Goal: Use online tool/utility: Use online tool/utility

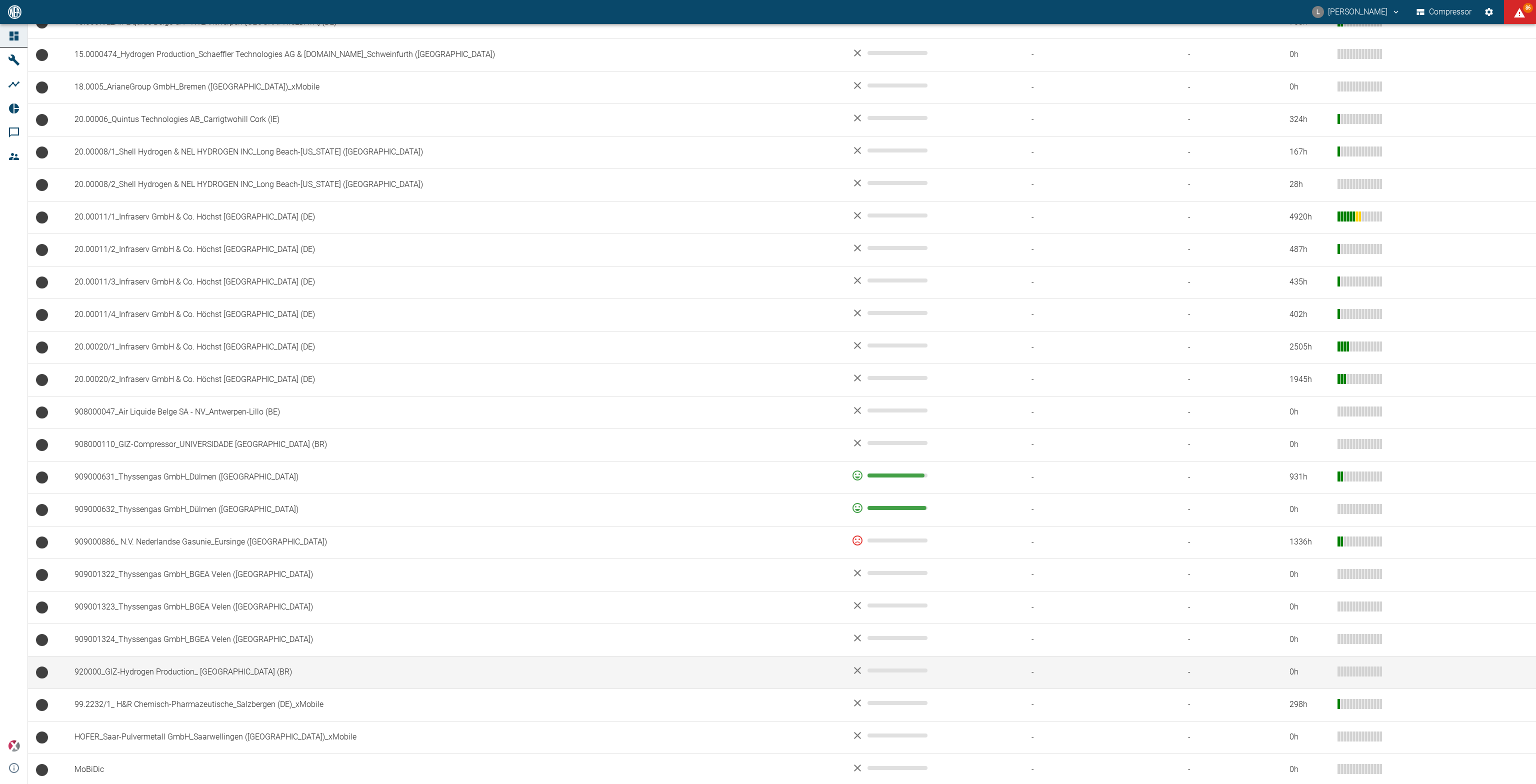
scroll to position [414, 0]
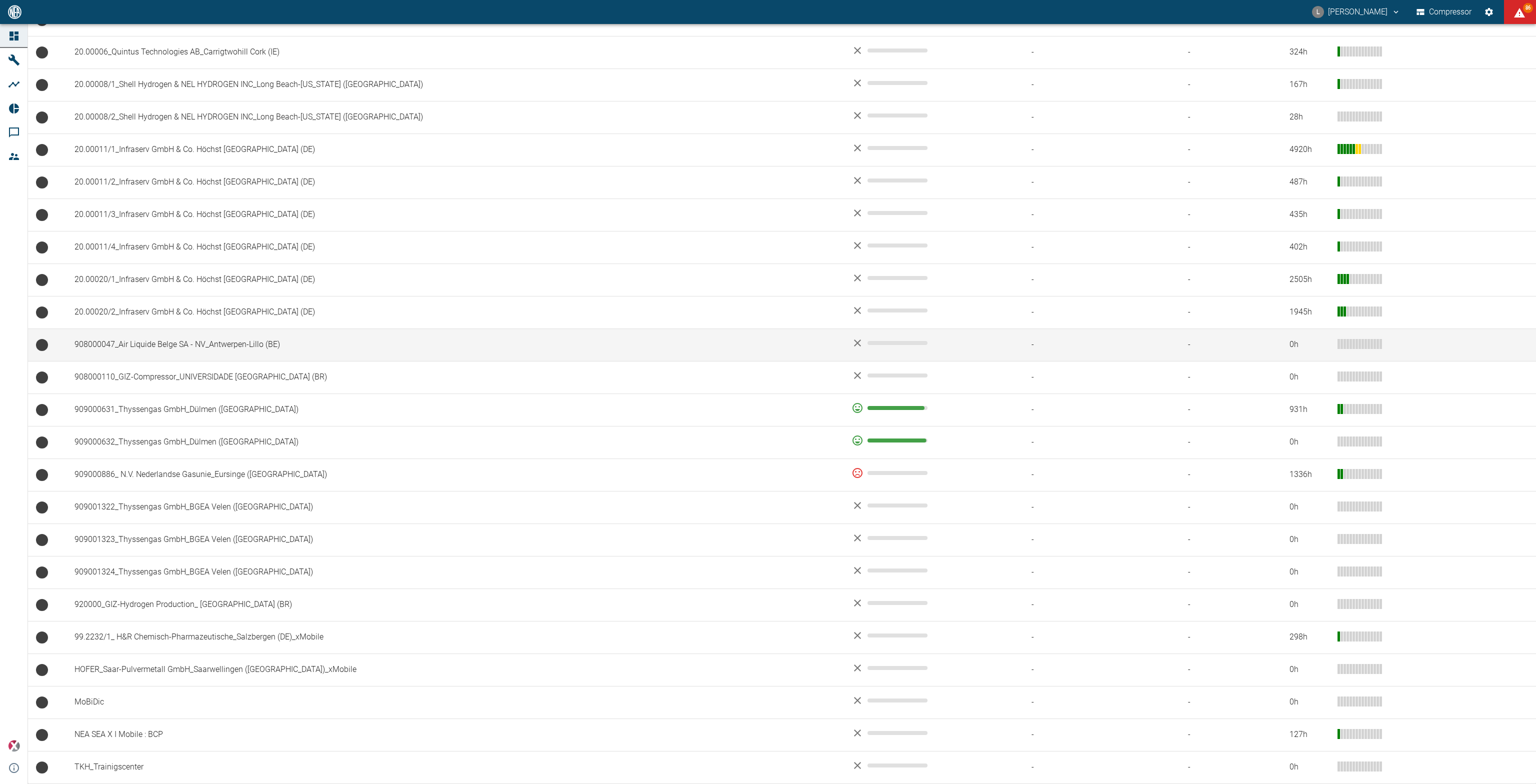
click at [182, 338] on td "908000047_Air Liquide Belge SA - NV_Antwerpen-Lillo (BE)" at bounding box center [455, 345] width 777 height 33
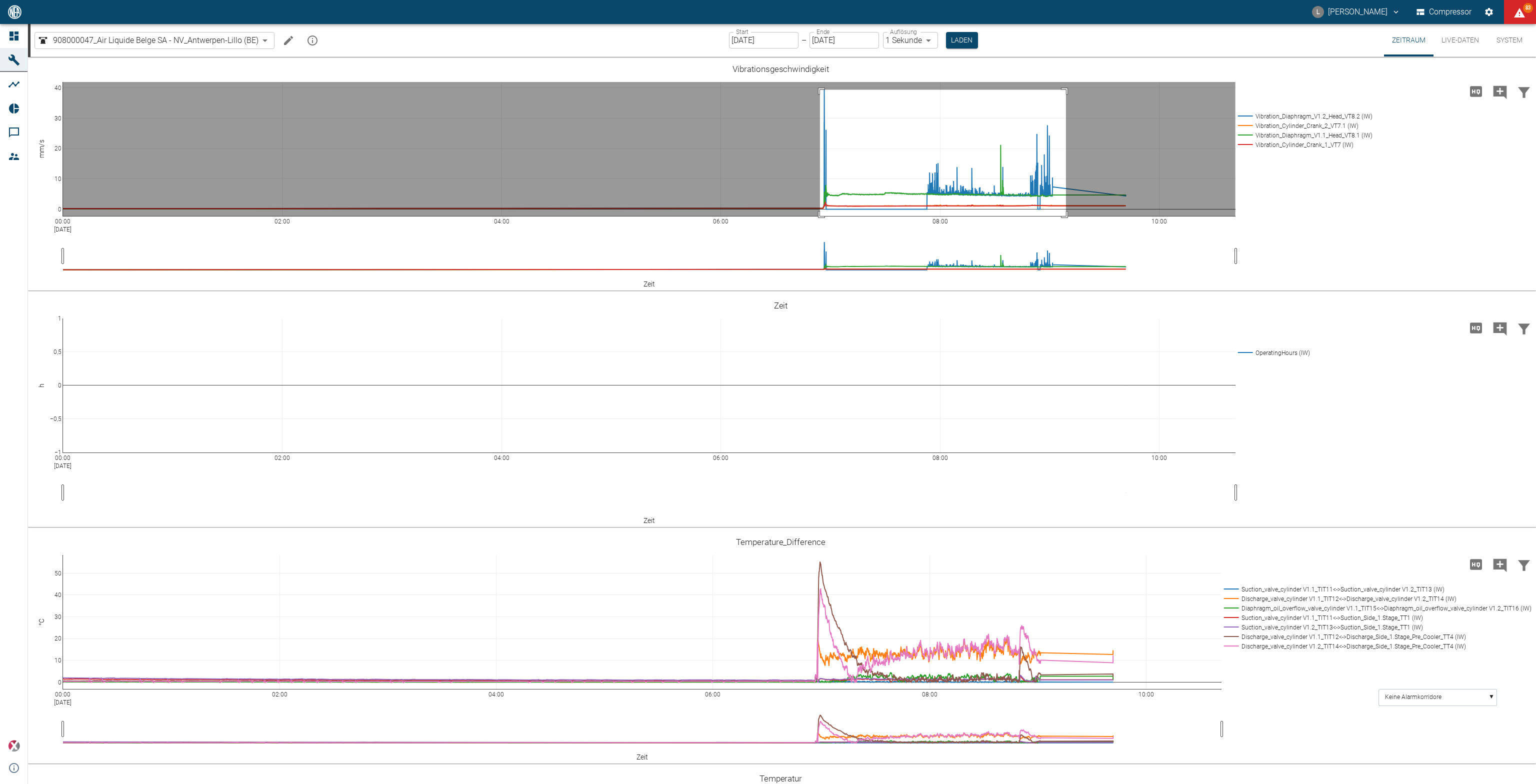
drag, startPoint x: 820, startPoint y: 90, endPoint x: 1066, endPoint y: 290, distance: 317.0
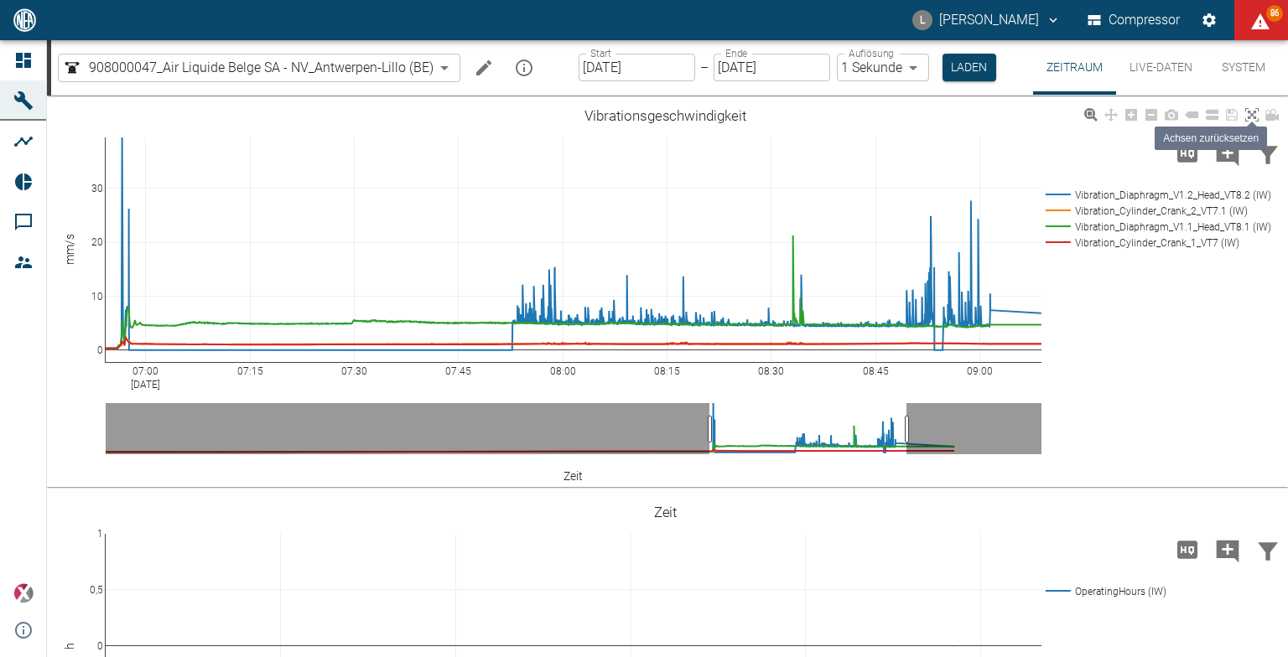
click at [1255, 117] on icon at bounding box center [1251, 114] width 13 height 13
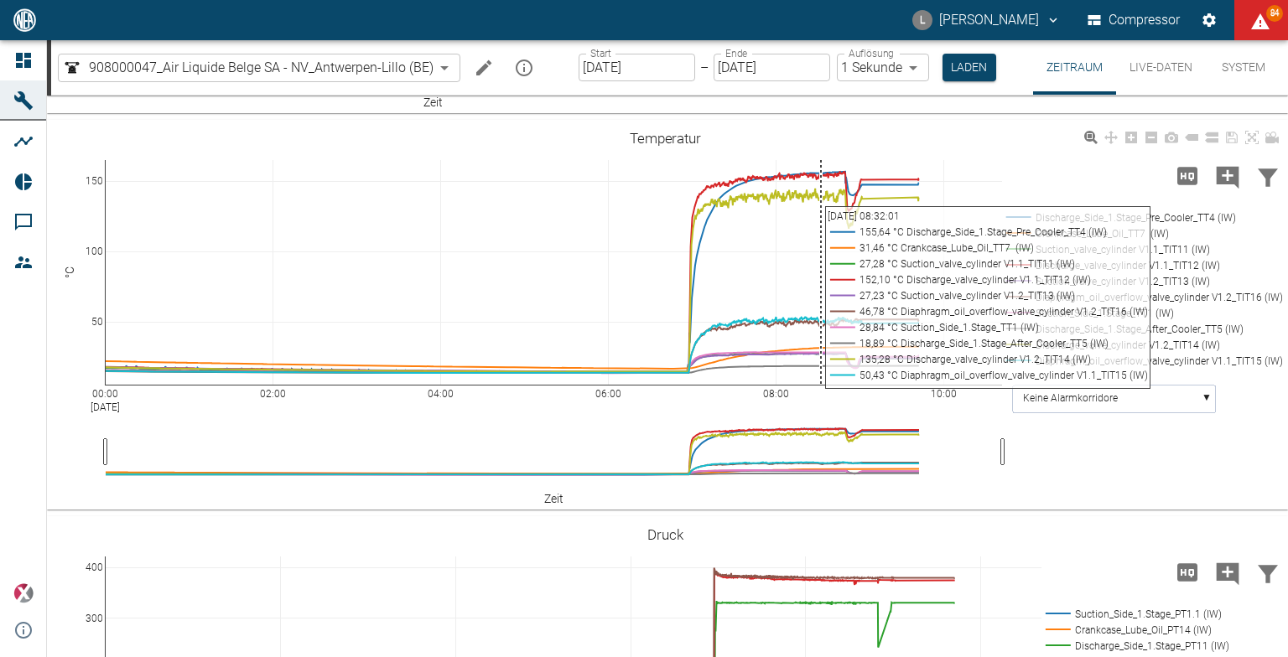
scroll to position [1258, 0]
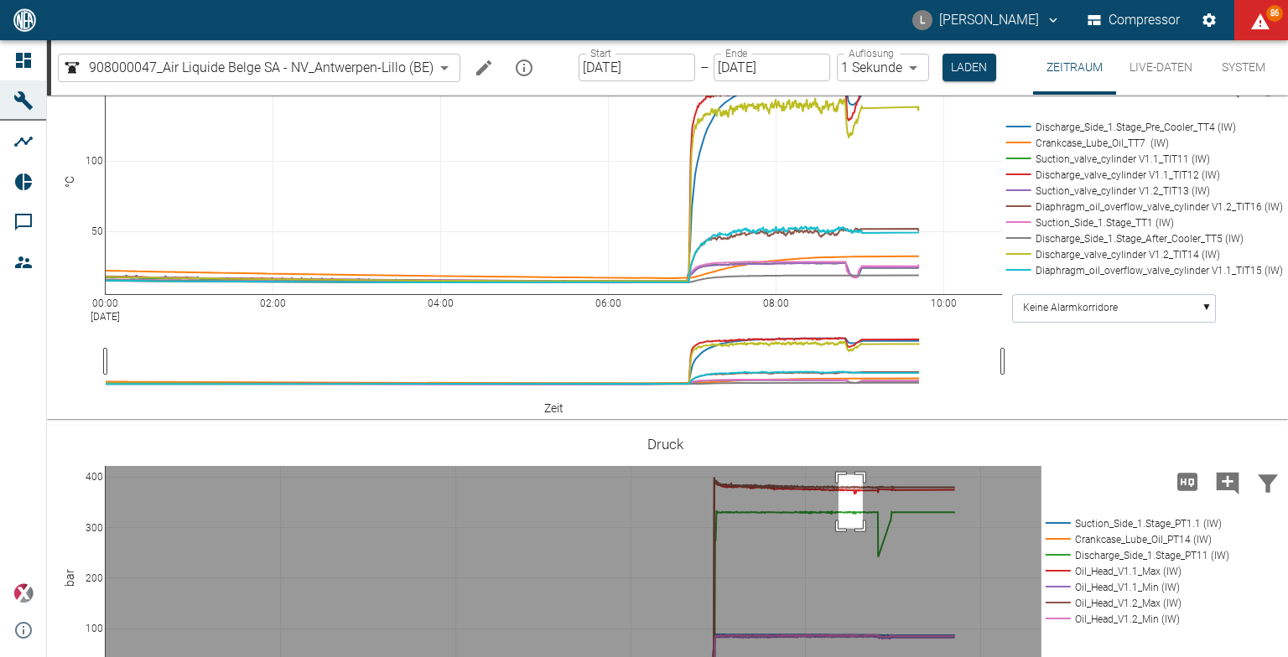
drag, startPoint x: 839, startPoint y: 473, endPoint x: 863, endPoint y: 527, distance: 58.9
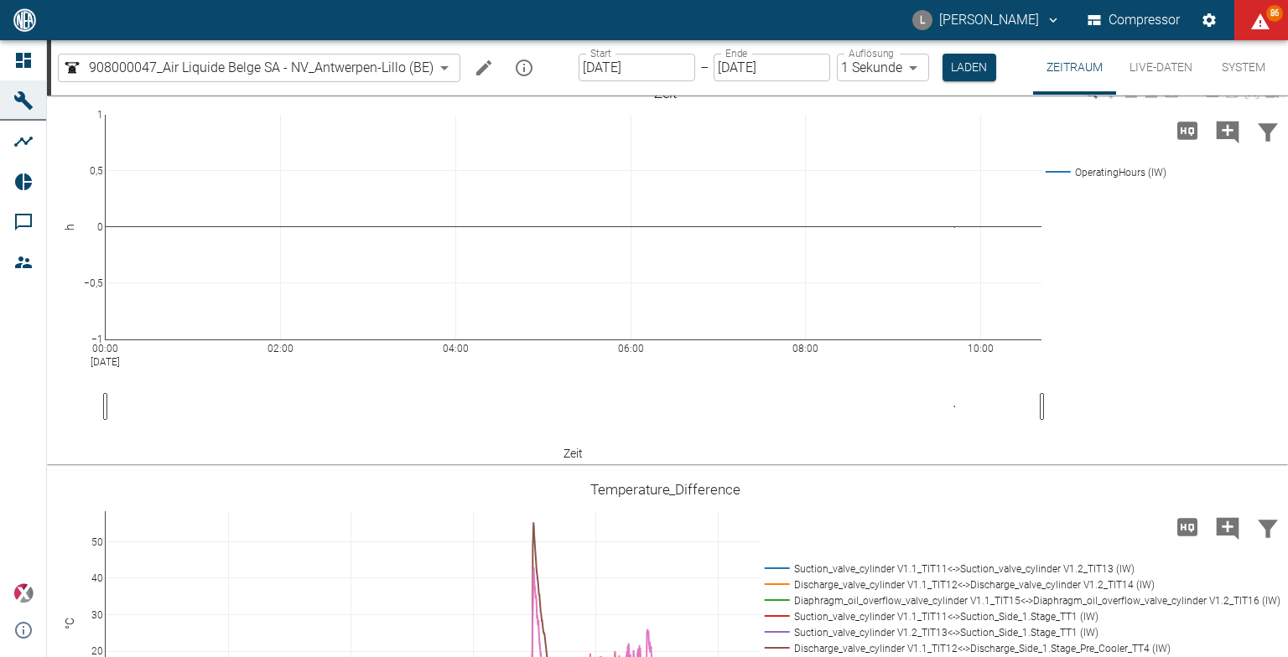
scroll to position [0, 0]
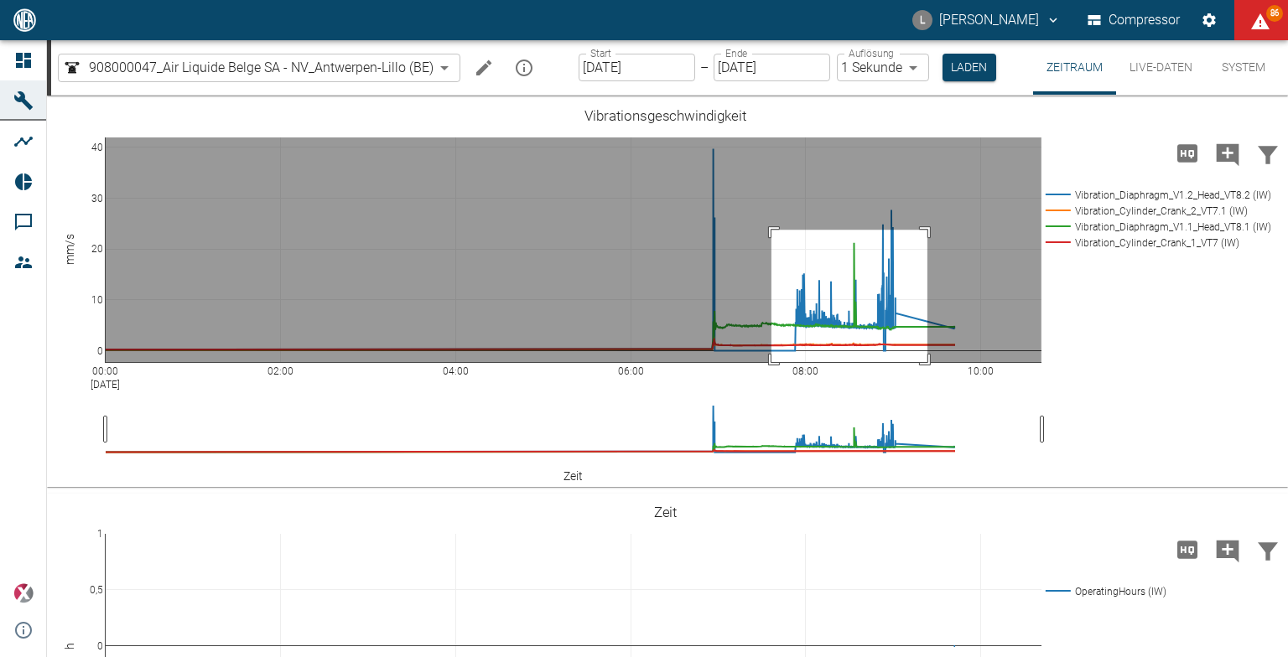
drag, startPoint x: 771, startPoint y: 230, endPoint x: 927, endPoint y: 392, distance: 225.4
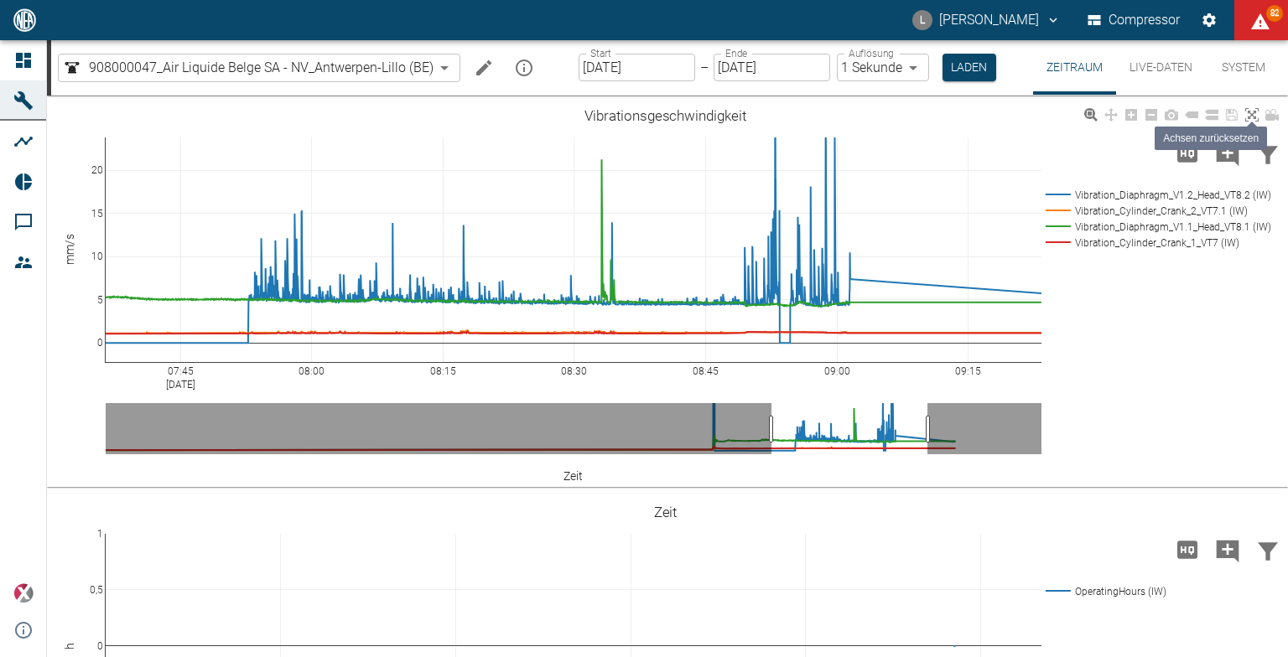
click at [1251, 119] on icon at bounding box center [1251, 114] width 13 height 13
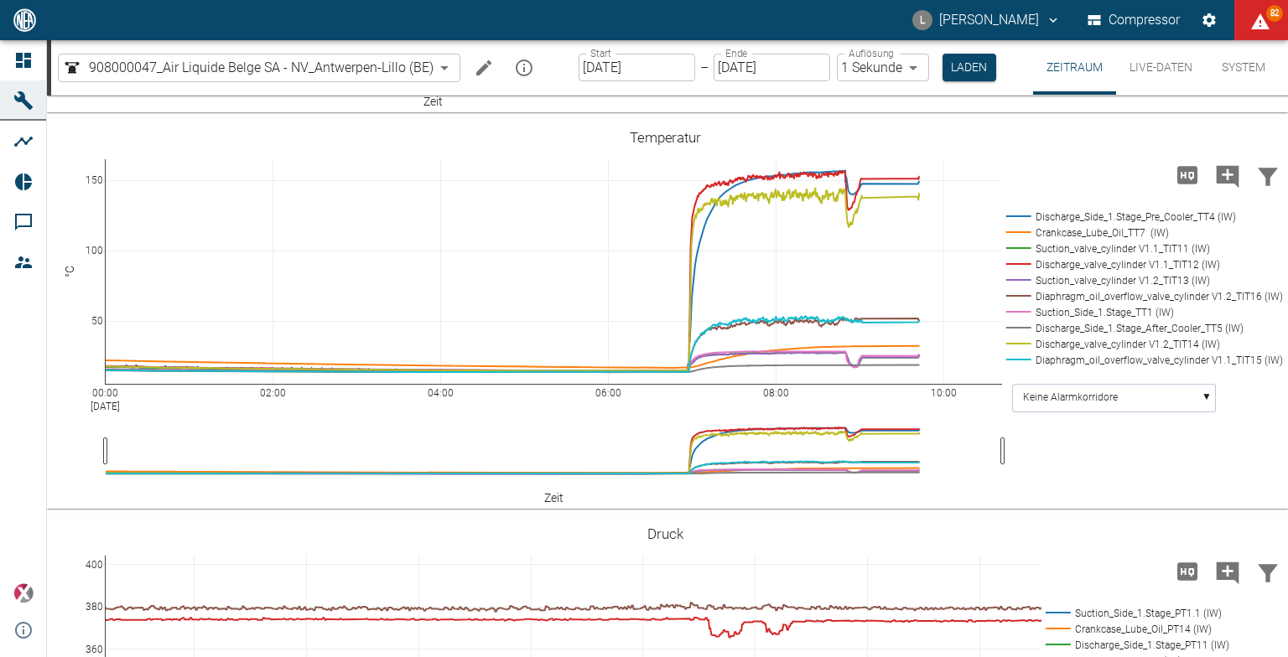
scroll to position [1174, 0]
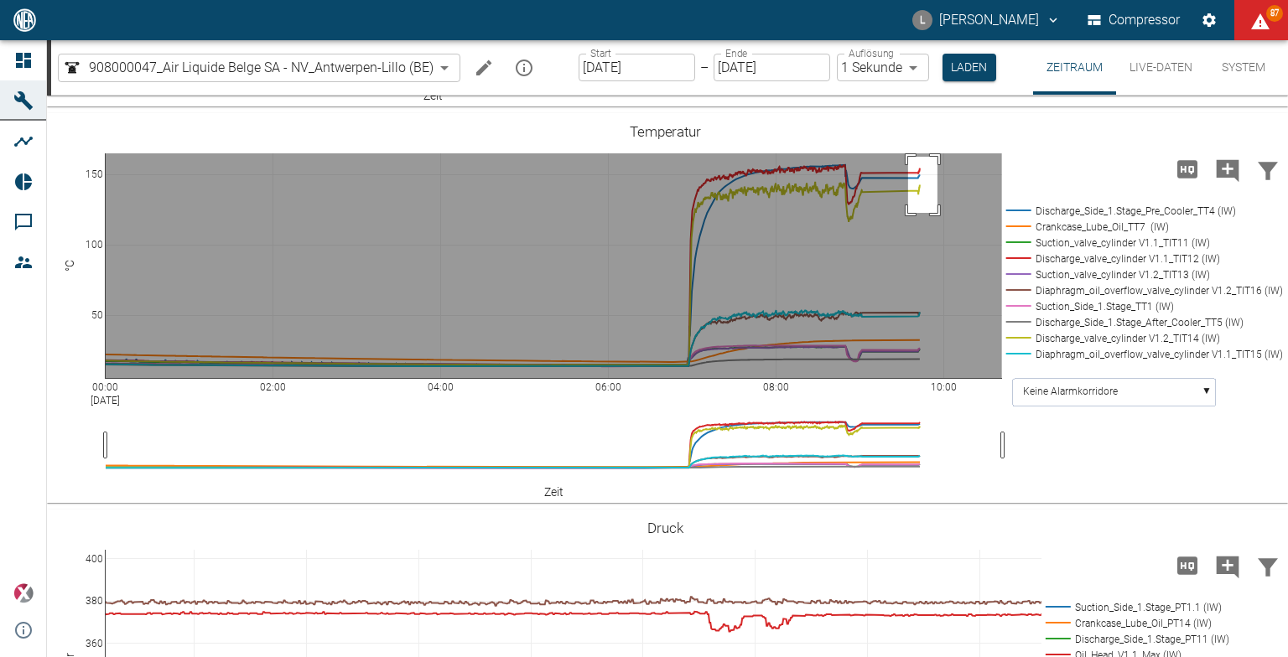
drag, startPoint x: 908, startPoint y: 155, endPoint x: 937, endPoint y: 211, distance: 63.4
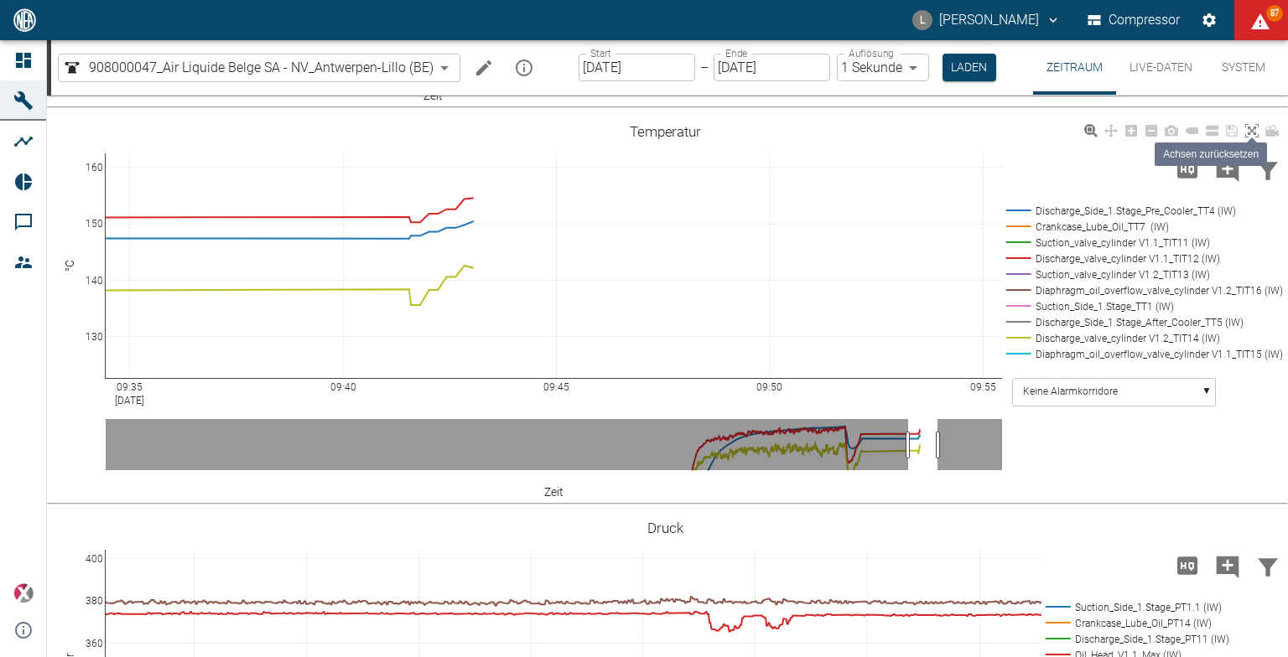
click at [1252, 132] on icon at bounding box center [1251, 130] width 13 height 13
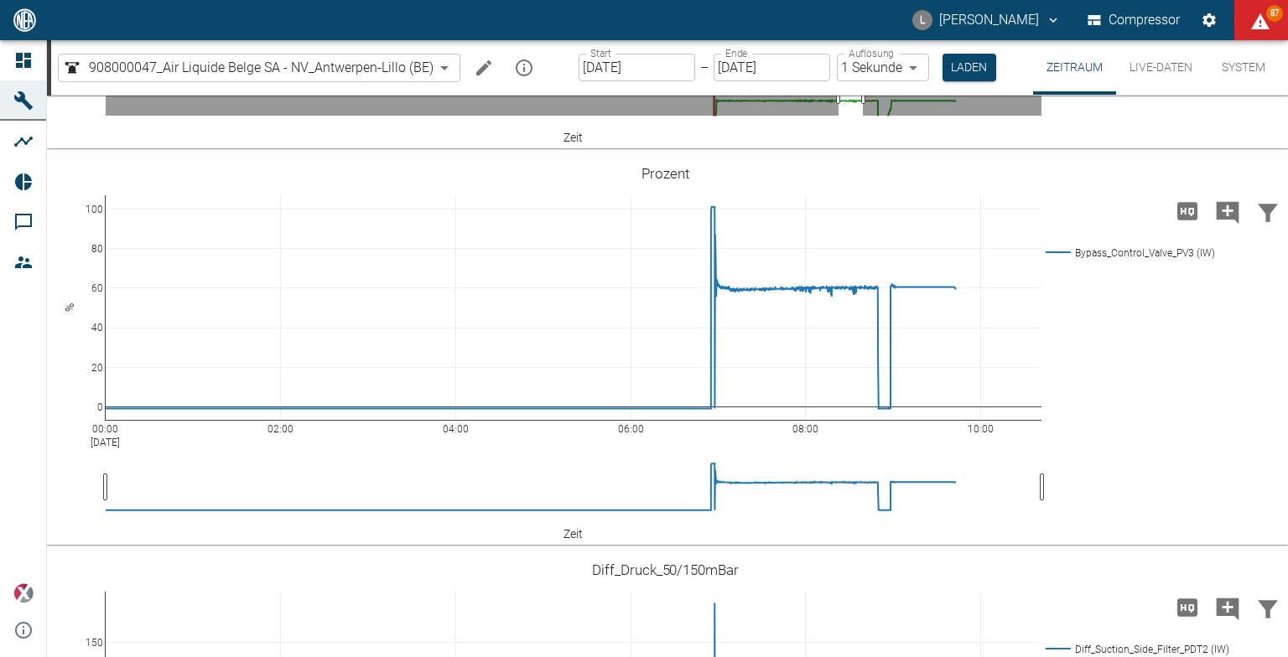
scroll to position [1457, 0]
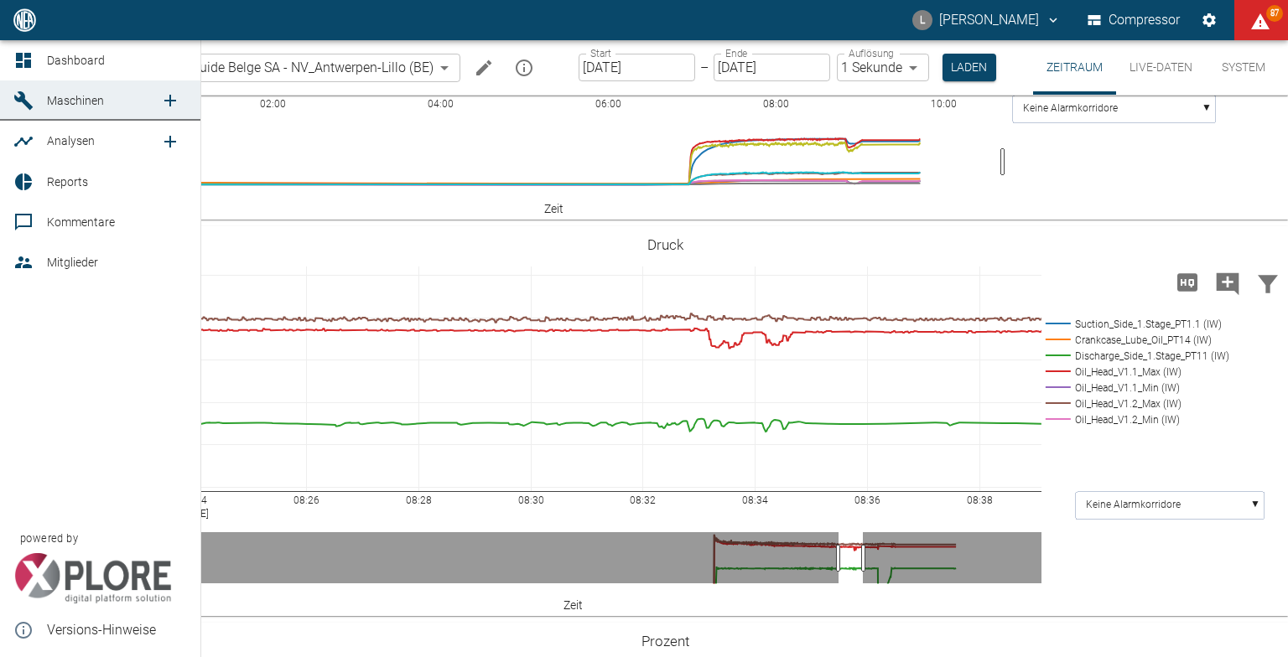
click at [13, 57] on link "Dashboard" at bounding box center [100, 60] width 200 height 40
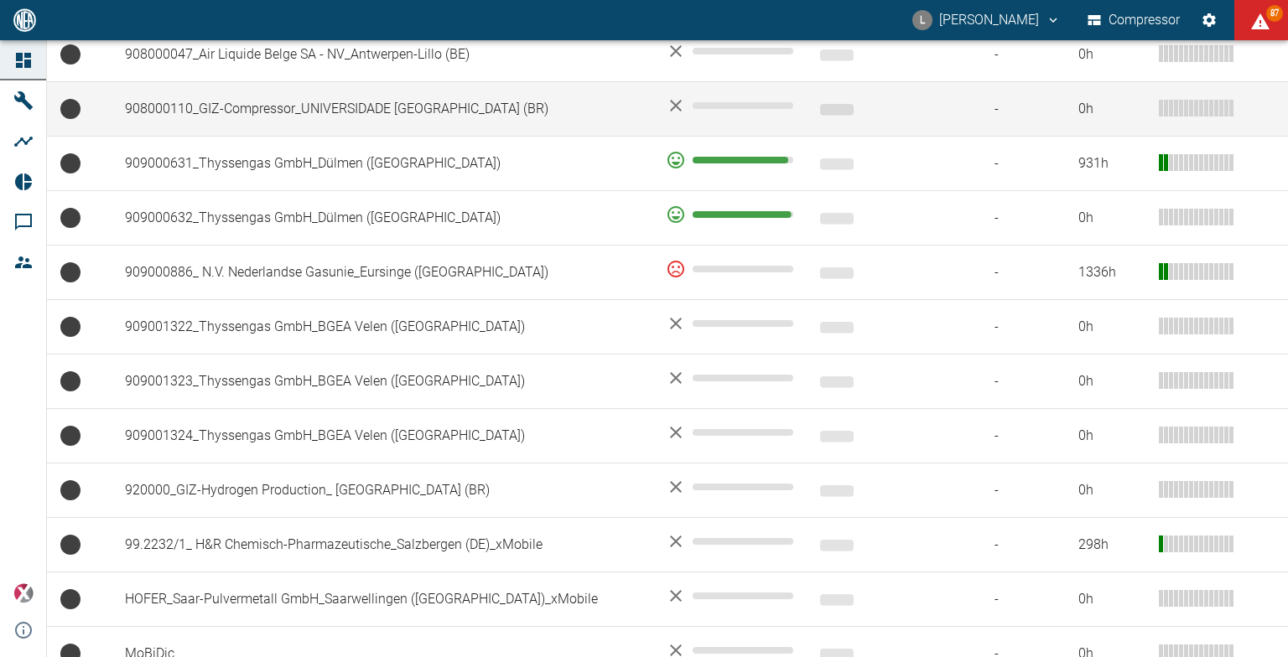
scroll to position [1090, 0]
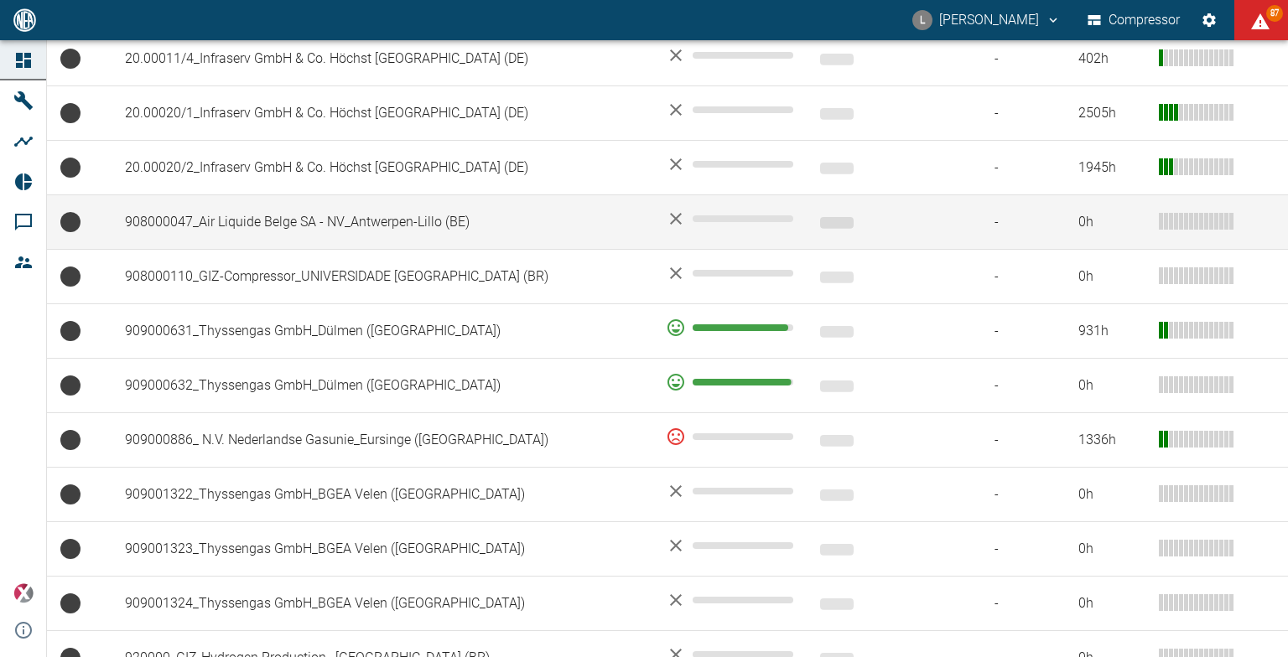
click at [301, 195] on td "908000047_Air Liquide Belge SA - NV_Antwerpen-Lillo (BE)" at bounding box center [382, 222] width 541 height 55
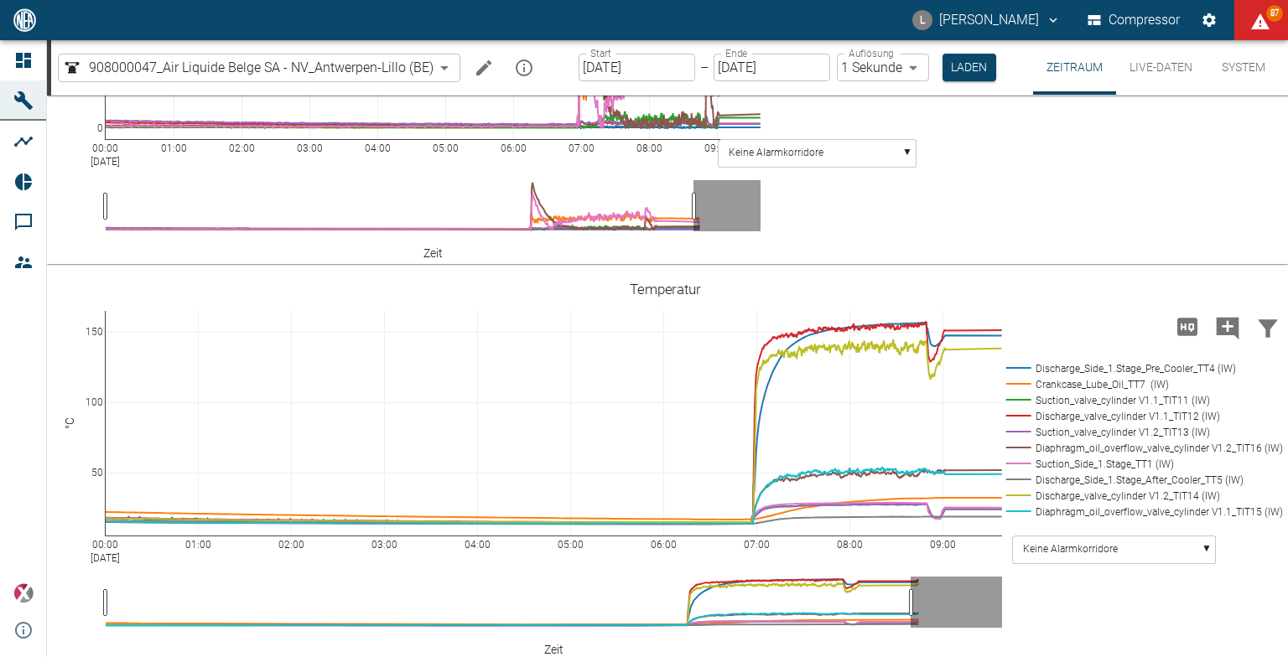
scroll to position [1006, 0]
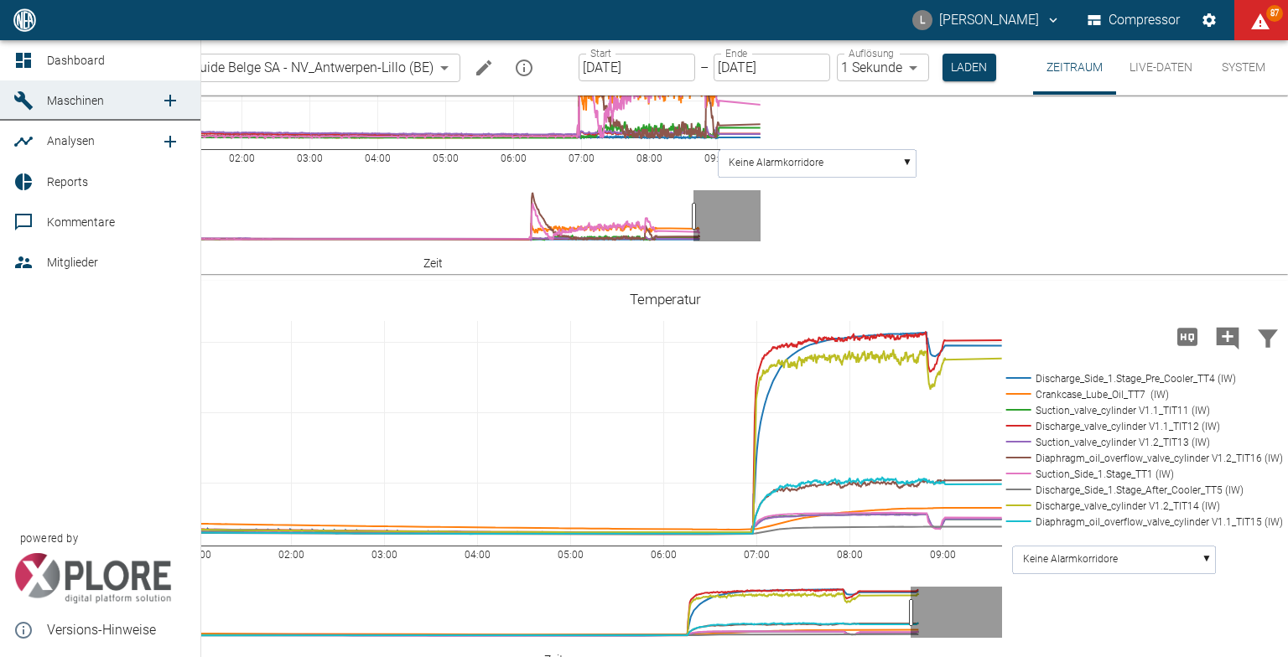
click at [34, 65] on div at bounding box center [25, 60] width 25 height 20
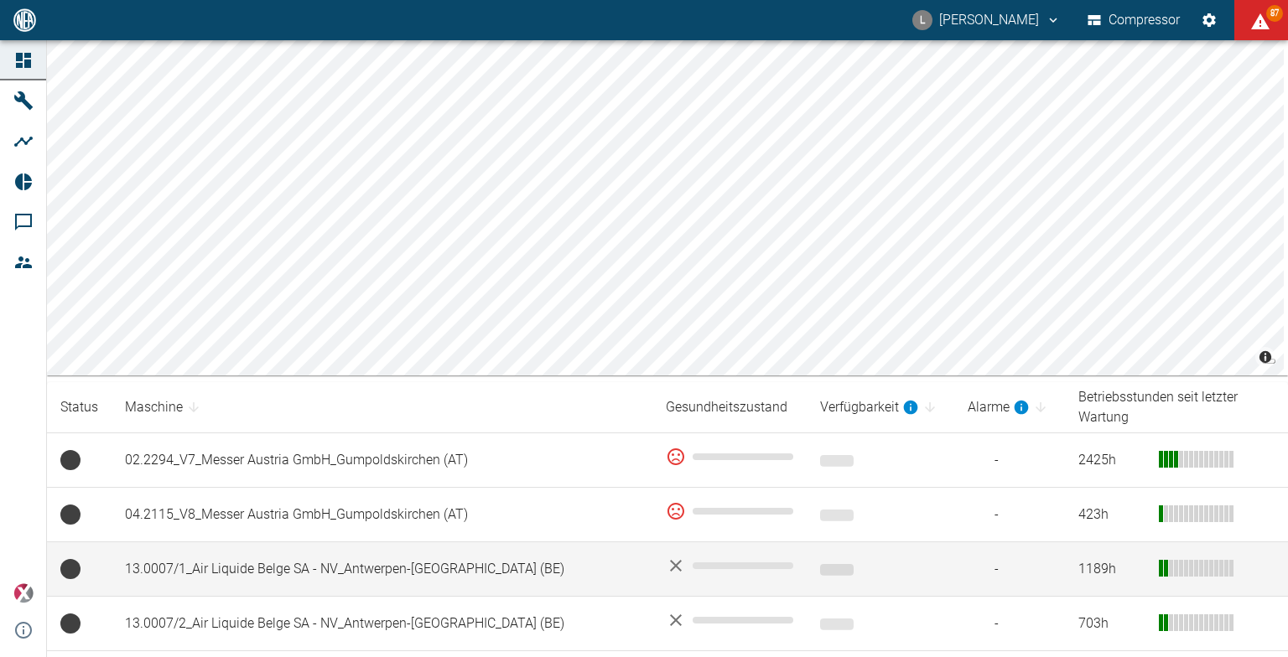
click at [292, 566] on td "13.0007/1_Air Liquide Belge SA - NV_Antwerpen-[GEOGRAPHIC_DATA] (BE)" at bounding box center [382, 570] width 541 height 55
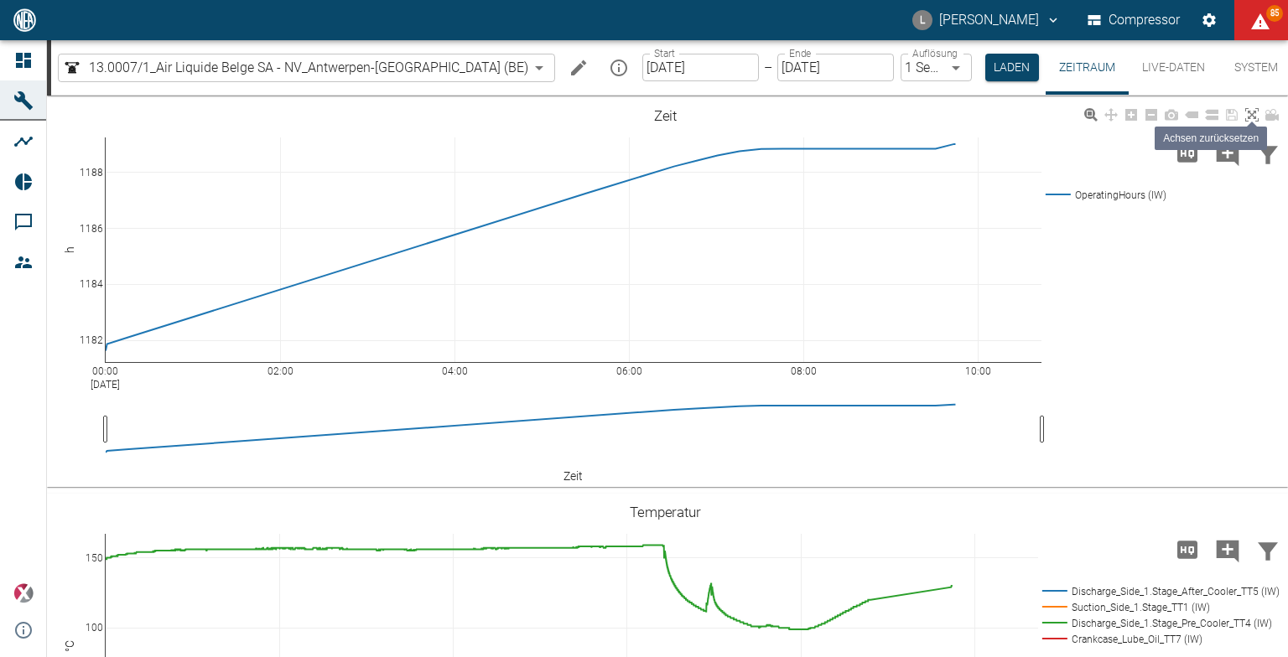
click at [1247, 114] on icon at bounding box center [1251, 114] width 13 height 13
click at [1248, 114] on icon at bounding box center [1251, 114] width 13 height 13
click at [658, 72] on input "[DATE]" at bounding box center [700, 68] width 117 height 28
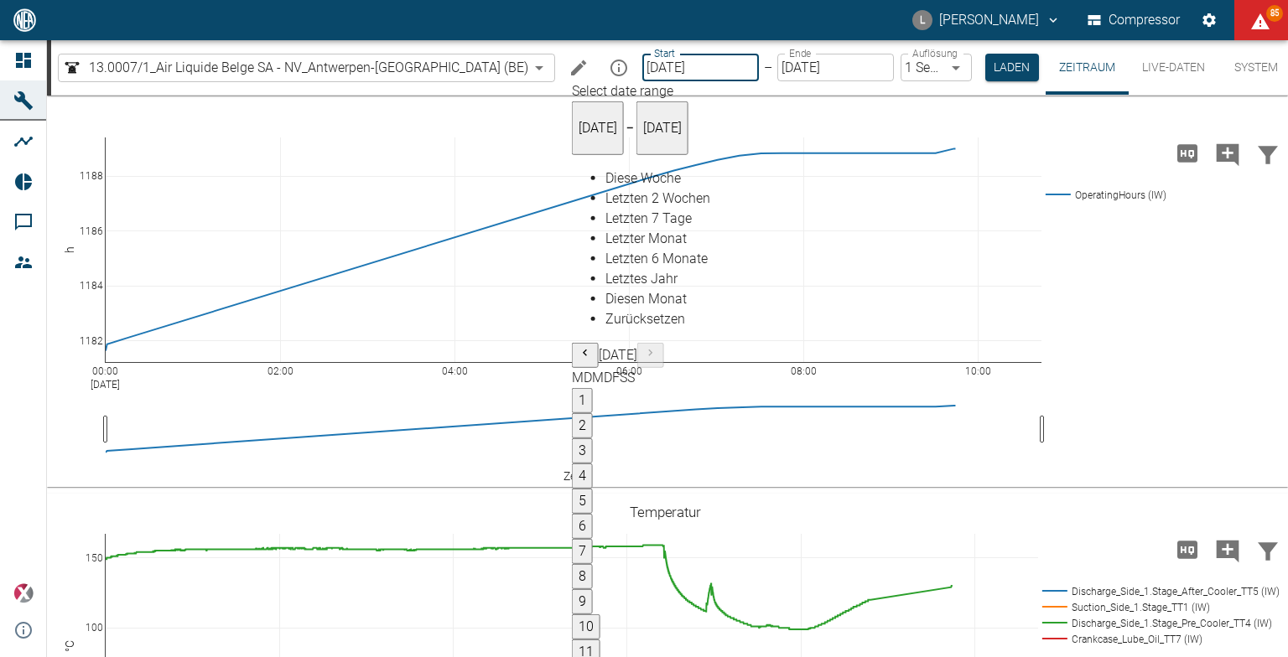
type input "15.09.2025"
type input "2min"
type input "[DATE]"
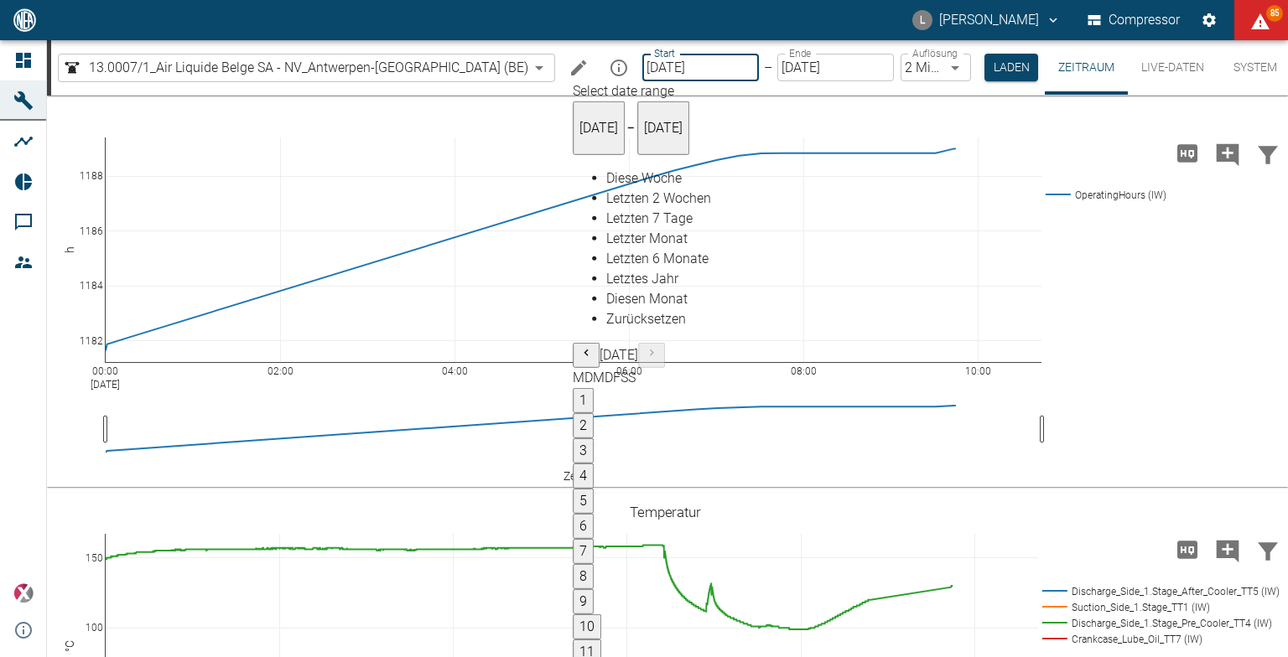
type input "[DATE]"
type input "1sec"
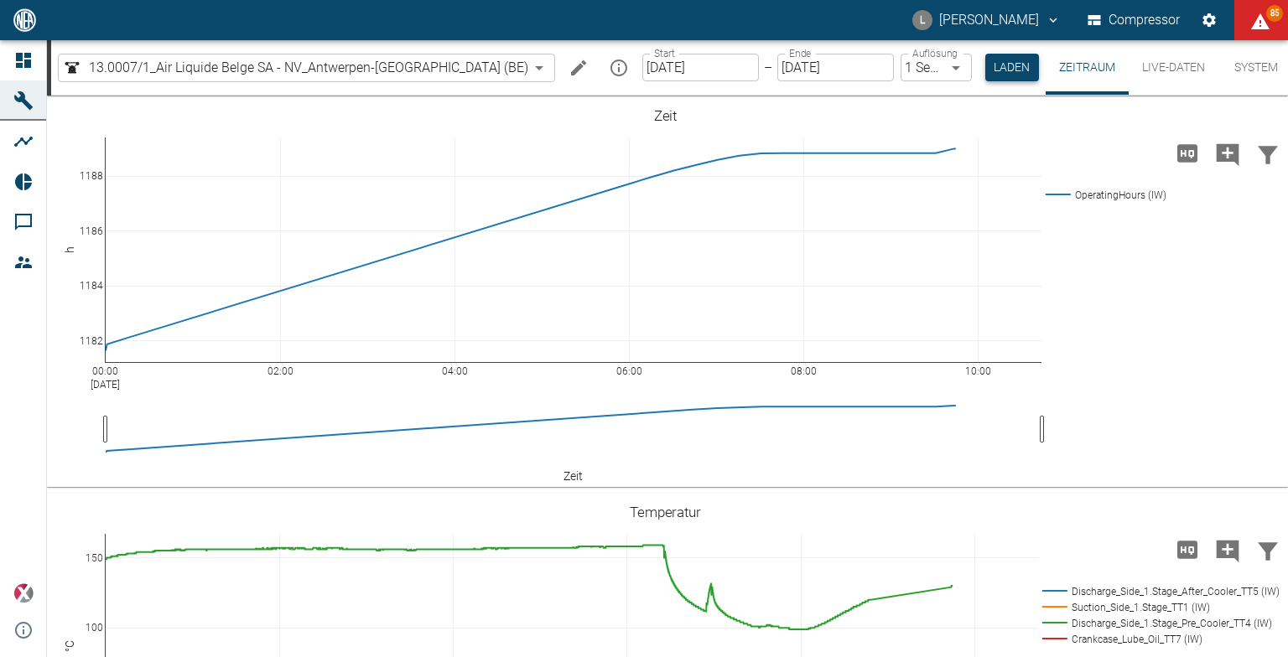
click at [985, 73] on button "Laden" at bounding box center [1012, 68] width 54 height 28
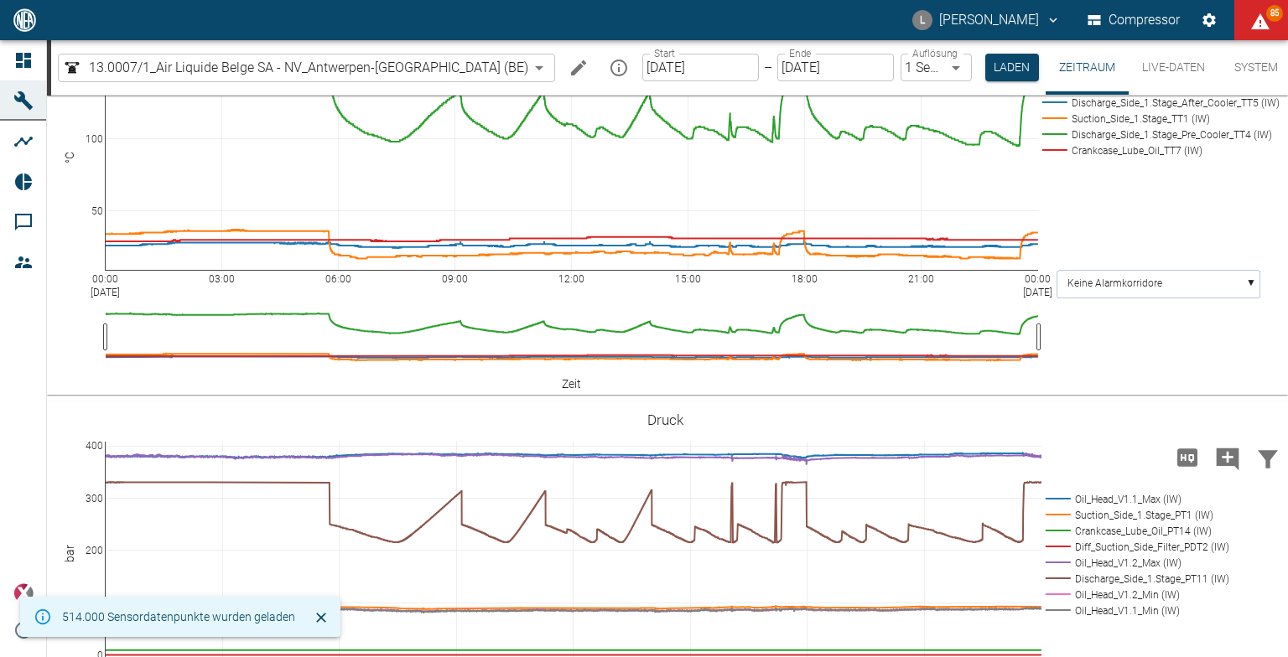
scroll to position [671, 0]
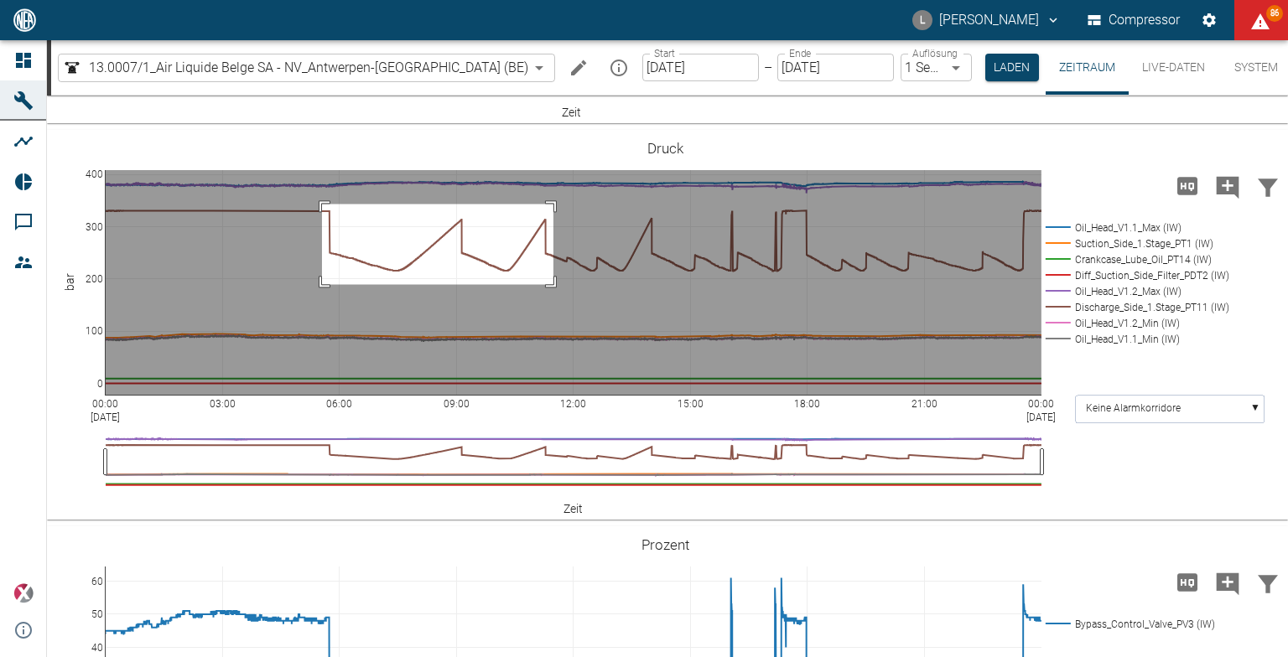
drag, startPoint x: 322, startPoint y: 293, endPoint x: 553, endPoint y: 373, distance: 245.0
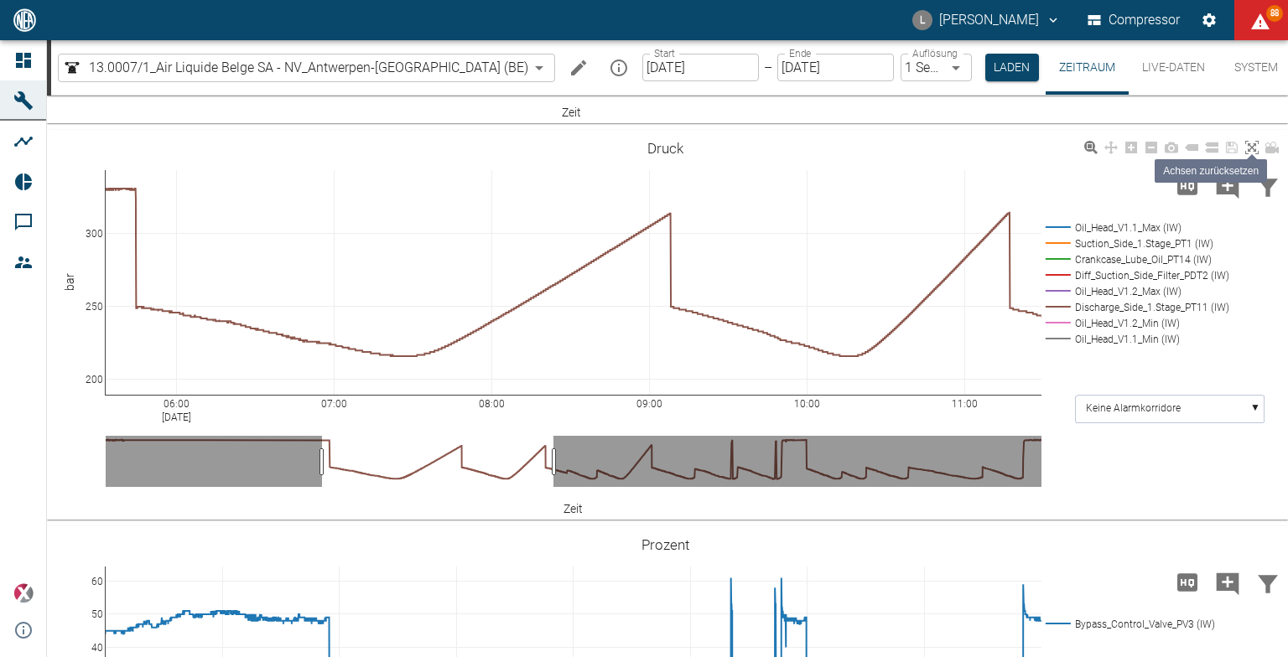
click at [1249, 154] on icon at bounding box center [1251, 147] width 13 height 13
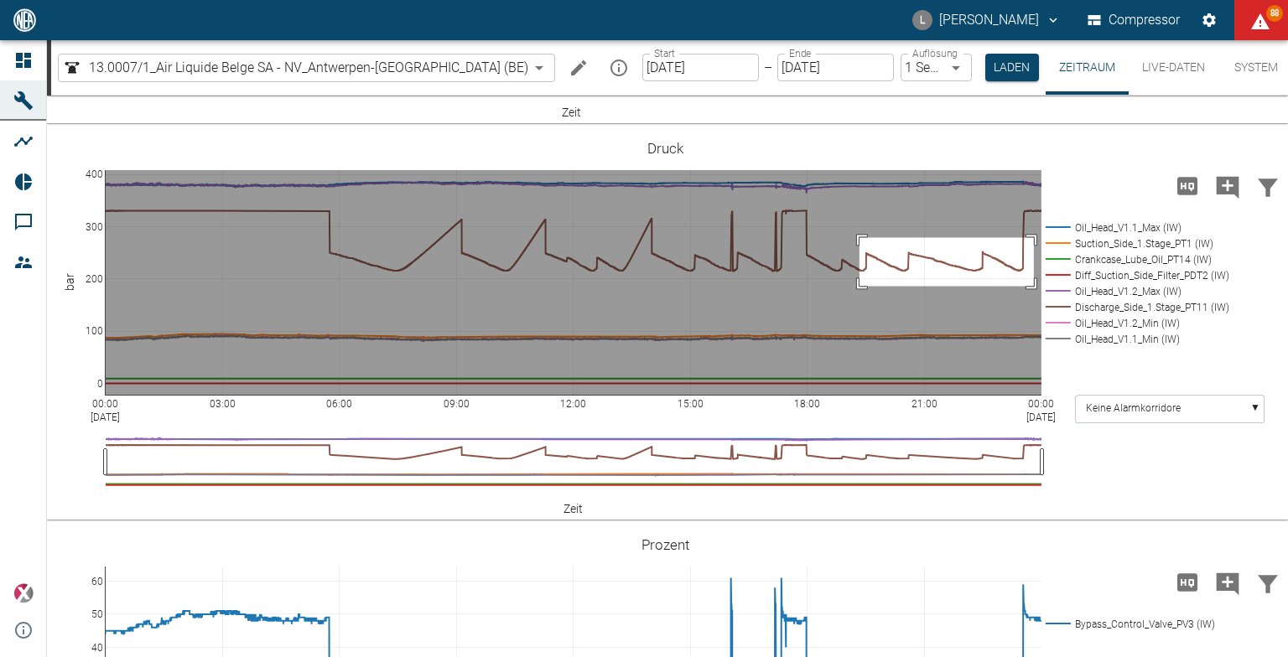
drag, startPoint x: 860, startPoint y: 326, endPoint x: 1034, endPoint y: 375, distance: 181.1
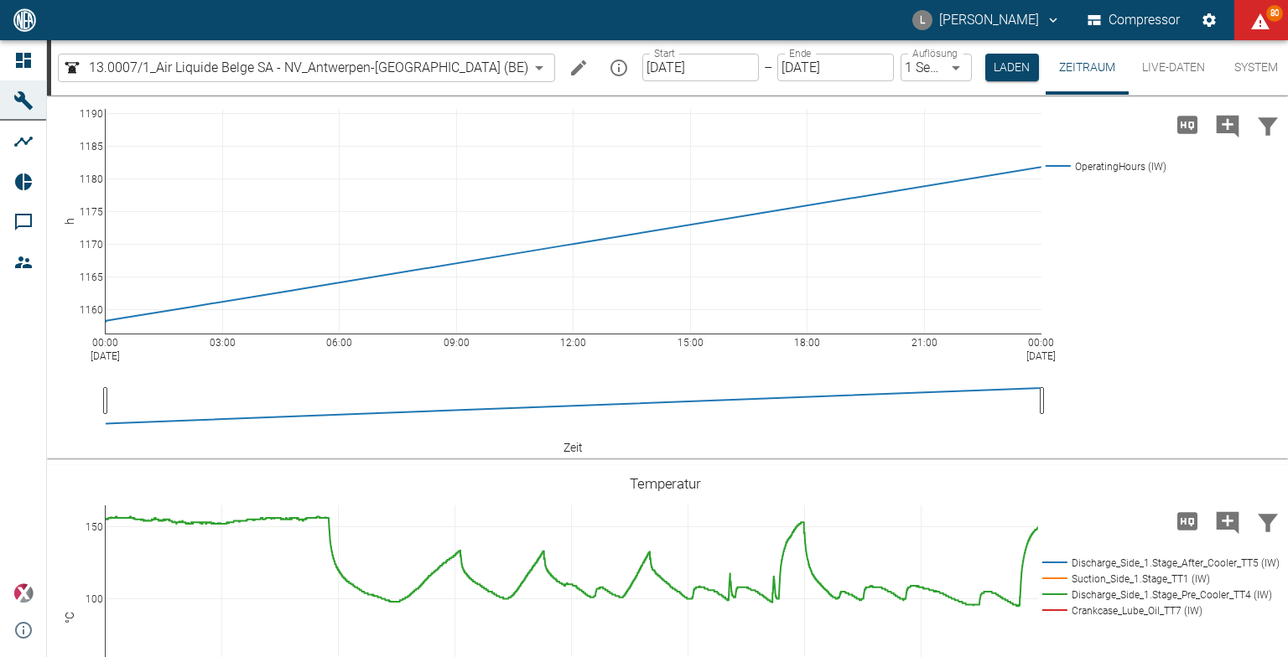
scroll to position [0, 0]
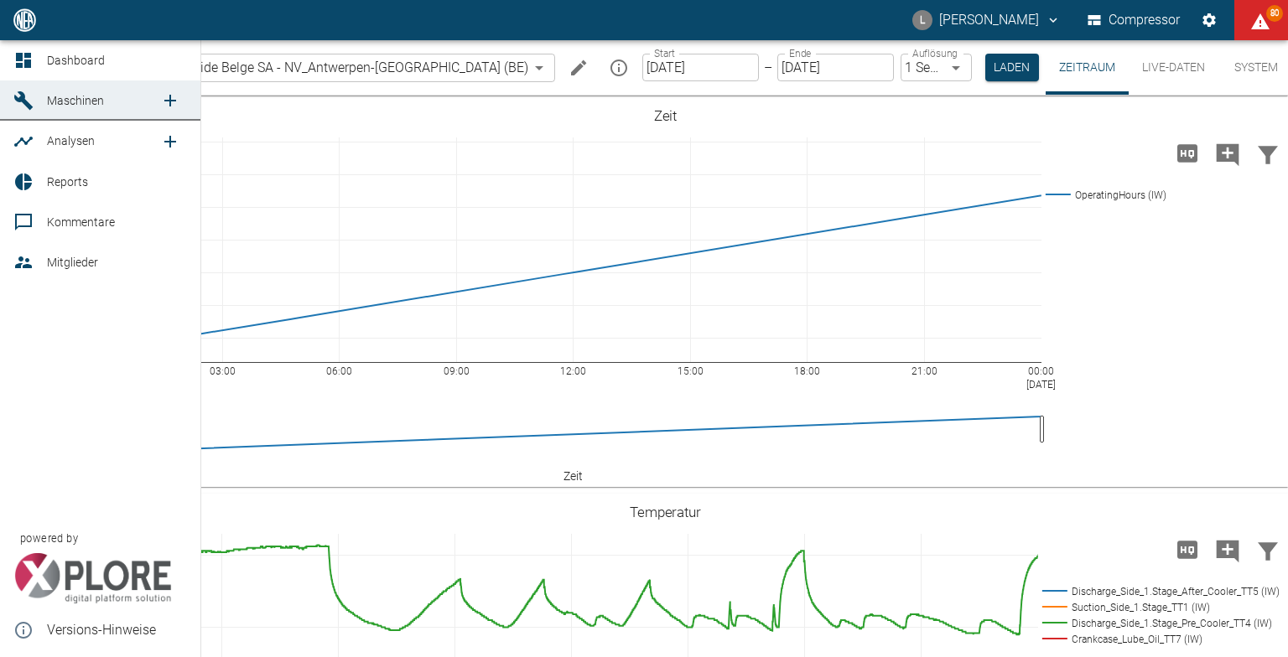
click at [44, 58] on link "Dashboard" at bounding box center [100, 60] width 200 height 40
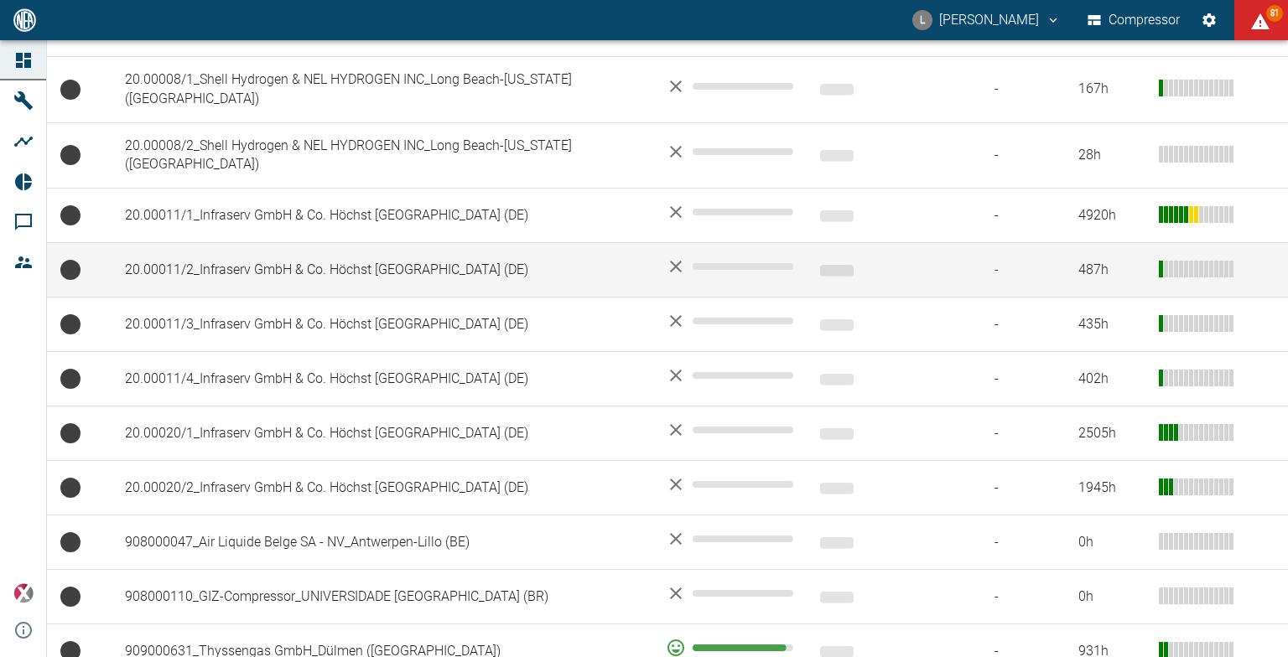
scroll to position [922, 0]
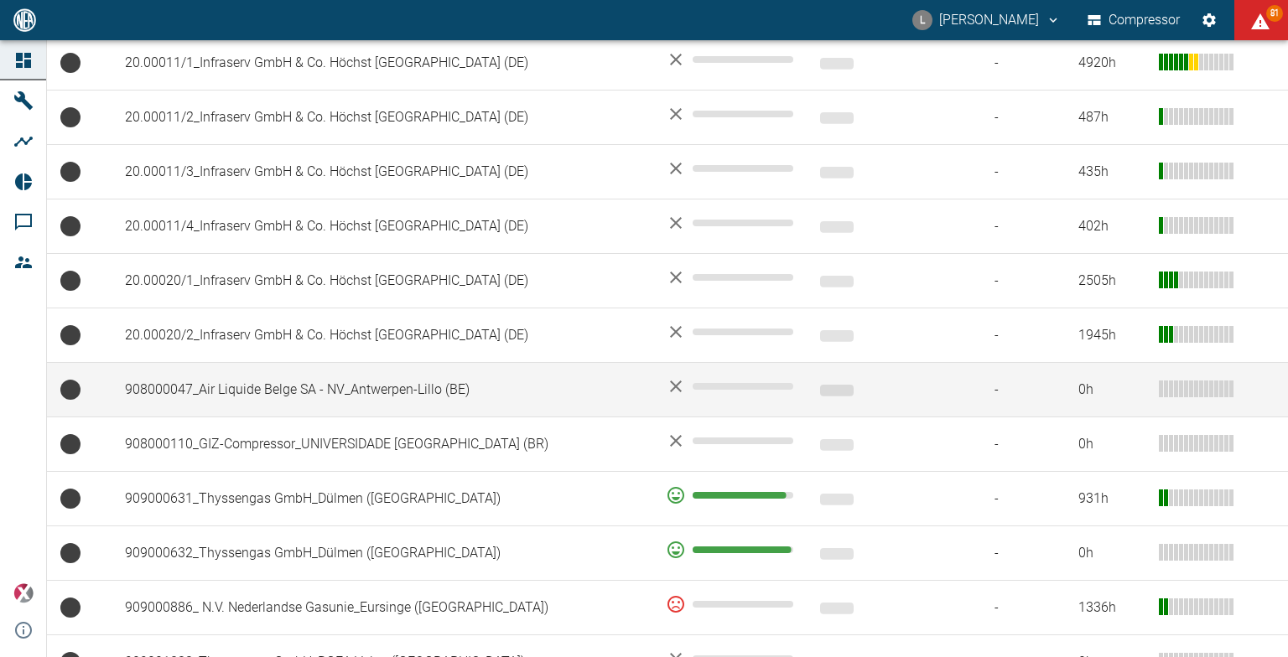
click at [283, 369] on td "908000047_Air Liquide Belge SA - NV_Antwerpen-Lillo (BE)" at bounding box center [382, 390] width 541 height 55
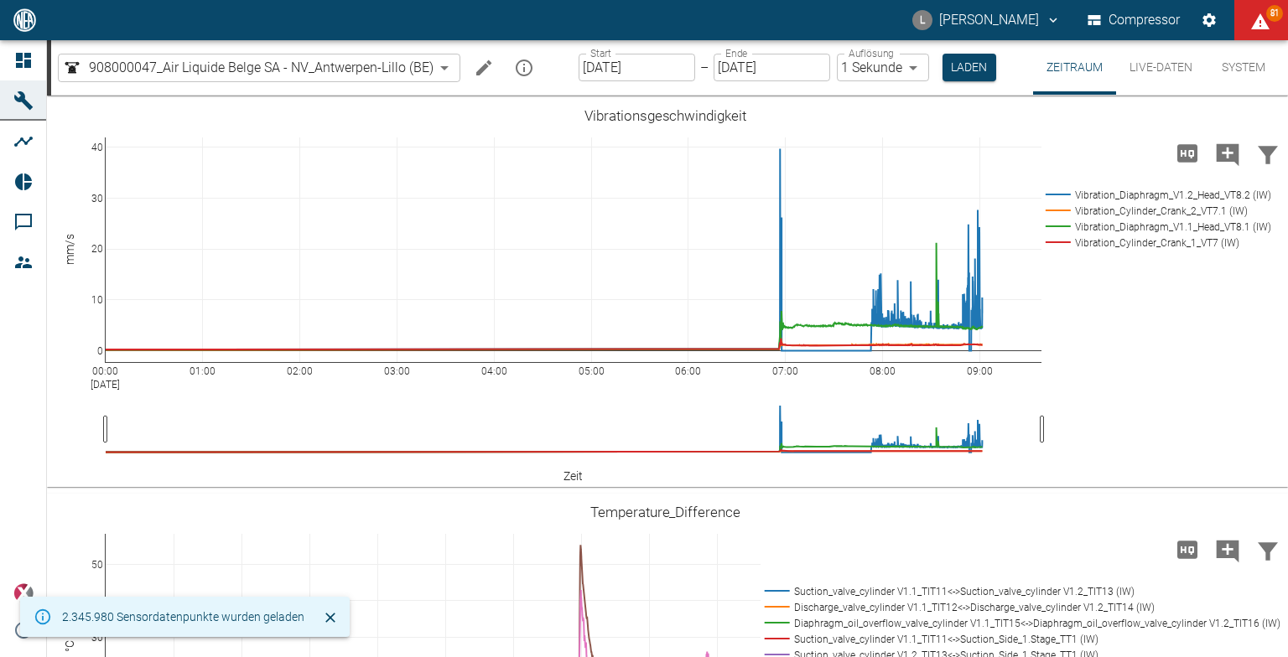
click at [480, 68] on icon "Machine bearbeiten" at bounding box center [483, 67] width 15 height 15
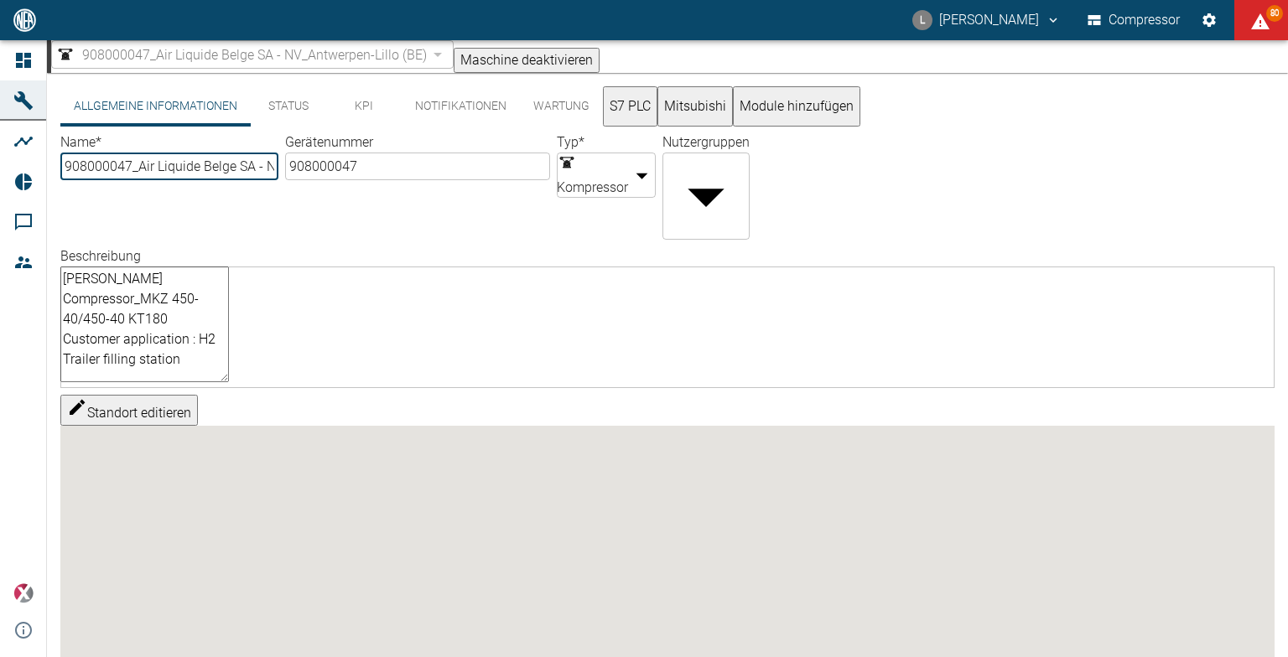
click at [633, 108] on button "S7 PLC" at bounding box center [630, 106] width 55 height 40
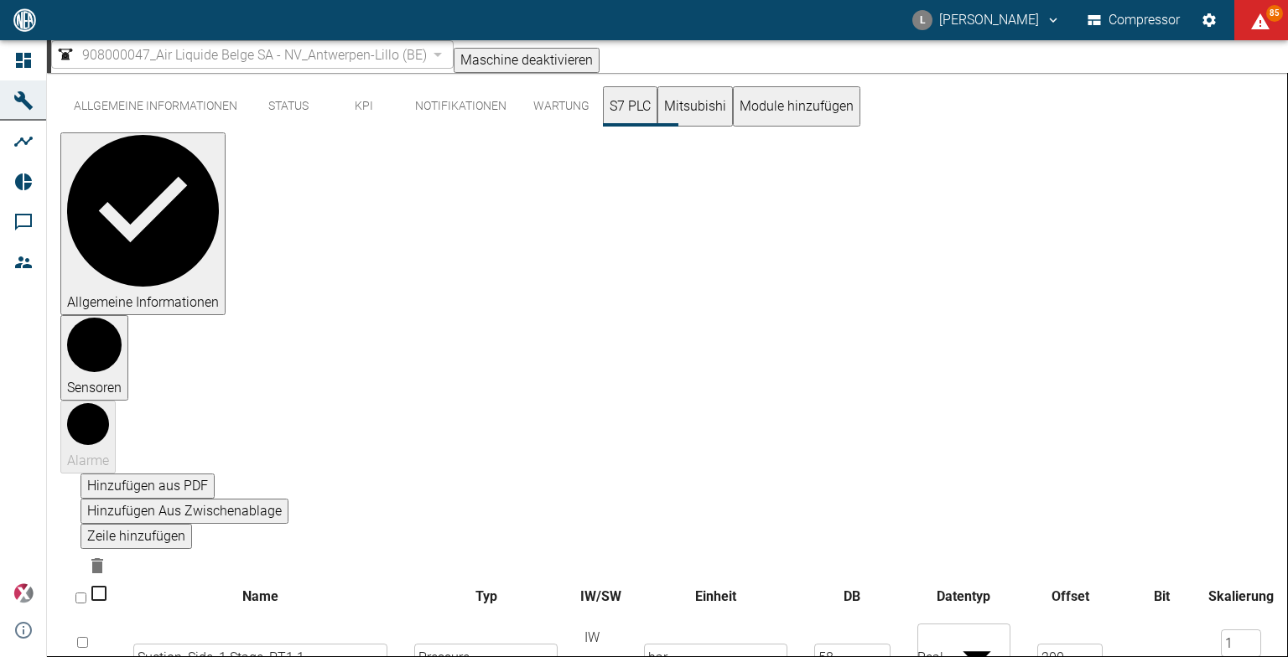
click at [978, 392] on body "L Luca Corigliano Compressor 85 Dashboard Maschinen Analysen Reports Kommentare…" at bounding box center [644, 328] width 1288 height 657
click at [1052, 644] on input "200" at bounding box center [1069, 658] width 65 height 28
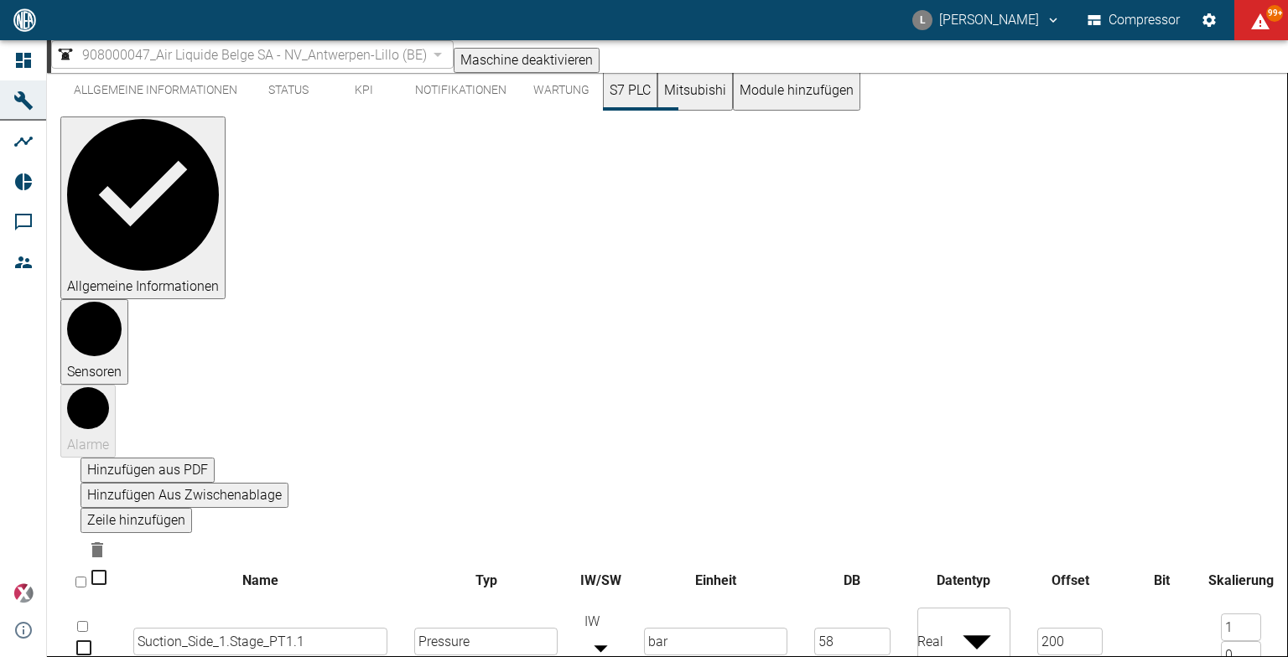
scroll to position [12, 0]
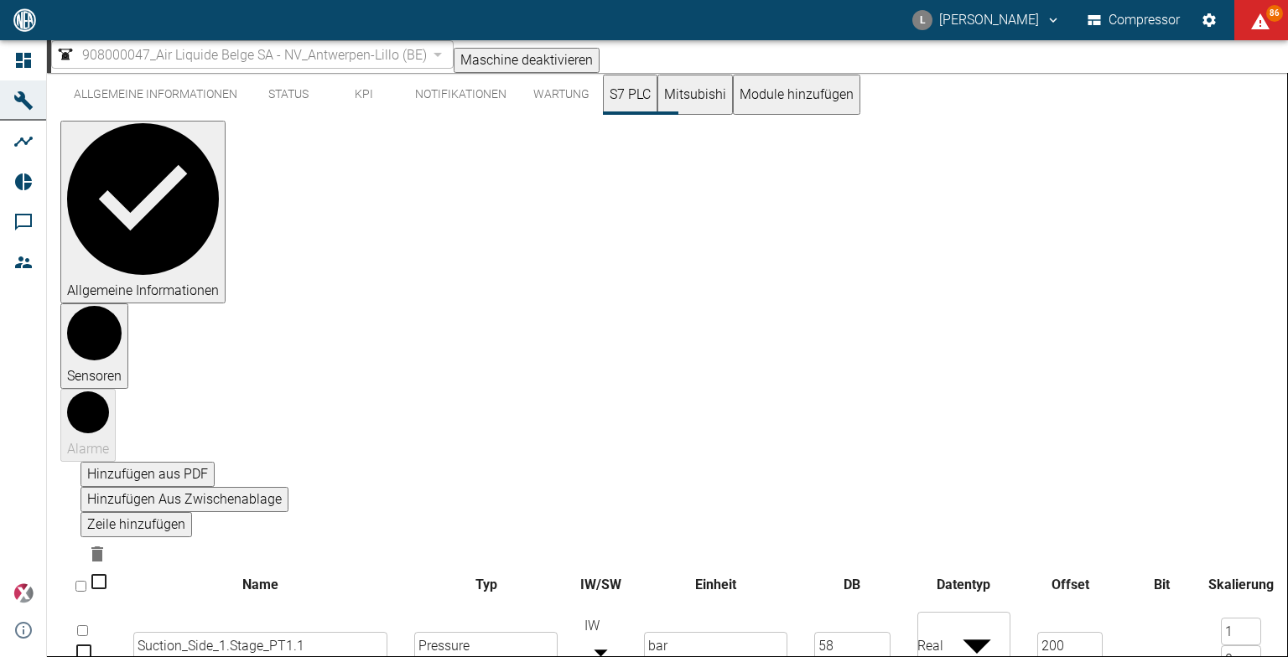
click at [482, 99] on button "Notifikationen" at bounding box center [461, 95] width 118 height 40
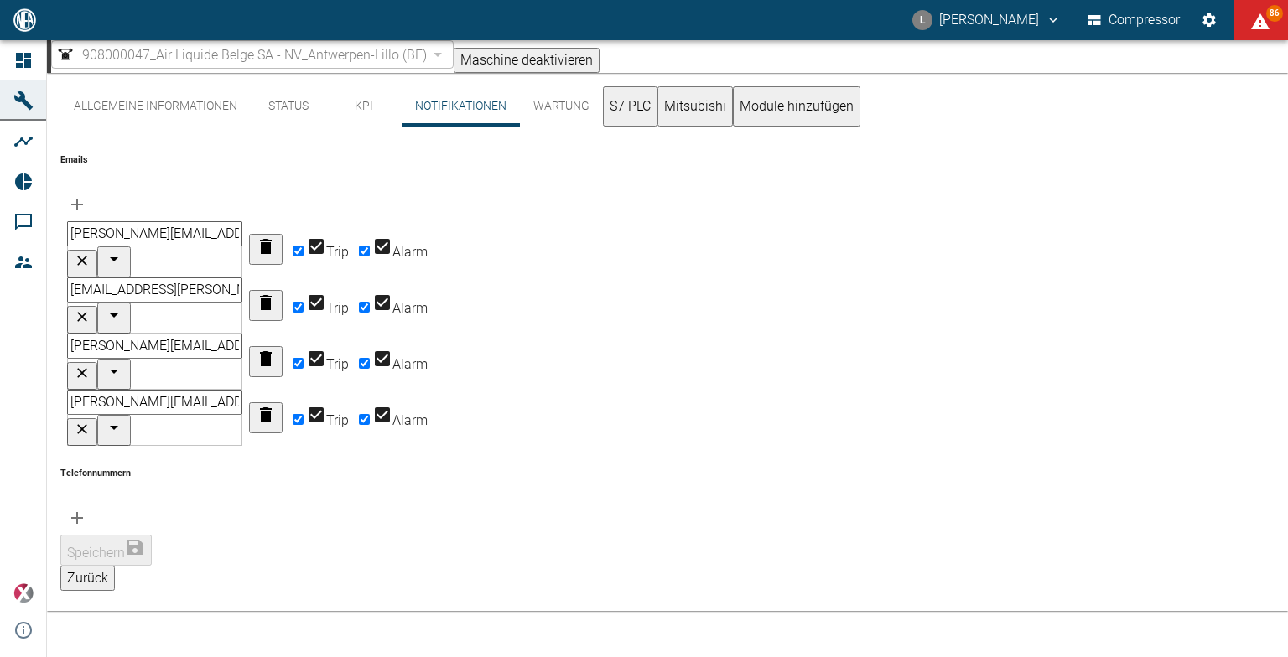
click at [562, 114] on button "Wartung" at bounding box center [561, 106] width 83 height 40
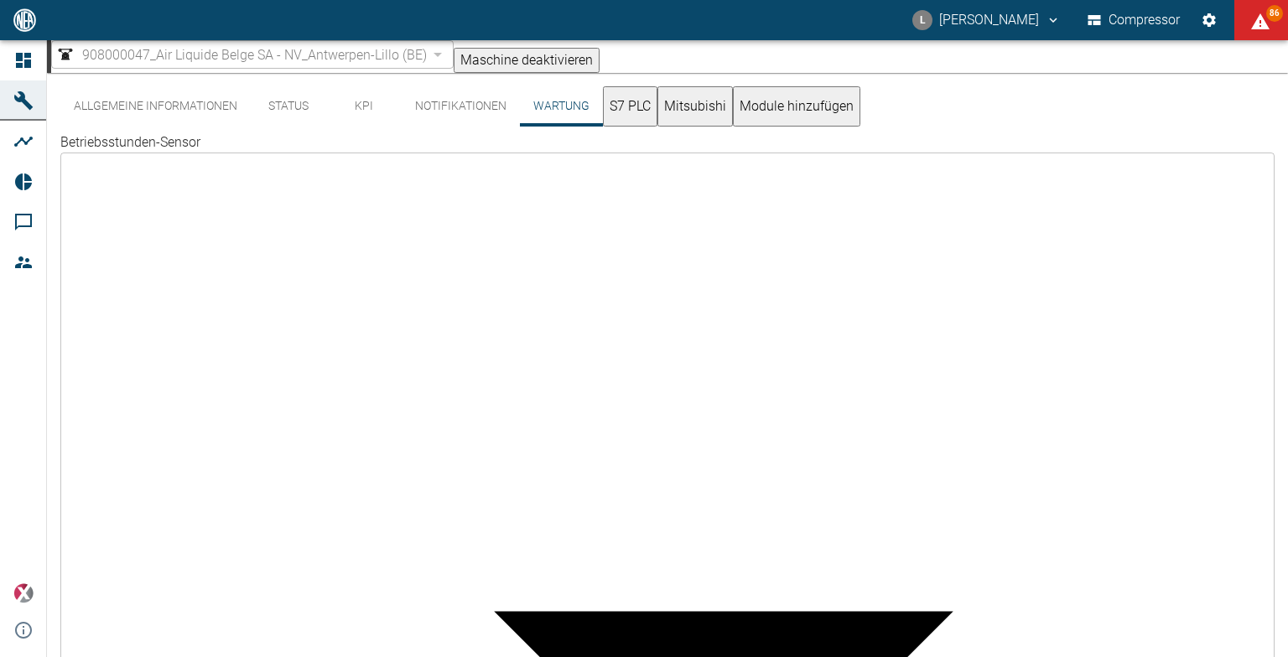
click at [620, 112] on button "S7 PLC" at bounding box center [630, 106] width 55 height 40
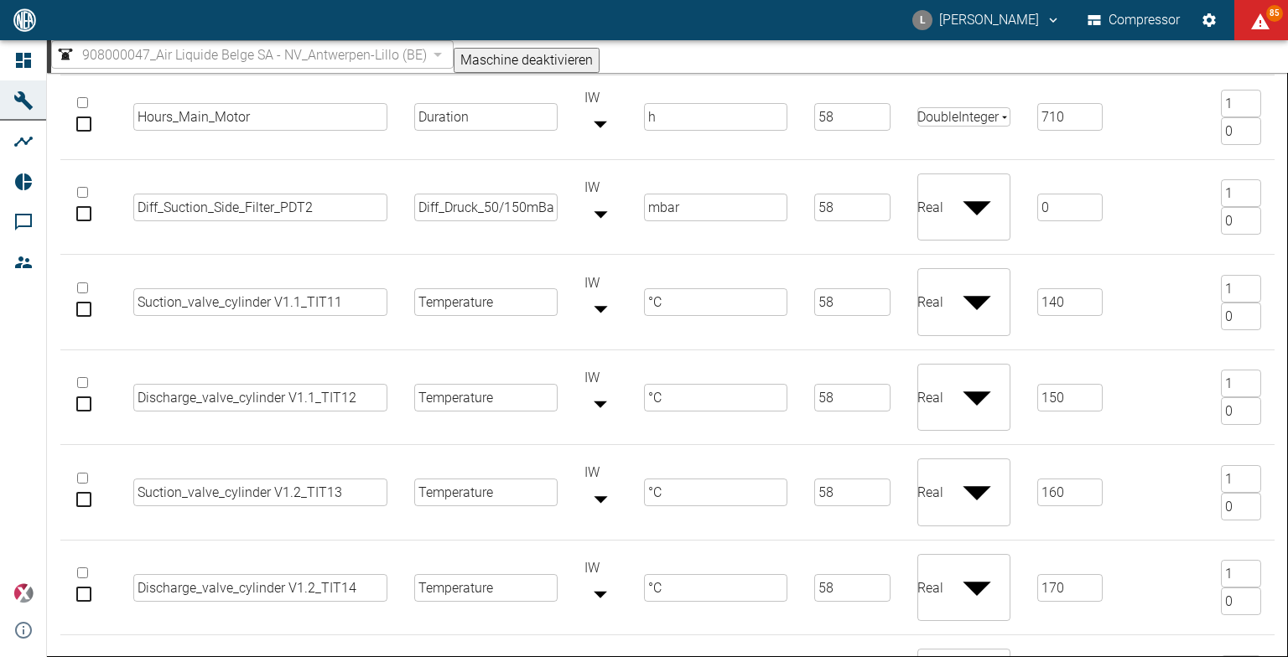
scroll to position [2024, 0]
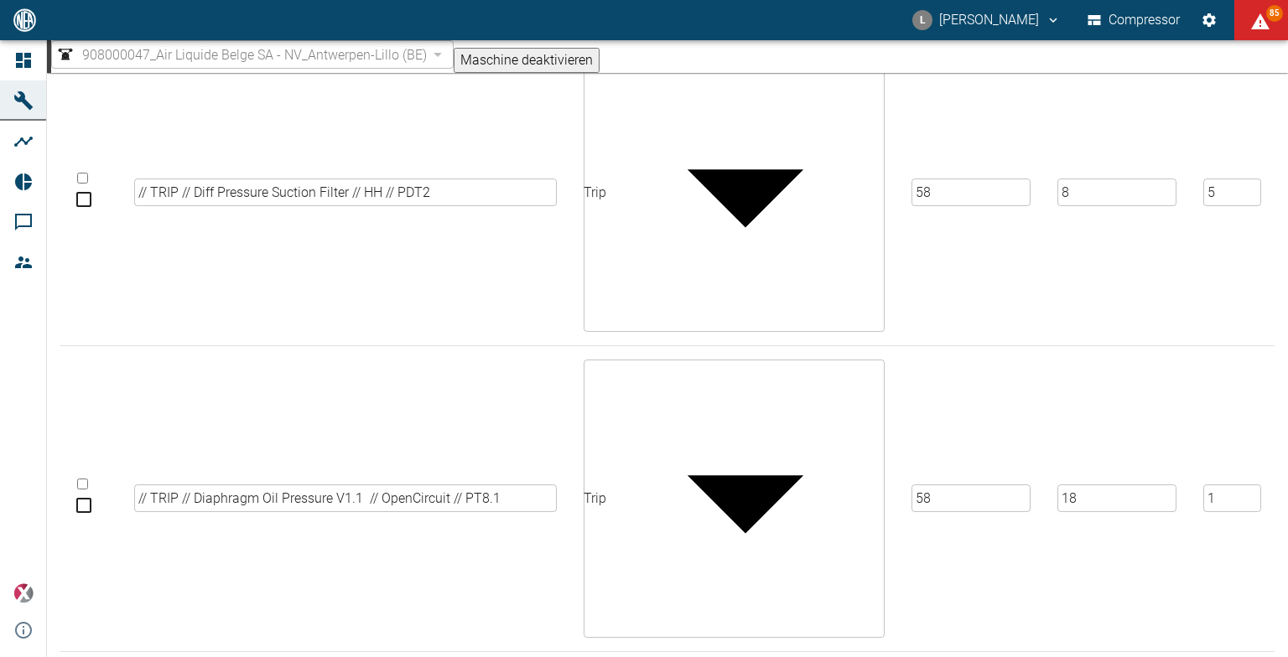
scroll to position [1521, 0]
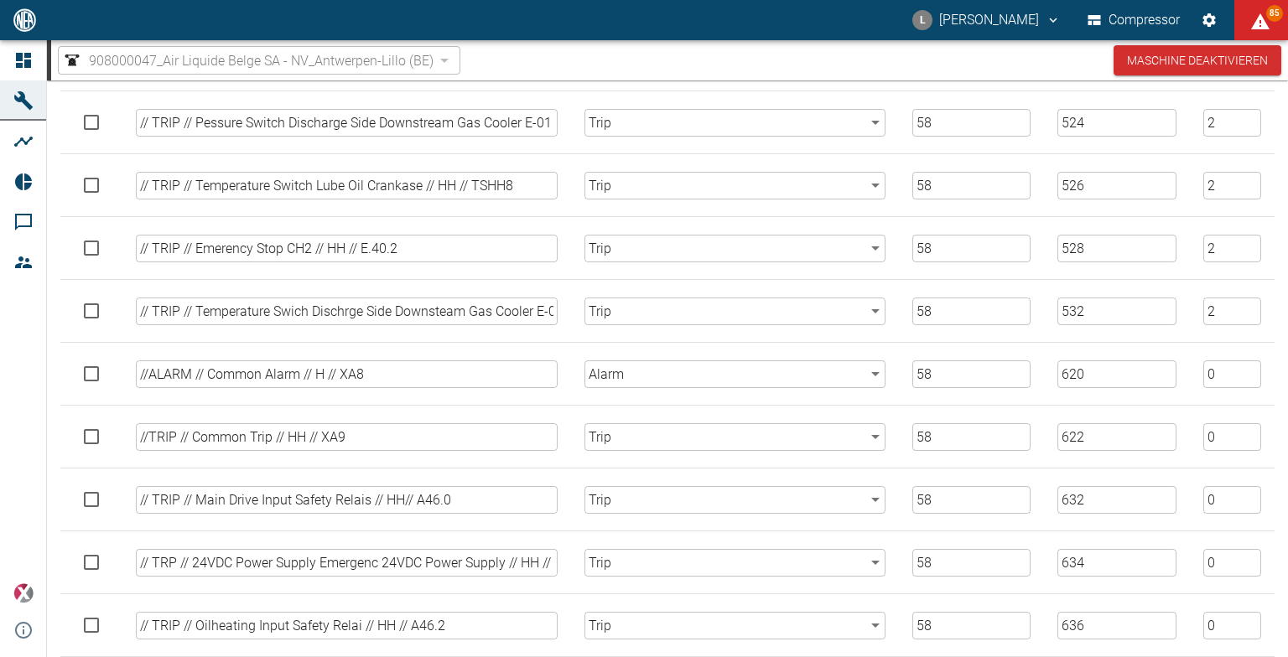
scroll to position [5495, 0]
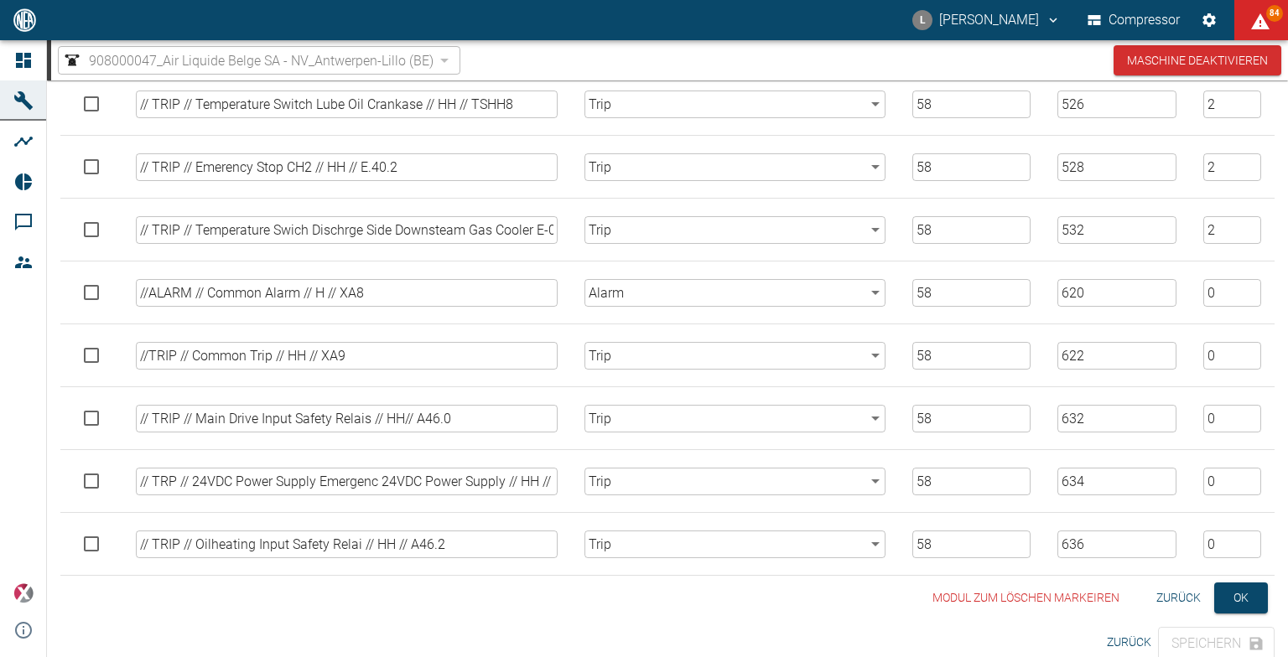
click at [1183, 584] on button "Zurück" at bounding box center [1179, 598] width 58 height 31
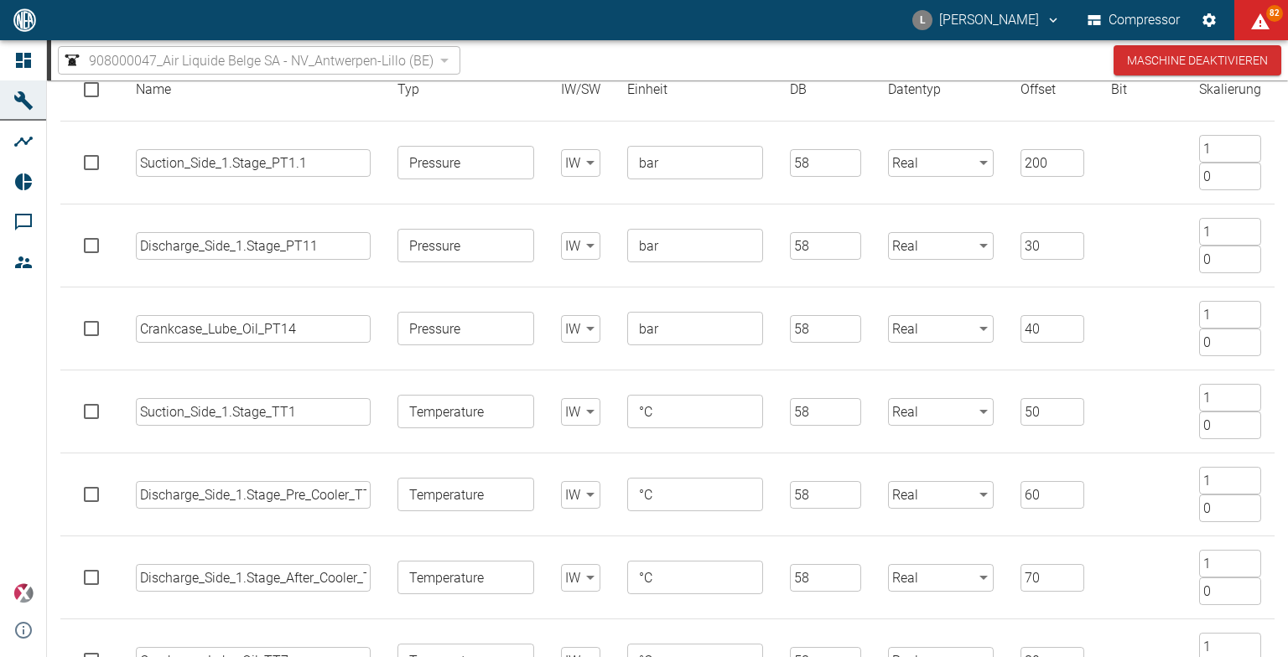
scroll to position [252, 0]
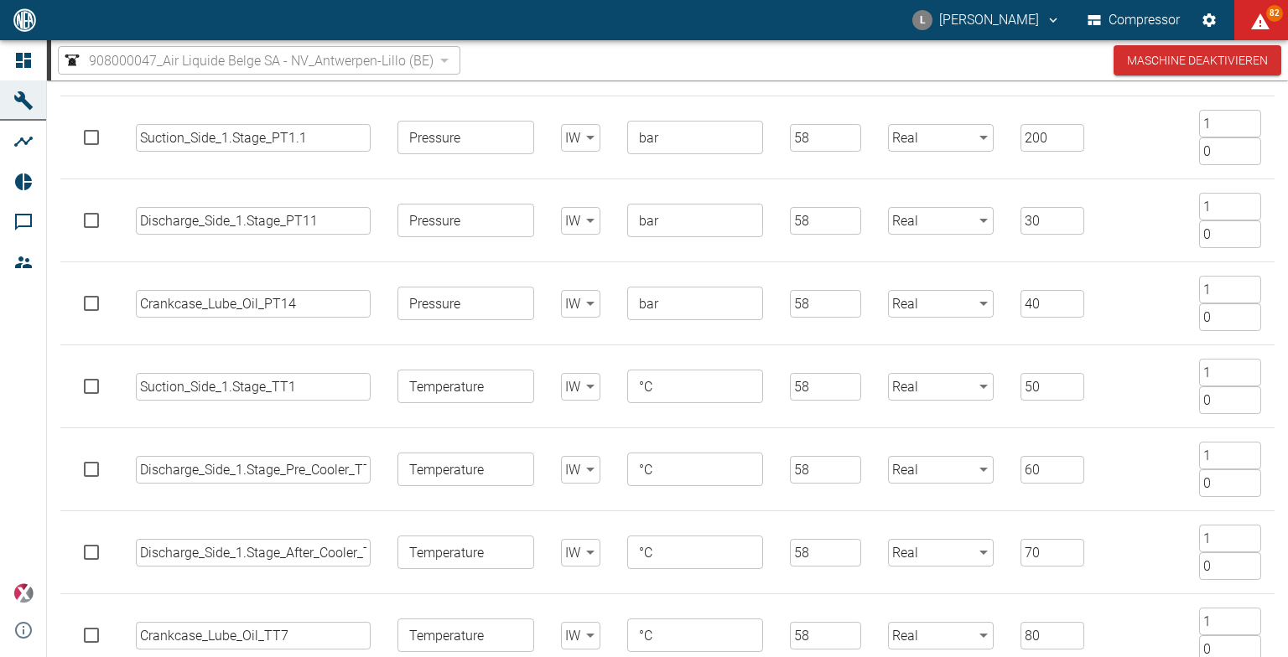
click at [336, 470] on input "Discharge_Side_1.Stage_Pre_Cooler_TT4" at bounding box center [253, 470] width 235 height 28
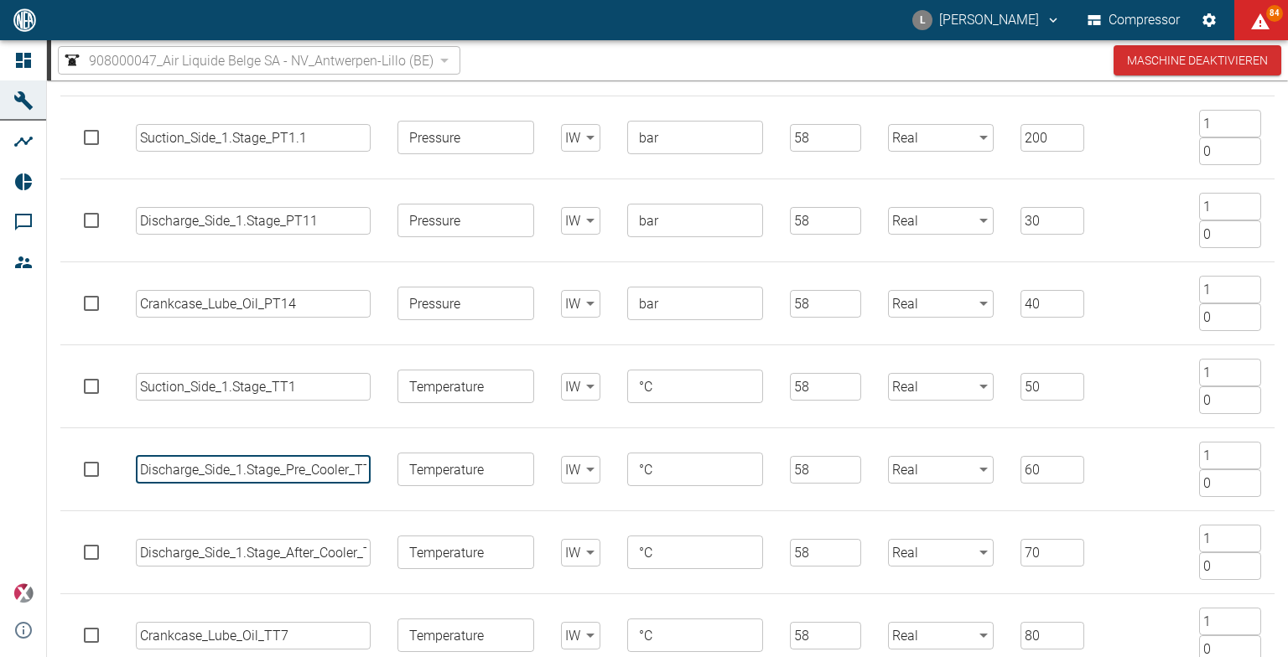
scroll to position [0, 13]
click at [332, 542] on input "Discharge_Side_1.Stage_After_Cooler_TT5" at bounding box center [253, 553] width 235 height 28
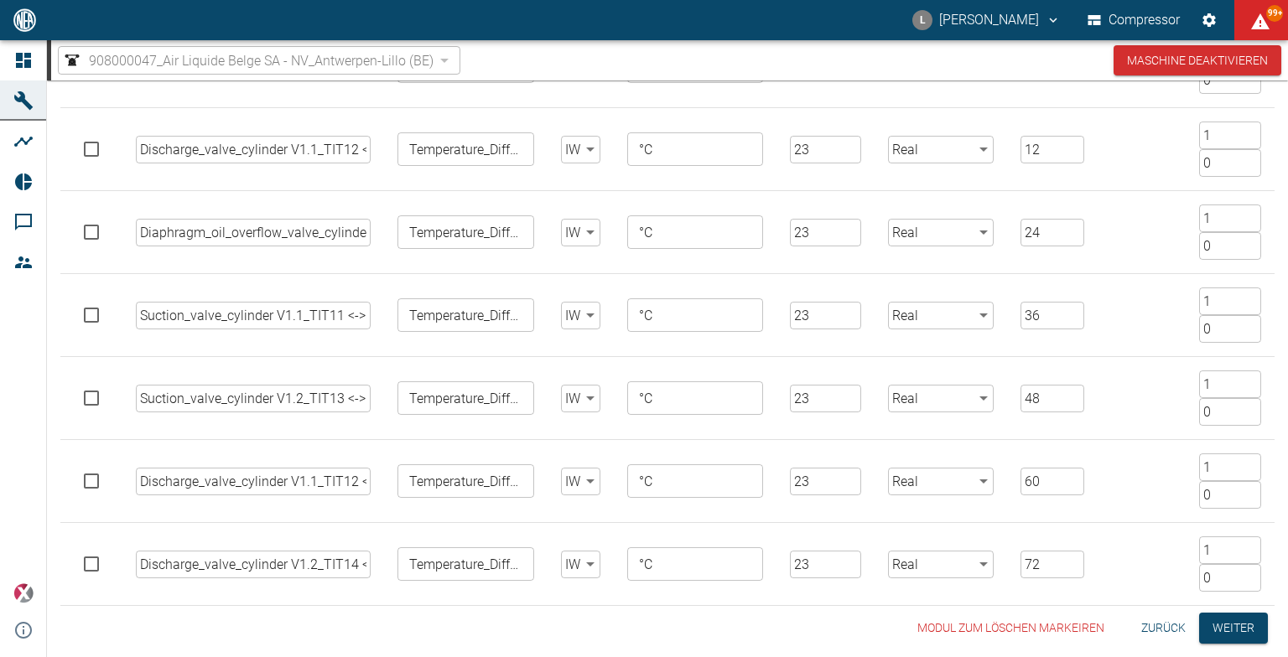
scroll to position [2024, 0]
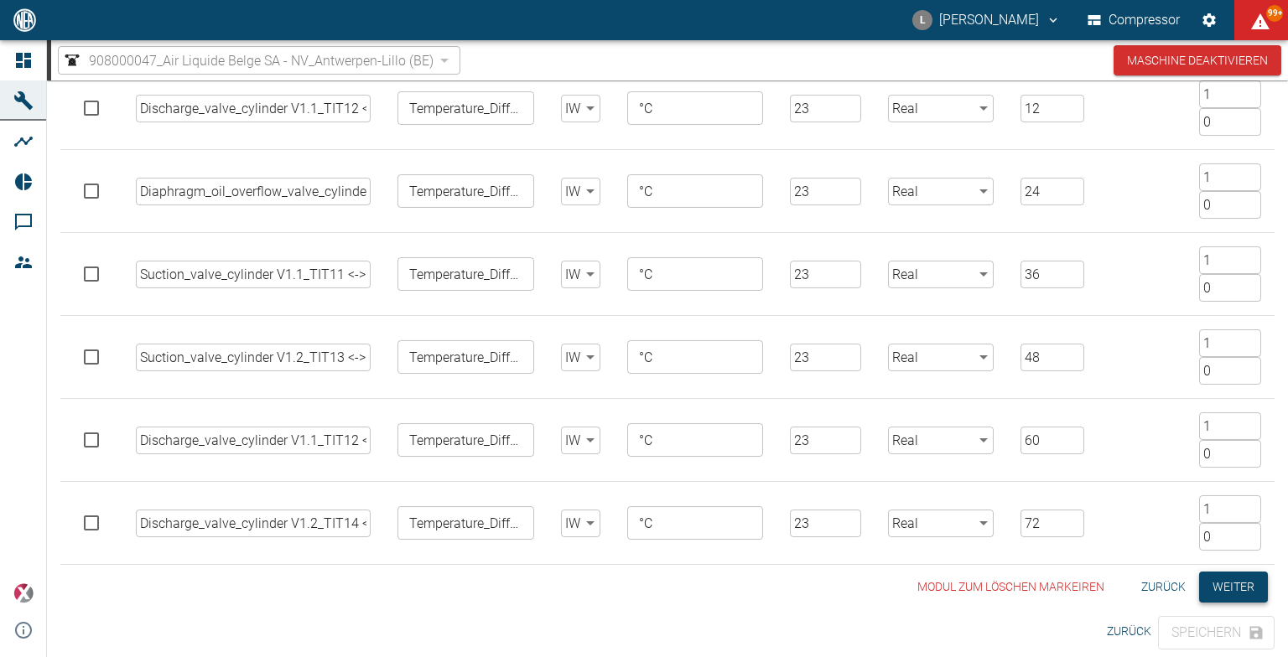
click at [1234, 578] on button "Weiter" at bounding box center [1233, 587] width 69 height 31
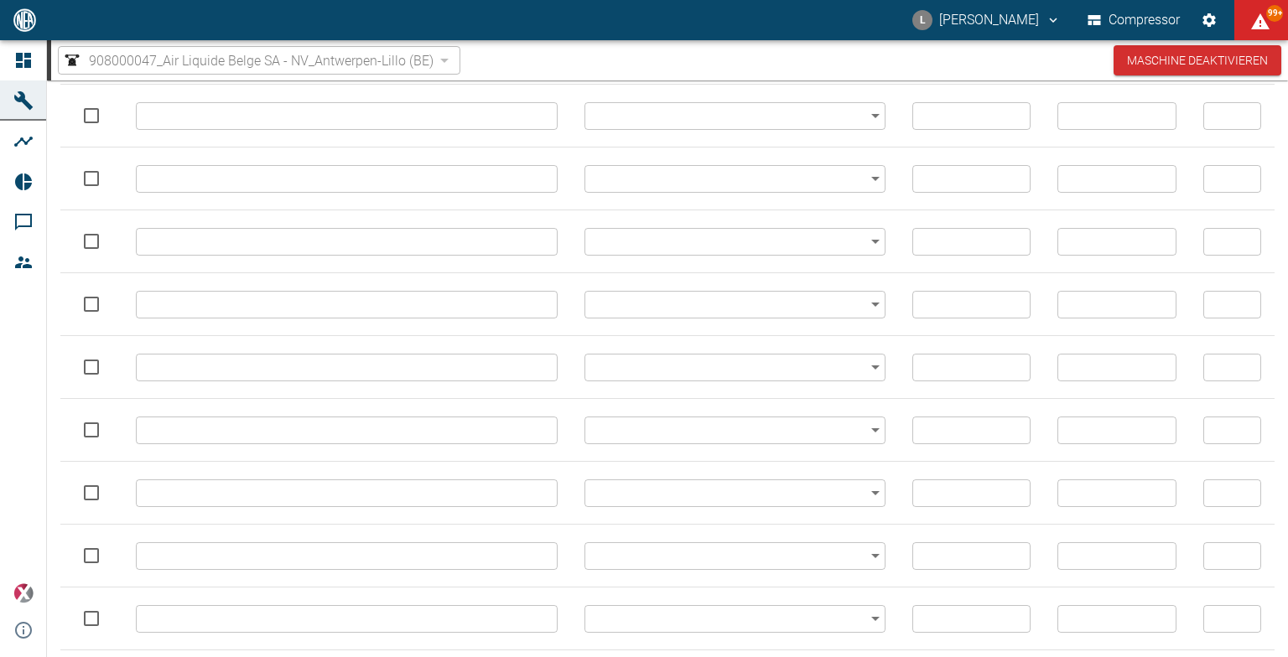
type input "// TRIP // Diff Pressure Suction Filter // OpenCircuit // PDT2"
type input "trip"
type input "58"
type input "8"
type input "1"
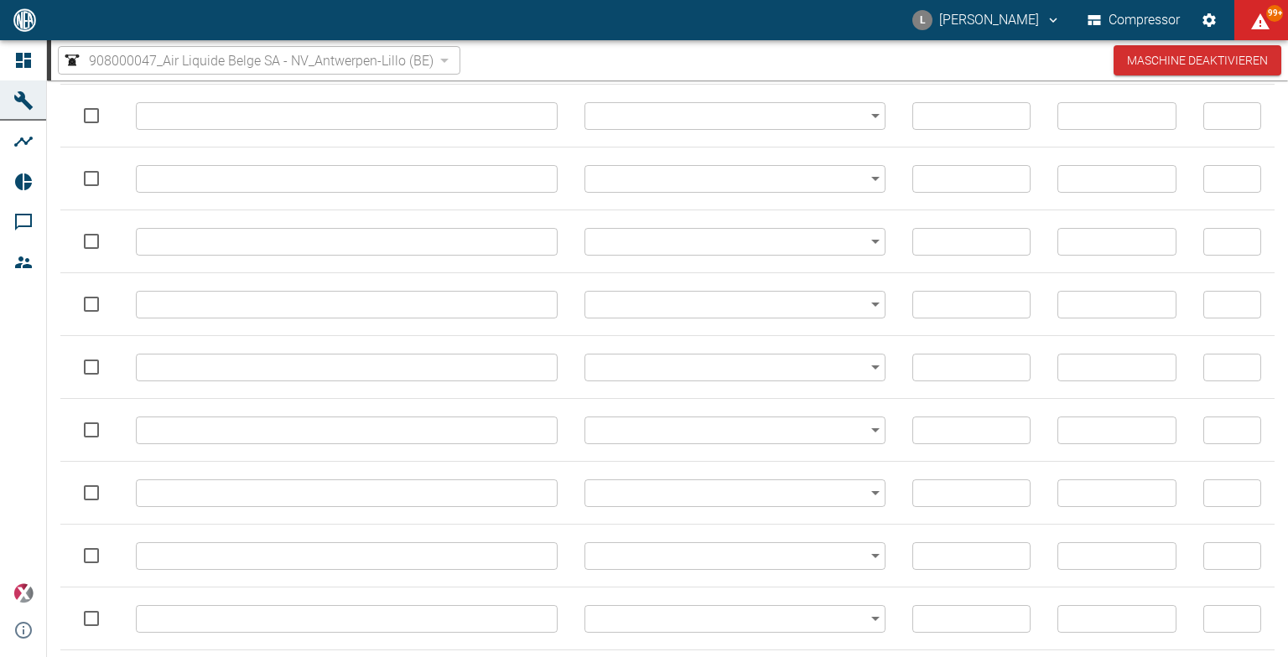
type input "// TRIP// Diff Pressure Suction Filter // LL // PDT2"
type input "trip"
type input "58"
type input "8"
type input "2"
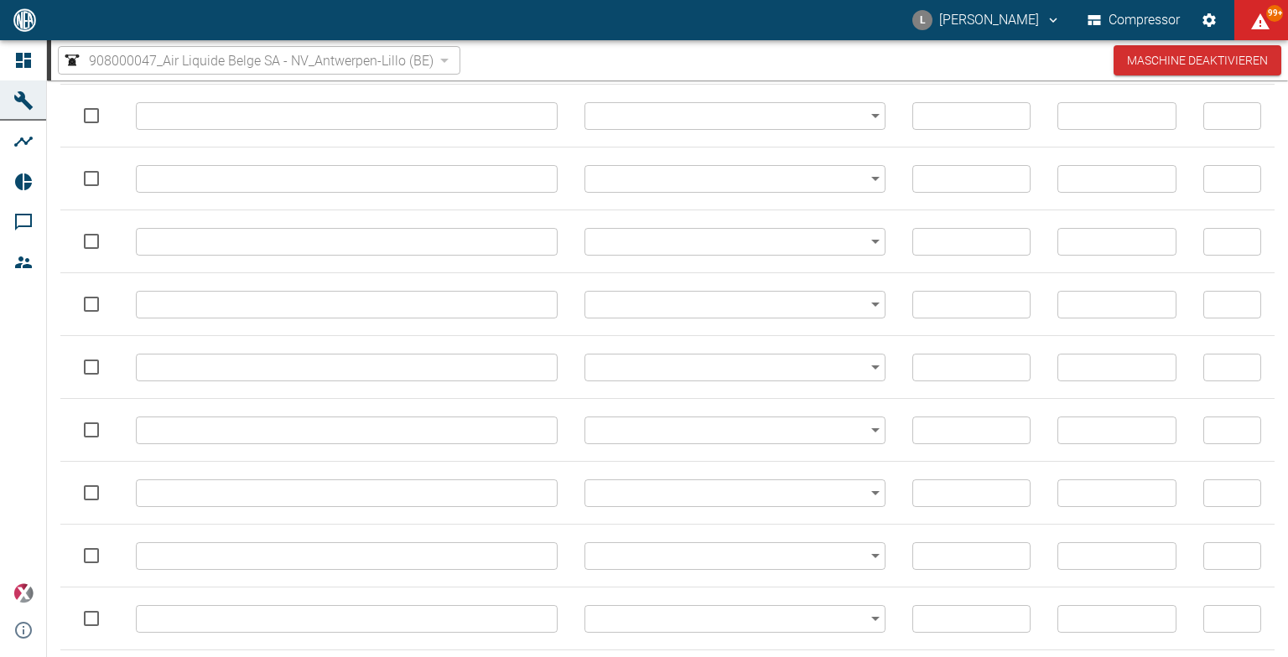
type input "// ALARM // Diff Pressure Suction Filter // L // PDT2"
type input "alarm"
type input "58"
type input "8"
type input "3"
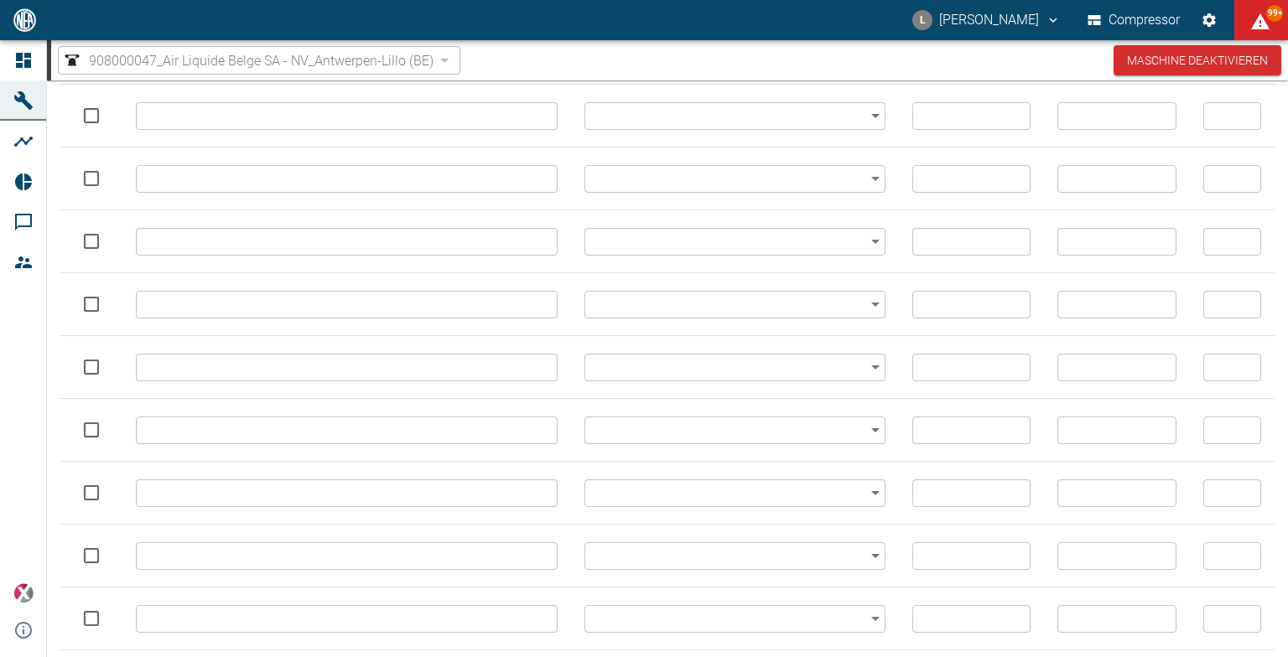
type input "// ALARM // Diff Pressure Suction Filter // H // PDT2"
type input "alarm"
type input "58"
type input "8"
type input "4"
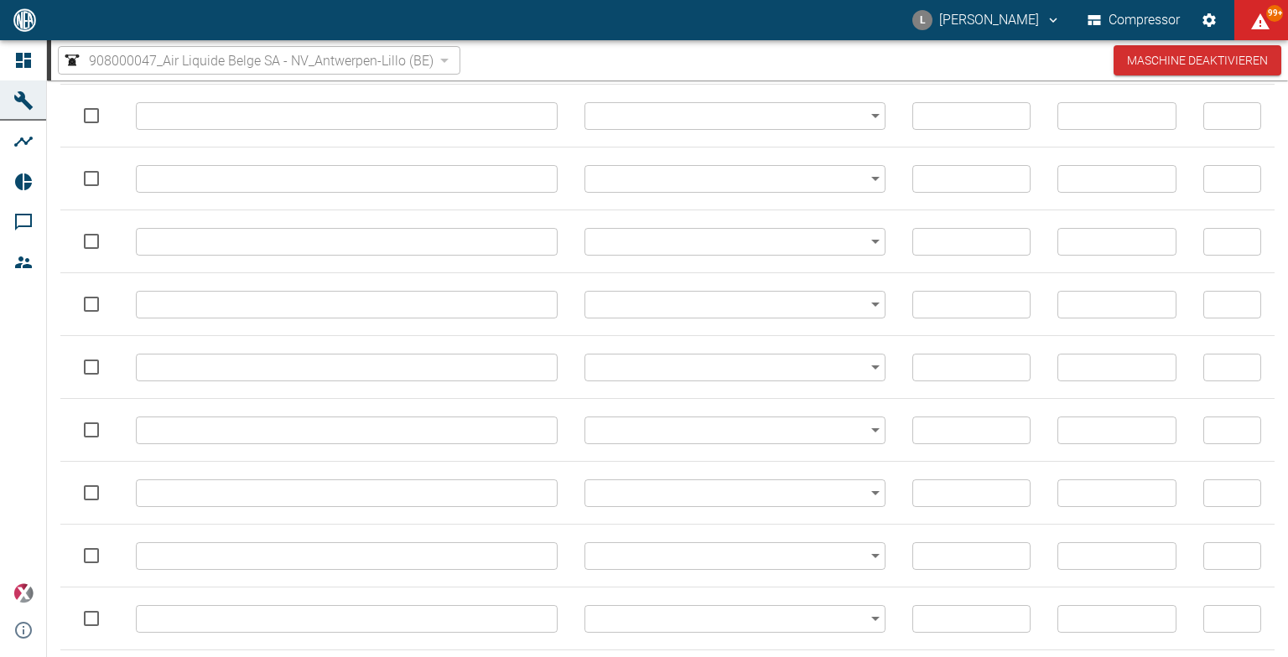
type input "// TRIP // Diff Pressure Suction Filter // HH // PDT2"
type input "trip"
type input "58"
type input "8"
type input "5"
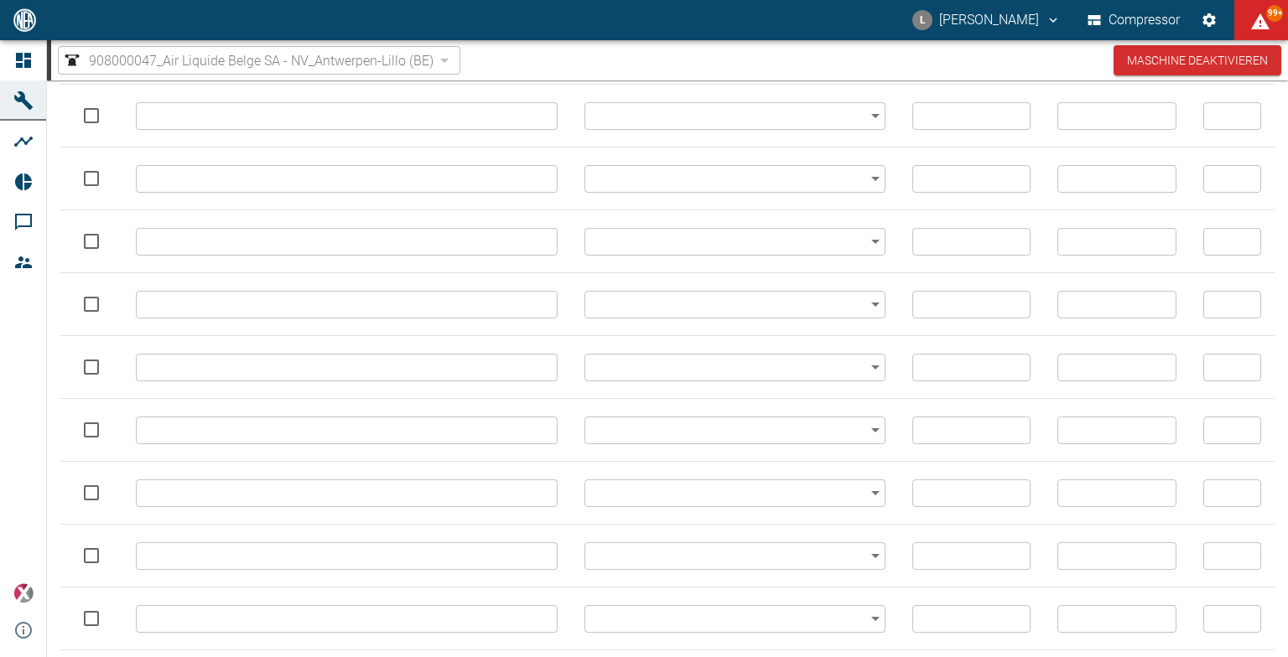
type input "// TRIP // Diaphragm Oil Pressure V1.1 // OpenCircuit // PT8.1"
type input "trip"
type input "58"
type input "18"
type input "1"
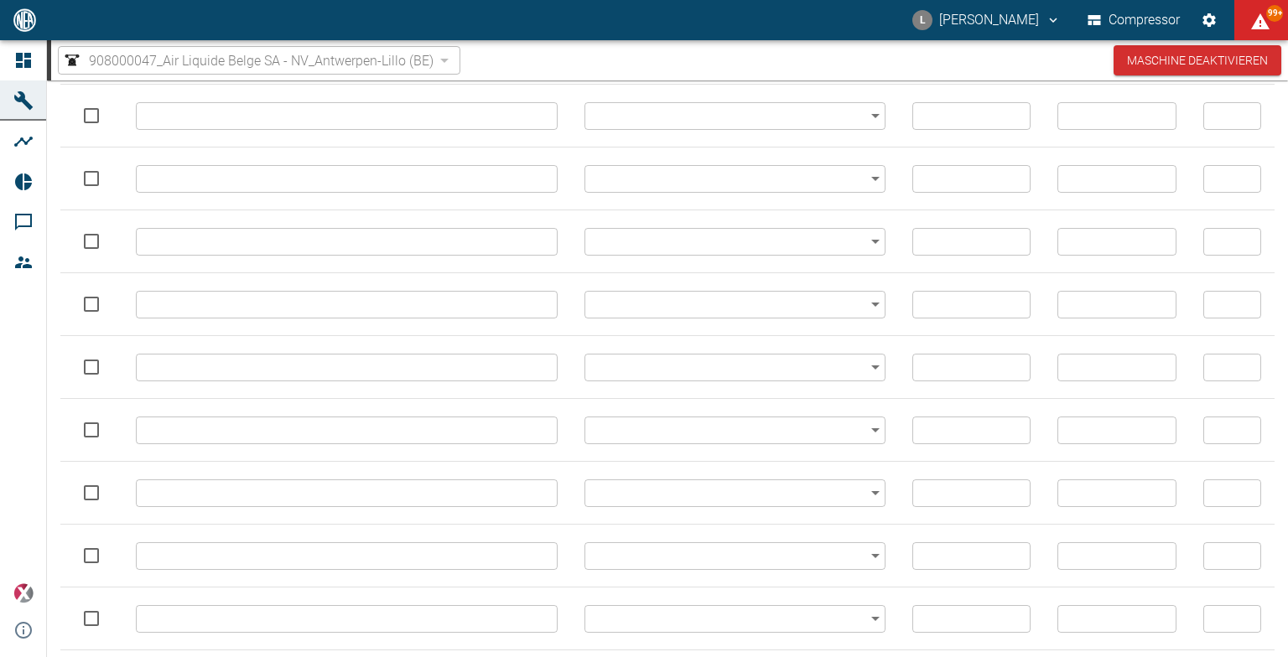
type input "// TRIP // Diaphragm Oil Pressure V1.1 // LL // PT8.1"
type input "trip"
type input "490"
type input "2"
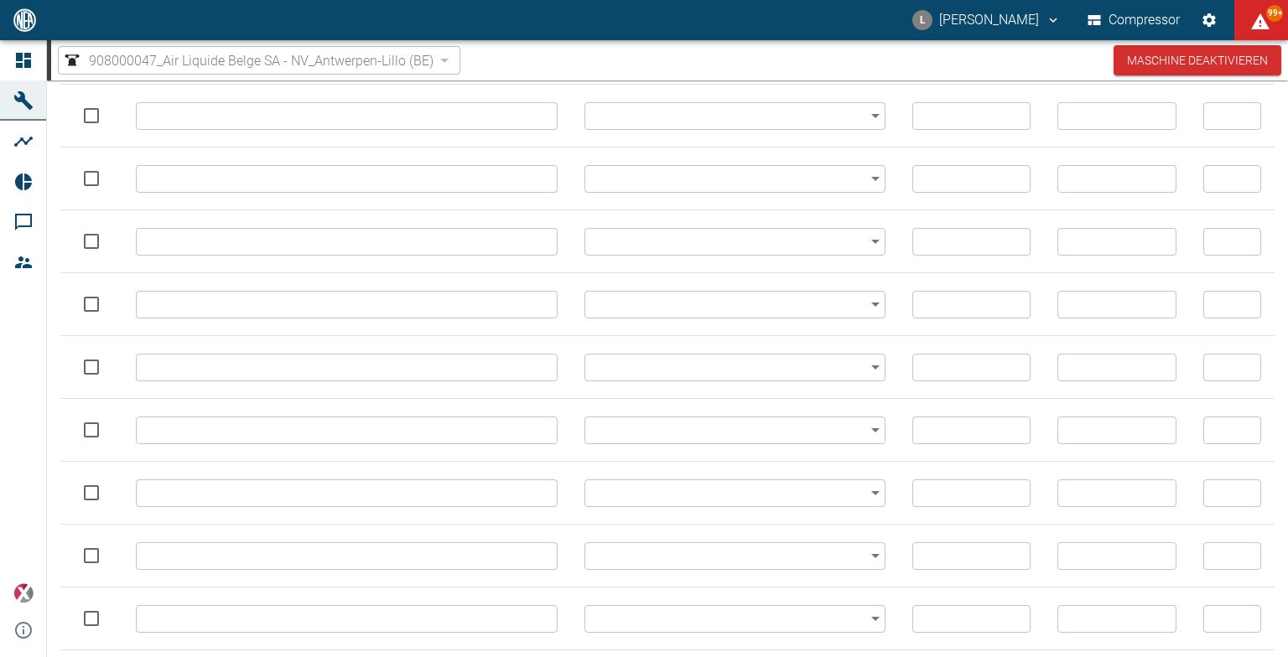
type input "// ALARM //Diaphragm Oil Pressure V1.1 // L // PT8.1"
type input "alarm"
type input "488"
type input "1"
type input "3"
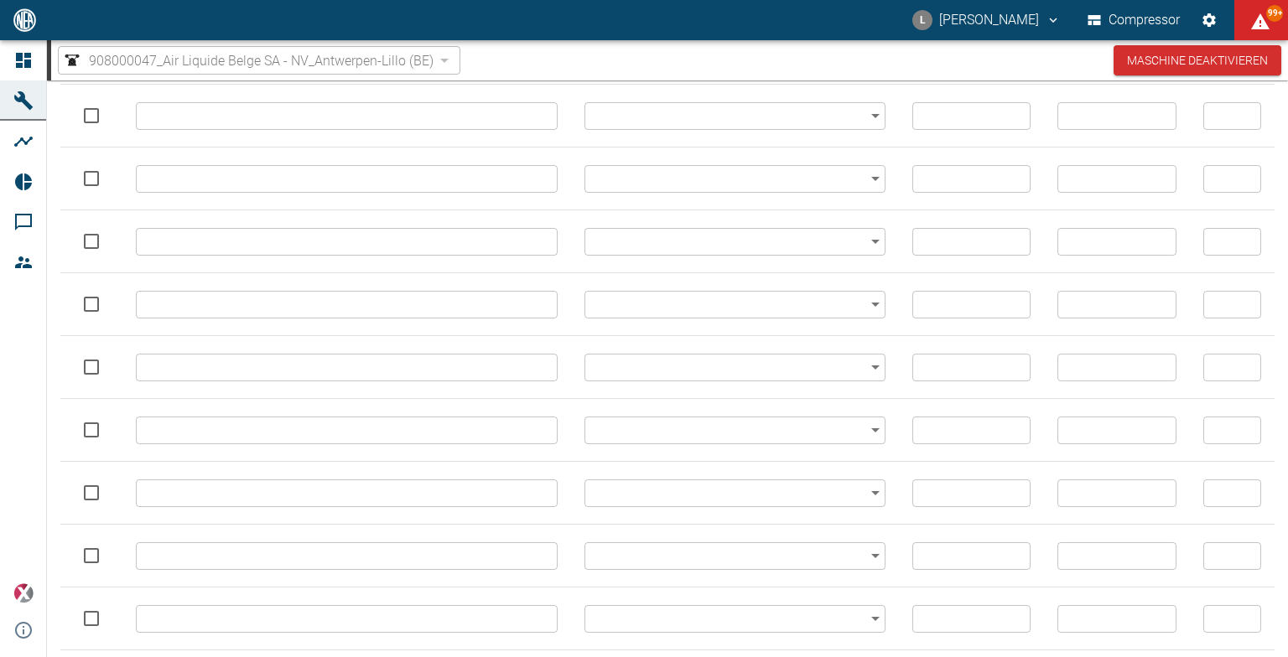
type input "// ALARM // Diaphragm Oil Pressure V1.1 // H // PT8.1"
type input "alarm"
type input "489"
type input "1"
type input "4"
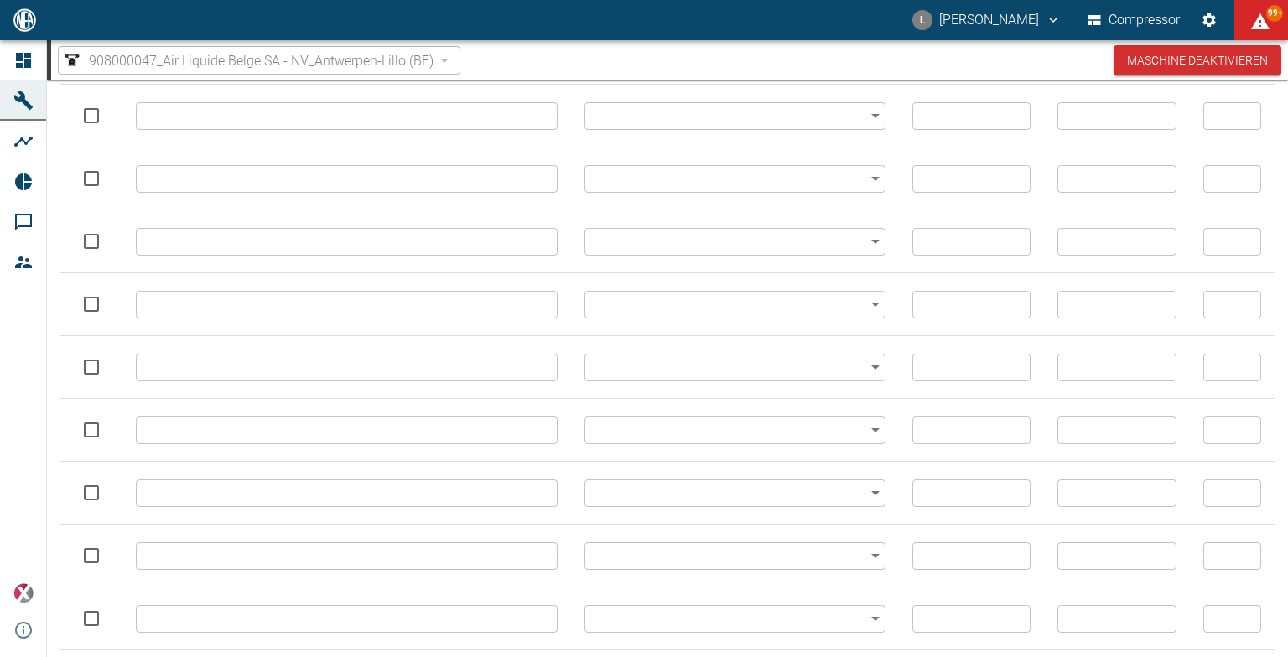
type input "// TRIP //Diaphragm Oil Pressure V1.1 // HH // PT8.1"
type input "trip"
type input "512"
type input "2"
type input "4"
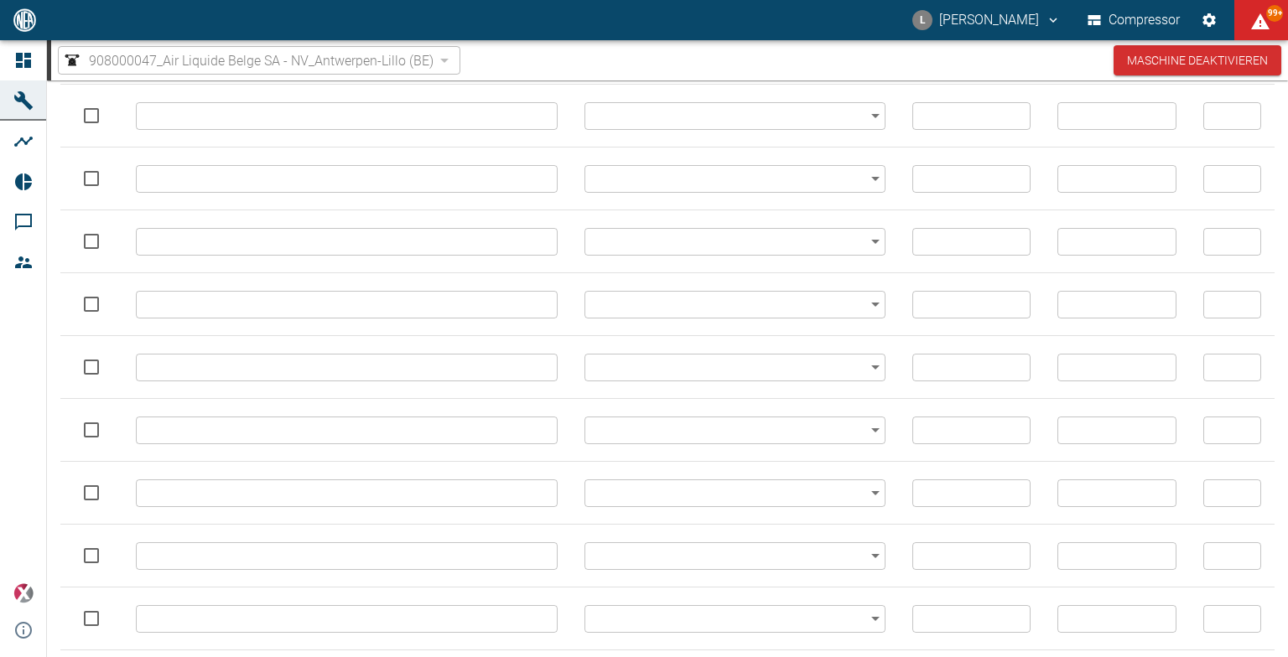
type input "// TRIP // Diaphragm Oil Pressure V1.2 // OpenCircuit // PT8.2"
type input "trip"
type input "58"
type input "28"
type input "1"
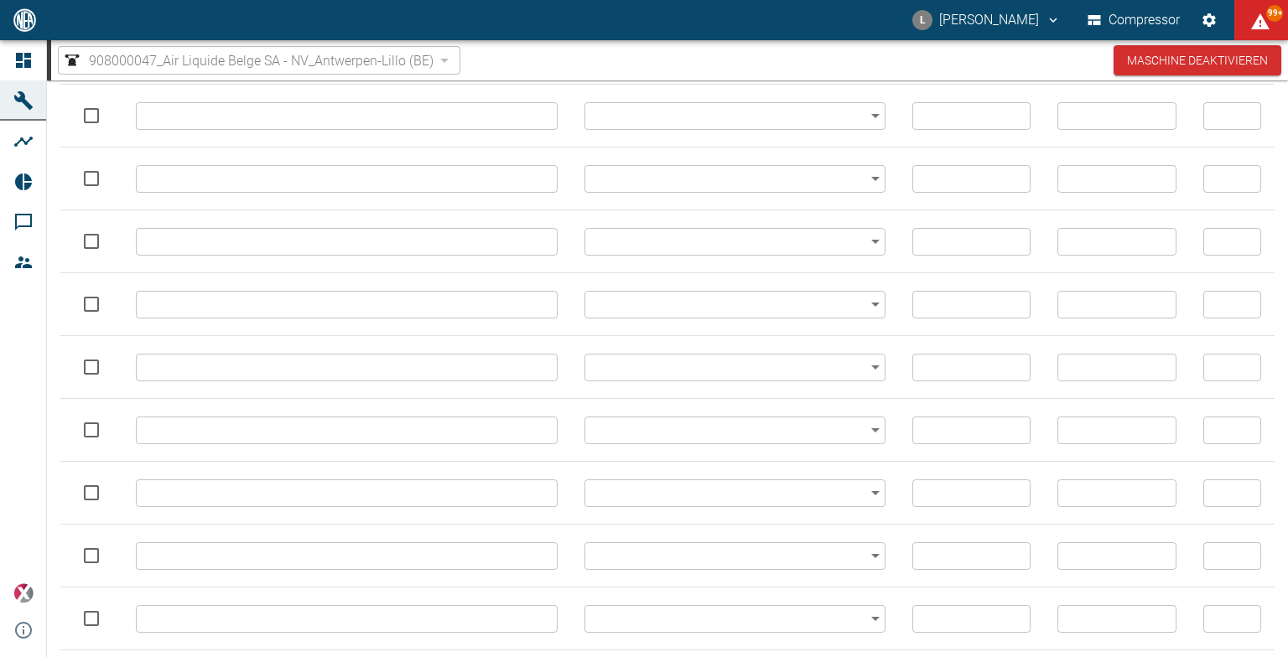
type input "// TRIP // Diaphragm Oil Pressure V1.2 // LL // PT8.2"
type input "trip"
type input "494"
type input "2"
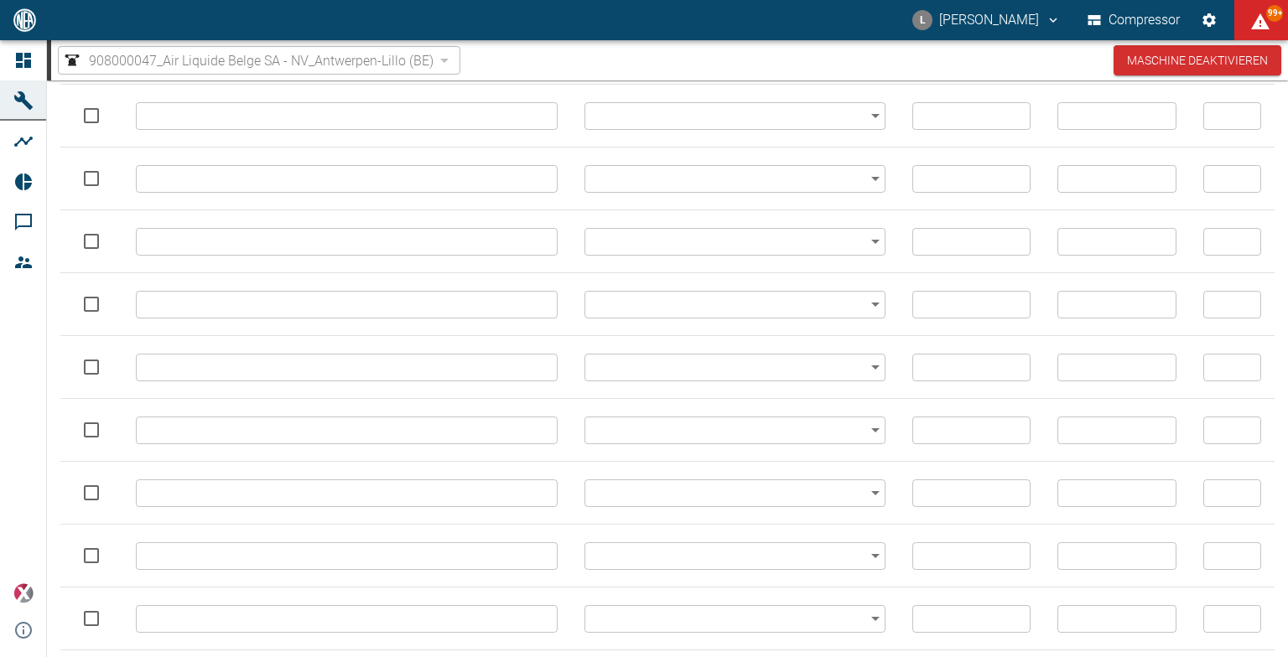
type input "// ALARM // Diaphragm Oil Pressure V1.2 // L // PT8.2"
type input "alarm"
type input "492"
type input "1"
type input "3"
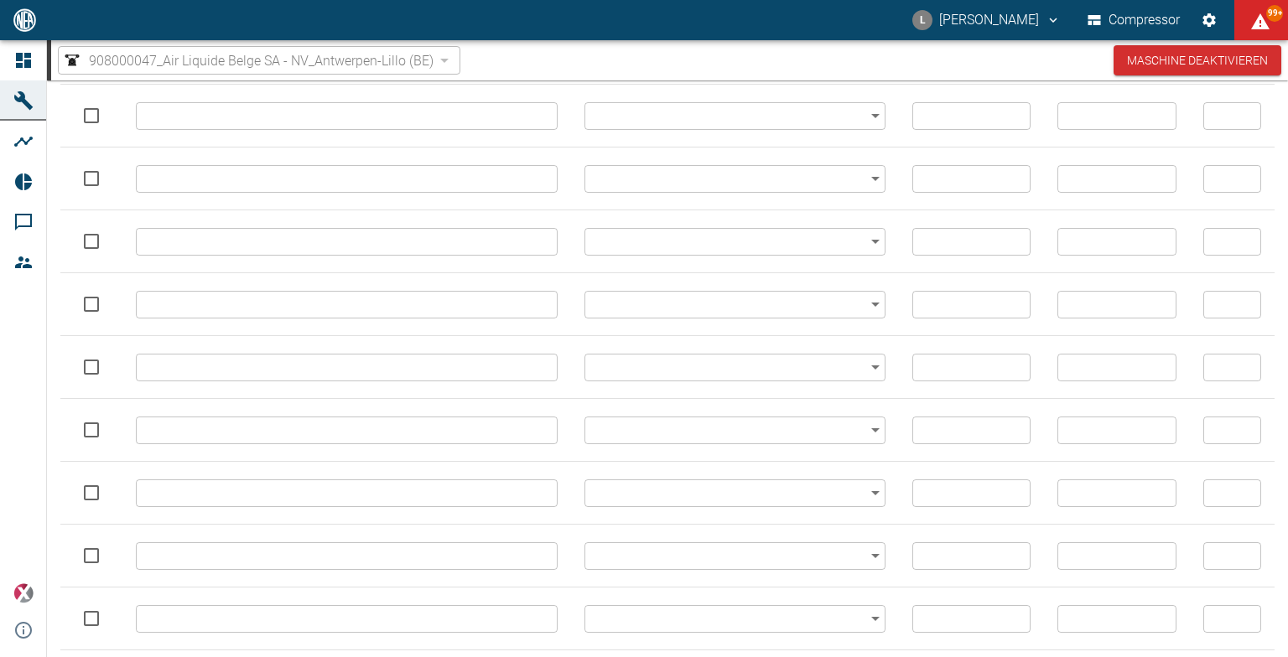
type input "// ALARM // Diaphragm Oil Pressure V1.1 // H // PT8.2"
type input "alarm"
type input "500"
type input "1"
type input "4"
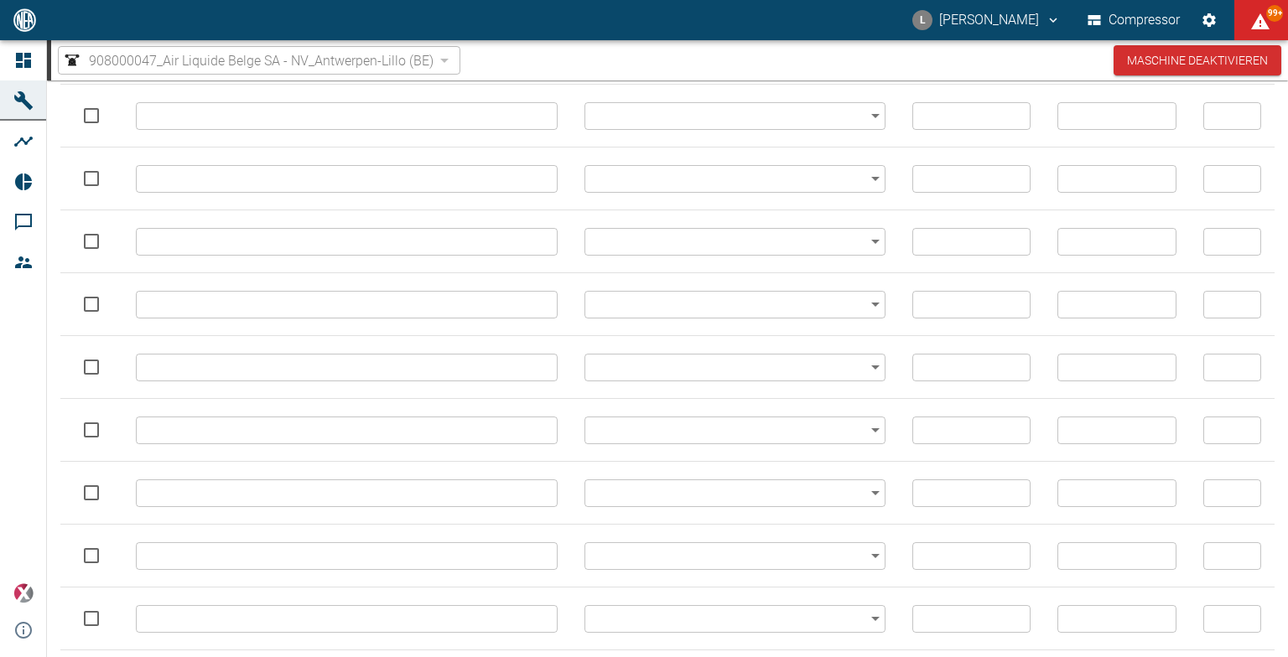
type input "// TRIP // Diaphragm Oil Pressure V1.1 // HH // PT8.2"
type input "trip"
type input "514"
type input "2"
type input "5"
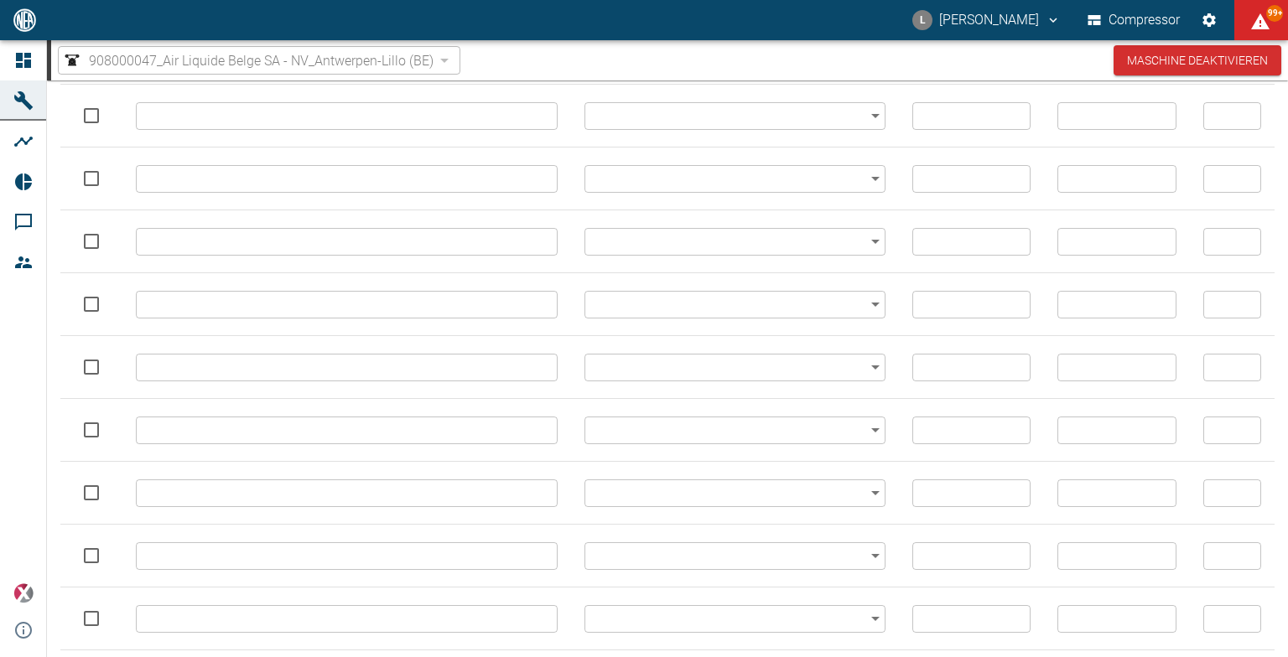
type input "// TRIP // Discharge Pressure // OpenCircuit // PT11"
type input "trip"
type input "58"
type input "38"
type input "1"
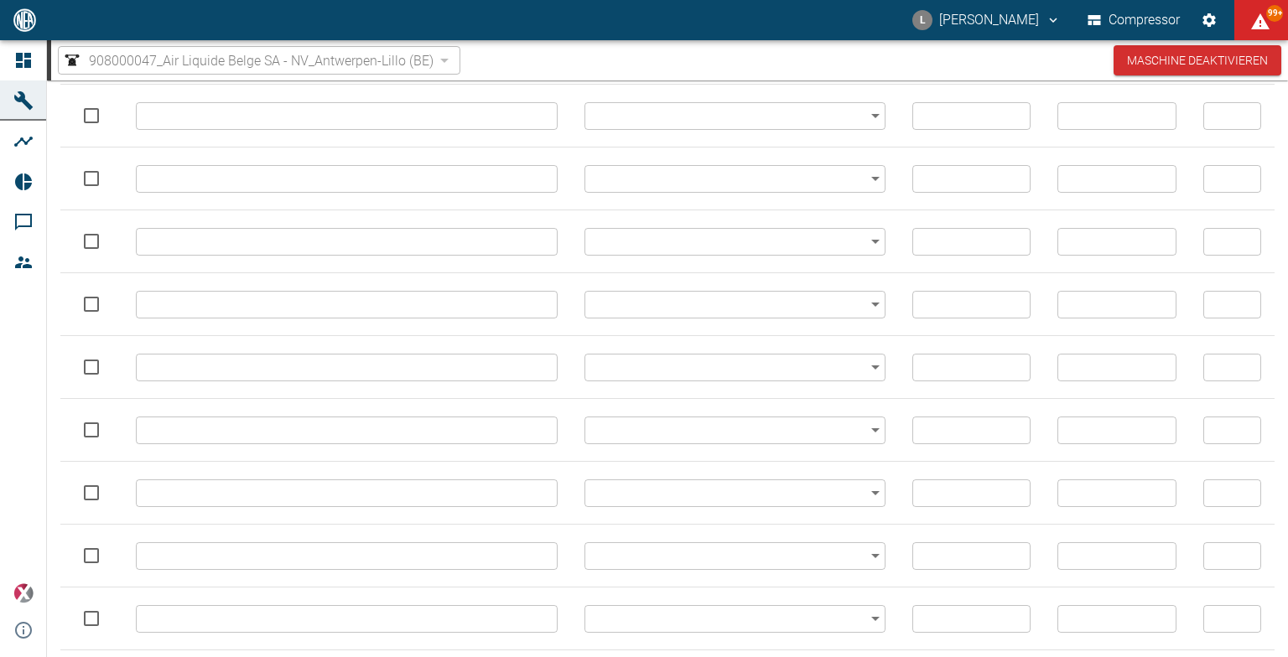
type input "// TRIP // Discharge Pressure // LL // PT11"
type input "trip"
type input "58"
type input "38"
type input "2"
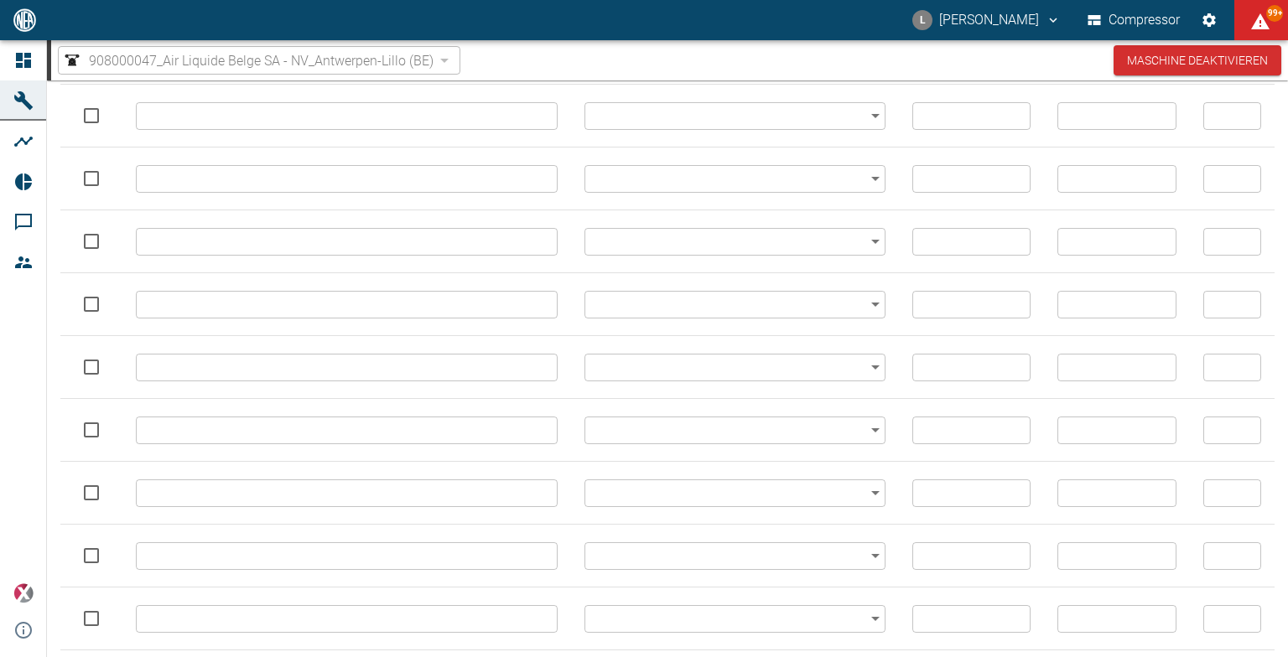
type input "// ALARM // Discharge Pressure // L // PT11"
type input "alarm"
type input "58"
type input "38"
type input "3"
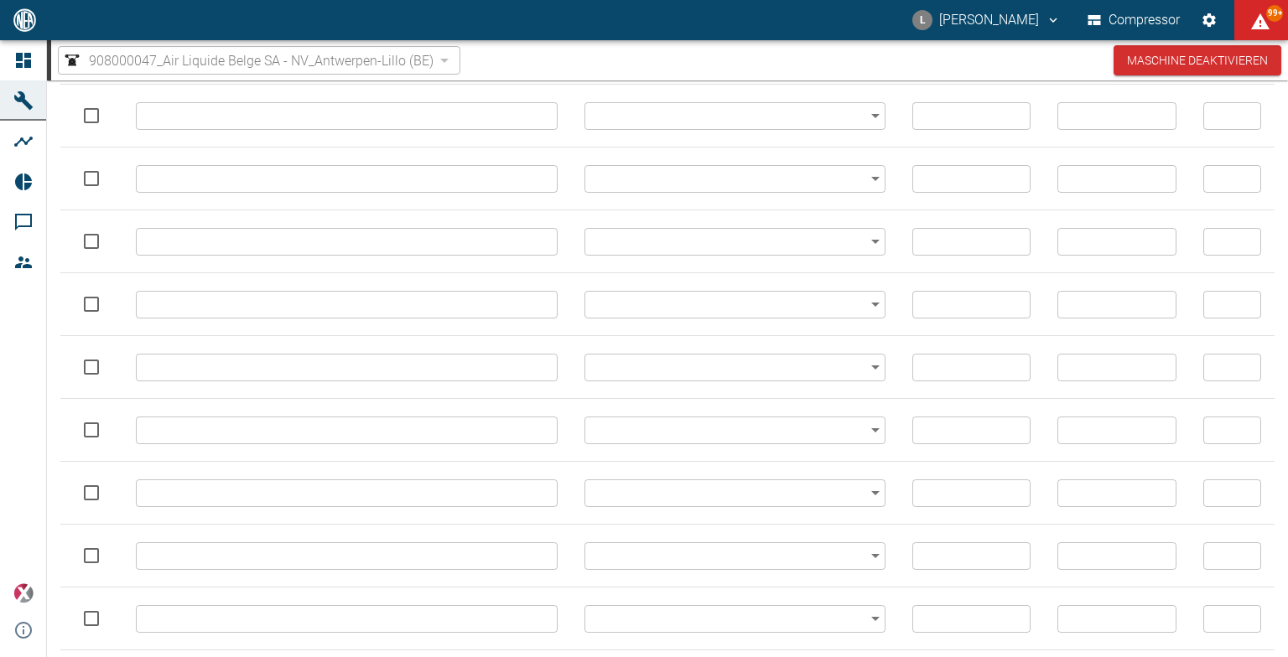
type input "// ALARM // Discharge Pressure // H // PT11"
type input "alarm"
type input "58"
type input "38"
type input "4"
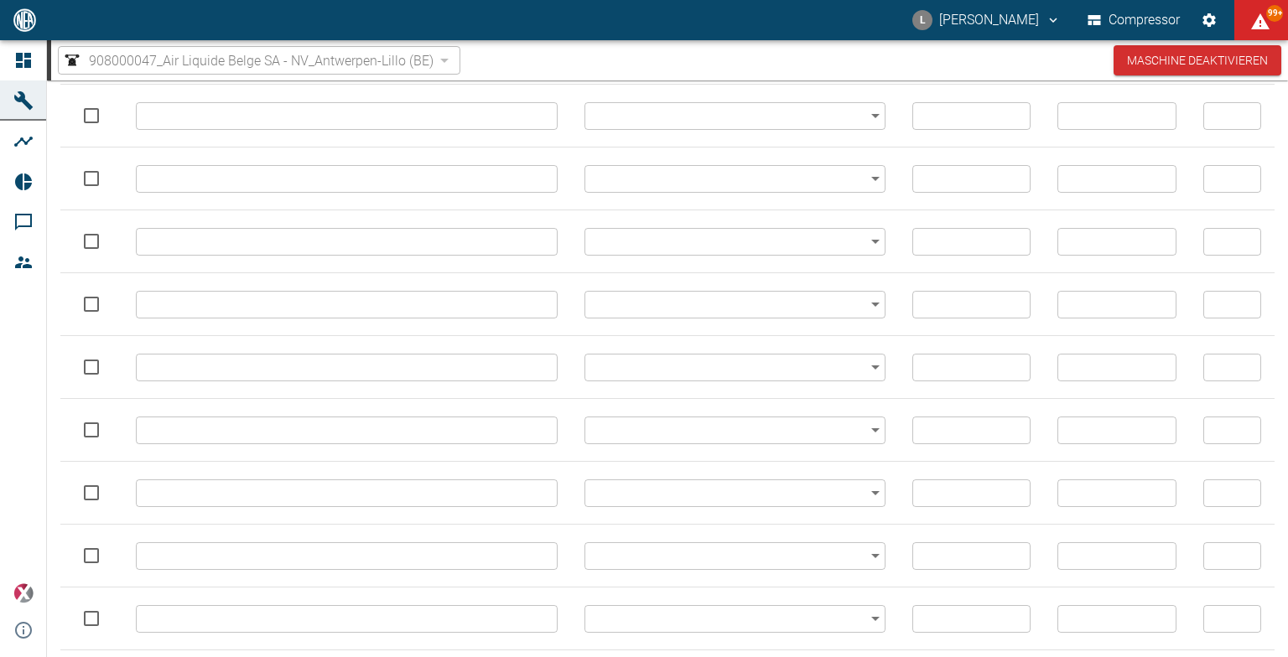
type input "// TRIP //Discharge Pressure // HH // PT11"
type input "trip"
type input "58"
type input "38"
type input "5"
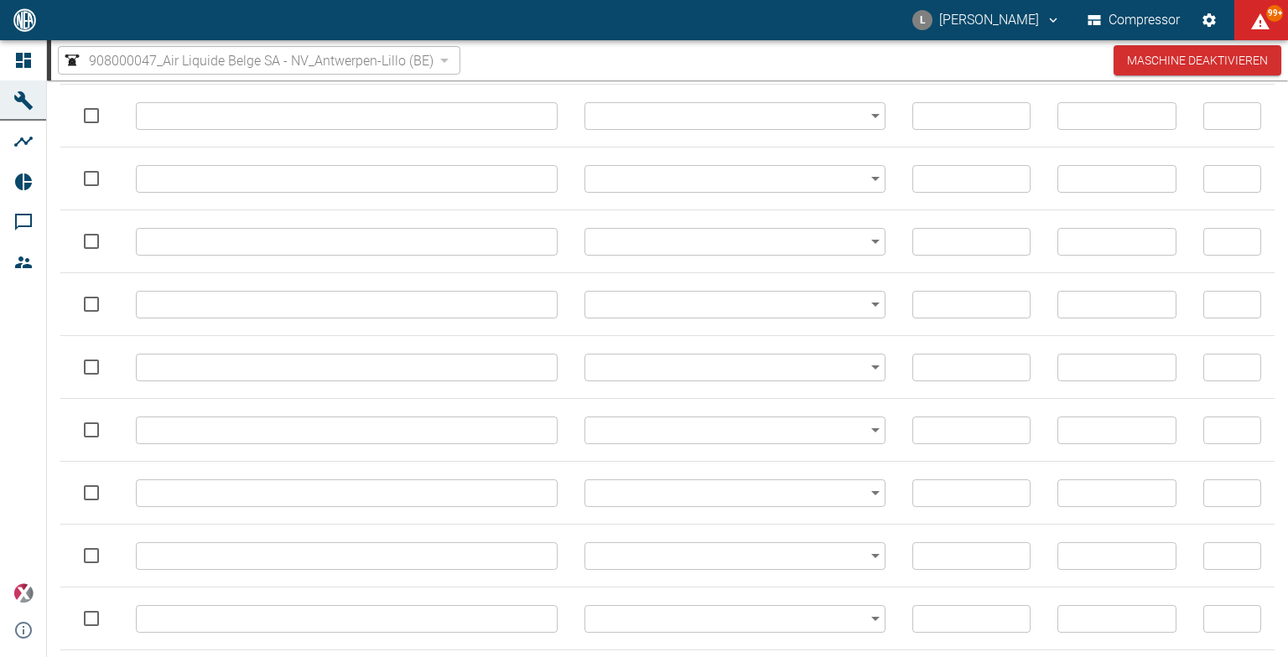
type input "// TRIP //Lube Oil Pressure // OpenCircuit // PT14"
type input "trip"
type input "58"
type input "48"
type input "1"
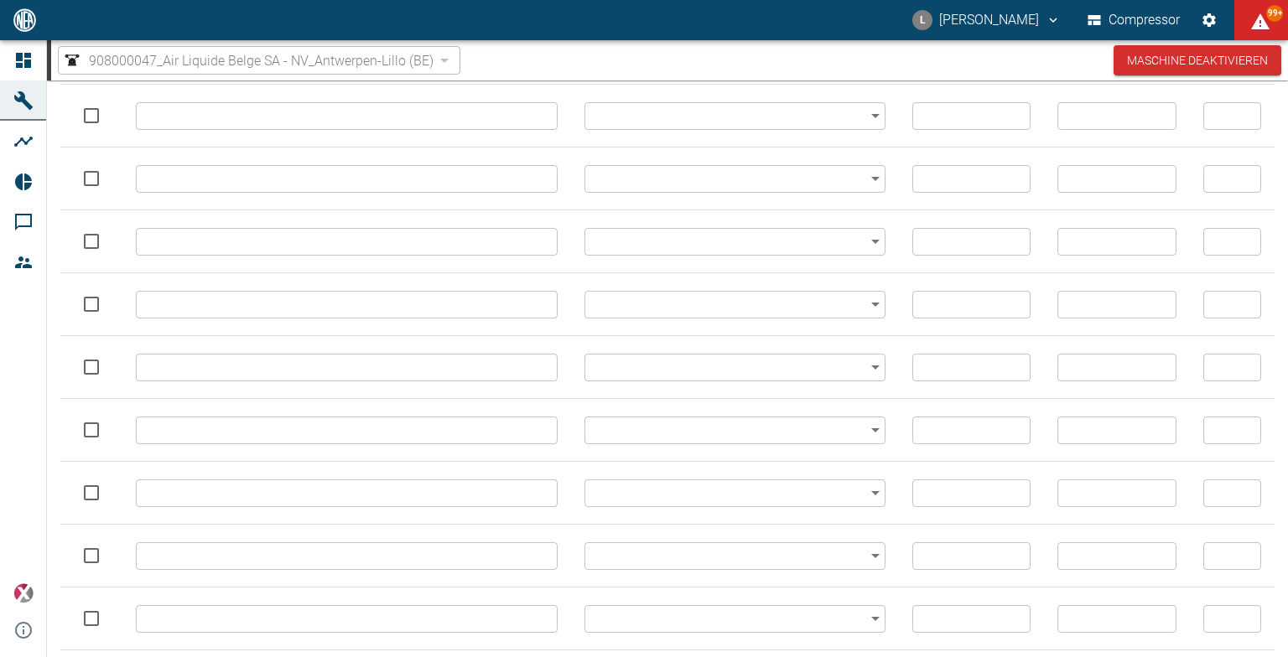
type input "// ALARM //Lube Oil Pressure // L // PT14"
type input "alarm"
type input "58"
type input "48"
type input "3"
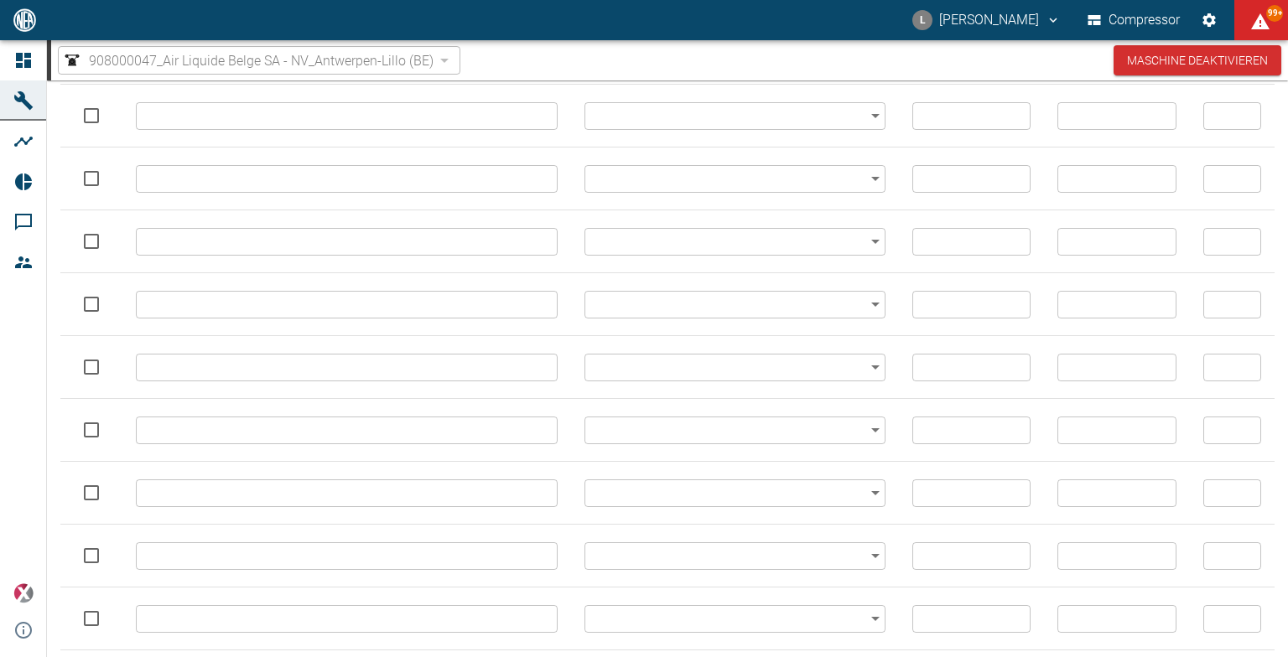
type input "// ALARM //Lube Oil Pressure // H // PT14"
type input "alarm"
type input "58"
type input "48"
type input "4"
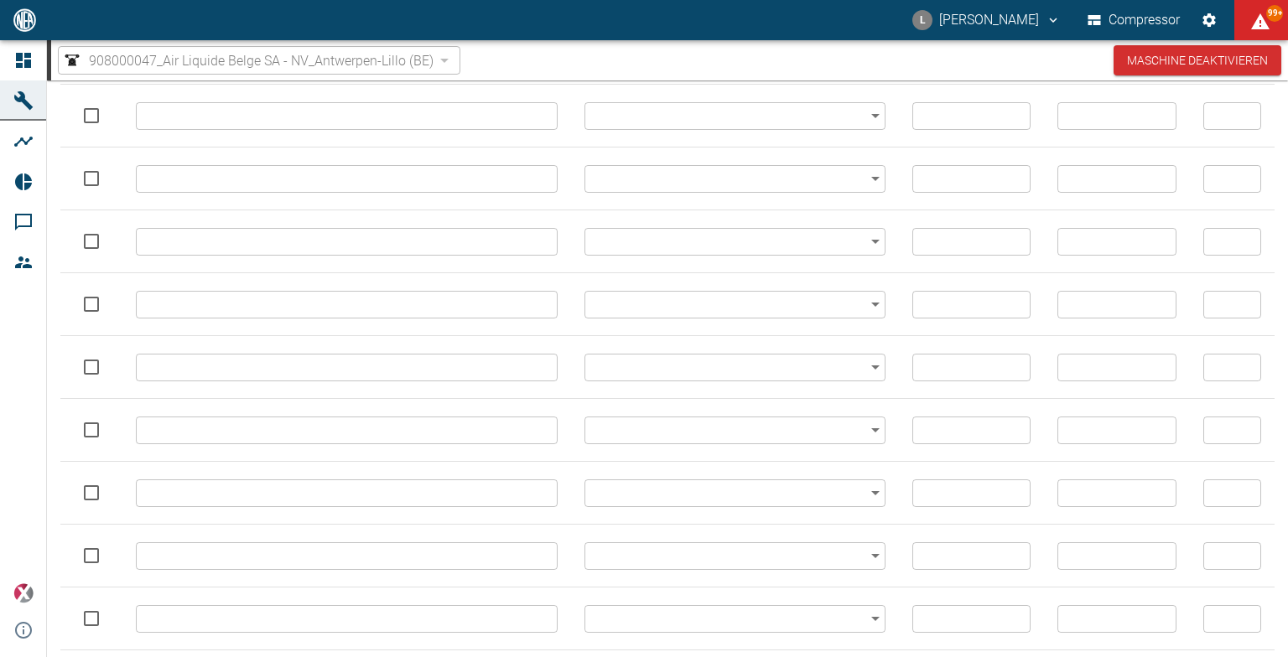
type input "// TRIP //Lube Oil Pressure // HH // PT14"
type input "trip"
type input "58"
type input "48"
type input "5"
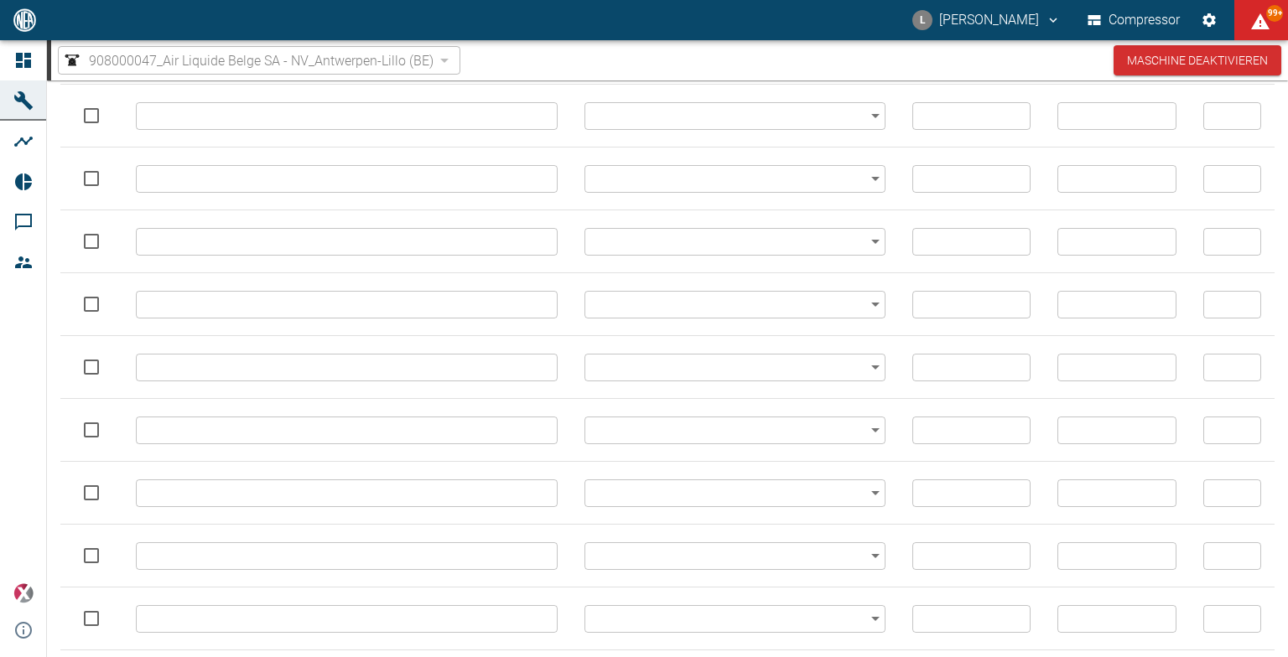
type input "// TRIP // Gas Suction Temperature // OpenCircuit // TIT1"
type input "trip"
type input "58"
type input "1"
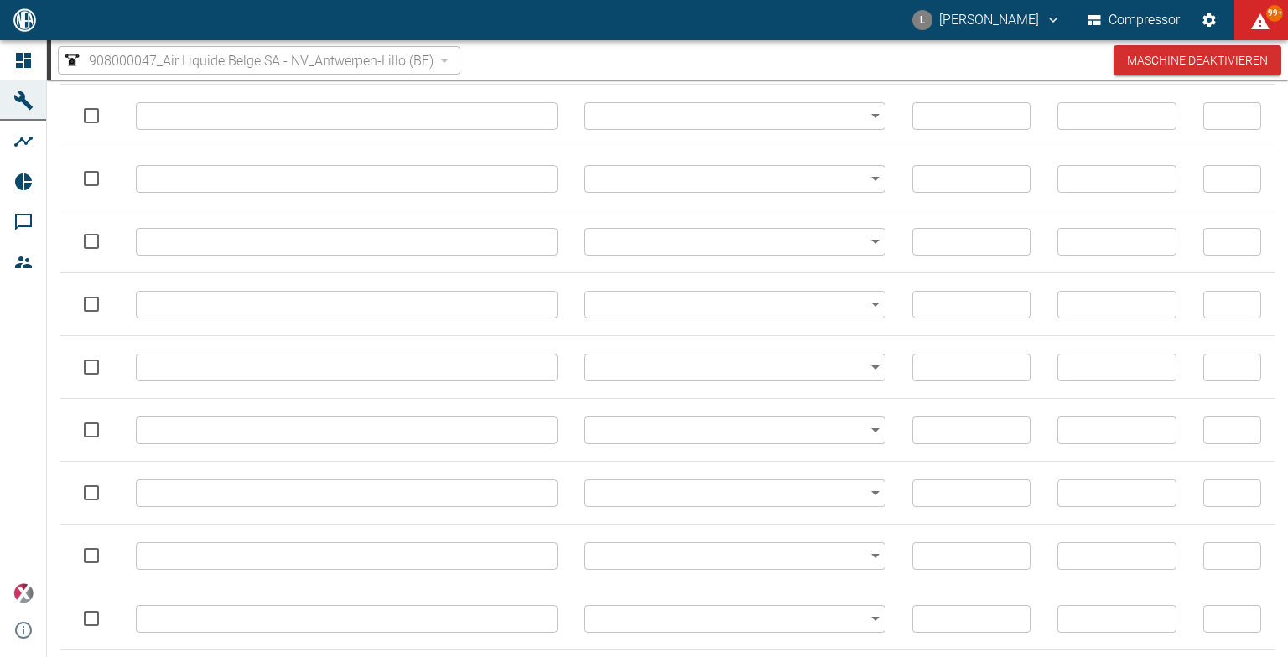
type input "// TRIP // Gas Suction Temperature // LL // TIT1"
type input "trip"
type input "58"
type input "2"
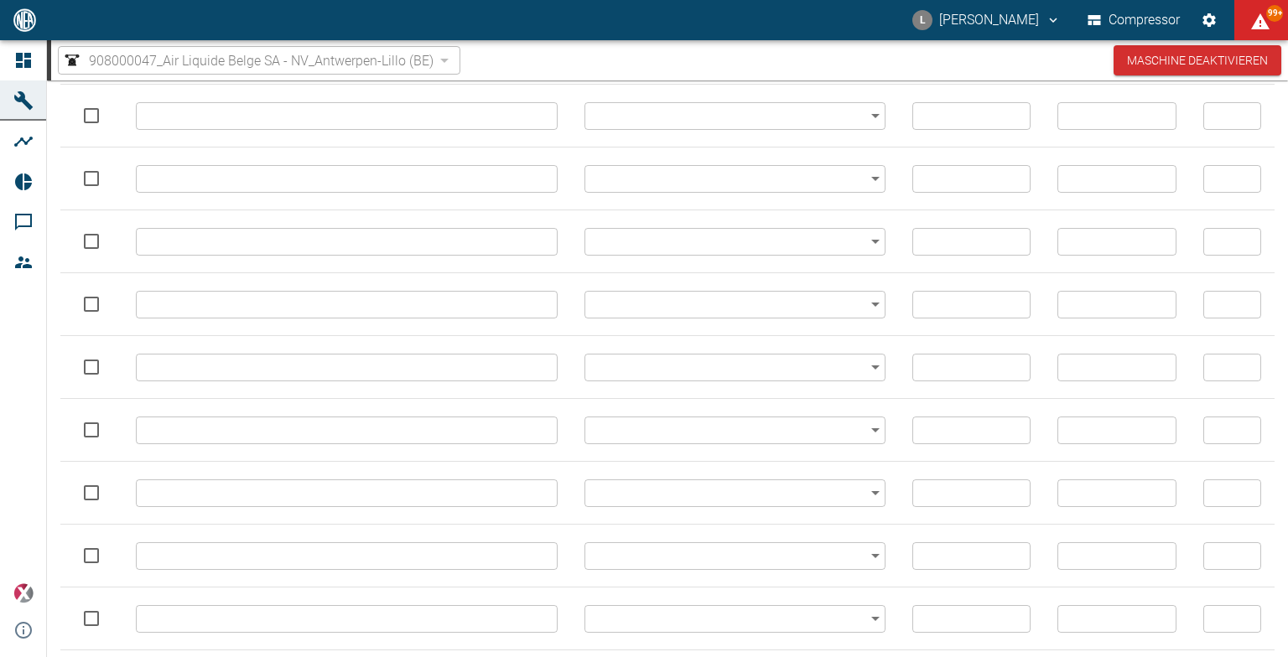
type input "// ALARM // Gas Suction Temperature // L // TIT1"
type input "alarm"
type input "58"
type input "3"
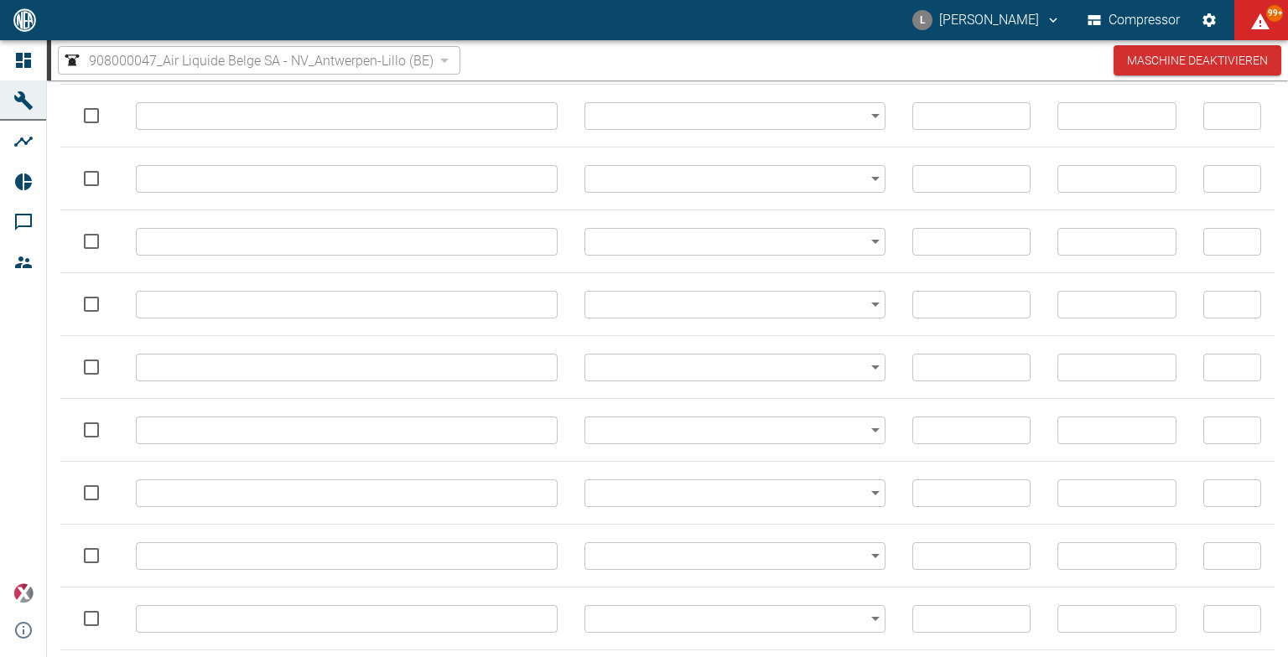
type input "// ALARM // Gas Suction Temperature // H // TIT1"
type input "alarm"
type input "58"
type input "4"
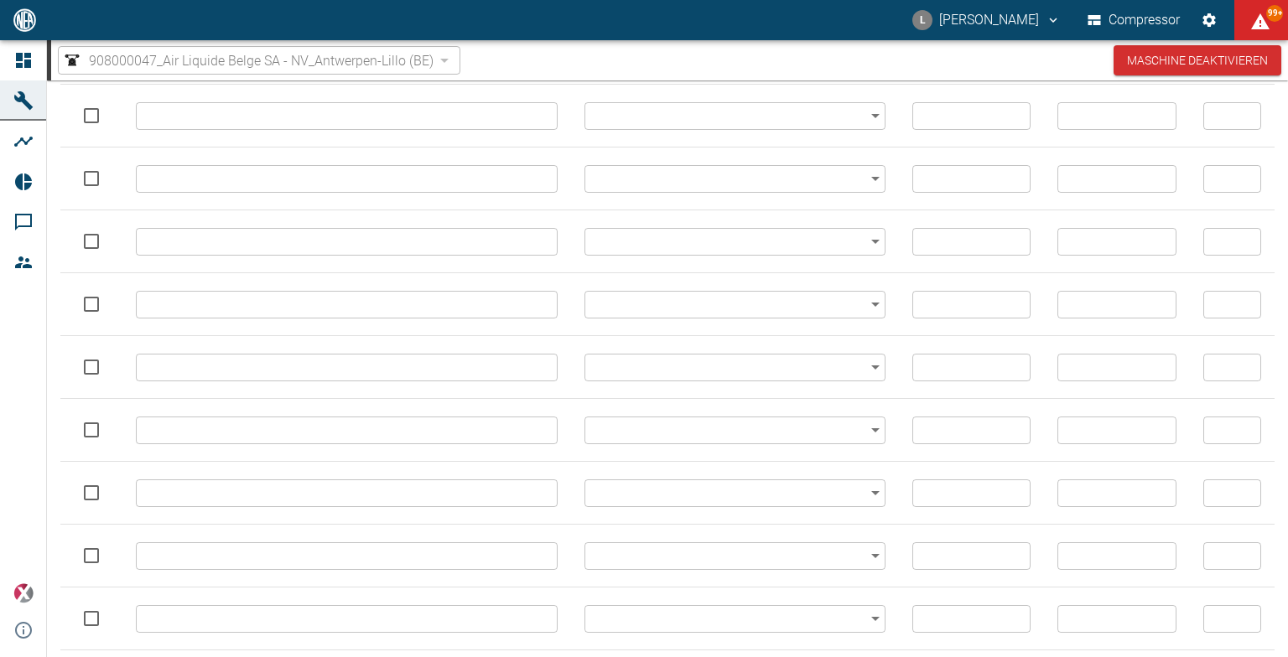
type input "// TRIP // Gas Suction Temperature // HH // TIT1"
type input "trip"
type input "58"
type input "5"
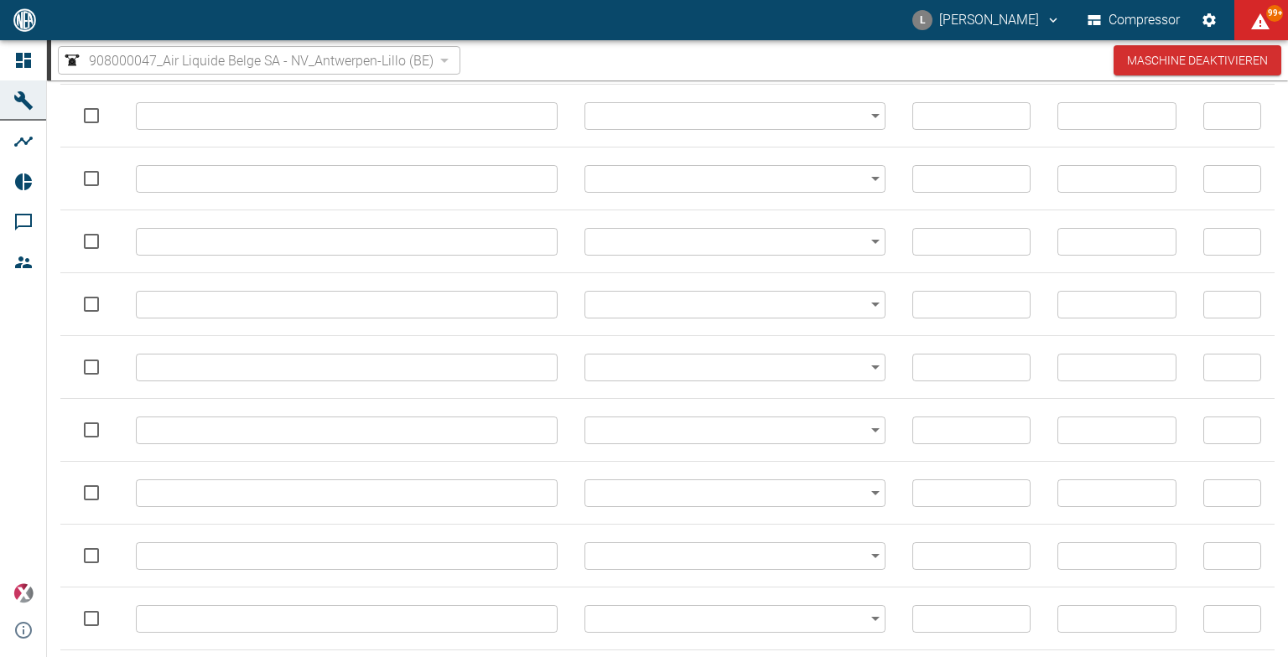
type input "// TRIP // Gas Temperature Discharge Upstream Gas Cooler E-01 // OpenCircuit //…"
type input "trip"
type input "58"
type input "68"
type input "1"
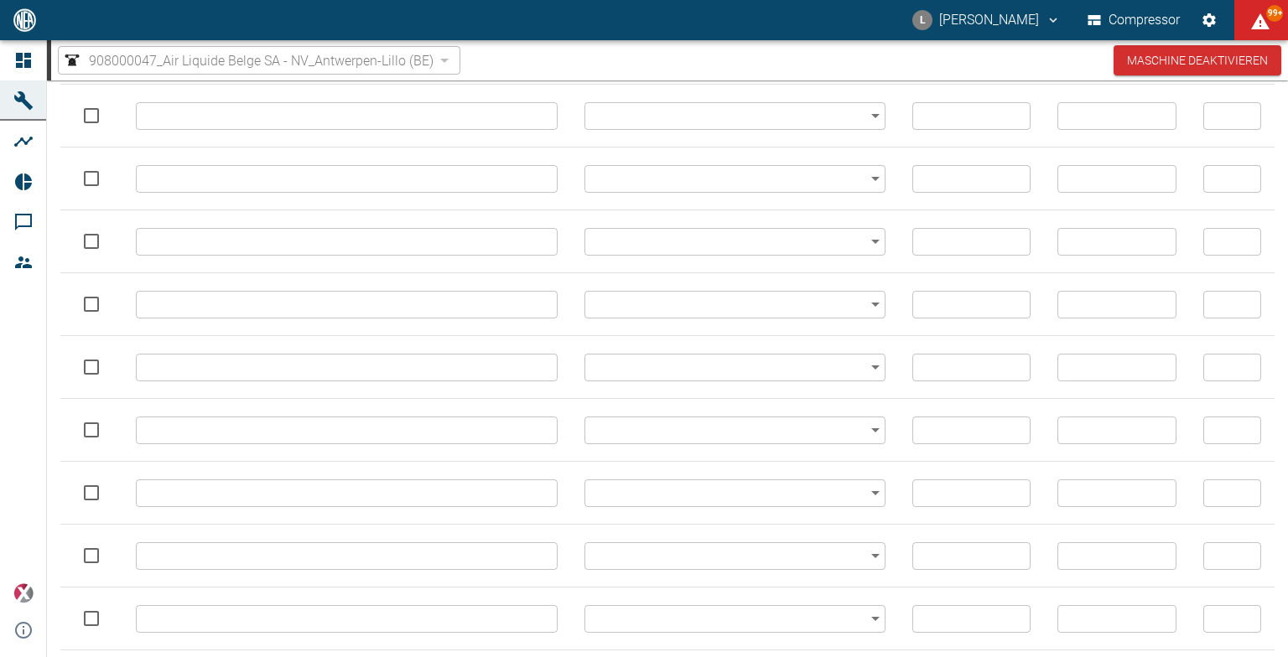
type input "// TRIP // Gas Temperature Discharge Upstream Gas Cooler E-01 // LL // TIT4"
type input "trip"
type input "58"
type input "68"
type input "2"
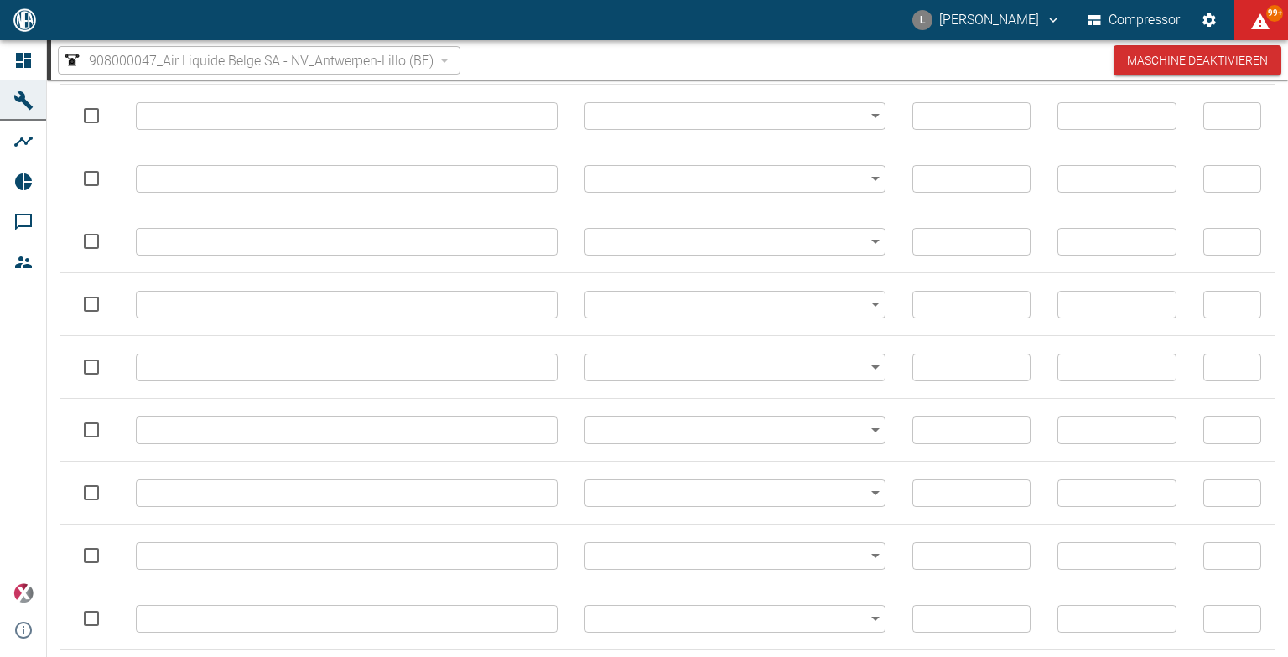
type input "// ALARM // Gas Temperature Discharge Upstream Gas Cooler E-01 // L // TIT4"
type input "alarm"
type input "58"
type input "68"
type input "3"
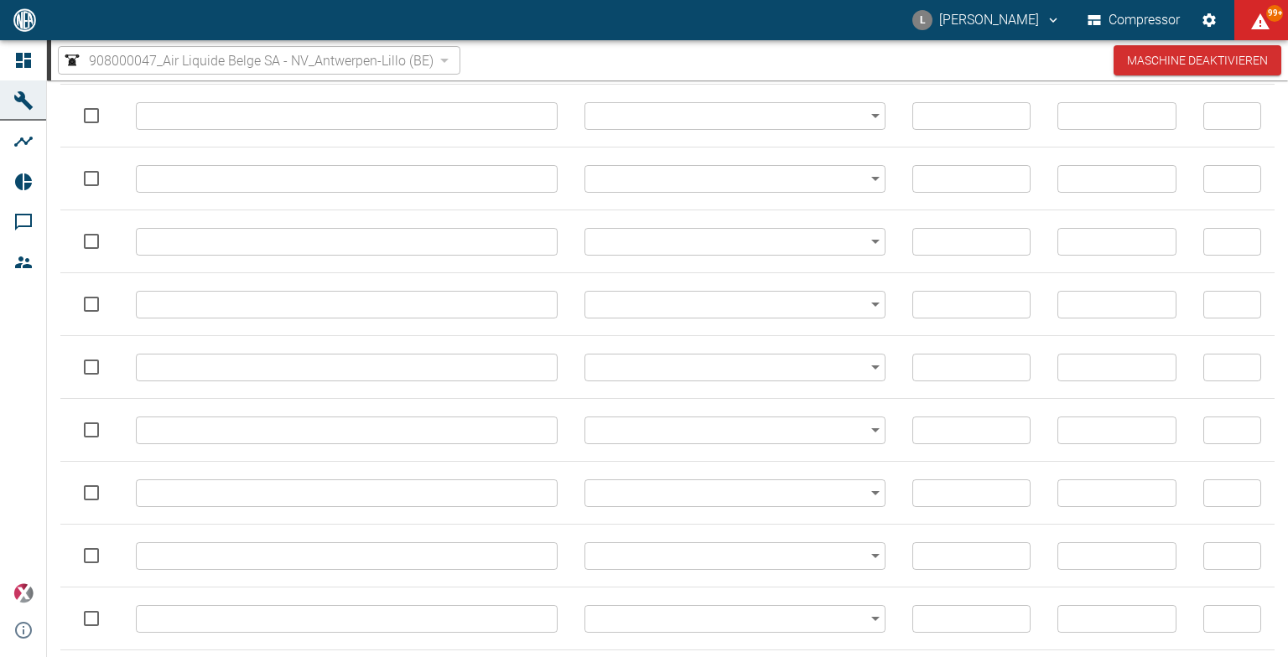
type input "// ALARM // Gas Temperature Discharge Upstream Gas Cooler E-01 // H // TIT4"
type input "alarm"
type input "58"
type input "68"
type input "4"
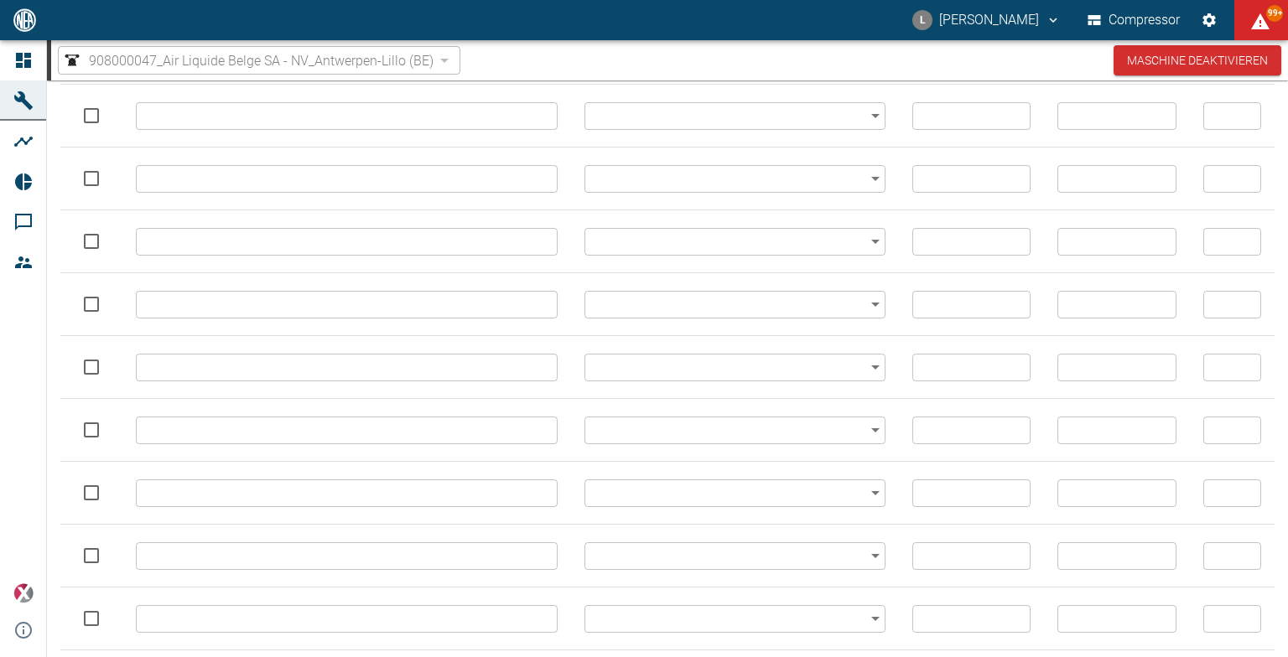
type input "// TRIP // Gas Temperature Discharge Upstream Gas Cooler E-01 // HH // TIT4"
type input "trip"
type input "58"
type input "68"
type input "5"
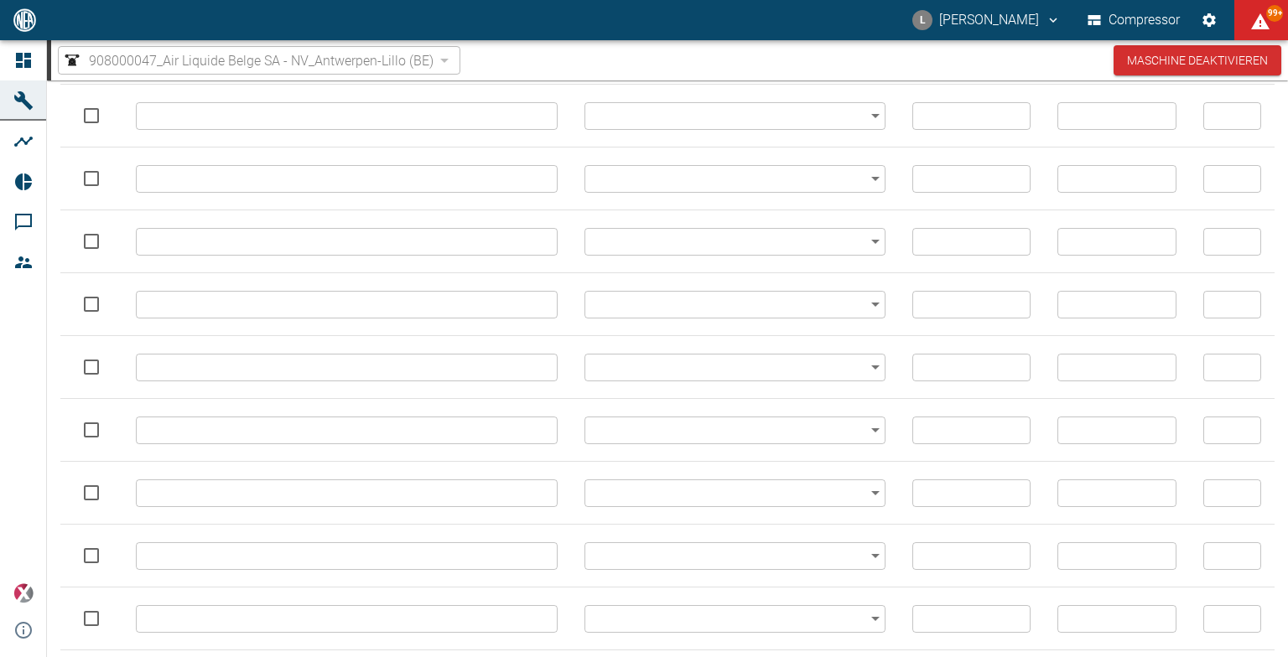
type input "// TRIP // Gas Temperature Discharge Side Downstream Gas Cooler E-01 // OpenCir…"
type input "trip"
type input "58"
type input "78"
type input "1"
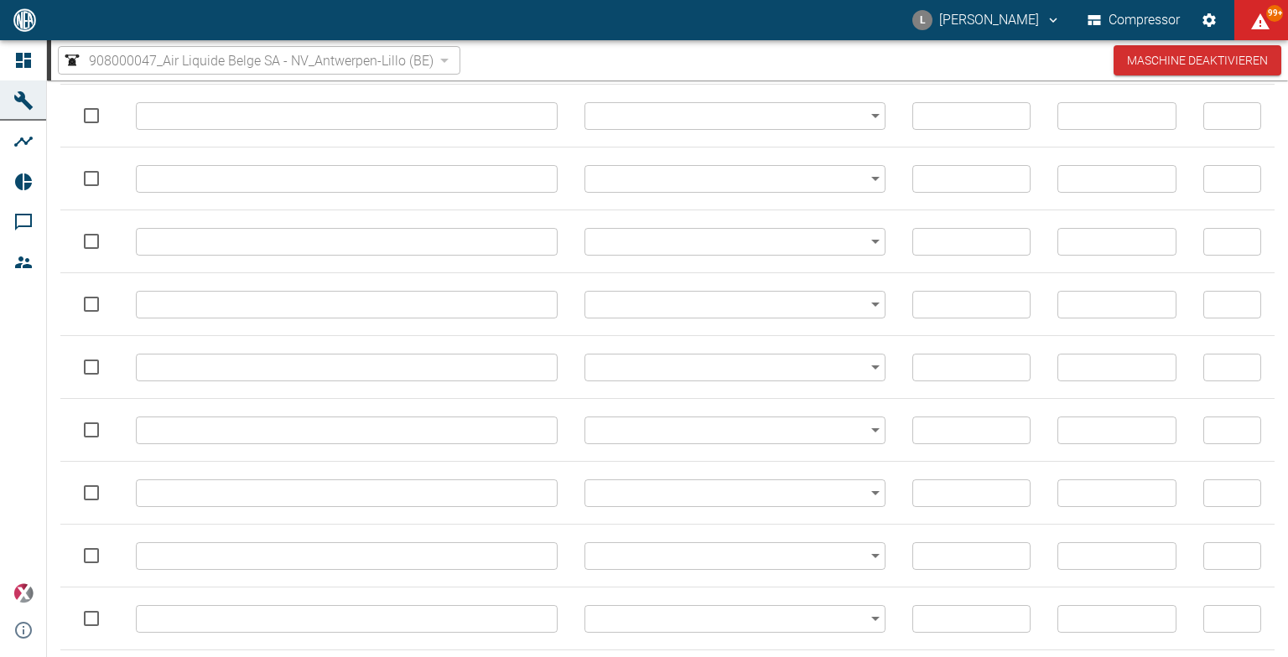
type input "// TRIP // Gas Temperature Discharge Side Downstream Gas Cooler E-01 // LL // T…"
type input "trip"
type input "58"
type input "78"
type input "2"
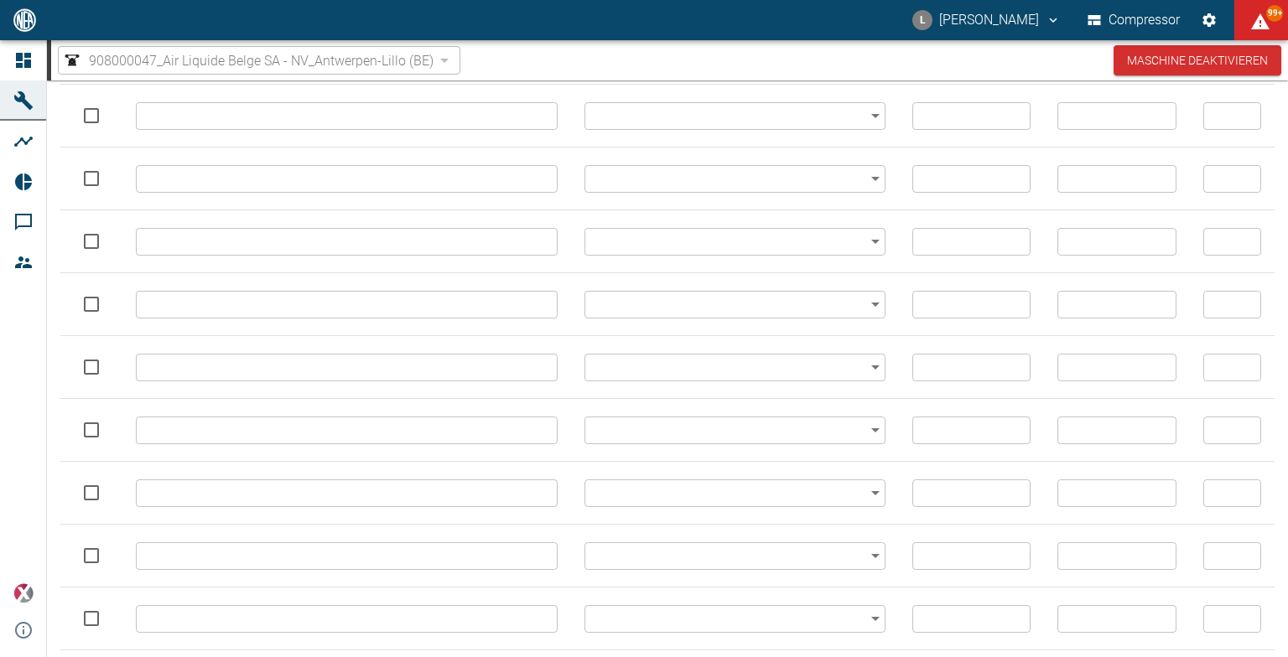
type input "// ALARM // Gas Temperature Discharge Side Downstream Gas Cooler E-01 // L // T…"
type input "alarm"
type input "58"
type input "78"
type input "3"
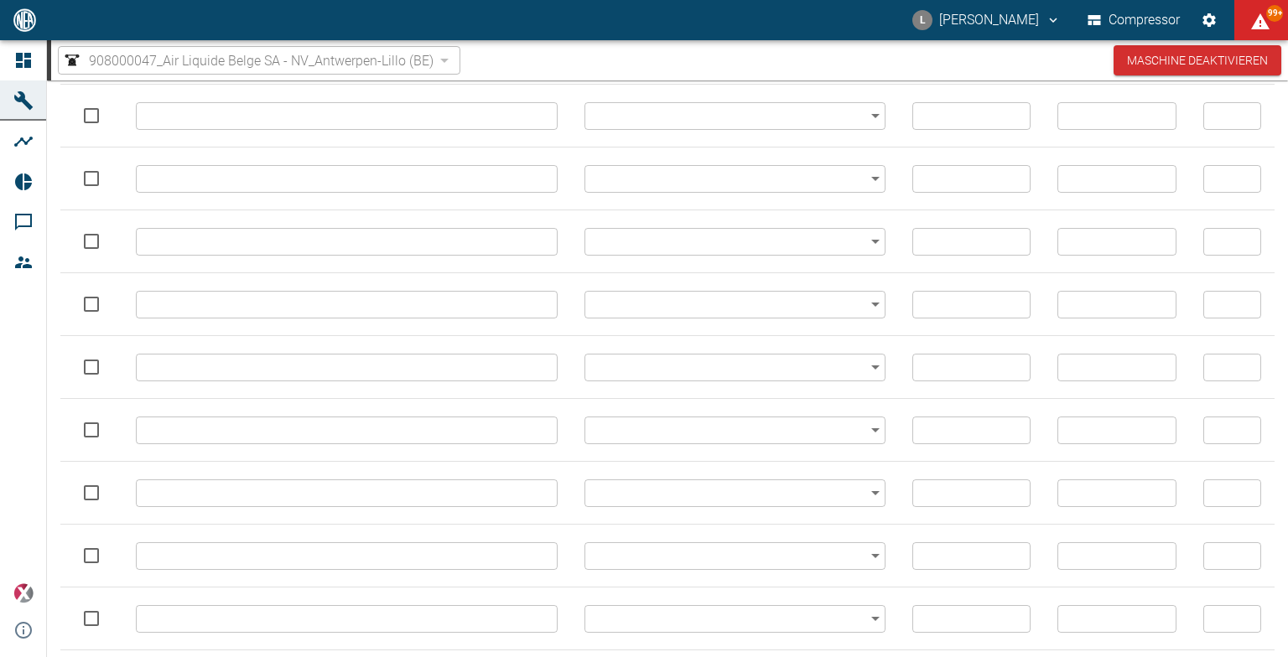
type input "// ALARM // Gas Temperature Discharge Side Downstream Gas Cooler E-01 // H // T…"
type input "alarm"
type input "58"
type input "78"
type input "4"
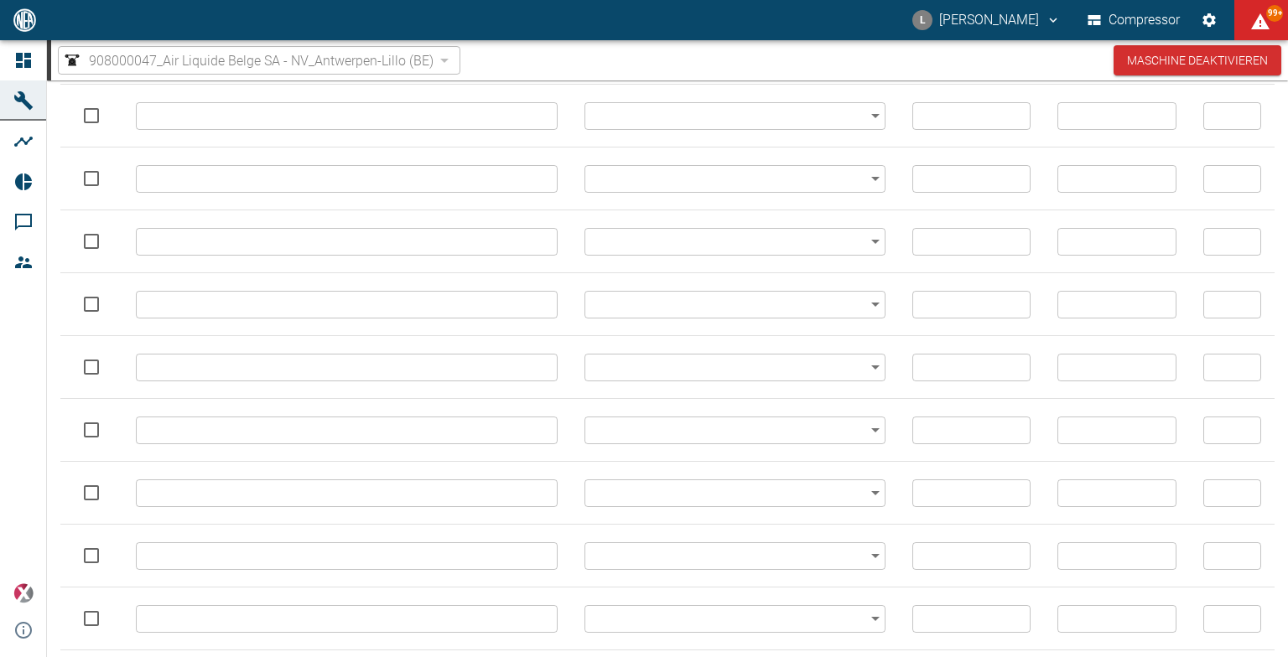
type input "// TRIP // Gas Temperature Discharge Side Downstream Gas Cooler E-01 // HH // T…"
type input "trip"
type input "58"
type input "78"
type input "5"
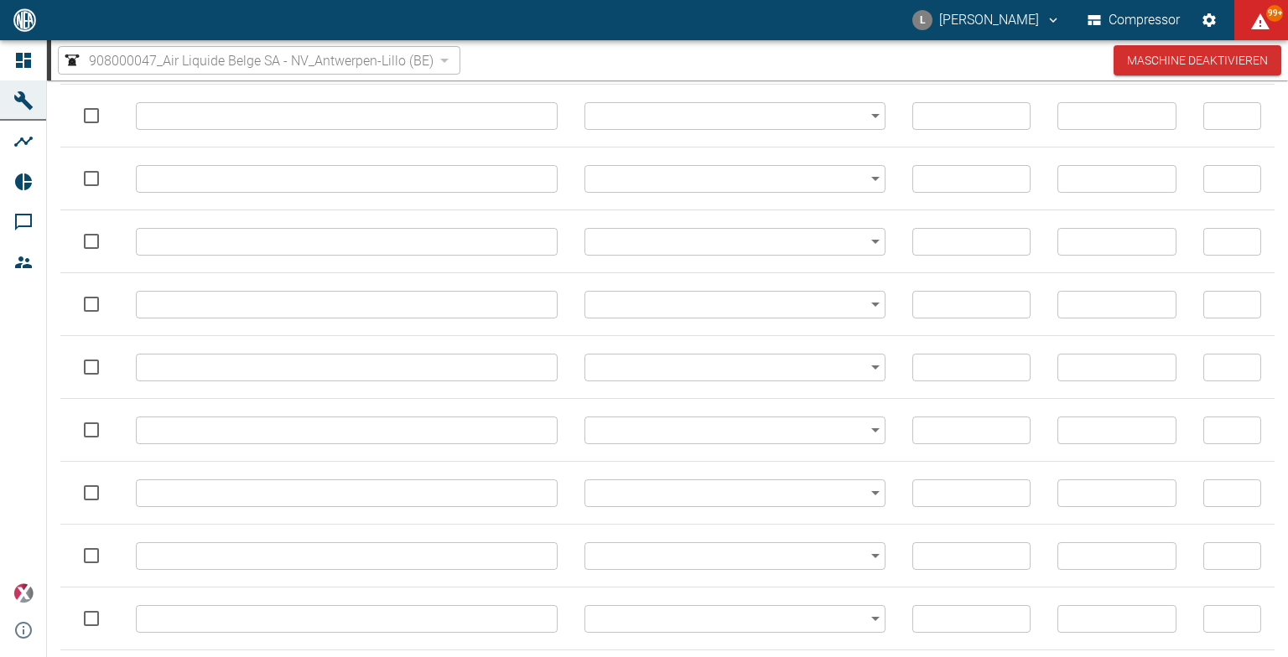
type input "// TRIP // Lube Oil Temperature Crank Case // OpenCircuit // TIT7"
type input "trip"
type input "58"
type input "88"
type input "1"
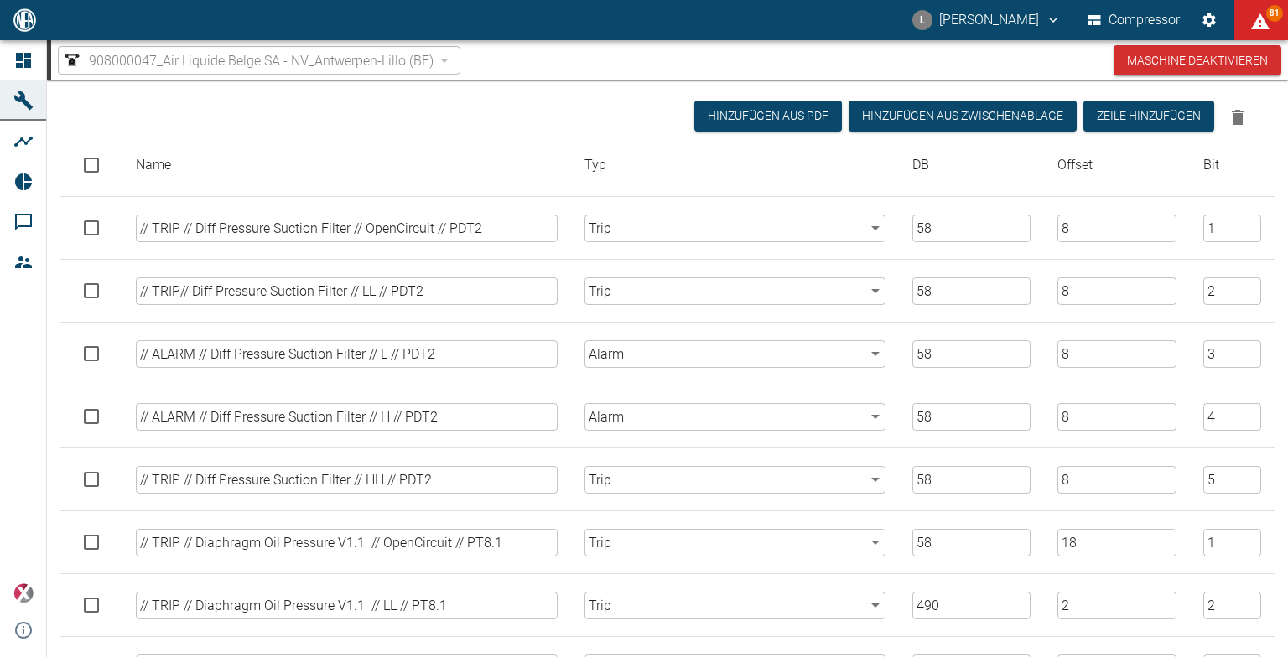
scroll to position [0, 0]
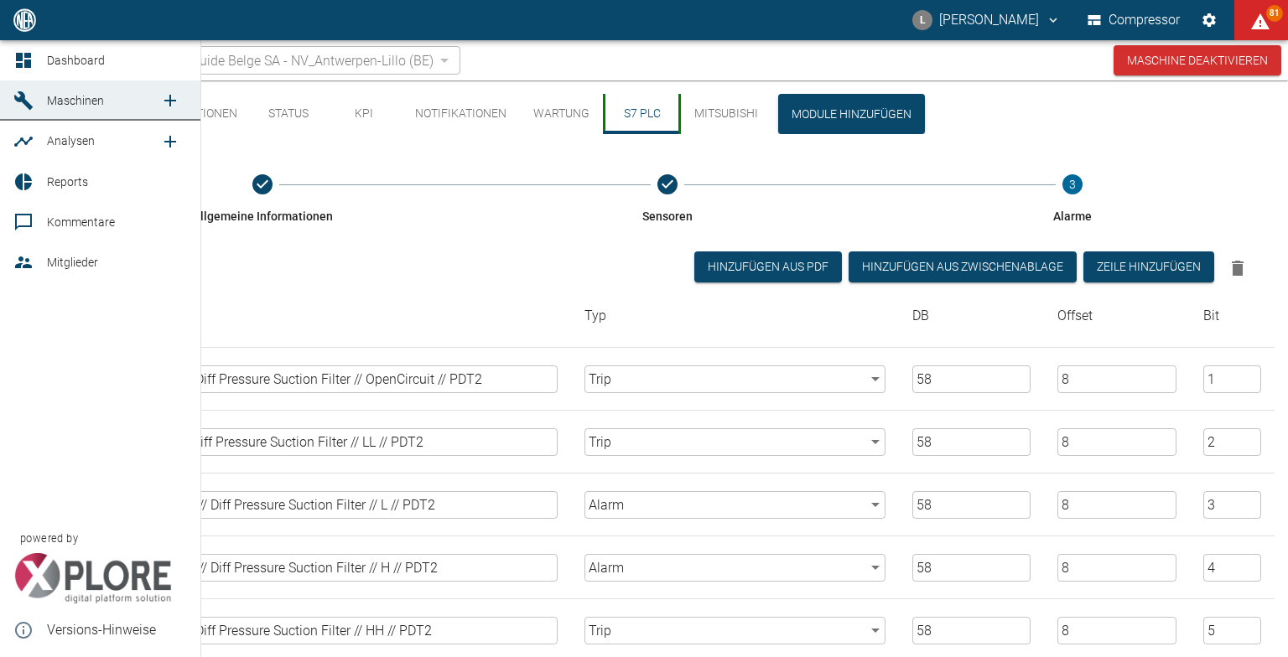
click at [111, 56] on span "Dashboard" at bounding box center [117, 60] width 140 height 20
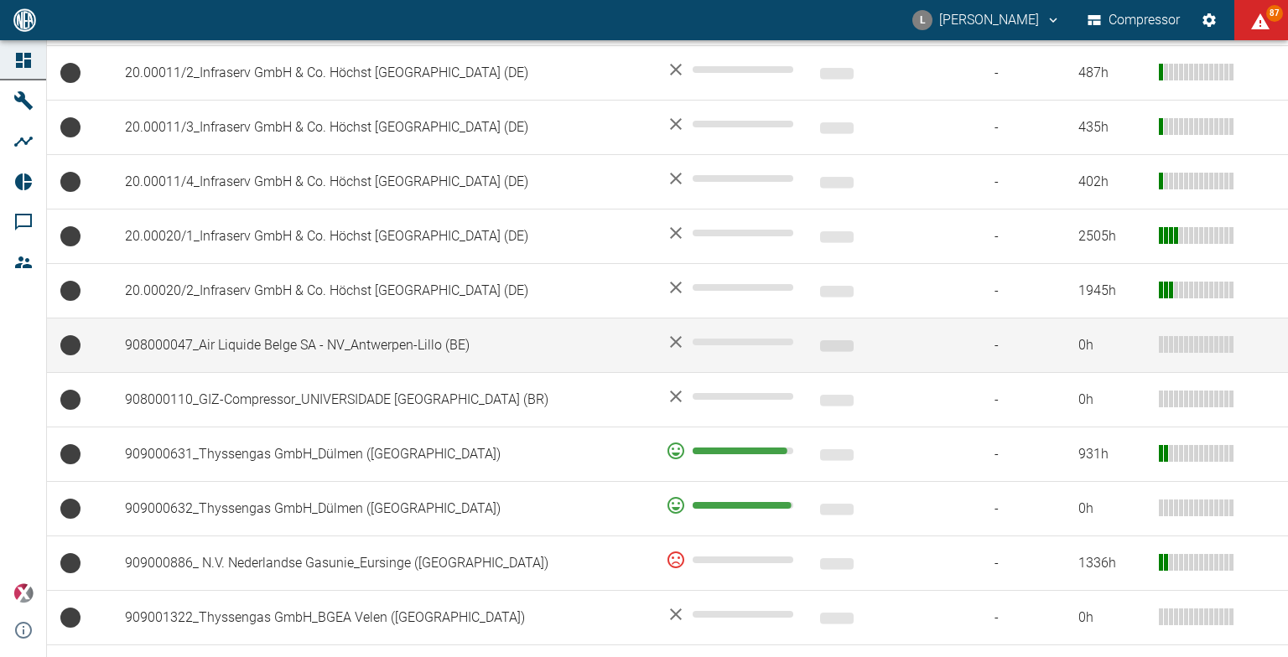
scroll to position [1090, 0]
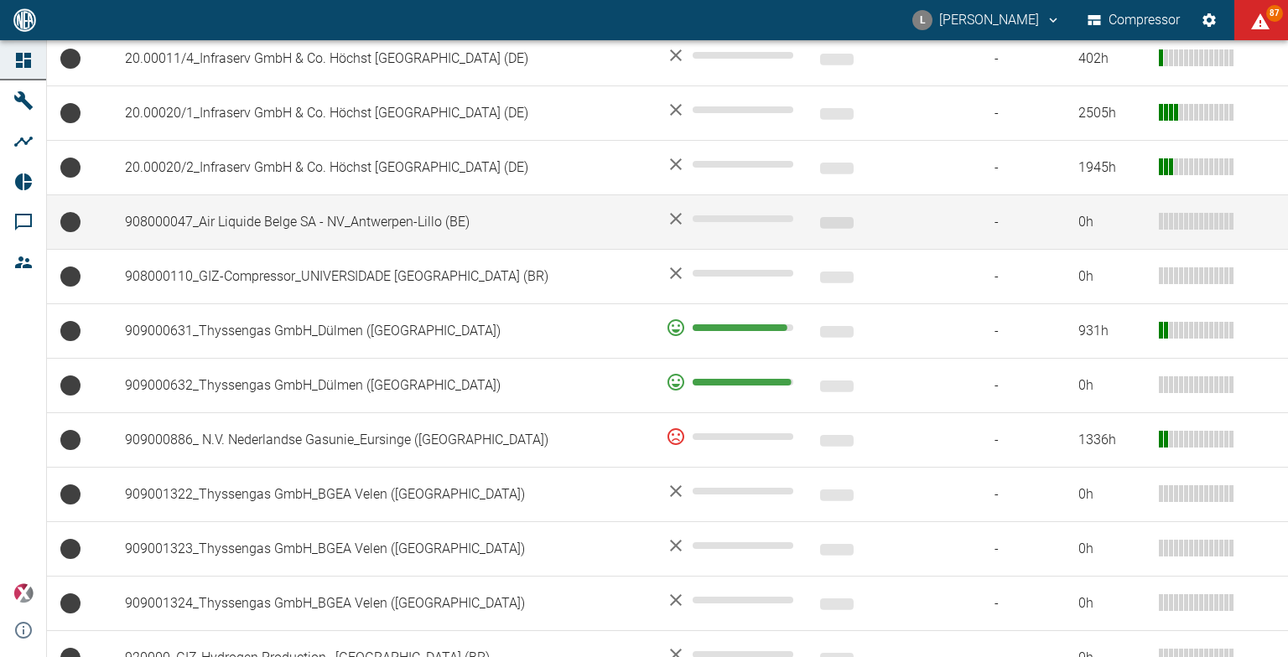
click at [292, 196] on td "908000047_Air Liquide Belge SA - NV_Antwerpen-Lillo (BE)" at bounding box center [382, 222] width 541 height 55
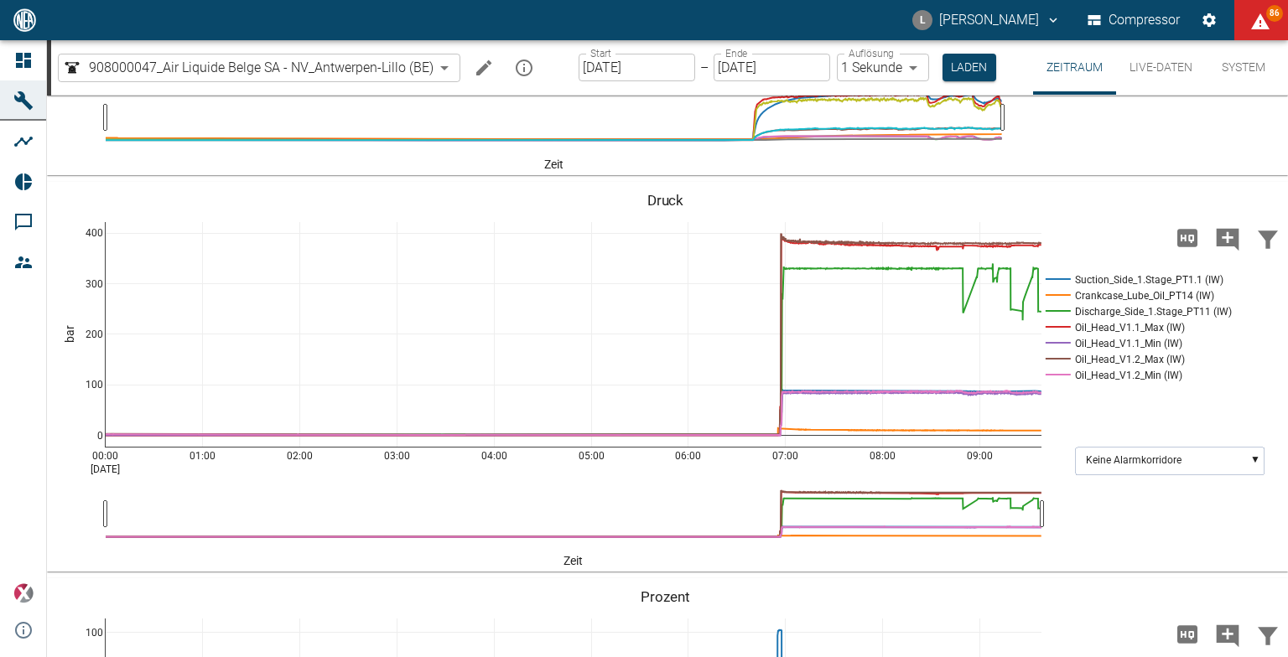
scroll to position [922, 0]
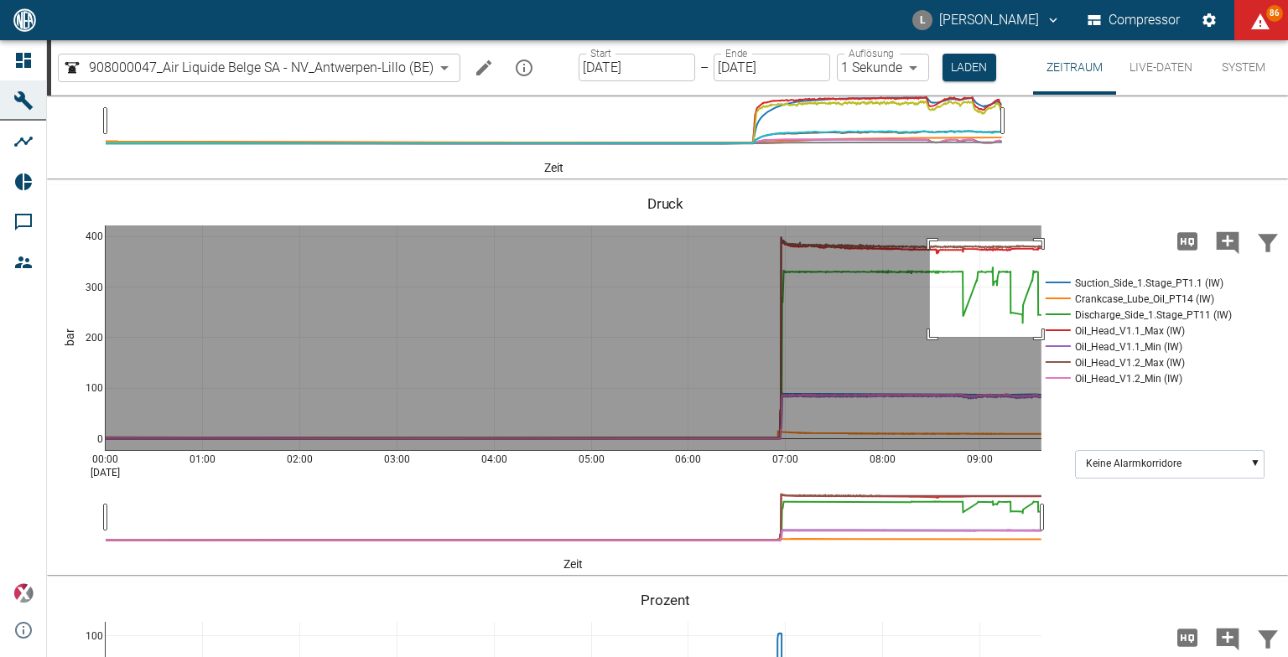
drag, startPoint x: 930, startPoint y: 419, endPoint x: 1046, endPoint y: 515, distance: 150.7
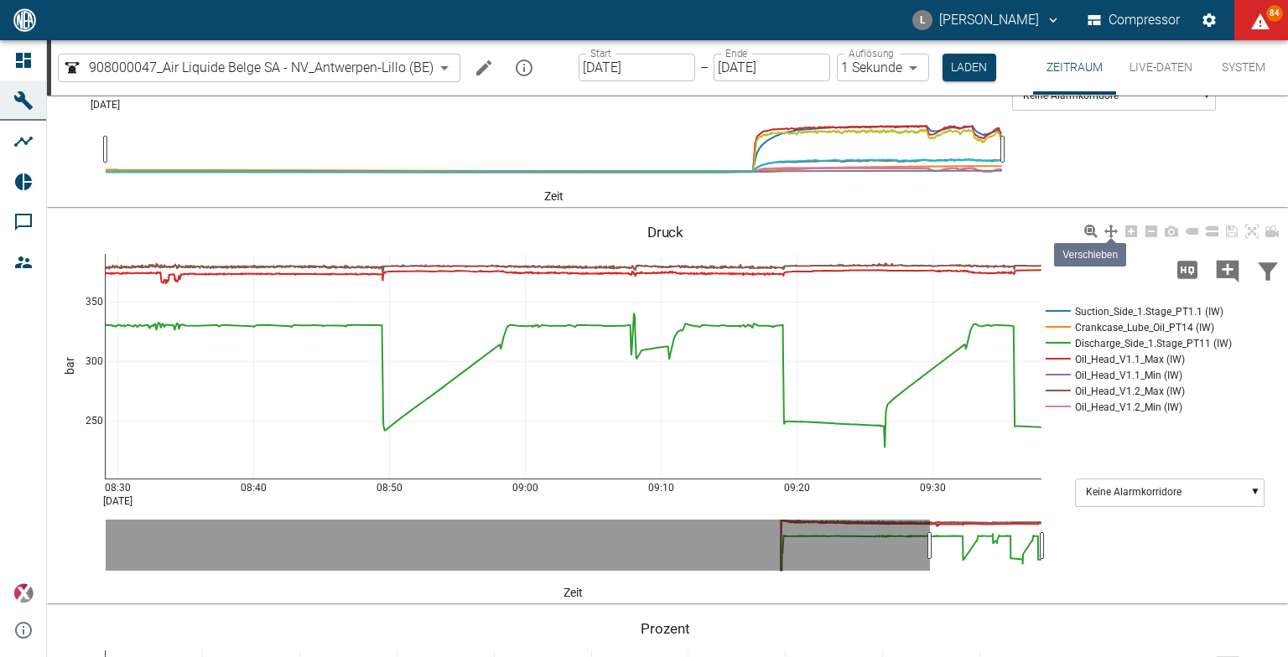
scroll to position [1062, 0]
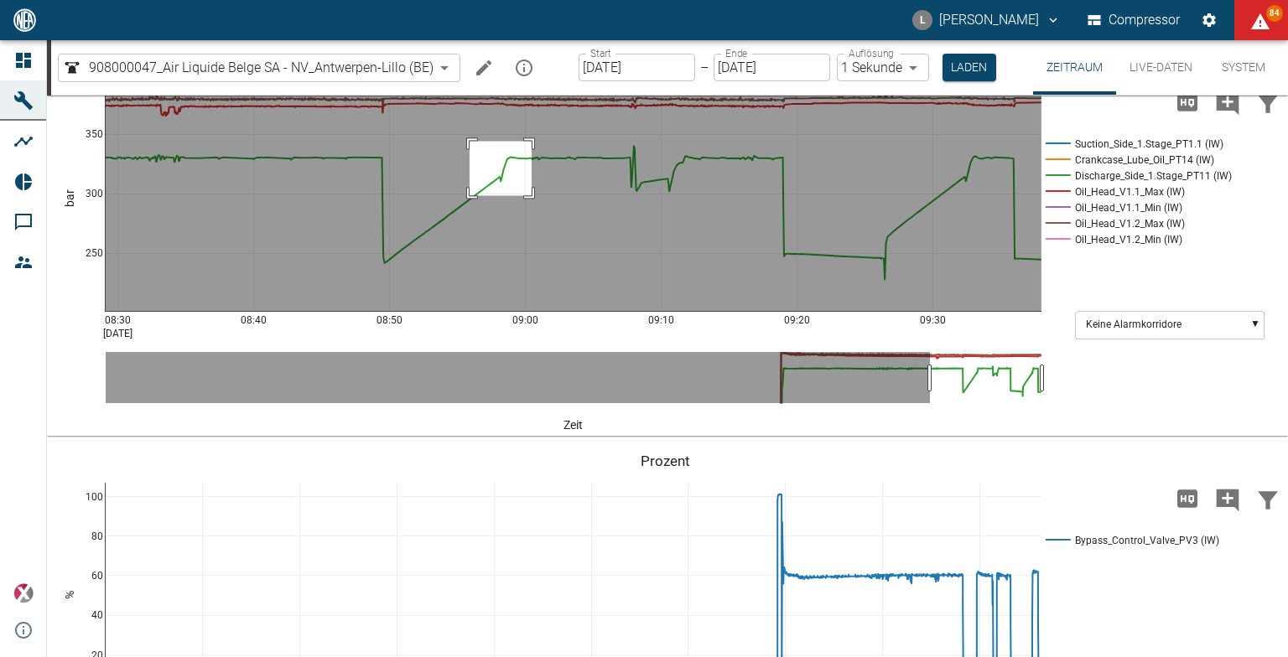
drag, startPoint x: 470, startPoint y: 319, endPoint x: 535, endPoint y: 376, distance: 86.8
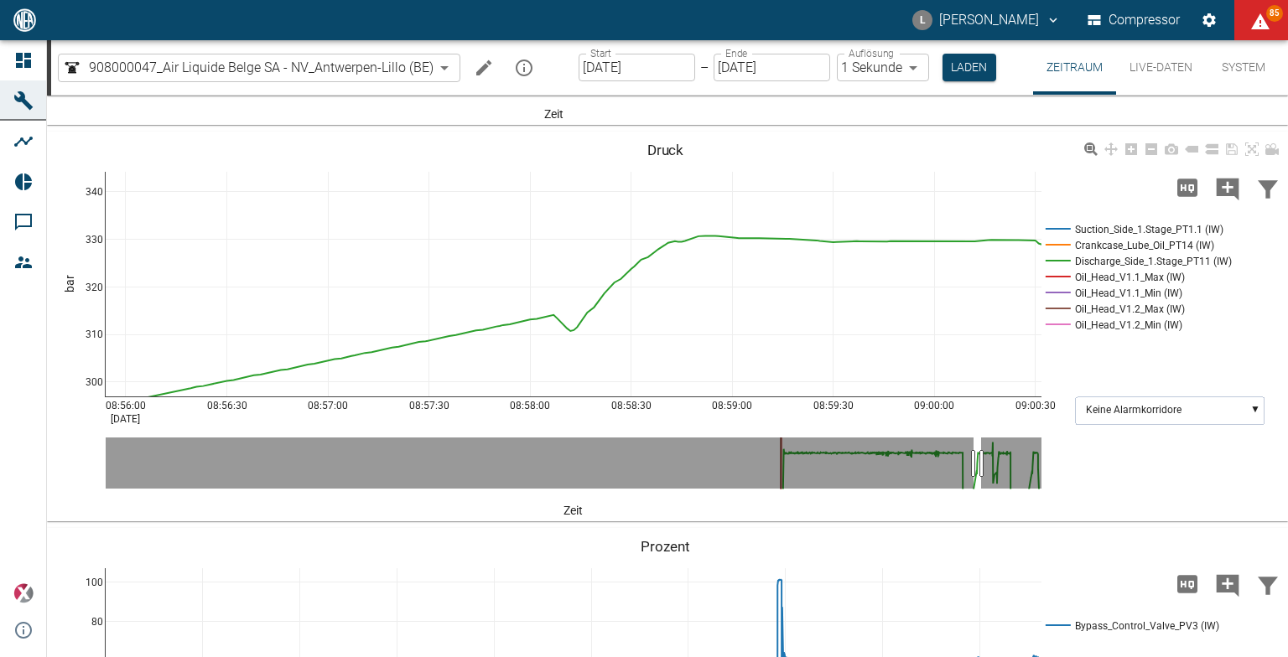
scroll to position [978, 0]
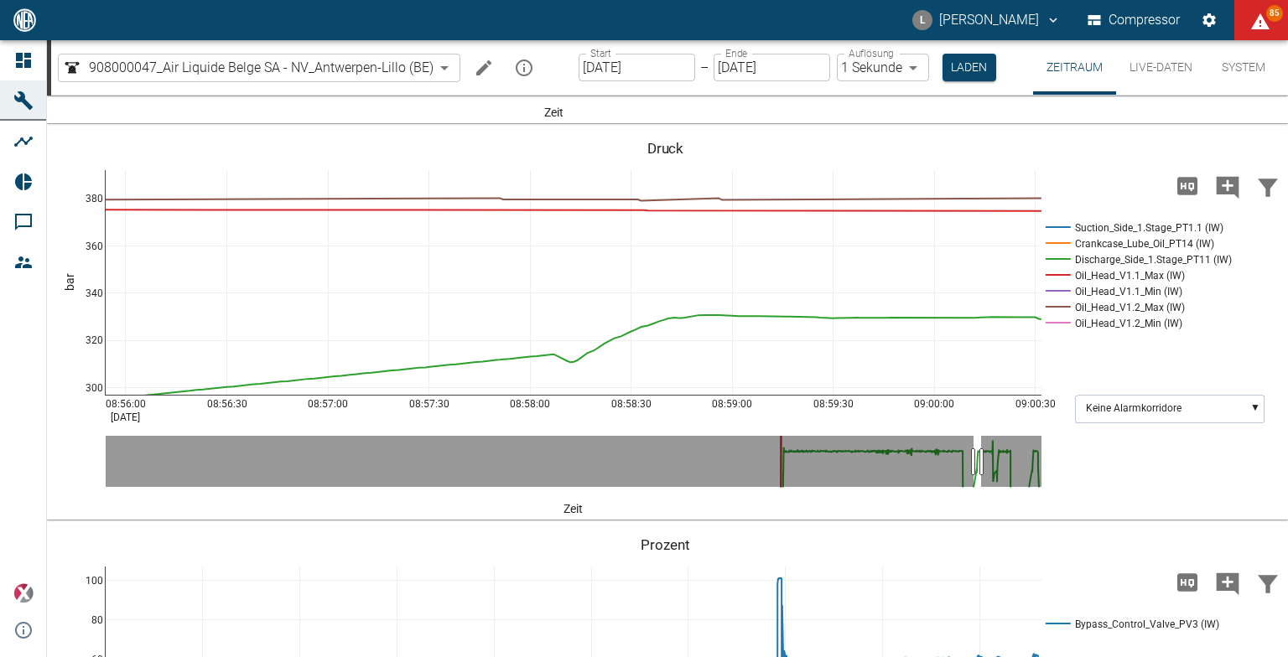
drag, startPoint x: 101, startPoint y: 351, endPoint x: 91, endPoint y: 464, distance: 113.7
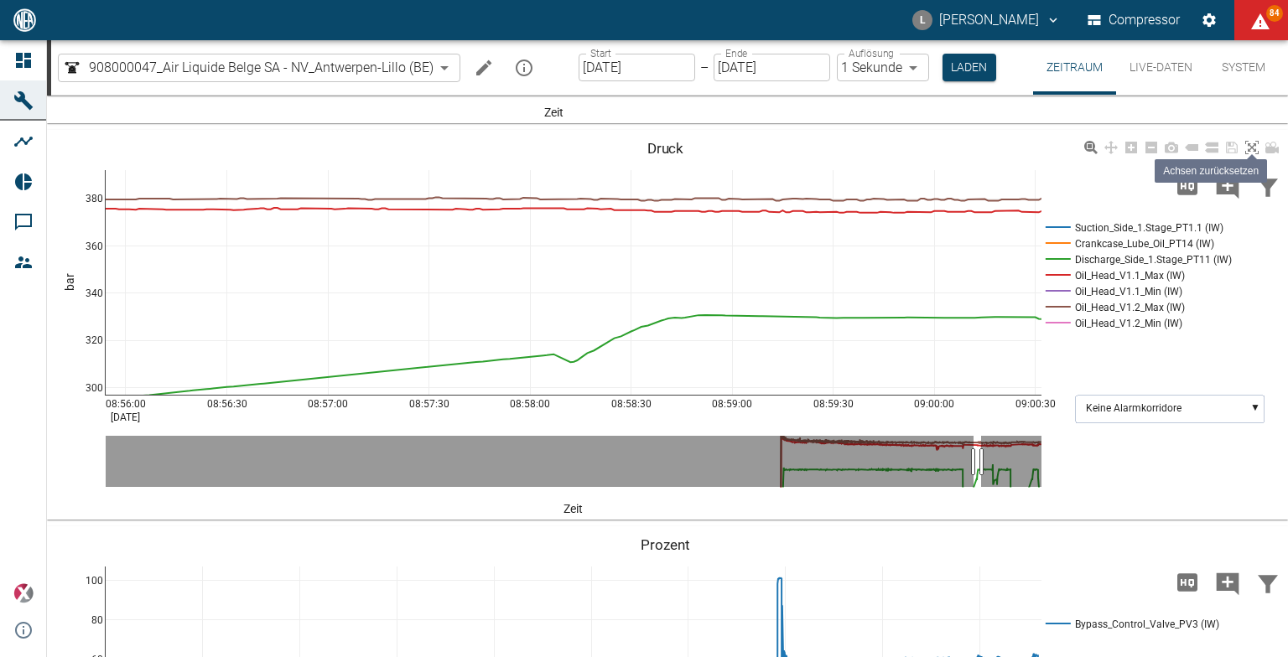
click at [1255, 154] on icon at bounding box center [1251, 147] width 13 height 13
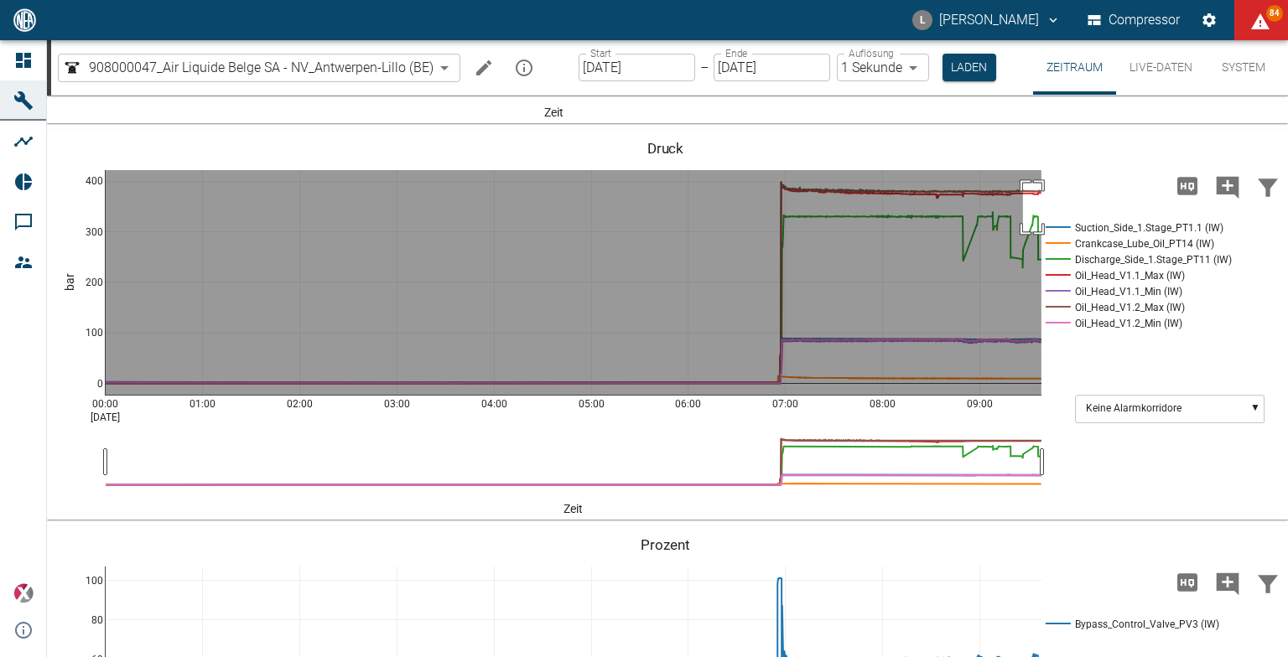
drag, startPoint x: 1023, startPoint y: 361, endPoint x: 1043, endPoint y: 409, distance: 52.6
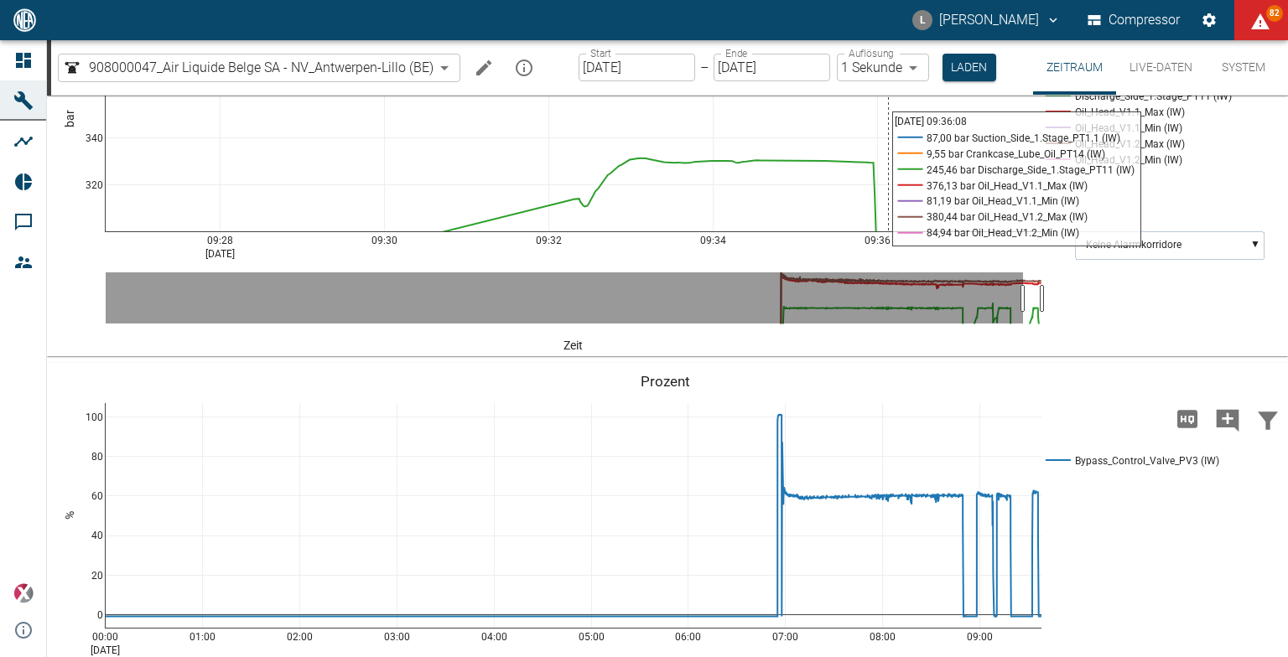
scroll to position [1229, 0]
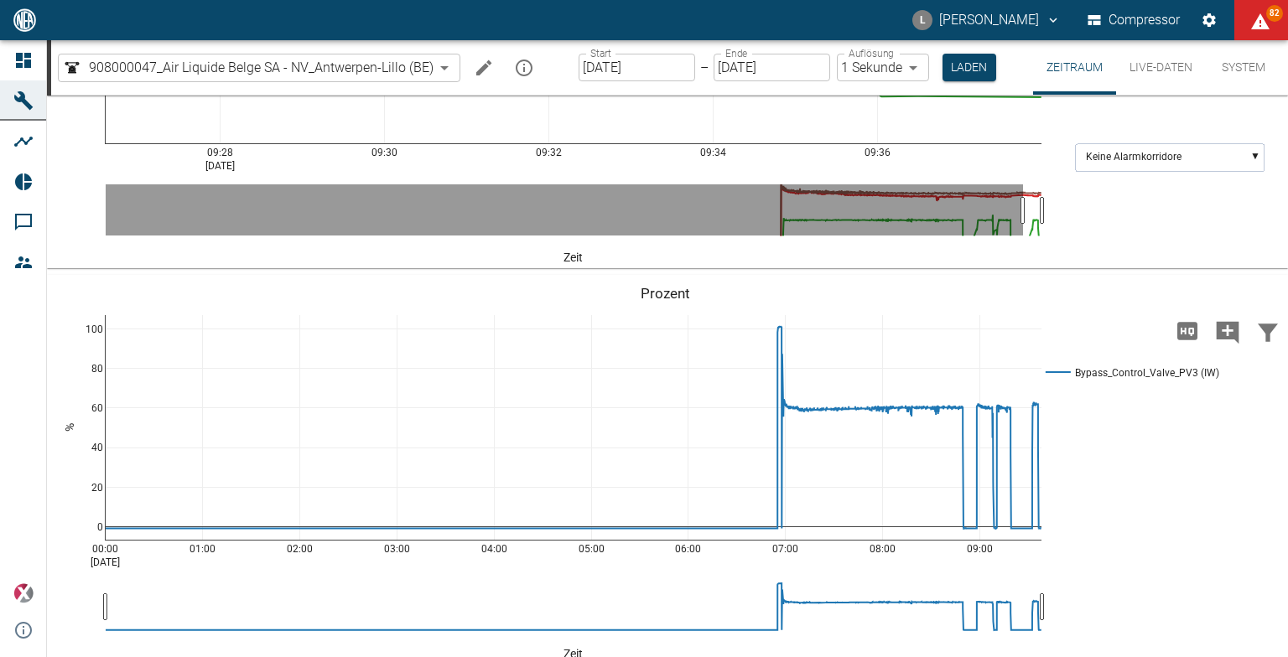
drag, startPoint x: 96, startPoint y: 314, endPoint x: 77, endPoint y: 203, distance: 113.2
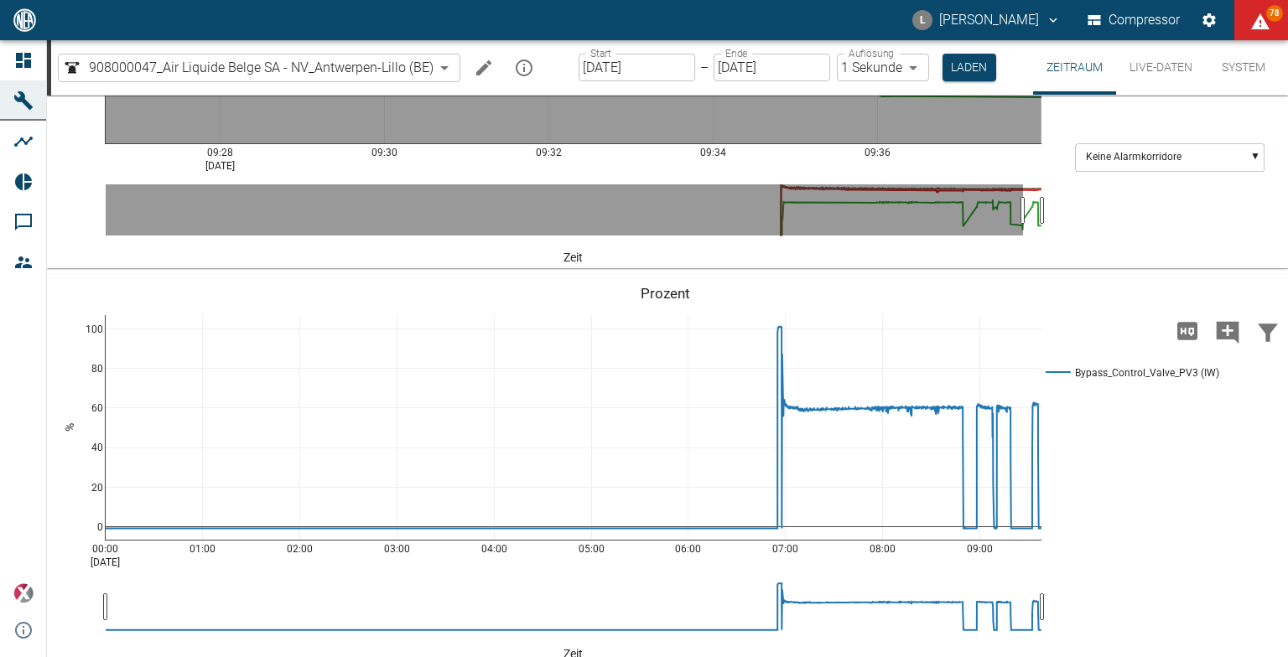
drag, startPoint x: 865, startPoint y: 104, endPoint x: 896, endPoint y: 135, distance: 43.3
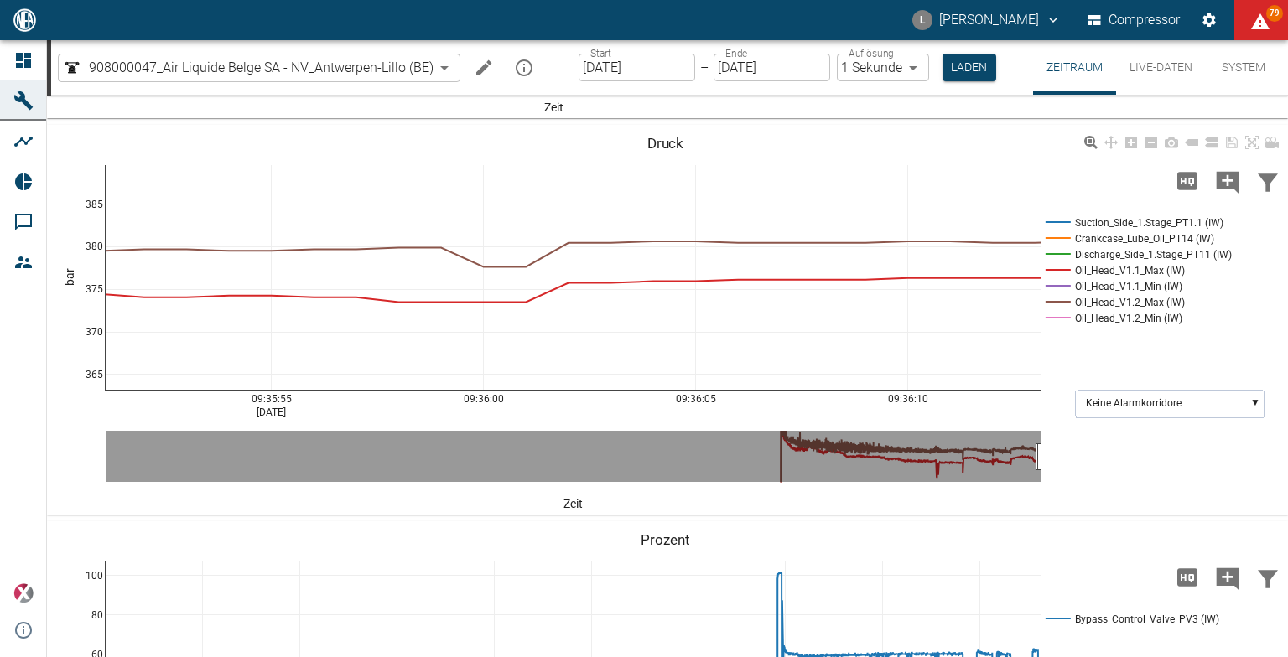
scroll to position [978, 0]
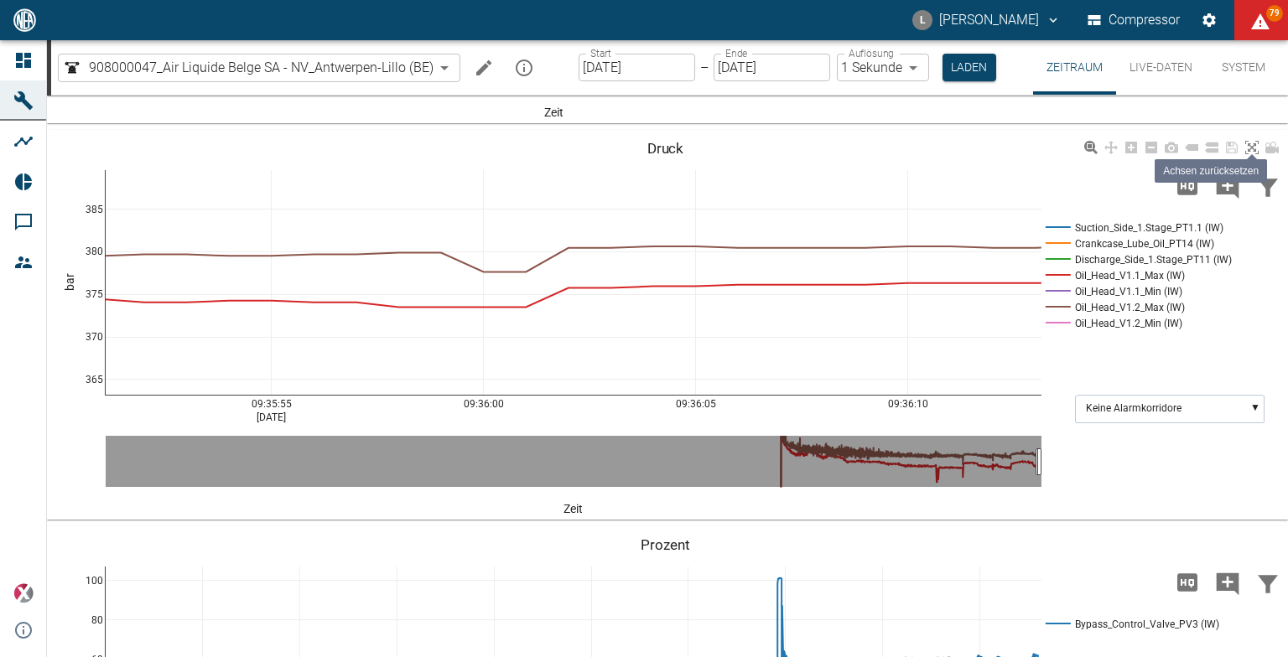
click at [1249, 154] on icon at bounding box center [1251, 147] width 13 height 13
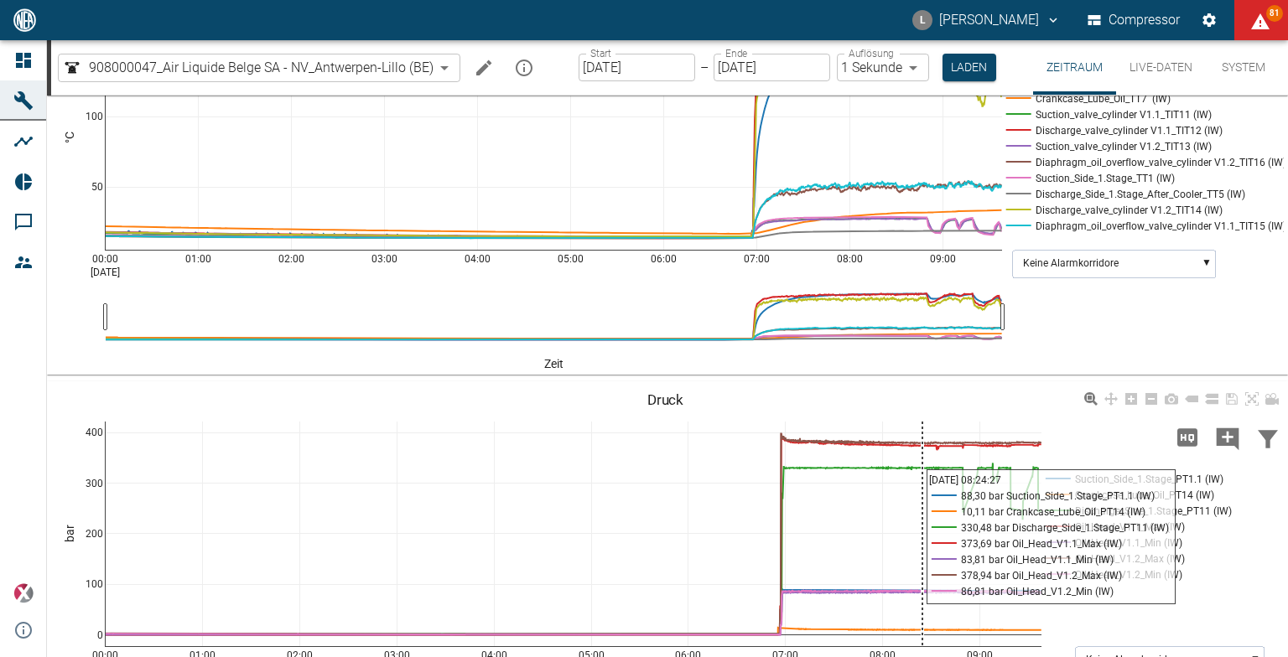
scroll to position [1062, 0]
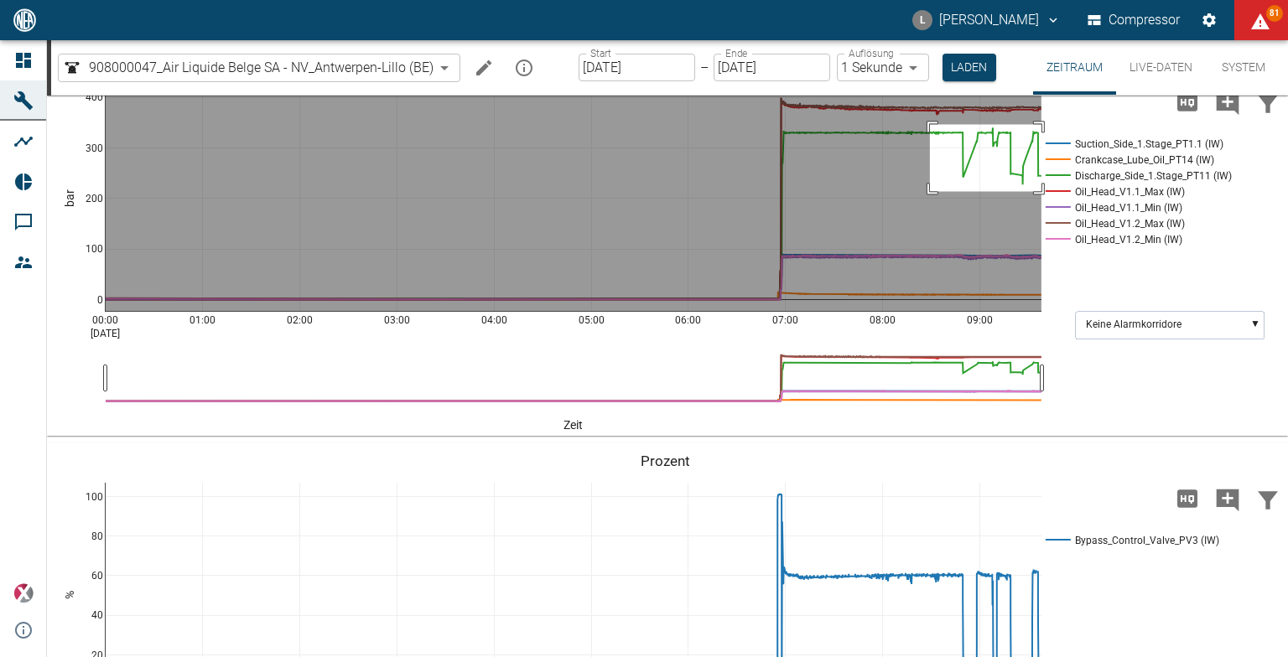
drag, startPoint x: 930, startPoint y: 302, endPoint x: 1046, endPoint y: 369, distance: 134.5
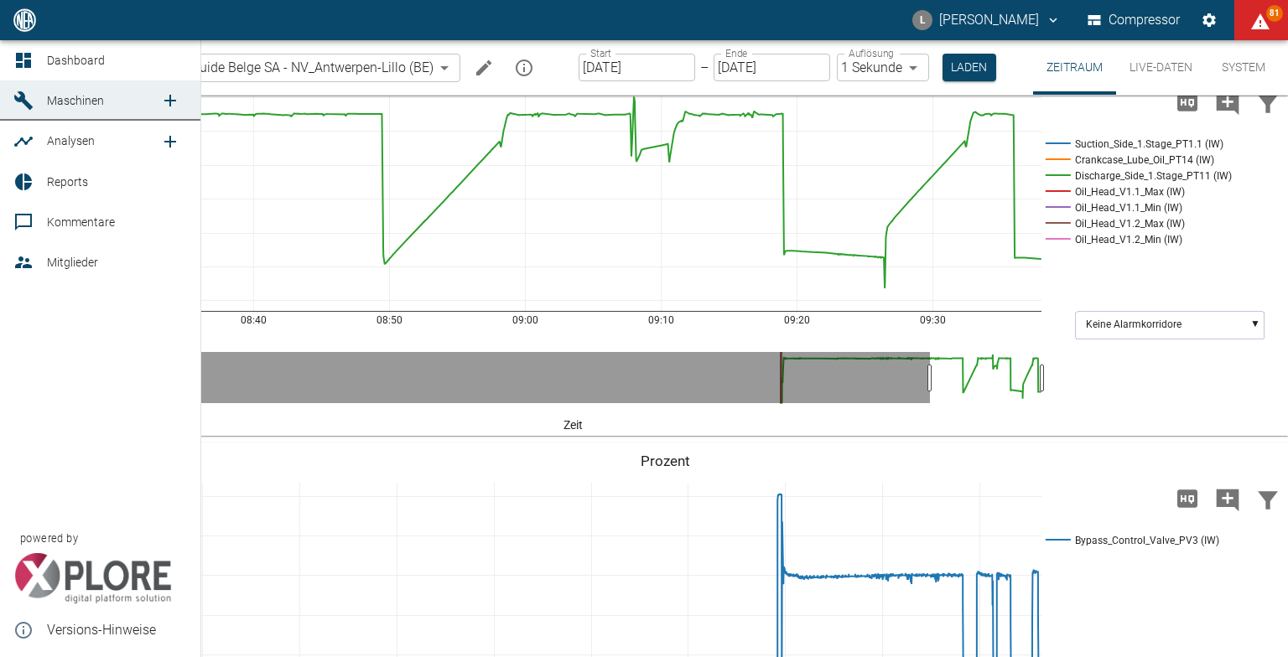
click at [27, 55] on icon at bounding box center [23, 60] width 15 height 15
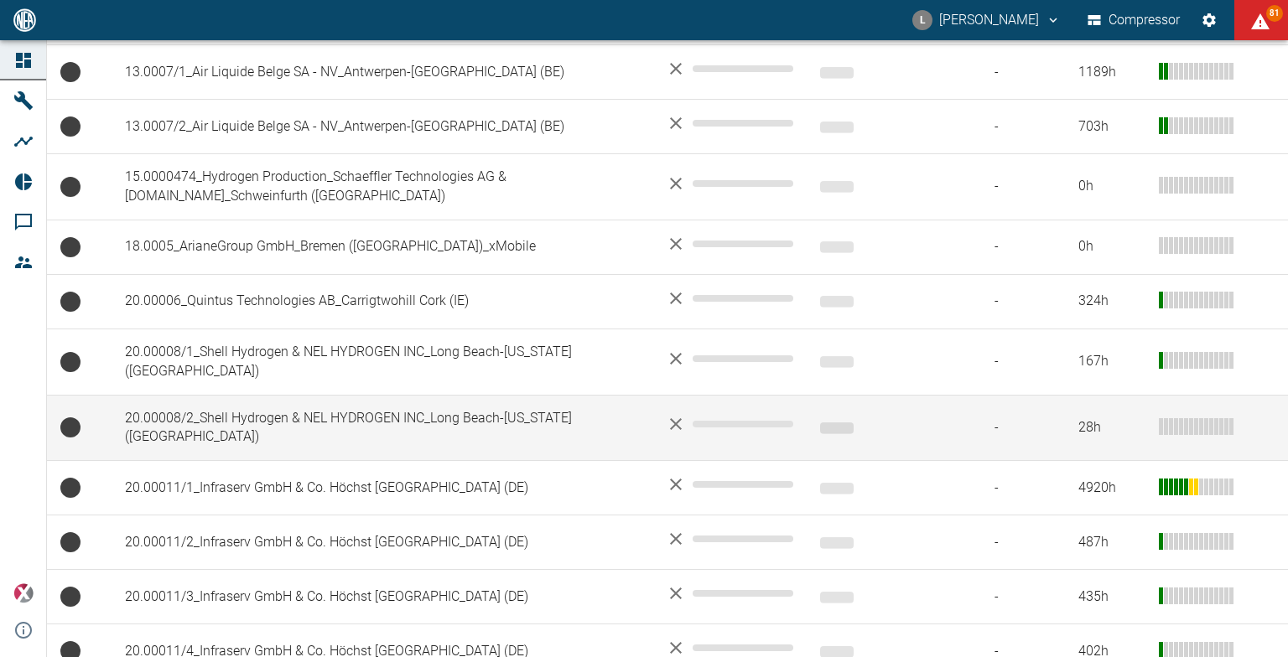
scroll to position [755, 0]
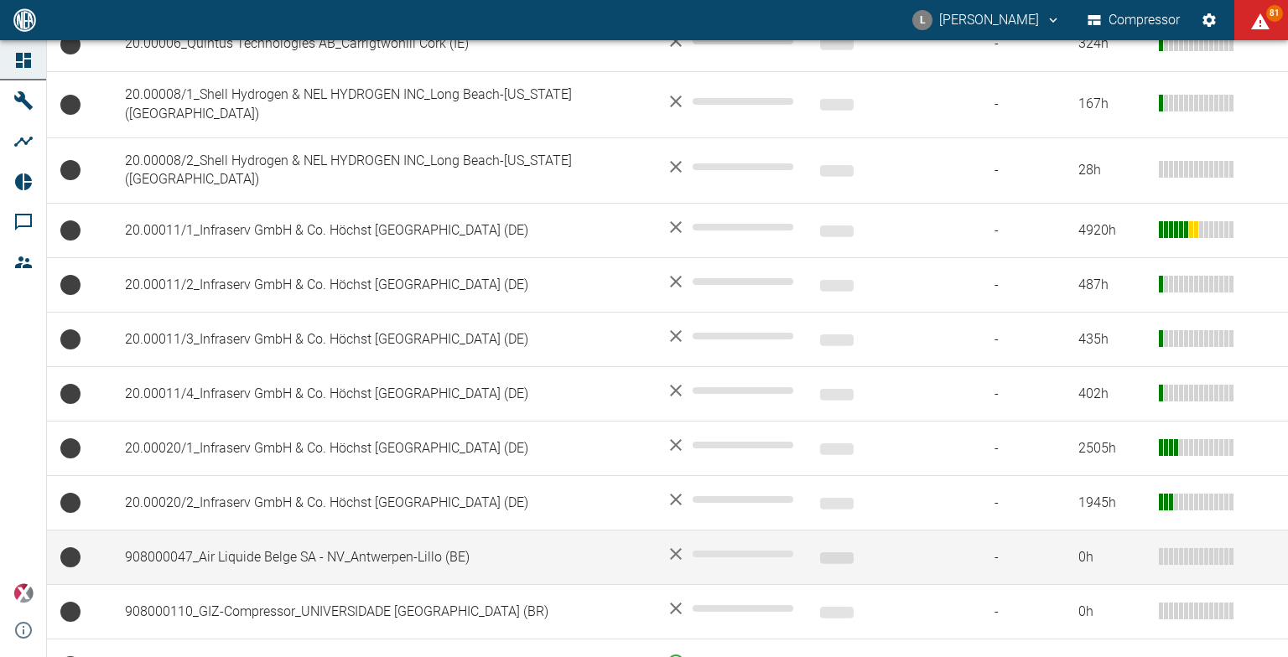
click at [265, 543] on td "908000047_Air Liquide Belge SA - NV_Antwerpen-Lillo (BE)" at bounding box center [382, 558] width 541 height 55
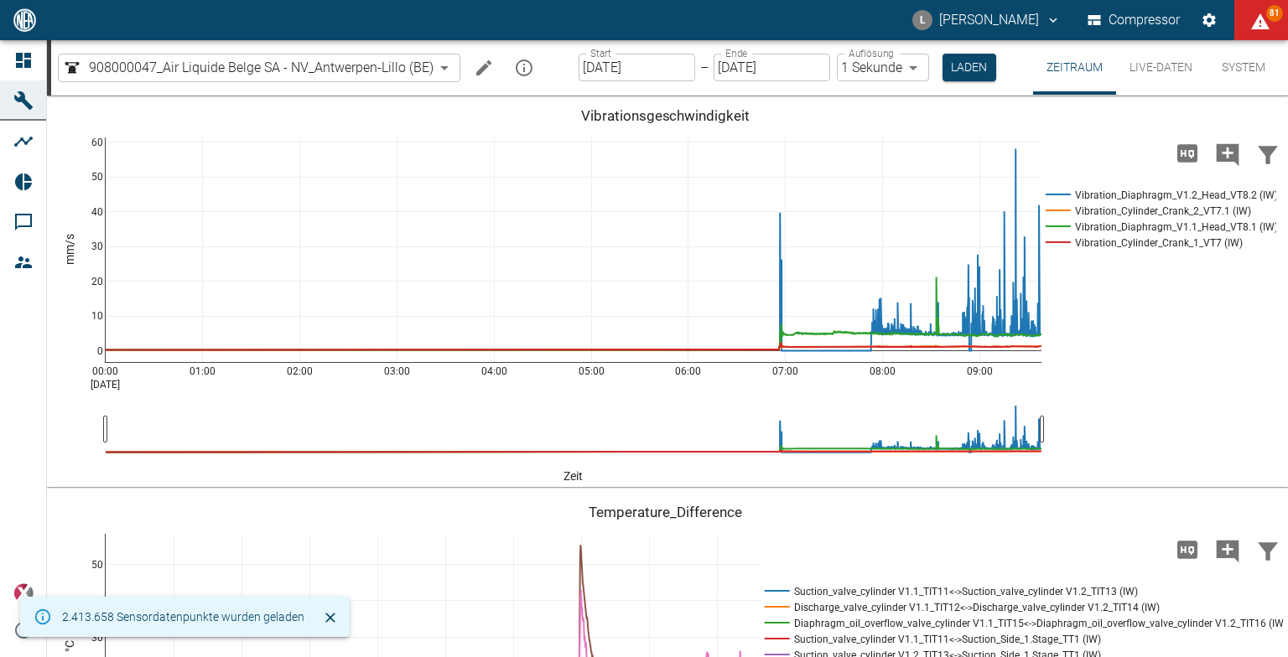
click at [663, 67] on input "[DATE]" at bounding box center [637, 68] width 117 height 28
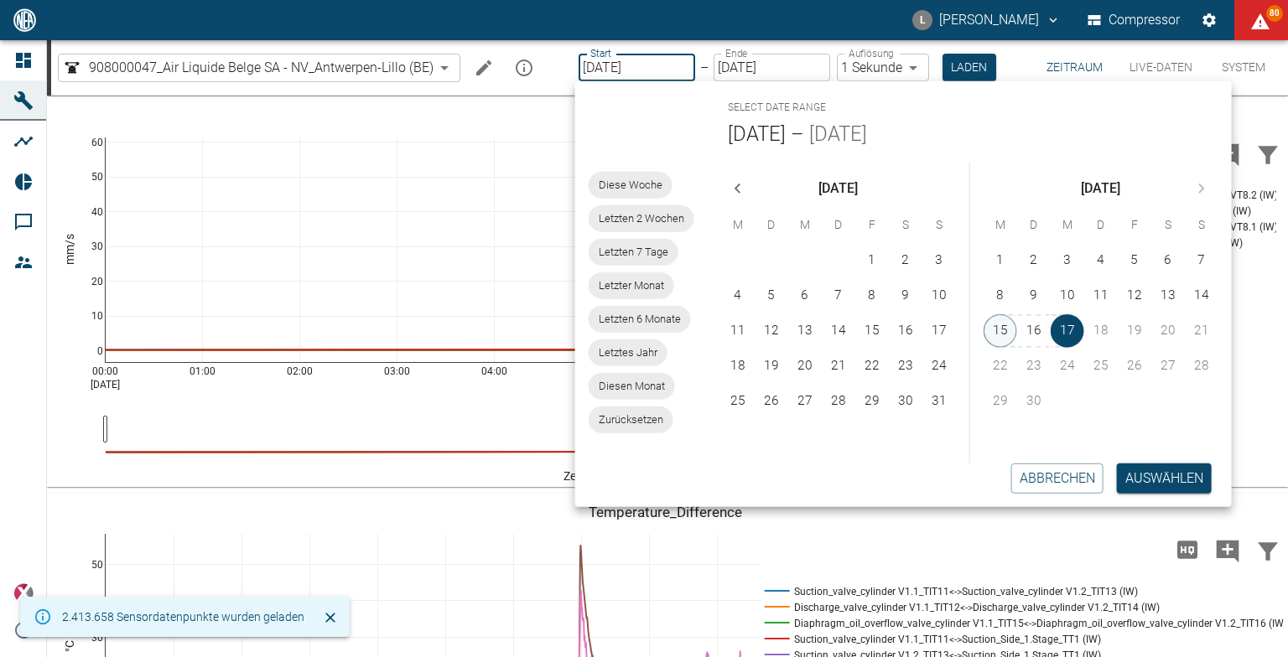
click at [984, 327] on button "15" at bounding box center [1001, 331] width 34 height 34
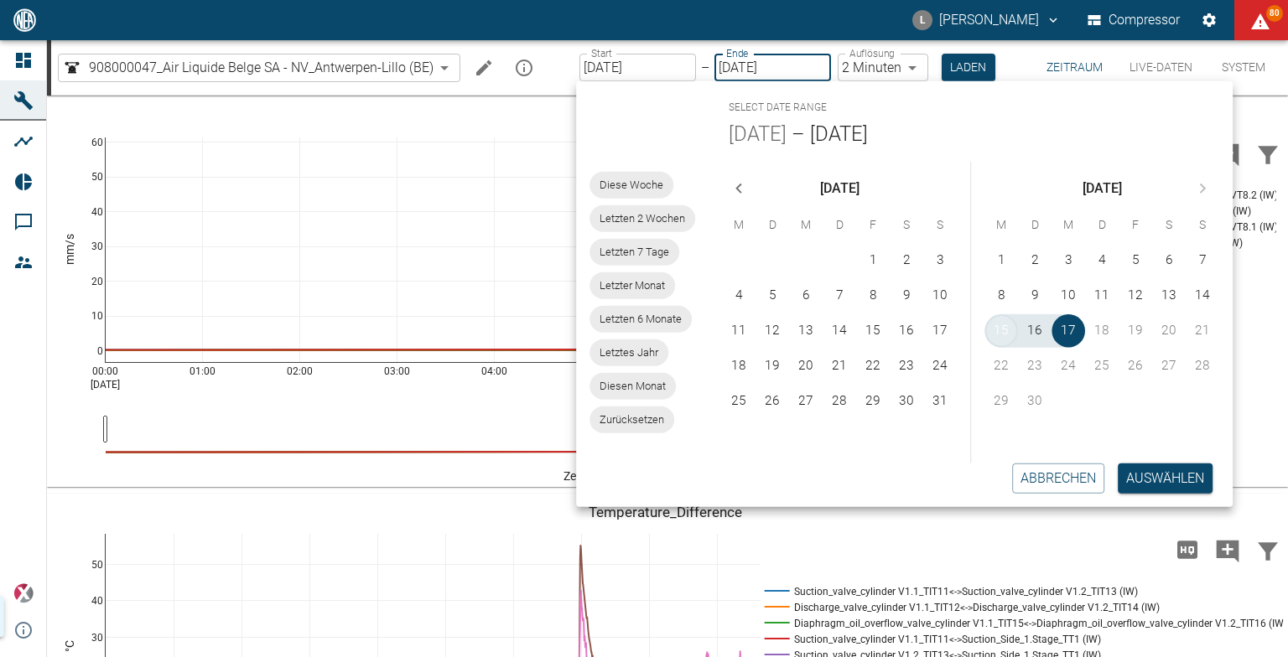
click at [998, 327] on button "15" at bounding box center [1001, 331] width 34 height 34
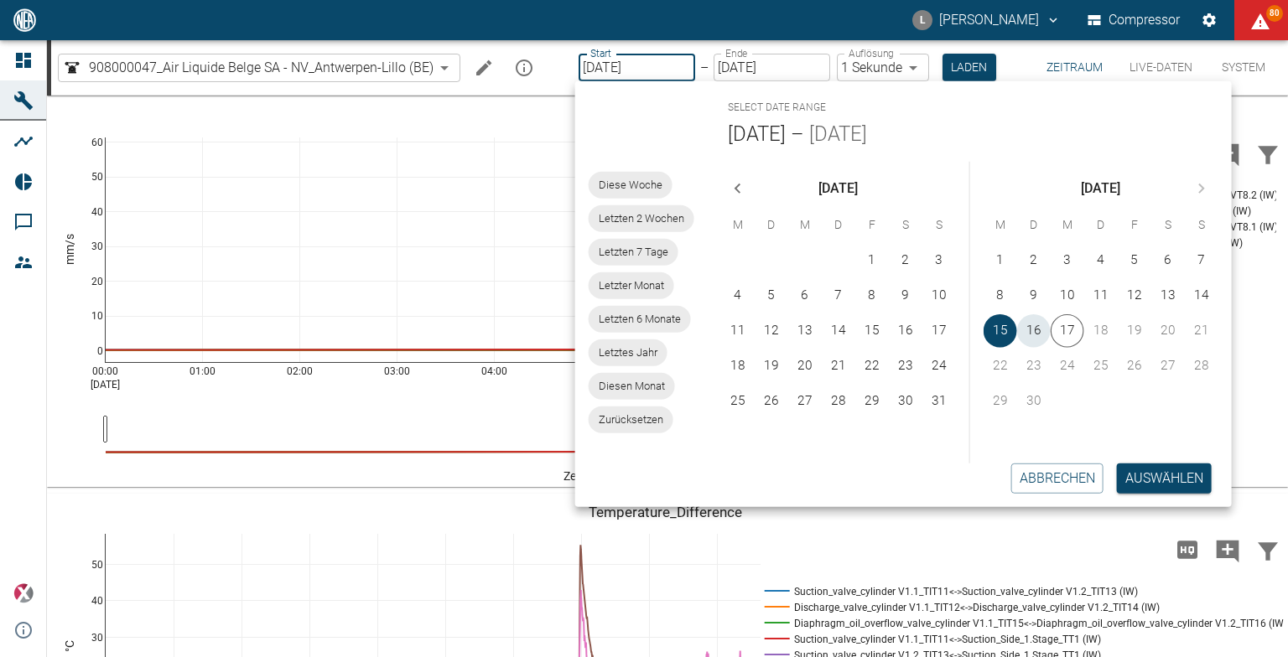
click at [1031, 329] on button "16" at bounding box center [1034, 331] width 34 height 34
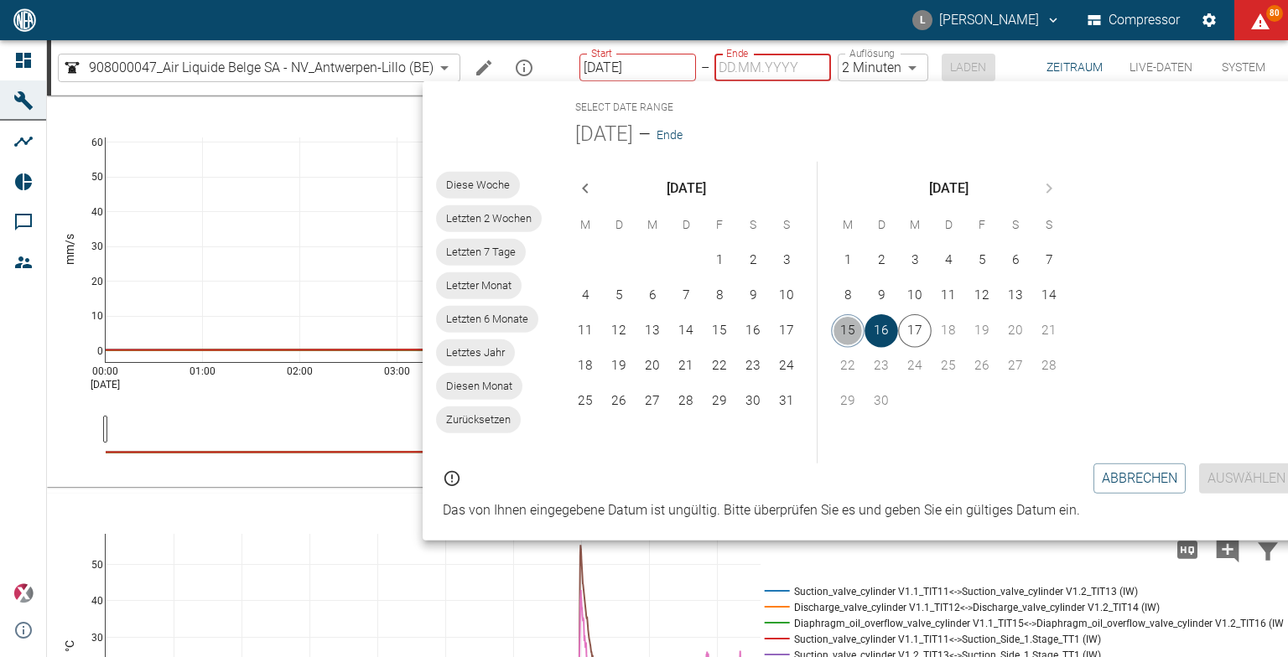
click at [849, 324] on button "15" at bounding box center [848, 331] width 34 height 34
click at [880, 332] on button "16" at bounding box center [882, 331] width 34 height 34
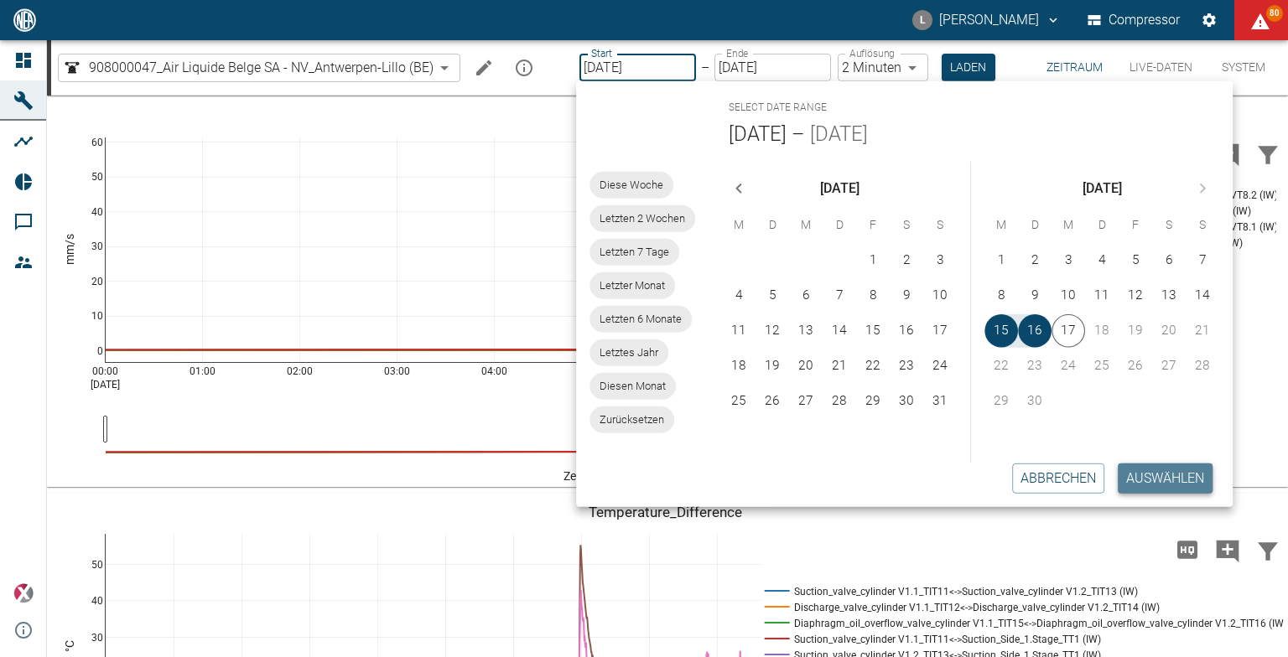
click at [1128, 476] on button "Auswählen" at bounding box center [1165, 479] width 95 height 30
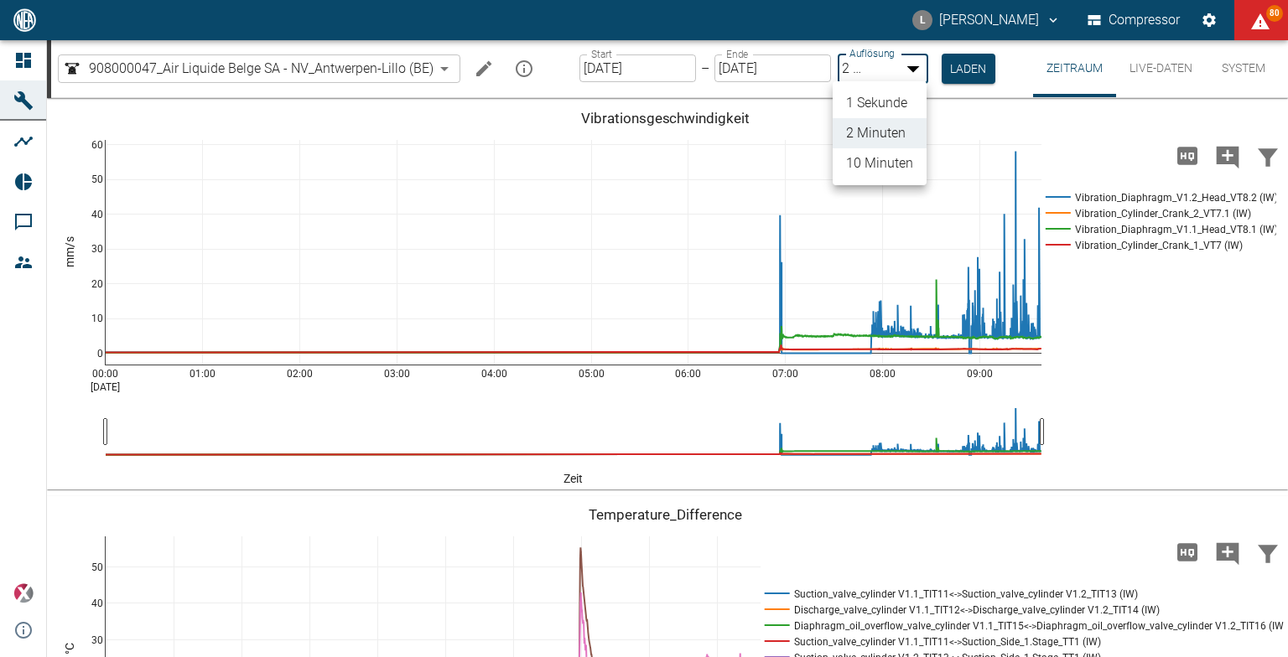
click at [894, 70] on body "L Luca Corigliano Compressor 80 Dashboard Maschinen Analysen Reports Kommentare…" at bounding box center [644, 328] width 1288 height 657
click at [905, 107] on li "1 Sekunde" at bounding box center [880, 103] width 94 height 30
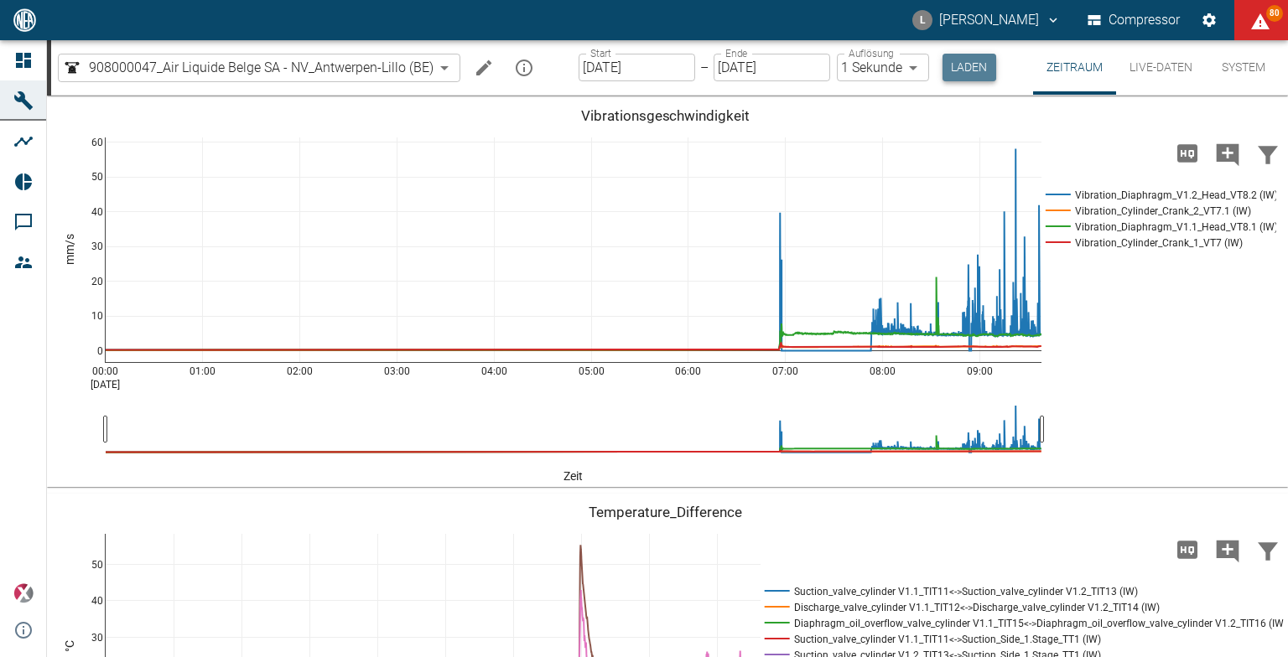
click at [969, 75] on button "Laden" at bounding box center [970, 68] width 54 height 28
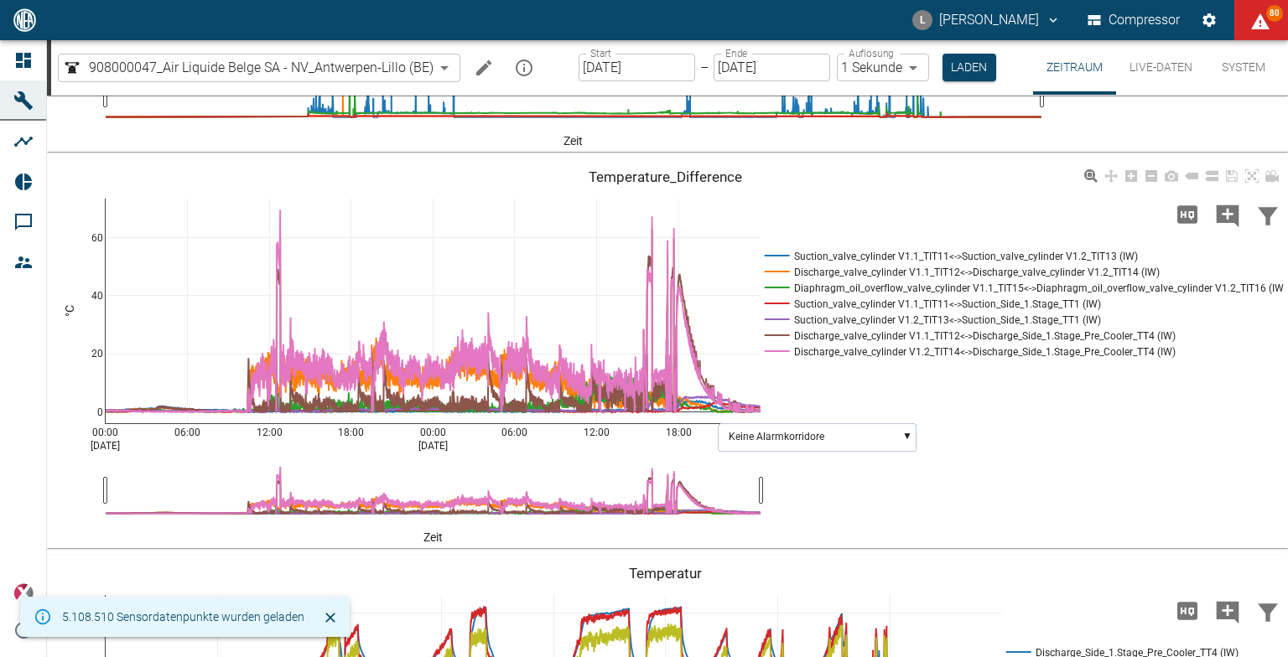
scroll to position [922, 0]
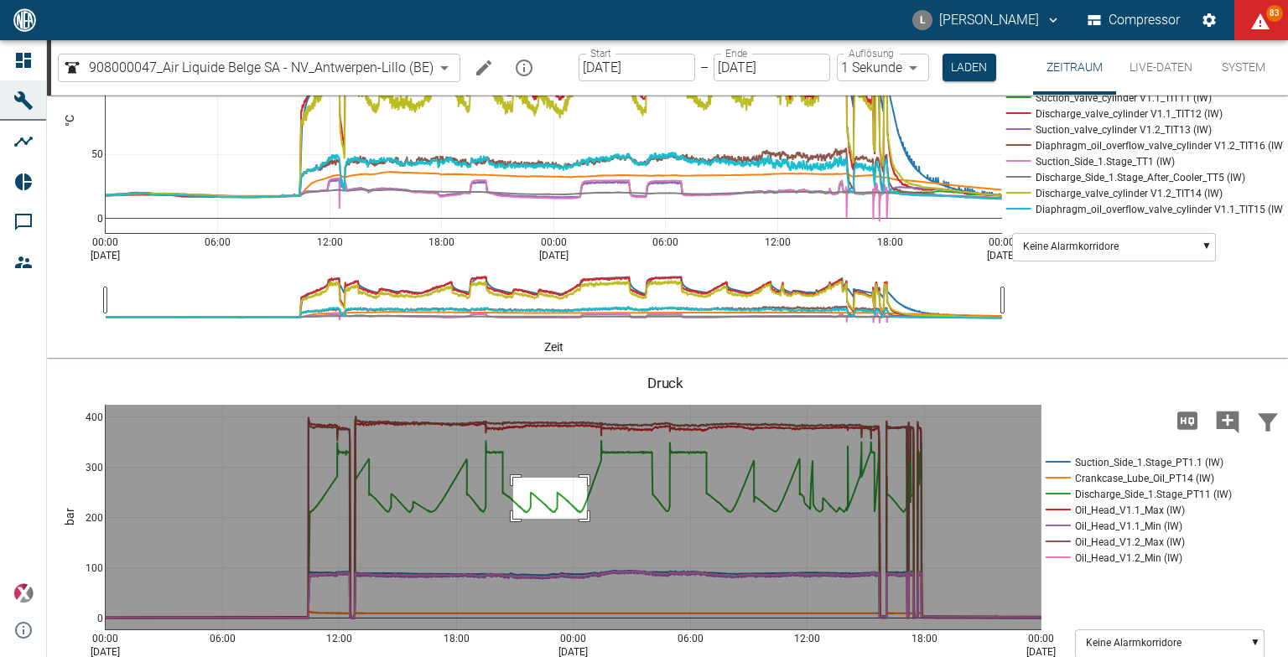
drag, startPoint x: 513, startPoint y: 476, endPoint x: 587, endPoint y: 517, distance: 84.5
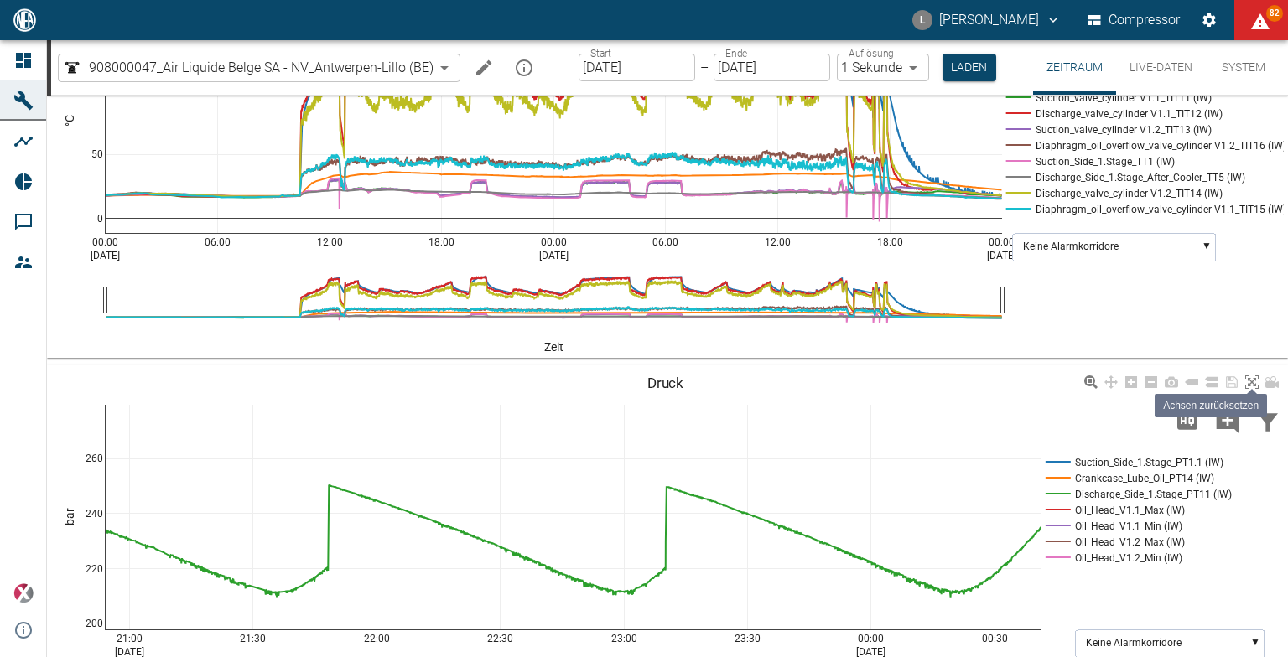
click at [1252, 382] on icon at bounding box center [1251, 382] width 13 height 13
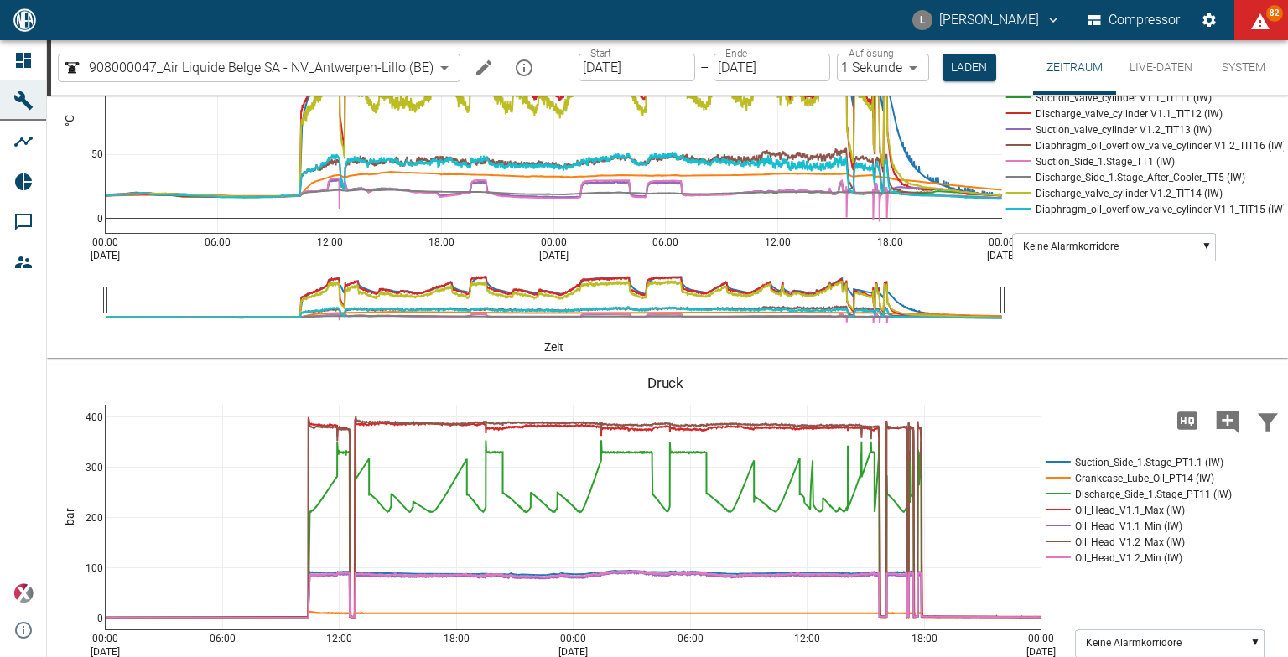
click at [1154, 70] on button "Live-Daten" at bounding box center [1161, 67] width 90 height 55
click at [1157, 70] on button "Live-Daten" at bounding box center [1161, 67] width 90 height 55
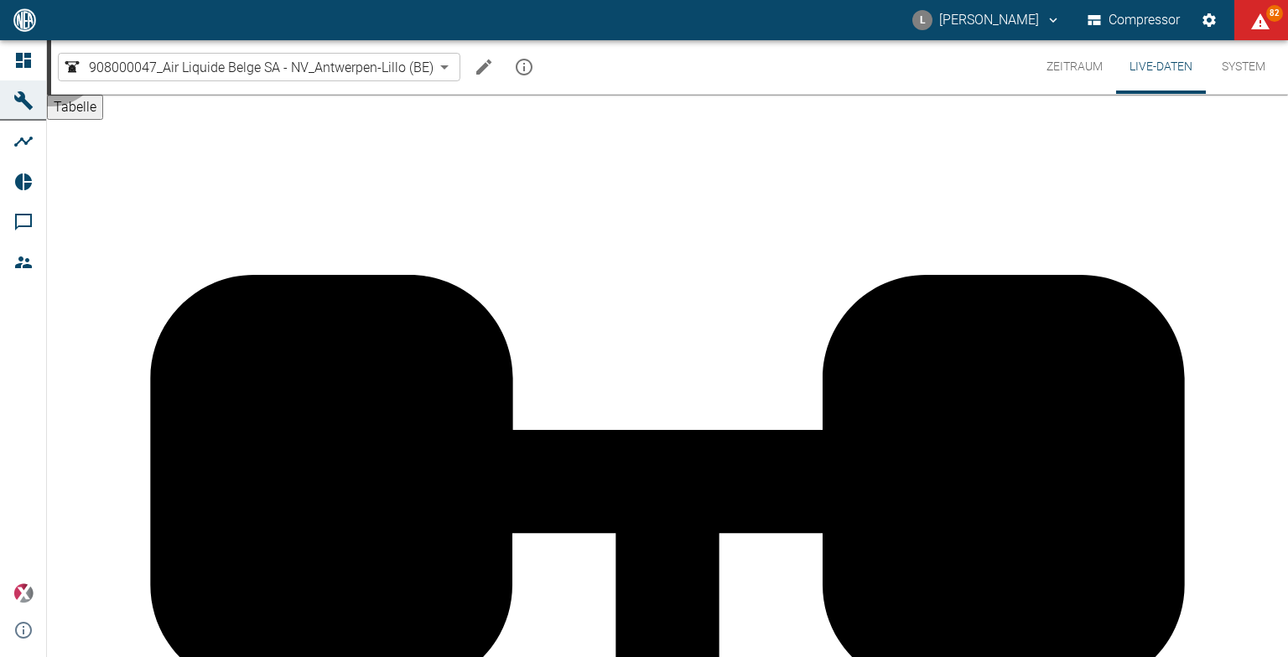
click at [103, 120] on button "Tabelle" at bounding box center [75, 107] width 56 height 25
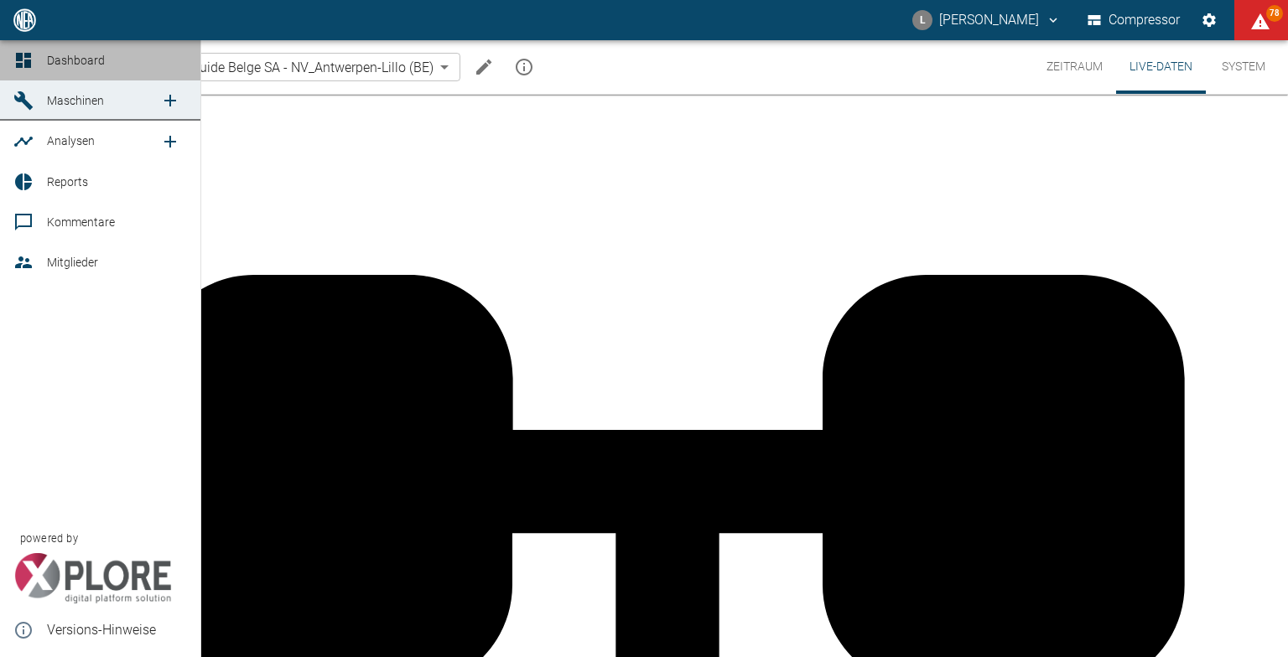
click at [31, 54] on icon at bounding box center [23, 60] width 20 height 20
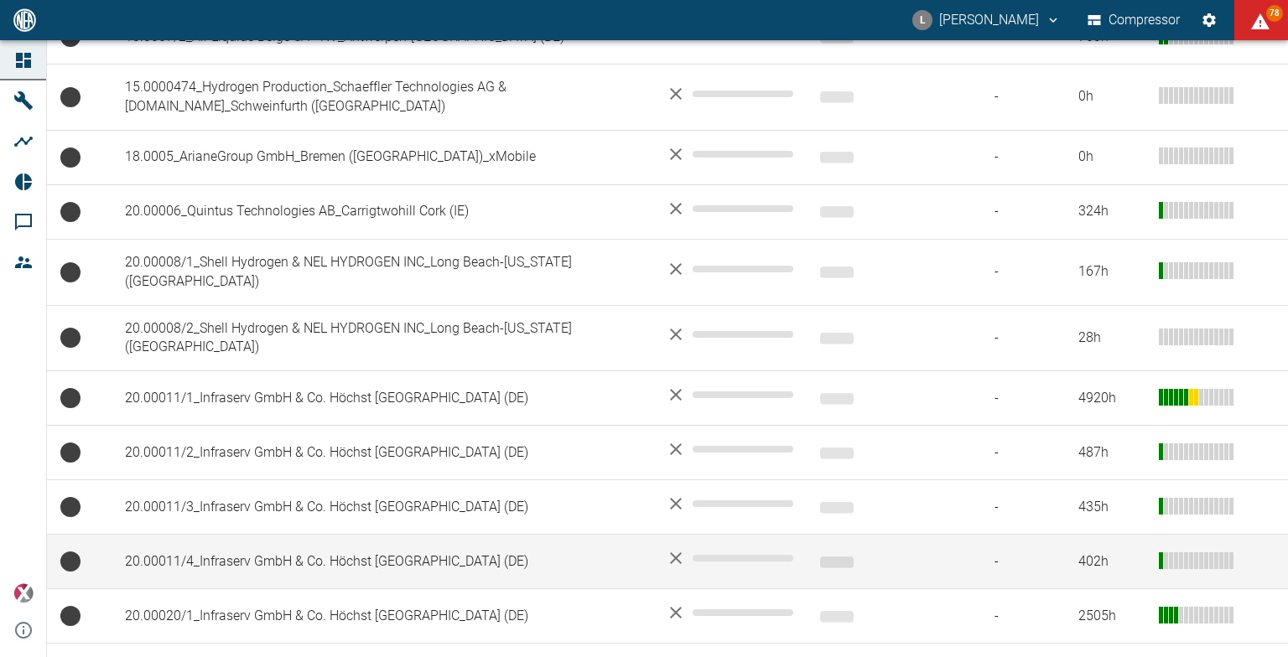
scroll to position [1006, 0]
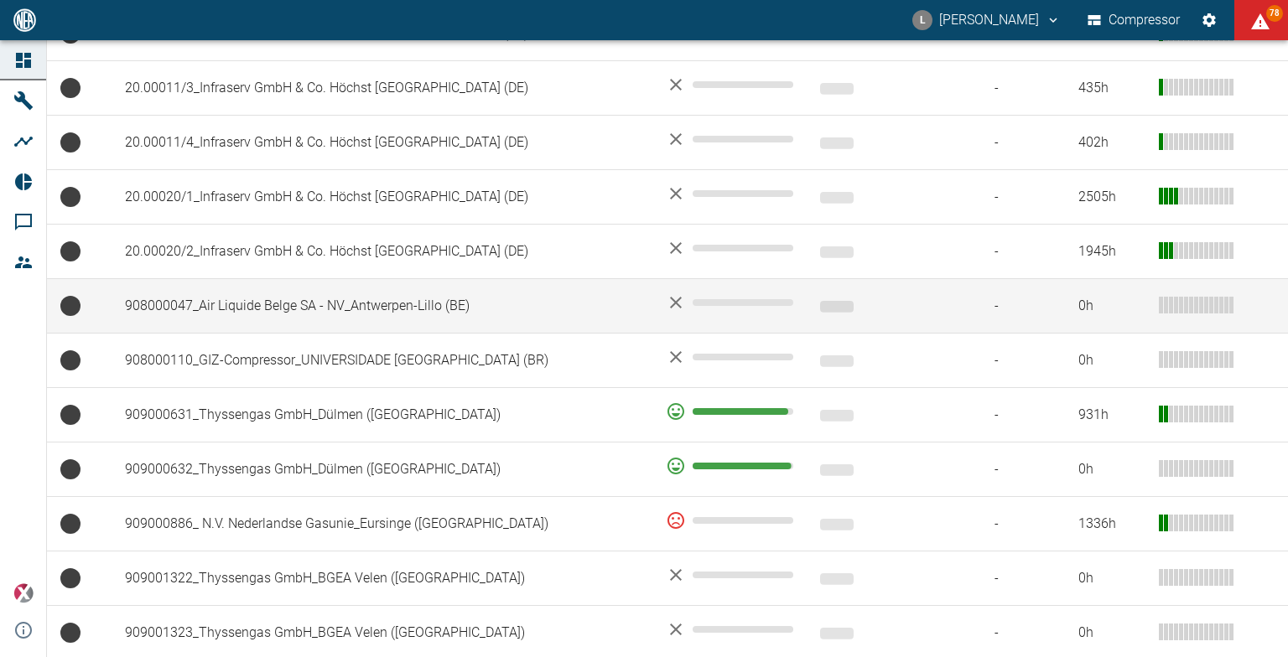
click at [251, 288] on td "908000047_Air Liquide Belge SA - NV_Antwerpen-Lillo (BE)" at bounding box center [382, 306] width 541 height 55
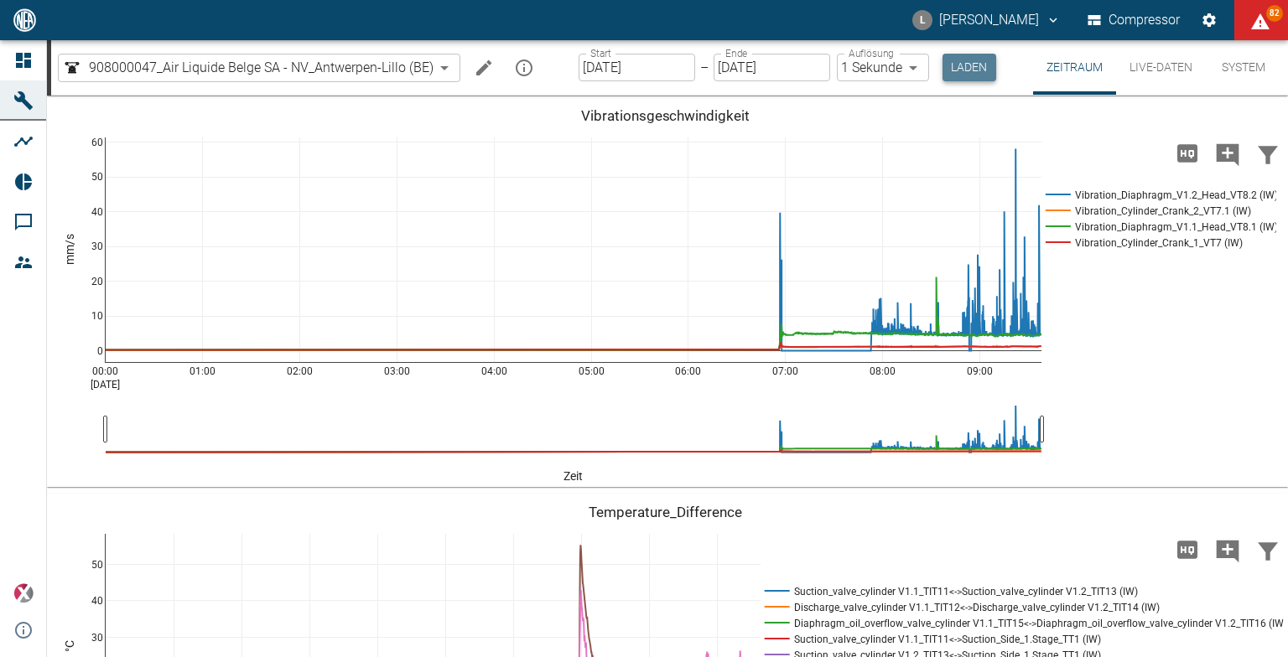
click at [967, 66] on button "Laden" at bounding box center [970, 68] width 54 height 28
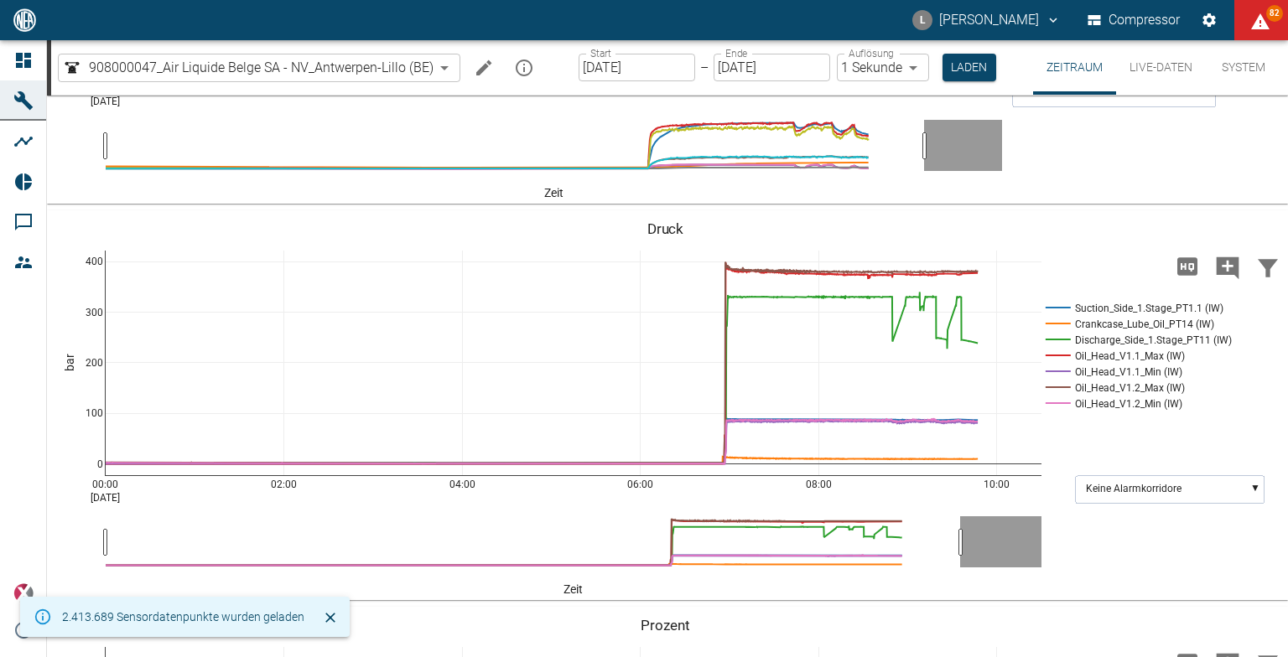
scroll to position [922, 0]
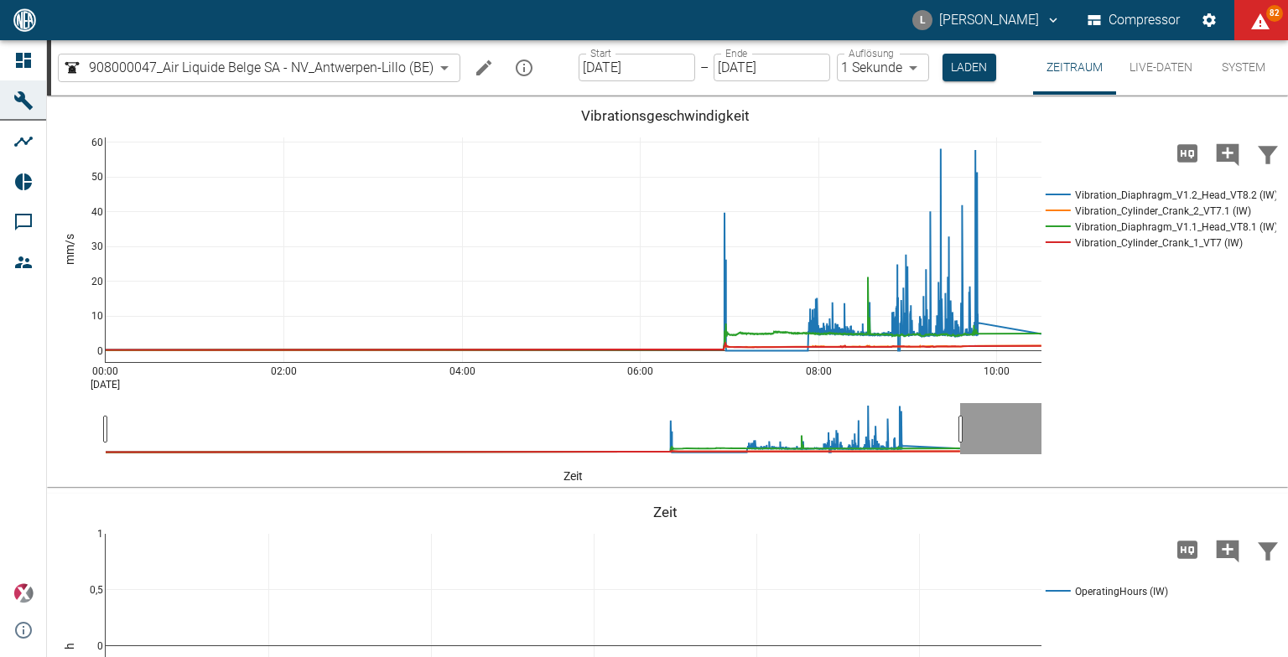
scroll to position [1318, 0]
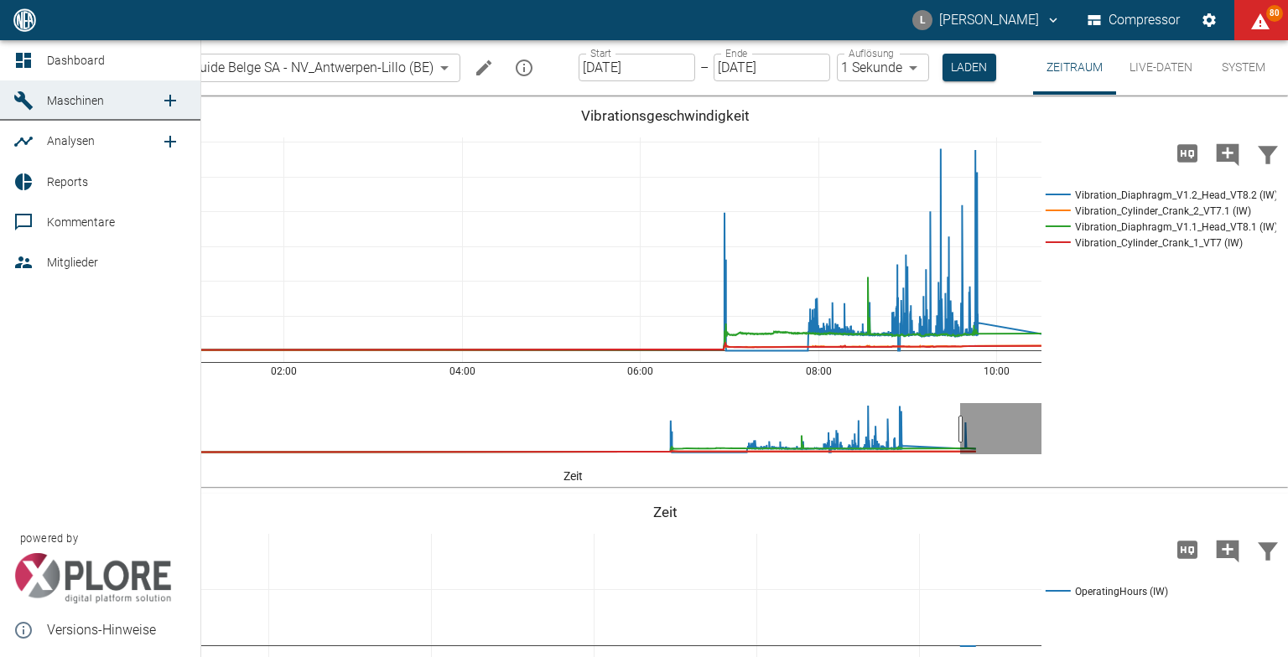
scroll to position [1318, 0]
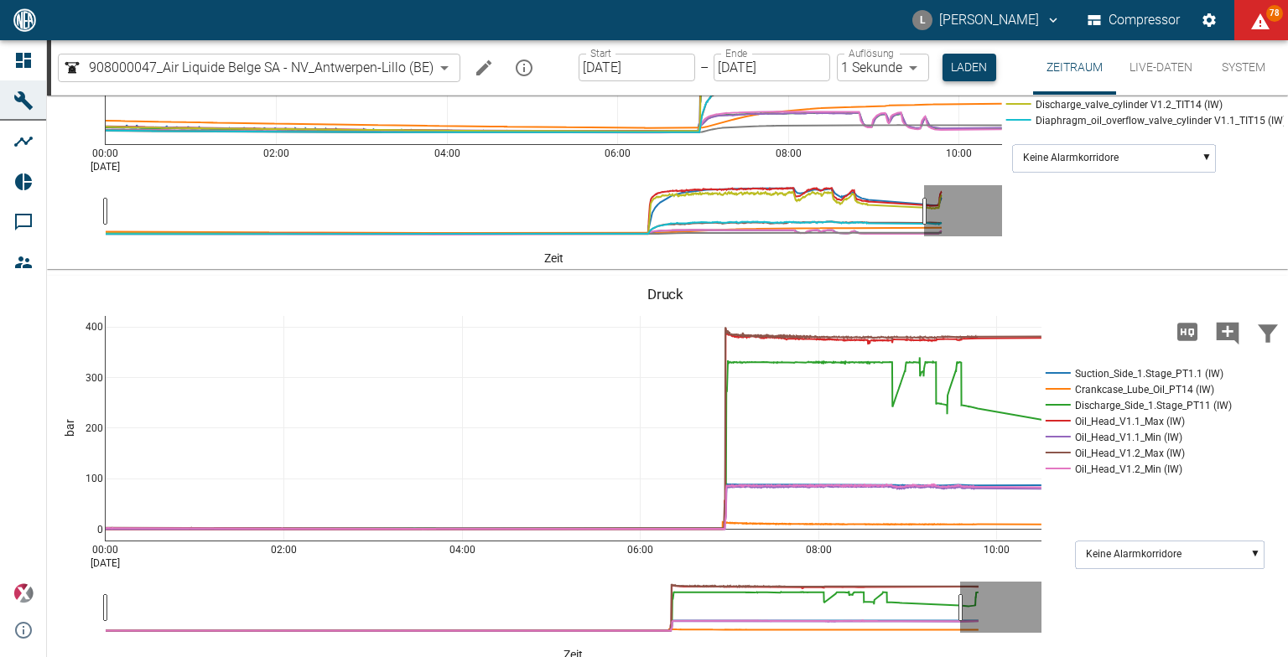
click at [977, 68] on button "Laden" at bounding box center [970, 68] width 54 height 28
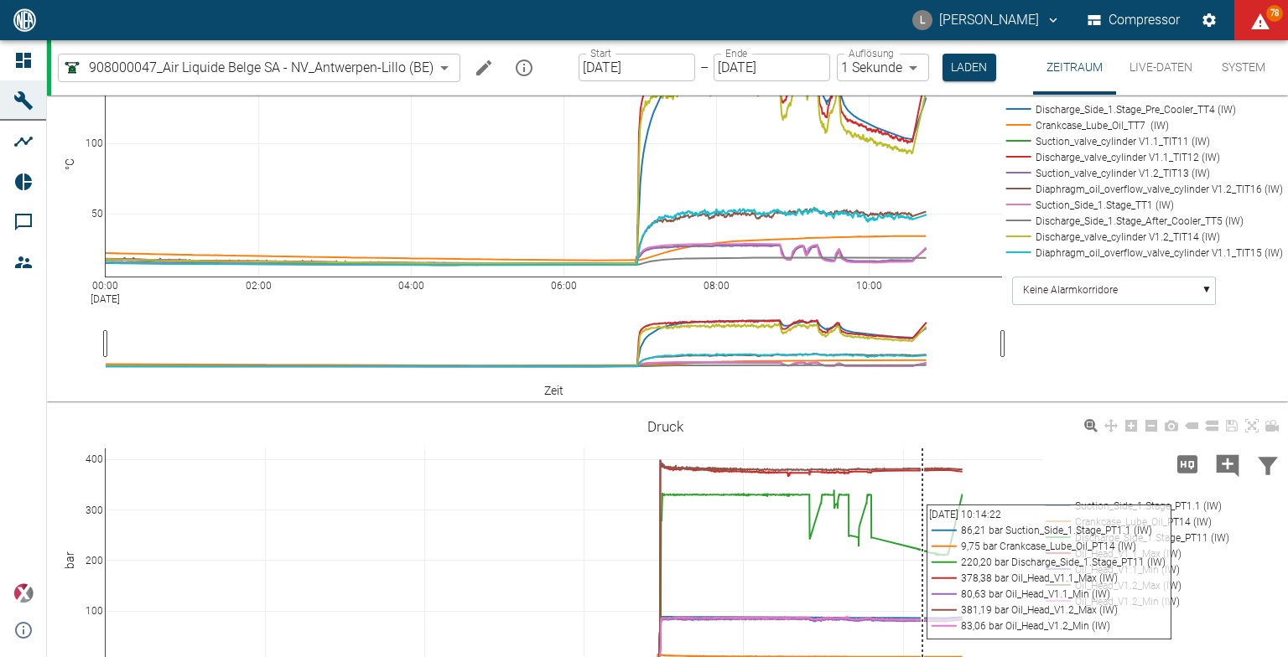
scroll to position [1402, 0]
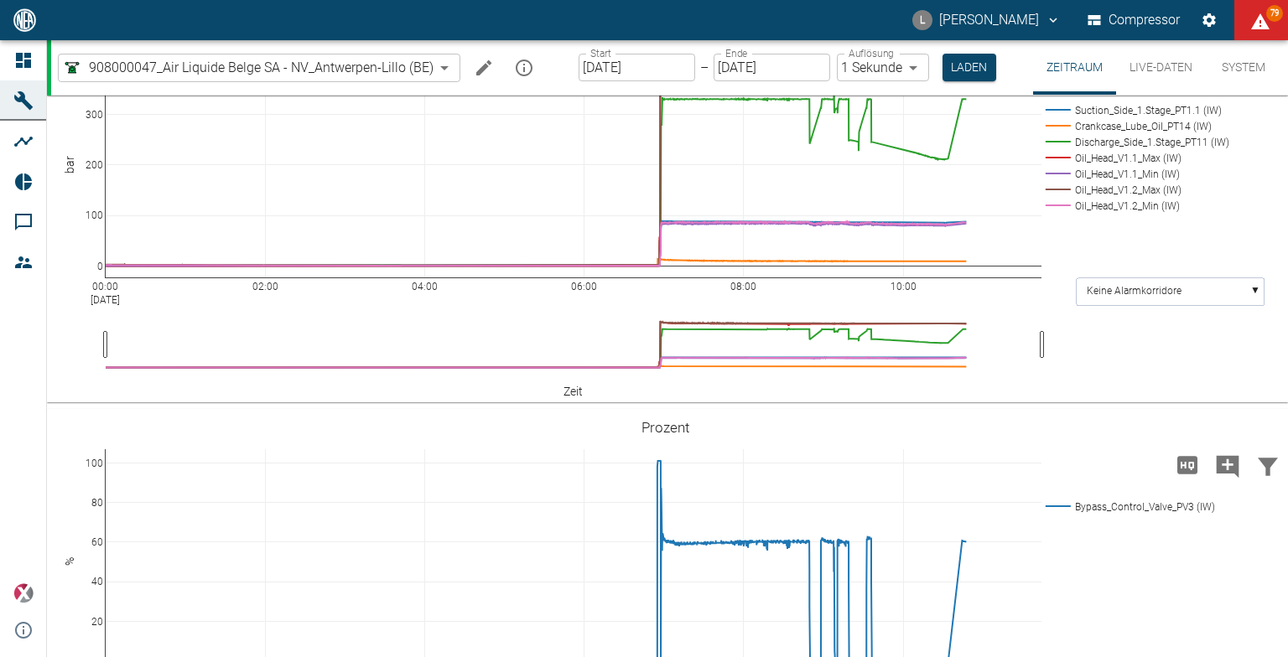
click at [374, 74] on body "L [PERSON_NAME] Compressor 79 Dashboard Maschinen Analysen Reports Kommentare M…" at bounding box center [644, 328] width 1288 height 657
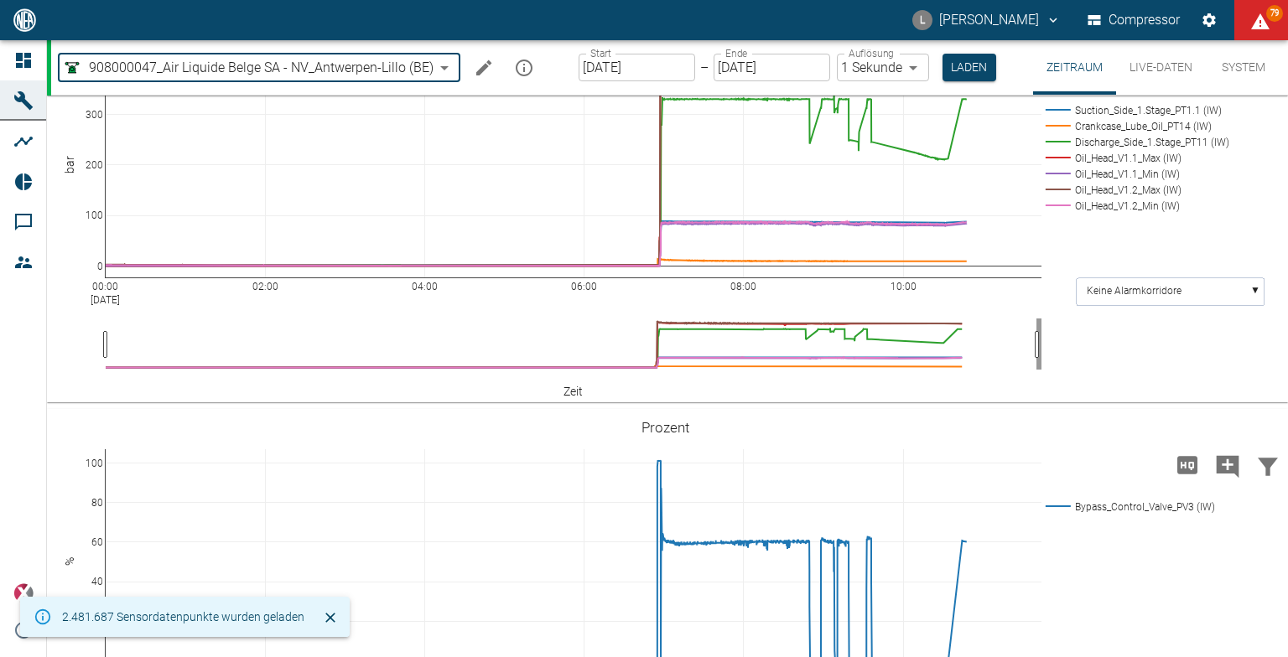
click at [680, 72] on input "[DATE]" at bounding box center [637, 68] width 117 height 28
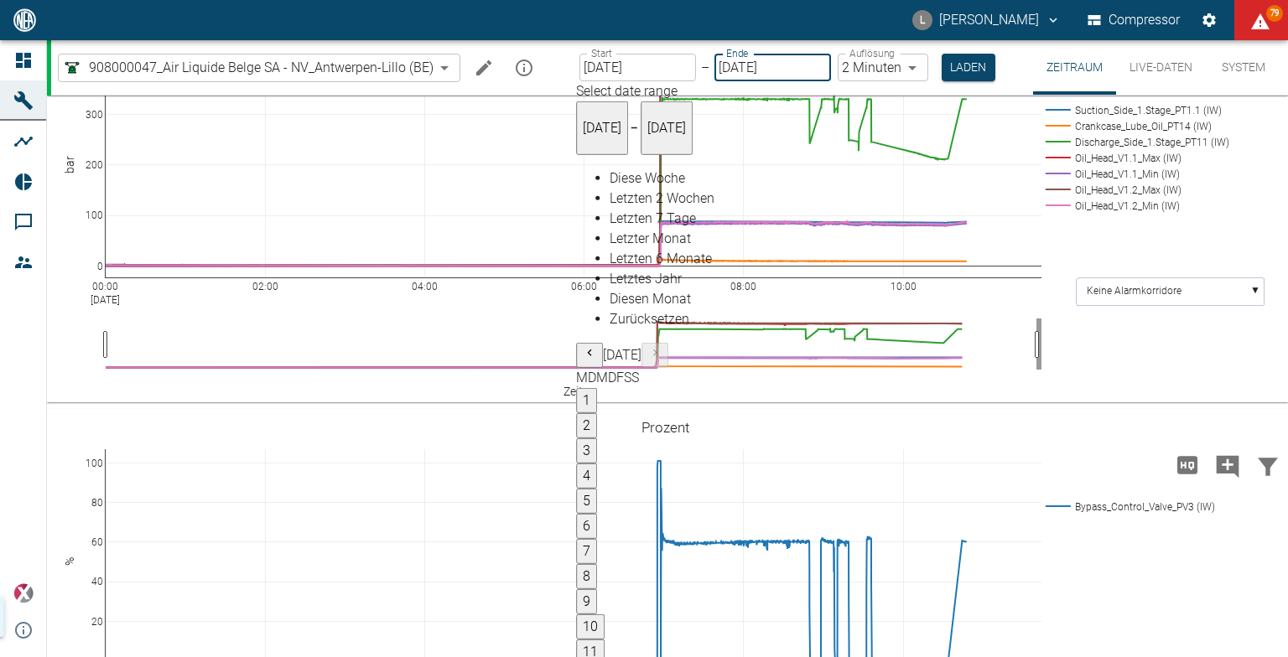
type input "[DATE]"
type input "2min"
type input "[DATE]"
type input "1sec"
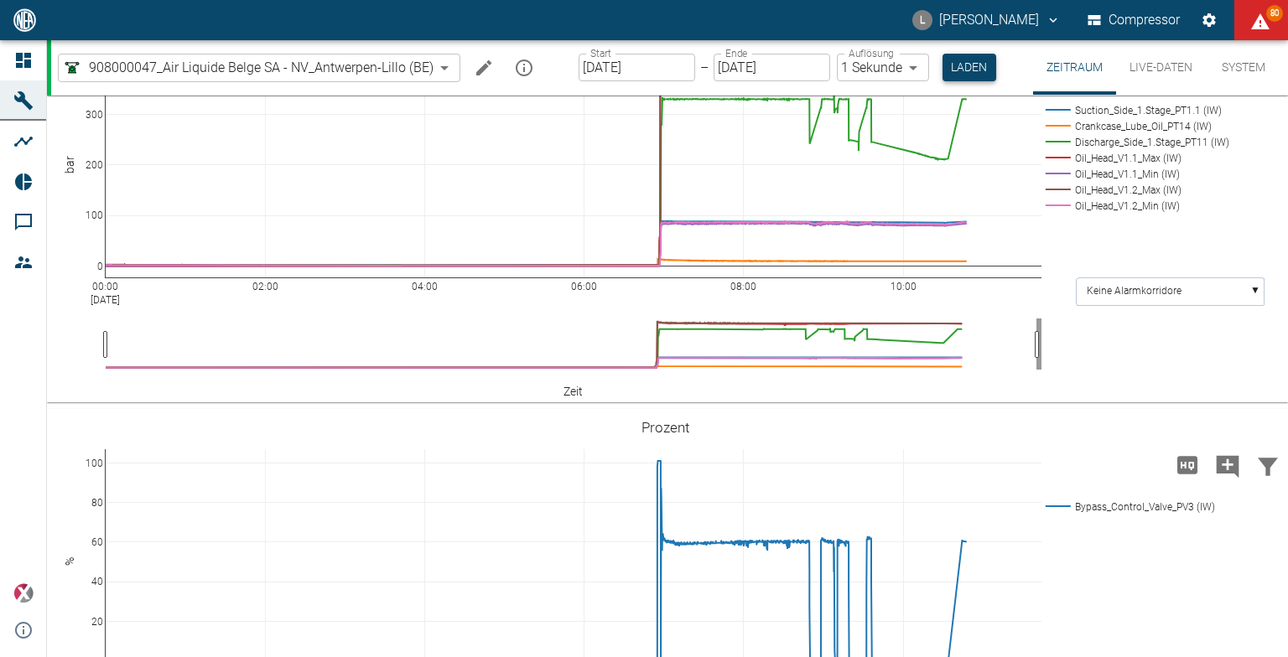
click at [963, 57] on button "Laden" at bounding box center [970, 68] width 54 height 28
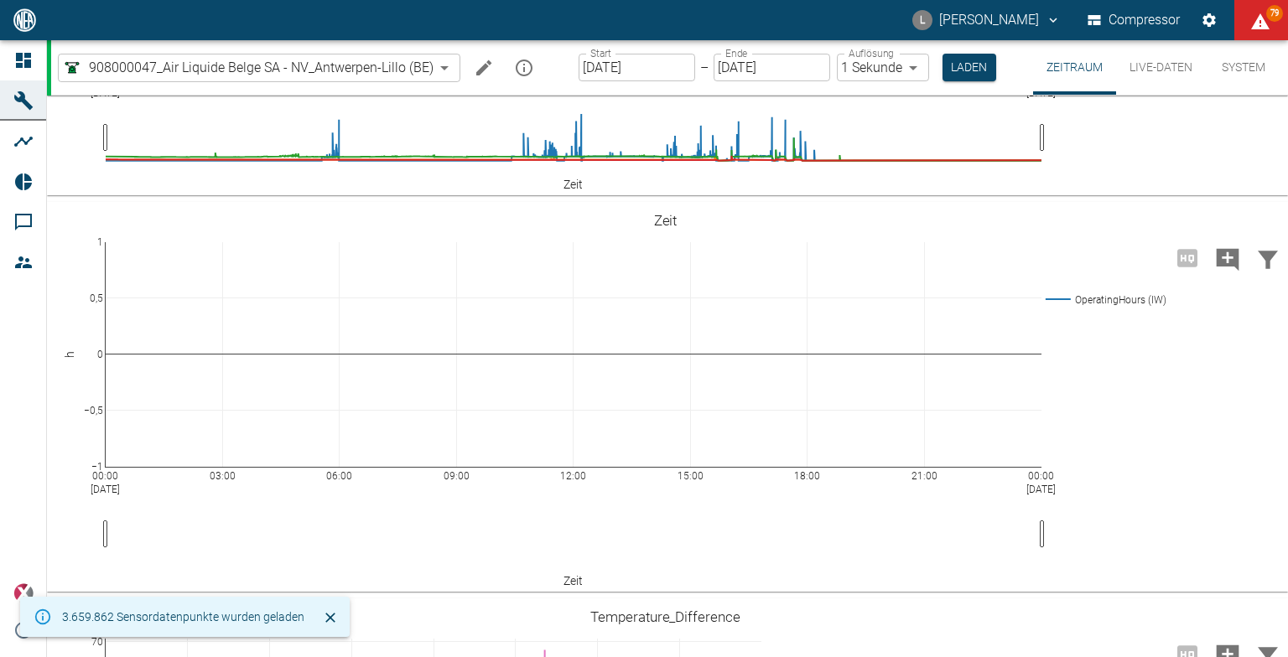
scroll to position [1402, 0]
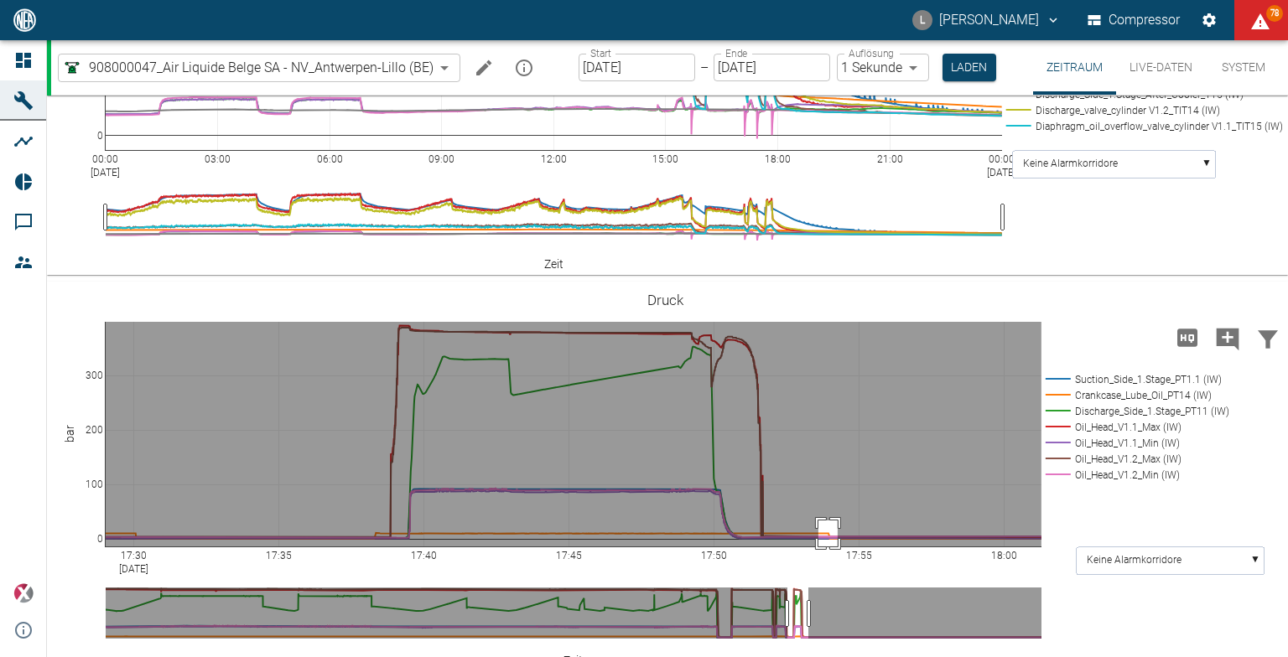
drag, startPoint x: 818, startPoint y: 429, endPoint x: 838, endPoint y: 457, distance: 33.7
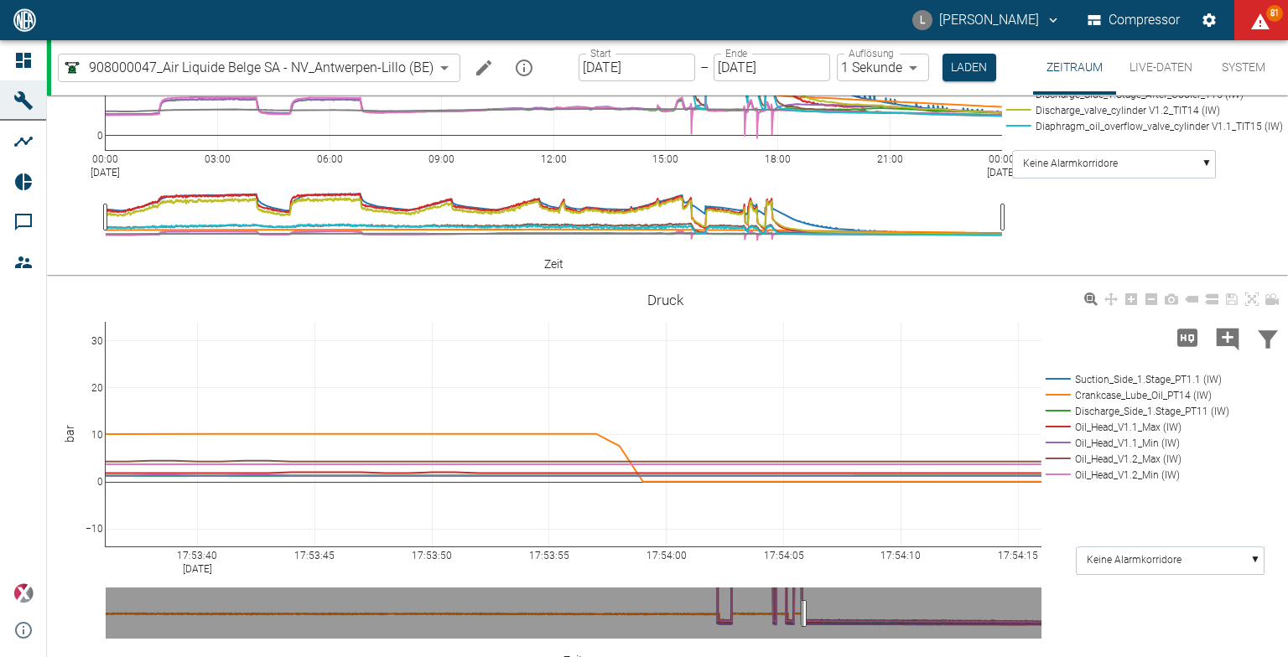
click at [1271, 392] on div "17:53:40 Sep 16, 2025 17:53:45 17:53:50 17:53:55 17:54:00 17:54:05 17:54:10 17:…" at bounding box center [665, 476] width 1237 height 377
click at [1270, 392] on div "17:53:40 Sep 16, 2025 17:53:45 17:53:50 17:53:55 17:54:00 17:54:05 17:54:10 17:…" at bounding box center [665, 476] width 1237 height 377
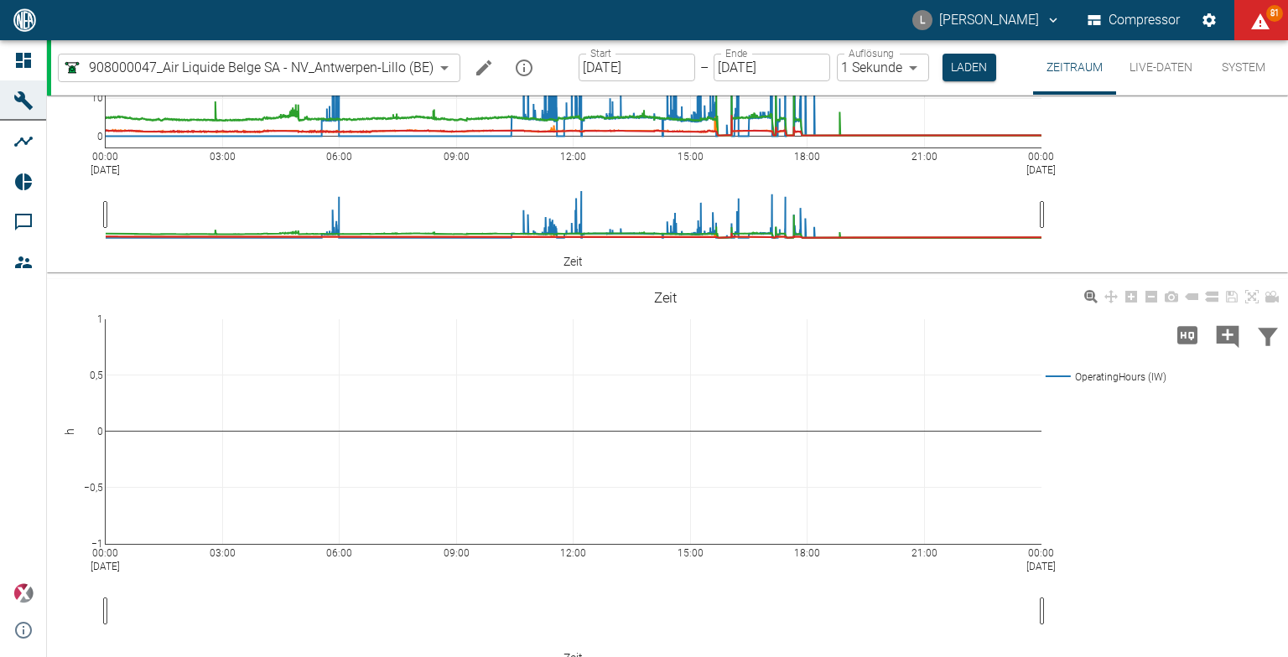
scroll to position [335, 0]
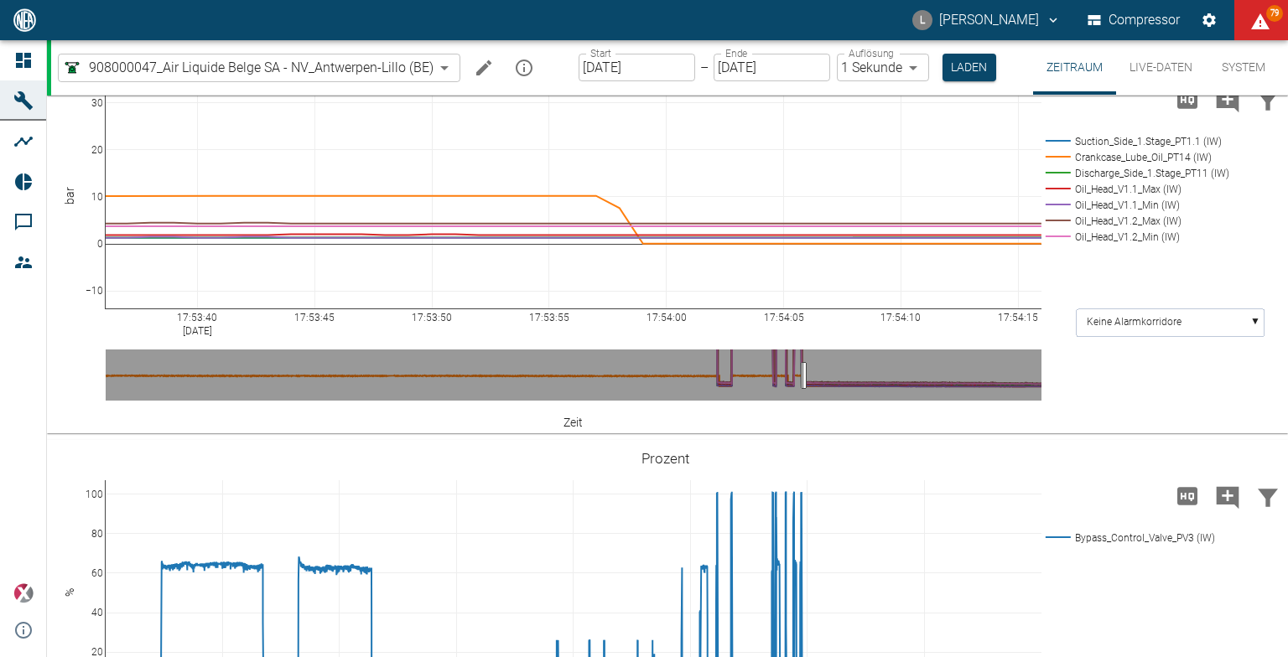
scroll to position [1509, 0]
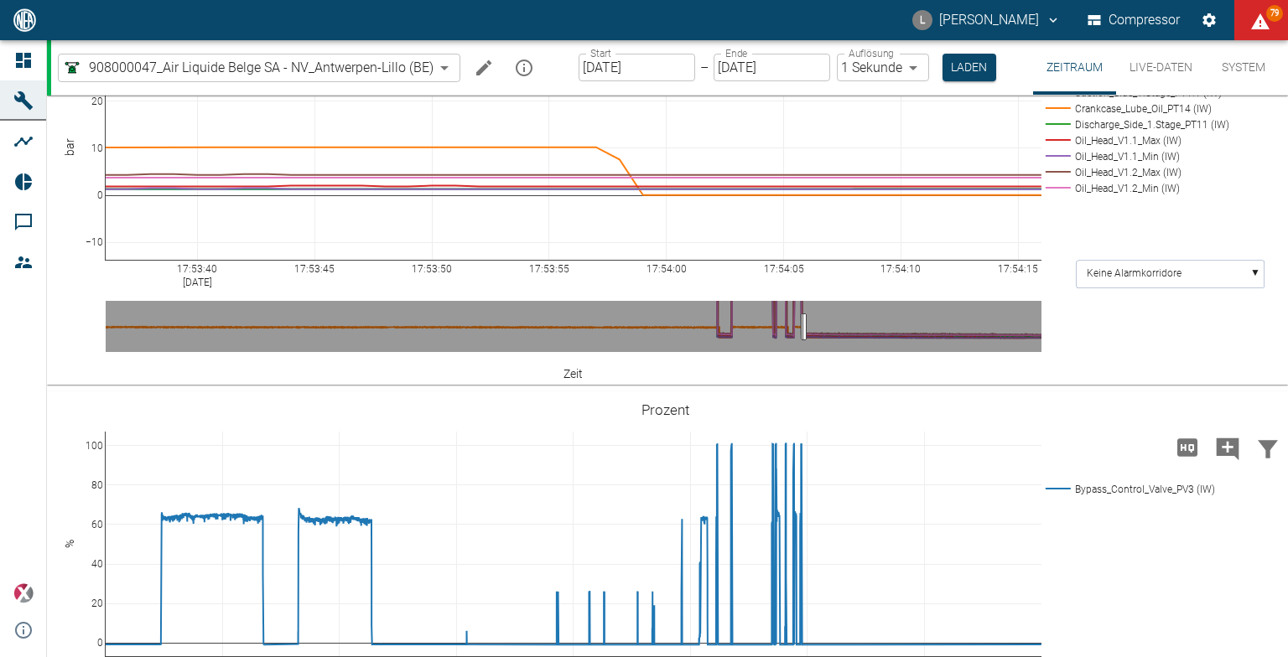
click at [1254, 23] on link at bounding box center [1252, 12] width 20 height 19
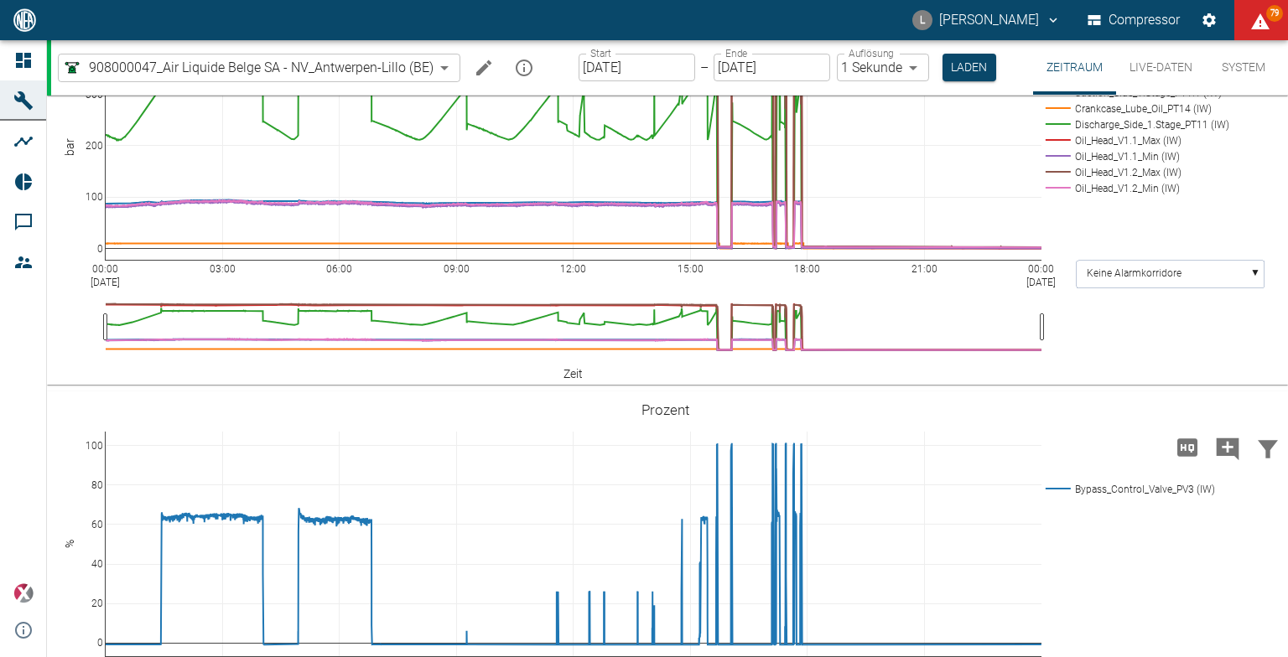
click at [775, 67] on input "[DATE]" at bounding box center [772, 68] width 117 height 28
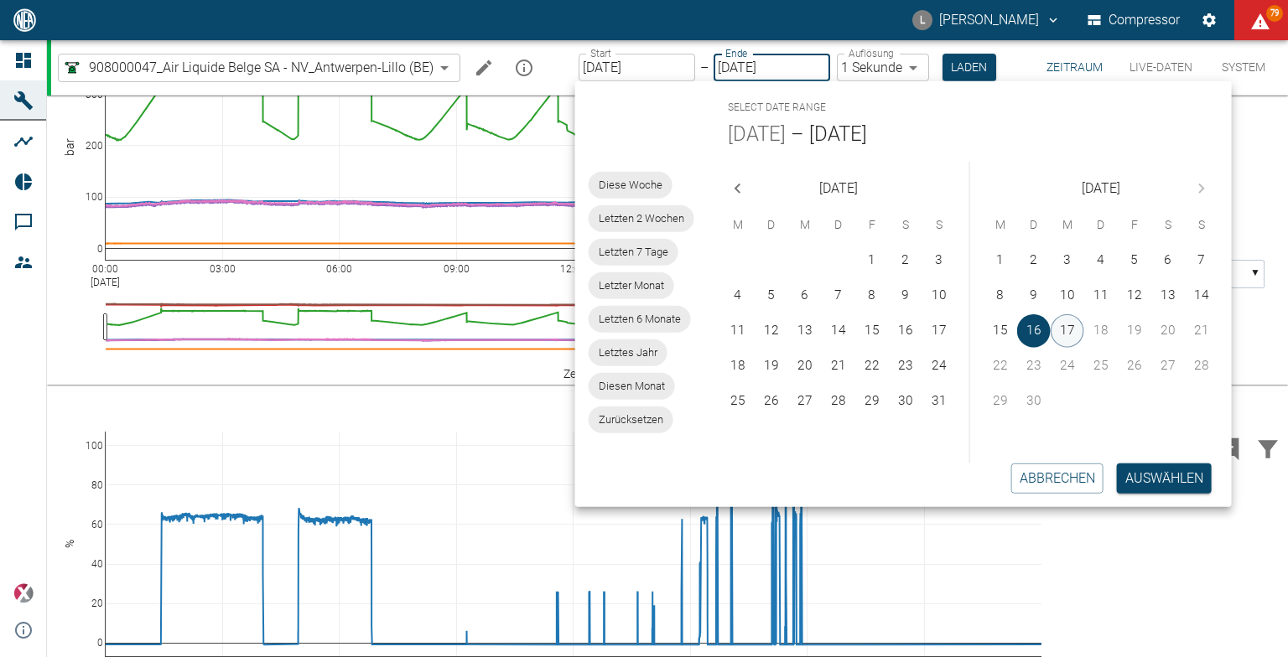
click at [1068, 328] on button "17" at bounding box center [1068, 331] width 34 height 34
type input "[DATE]"
click at [1068, 332] on button "17" at bounding box center [1068, 331] width 34 height 34
type input "[DATE]"
click at [1154, 480] on button "Auswählen" at bounding box center [1164, 479] width 95 height 30
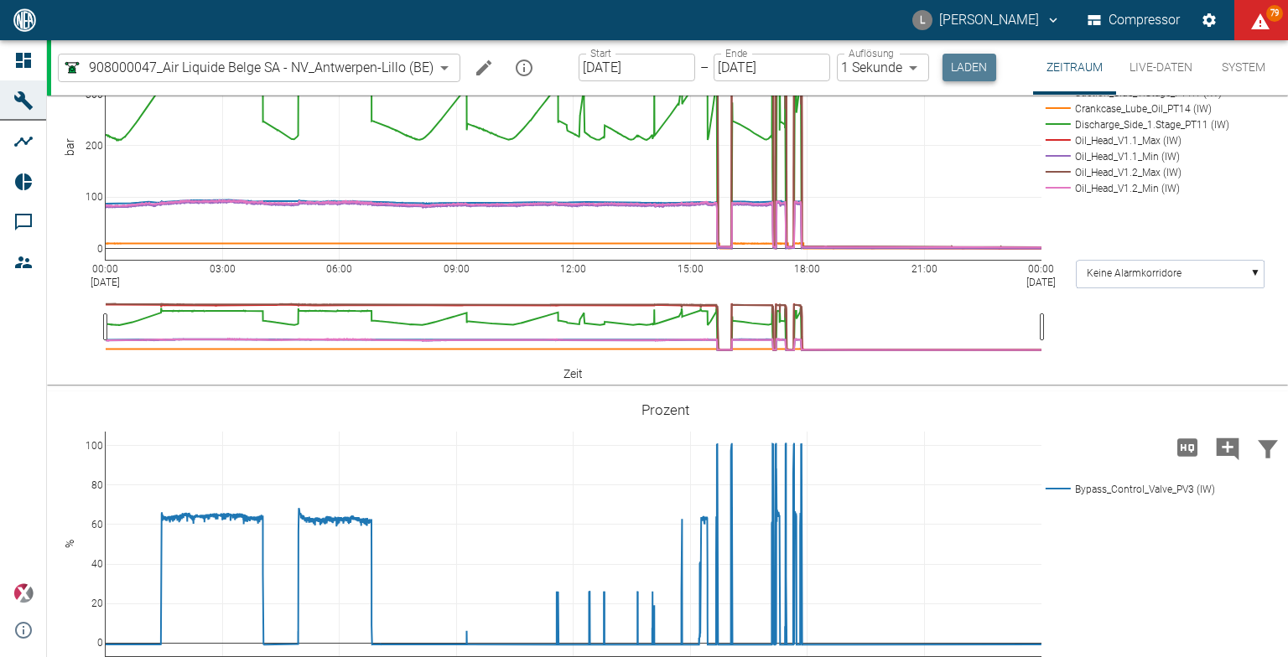
click at [977, 67] on button "Laden" at bounding box center [970, 68] width 54 height 28
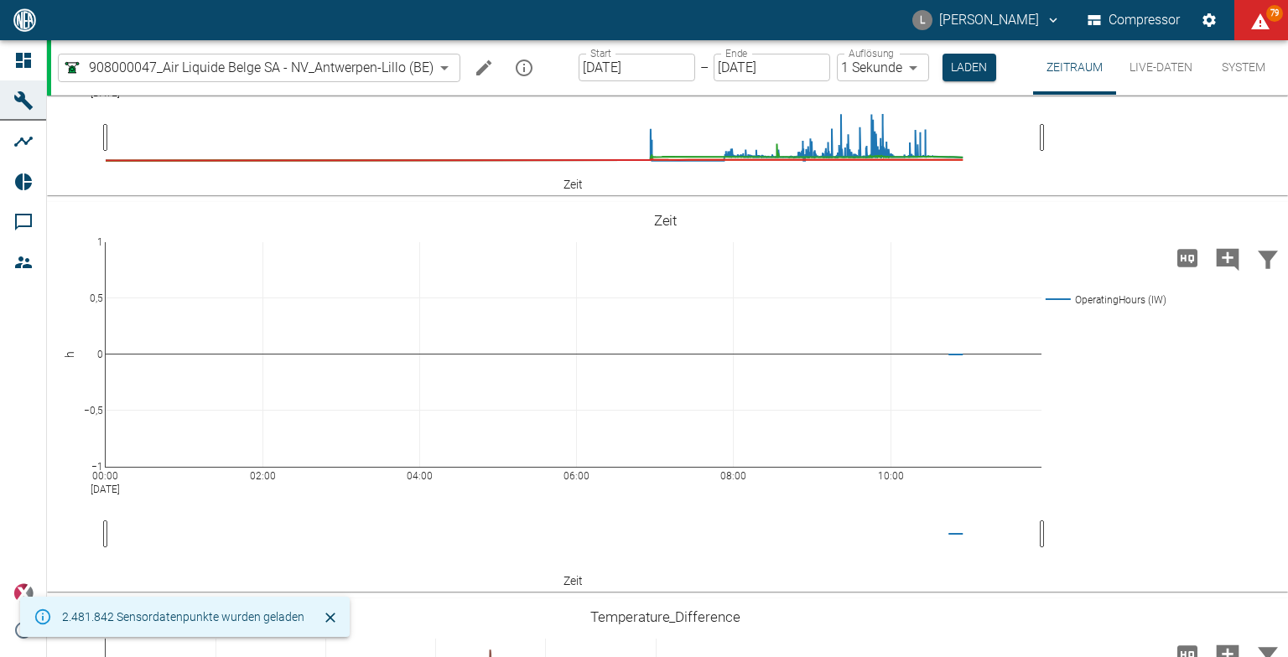
scroll to position [1509, 0]
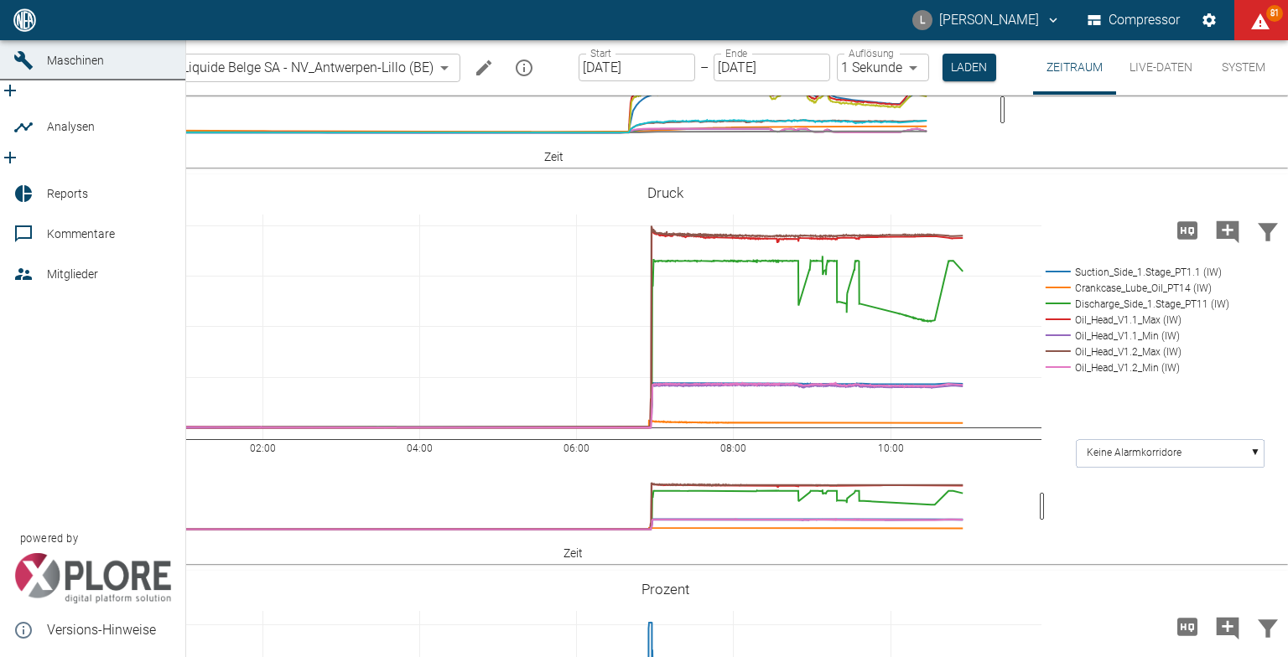
click at [20, 148] on icon "new /analyses/list/0" at bounding box center [10, 158] width 20 height 20
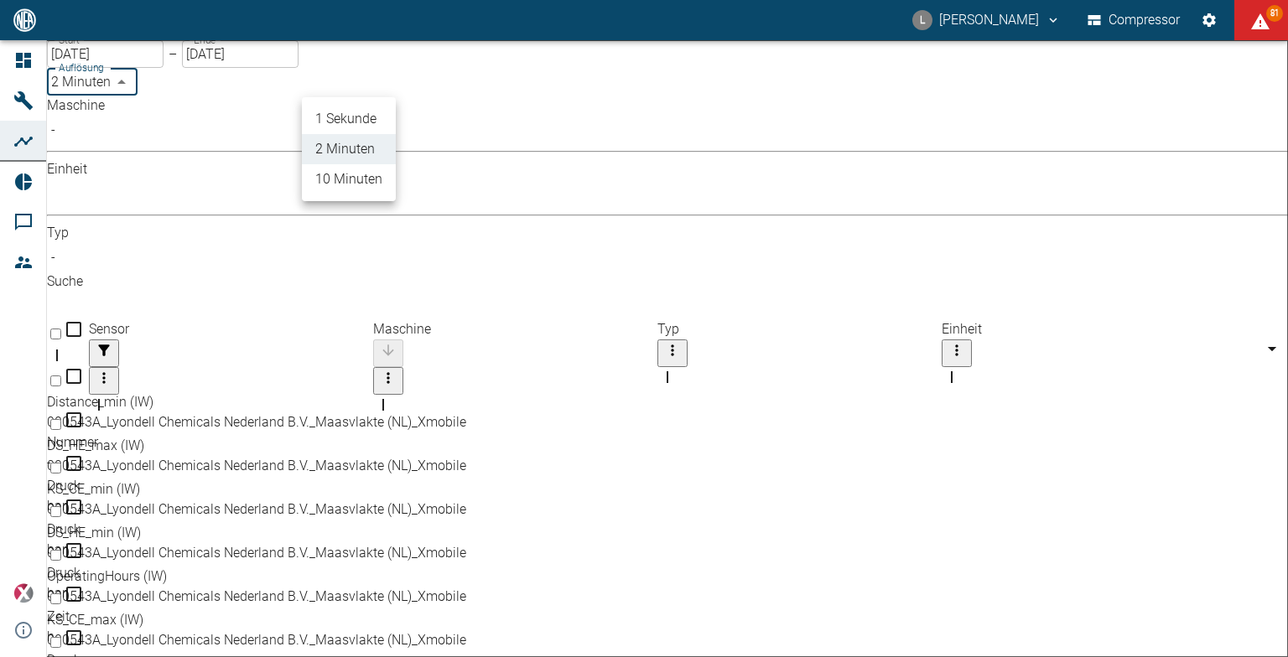
click at [377, 89] on body "L Luca Corigliano Compressor 81 Dashboard Maschinen Analysen Reports Kommentare…" at bounding box center [644, 328] width 1288 height 657
click at [377, 116] on li "1 Sekunde" at bounding box center [349, 119] width 94 height 30
type input "1sec"
click at [243, 147] on body "L Luca Corigliano Compressor 81 Dashboard Maschinen Analysen Reports Kommentare…" at bounding box center [644, 328] width 1288 height 657
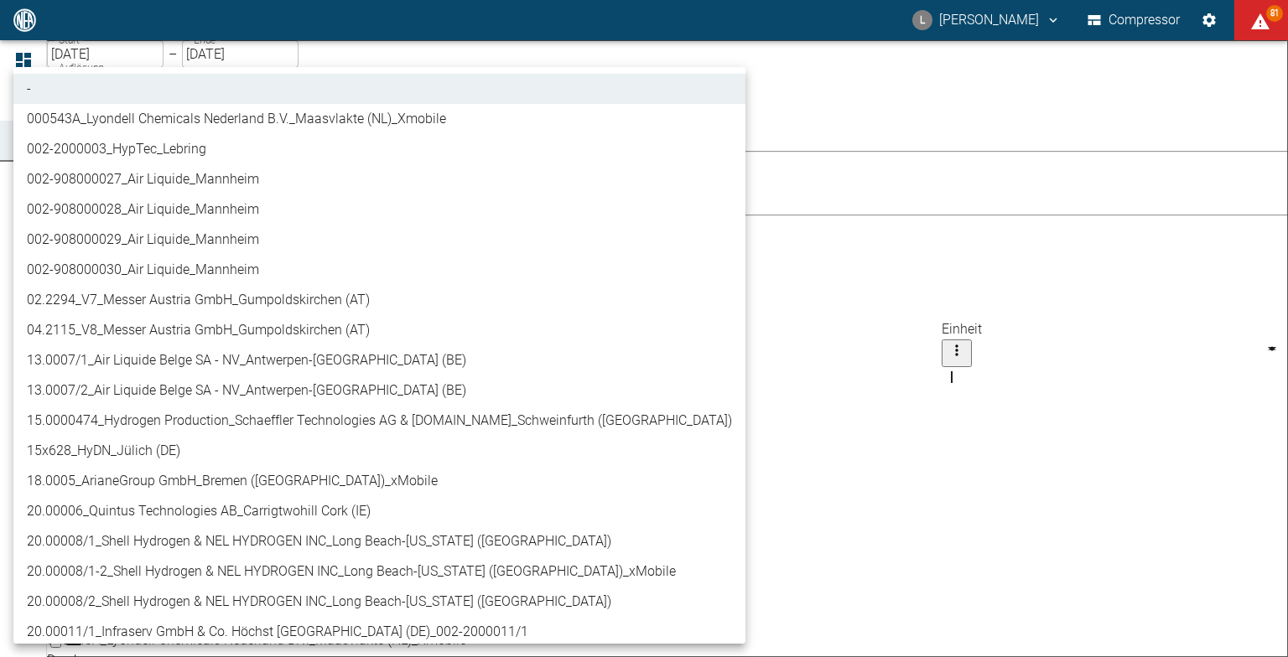
scroll to position [419, 0]
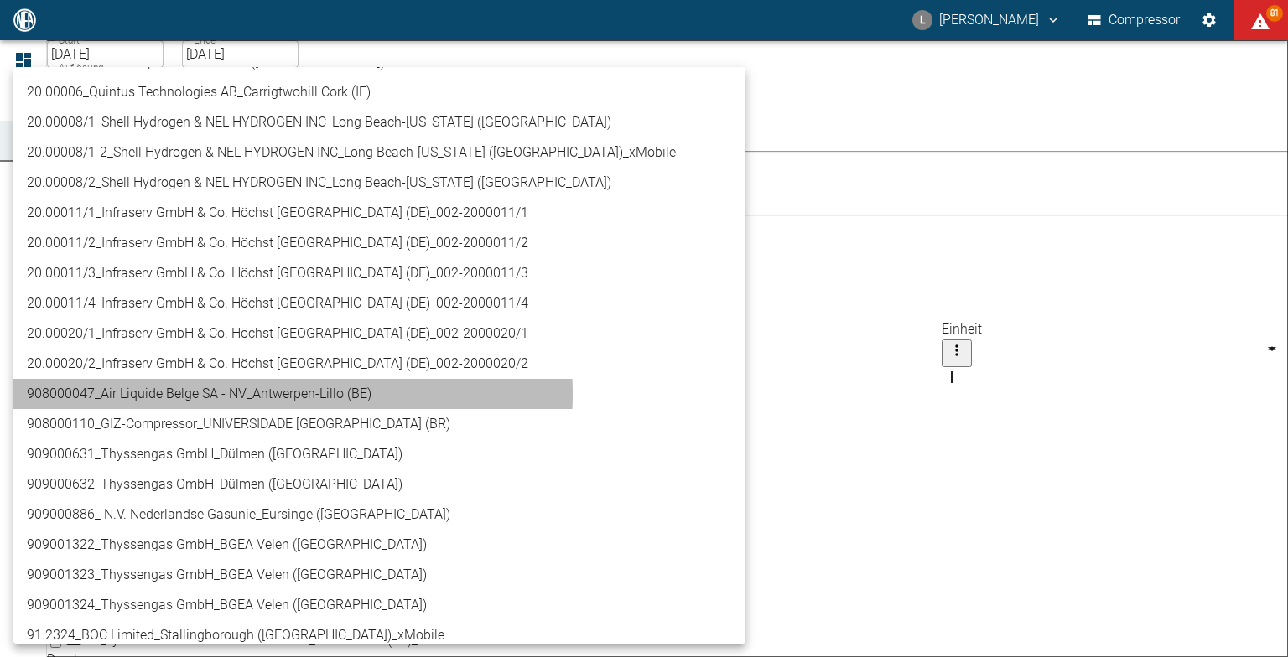
click at [245, 394] on li "908000047_Air Liquide Belge SA - NV_Antwerpen-Lillo (BE)" at bounding box center [379, 394] width 732 height 30
type input "53812aab-fb54-4a57-a574-01c3305aa274"
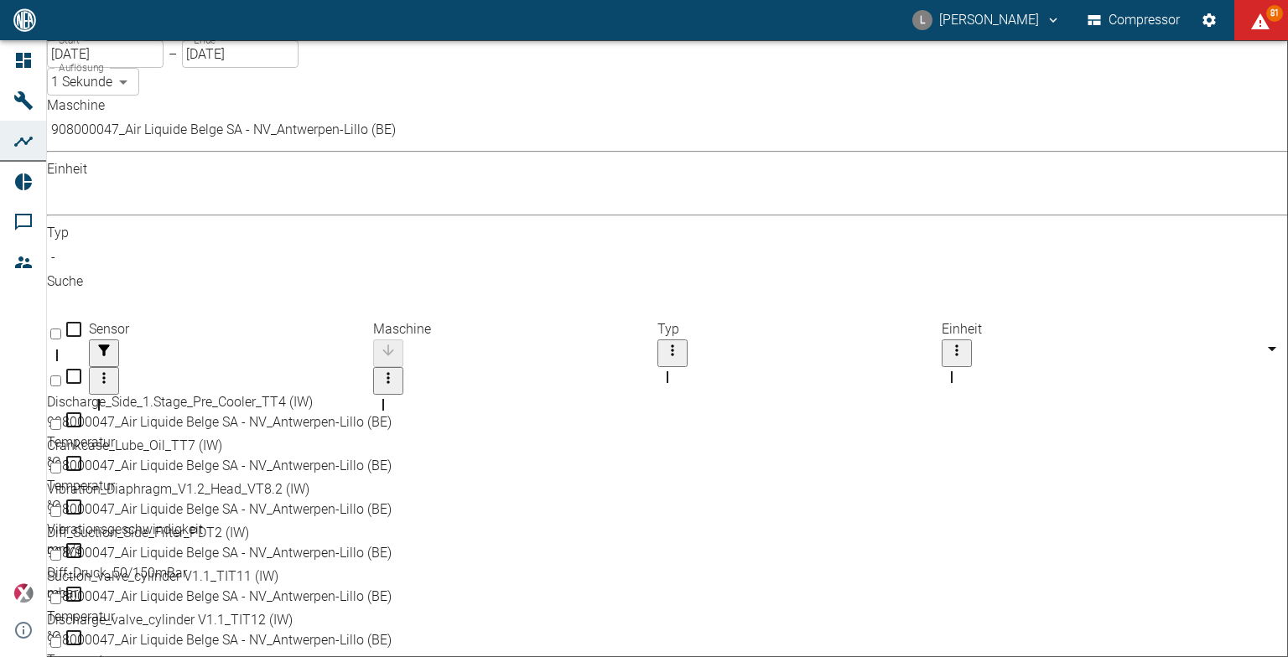
click at [574, 145] on body "L Luca Corigliano Compressor 81 Dashboard Maschinen Analysen Reports Kommentare…" at bounding box center [644, 328] width 1288 height 657
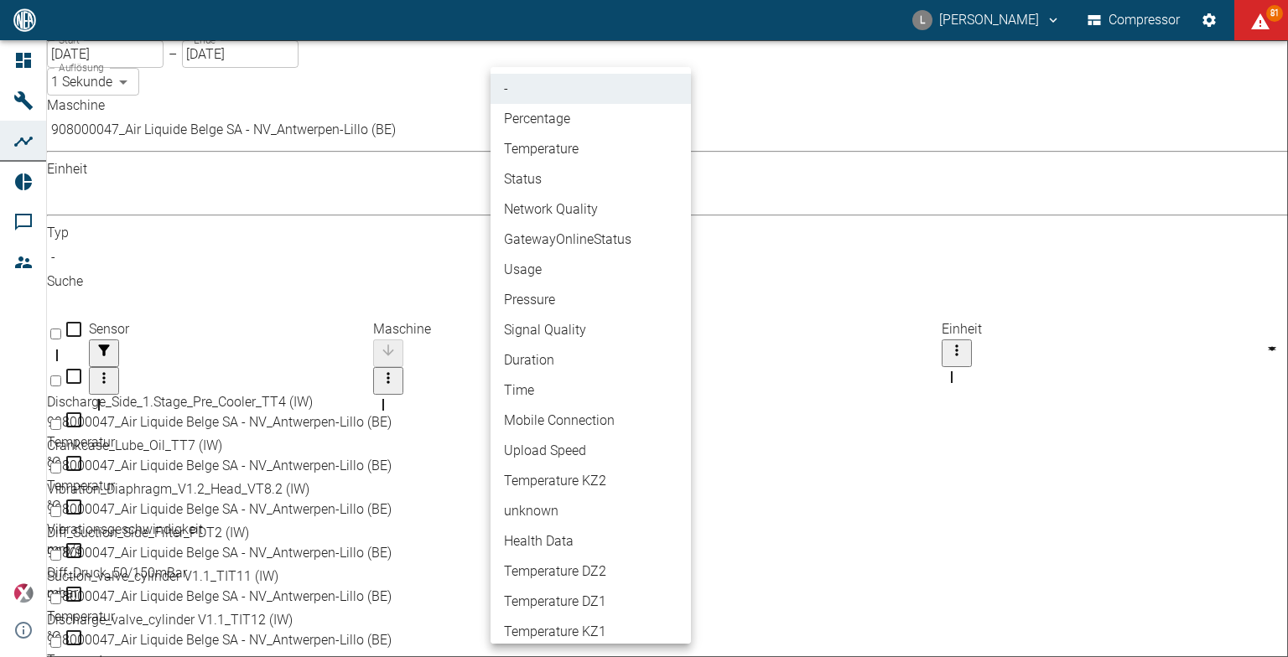
click at [570, 121] on li "Percentage" at bounding box center [591, 119] width 200 height 30
type input "Percentage"
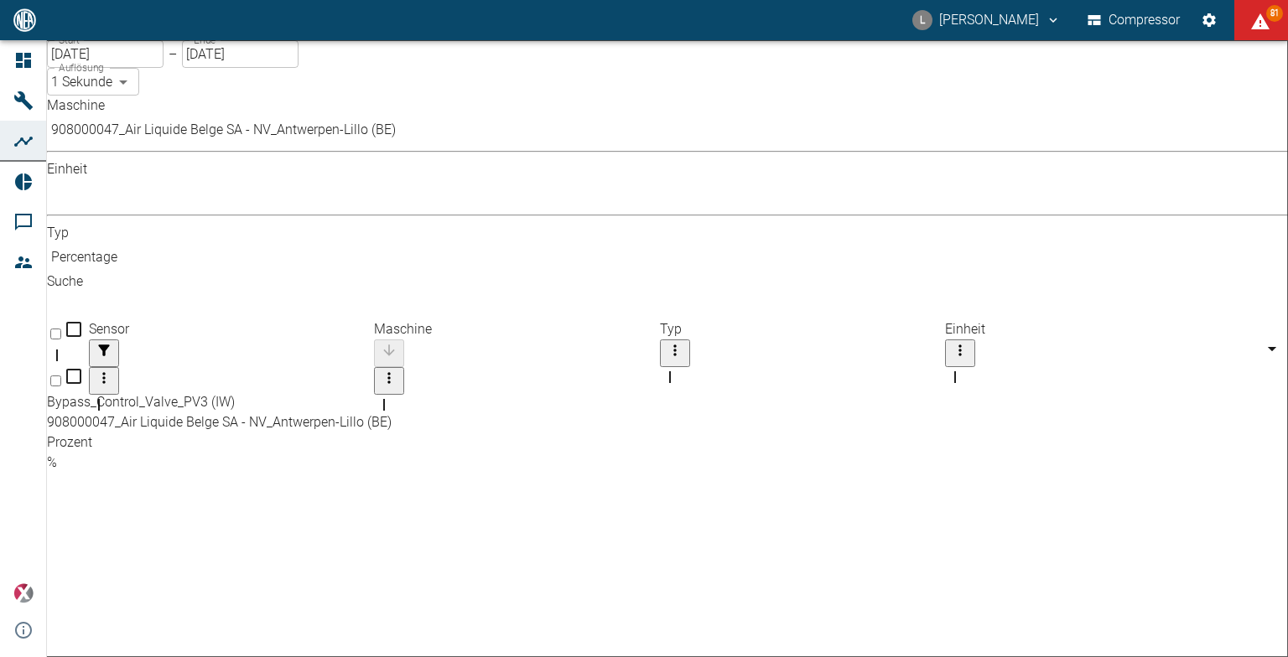
click at [570, 413] on div "908000047_Air Liquide Belge SA - NV_Antwerpen-Lillo (BE)" at bounding box center [638, 423] width 1183 height 20
checkbox input "true"
click at [574, 152] on body "L Luca Corigliano Compressor 81 Dashboard Maschinen Analysen Reports Kommentare…" at bounding box center [644, 328] width 1288 height 657
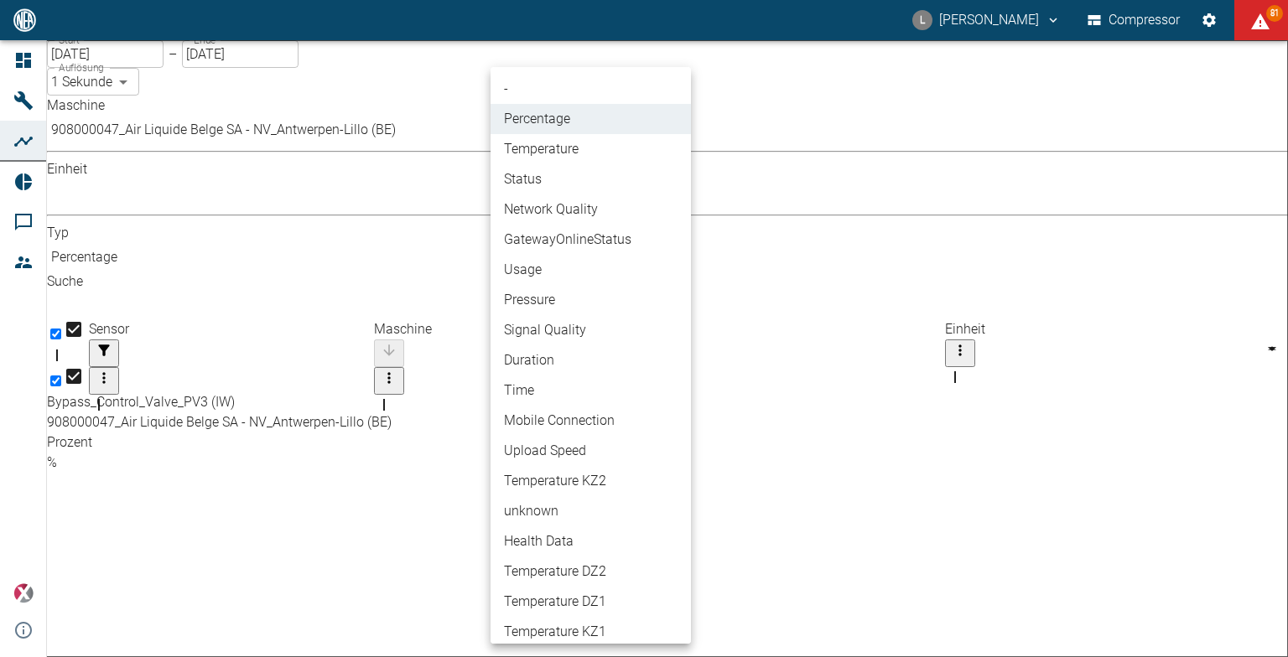
click at [562, 306] on li "Pressure" at bounding box center [591, 300] width 200 height 30
type input "Pressure"
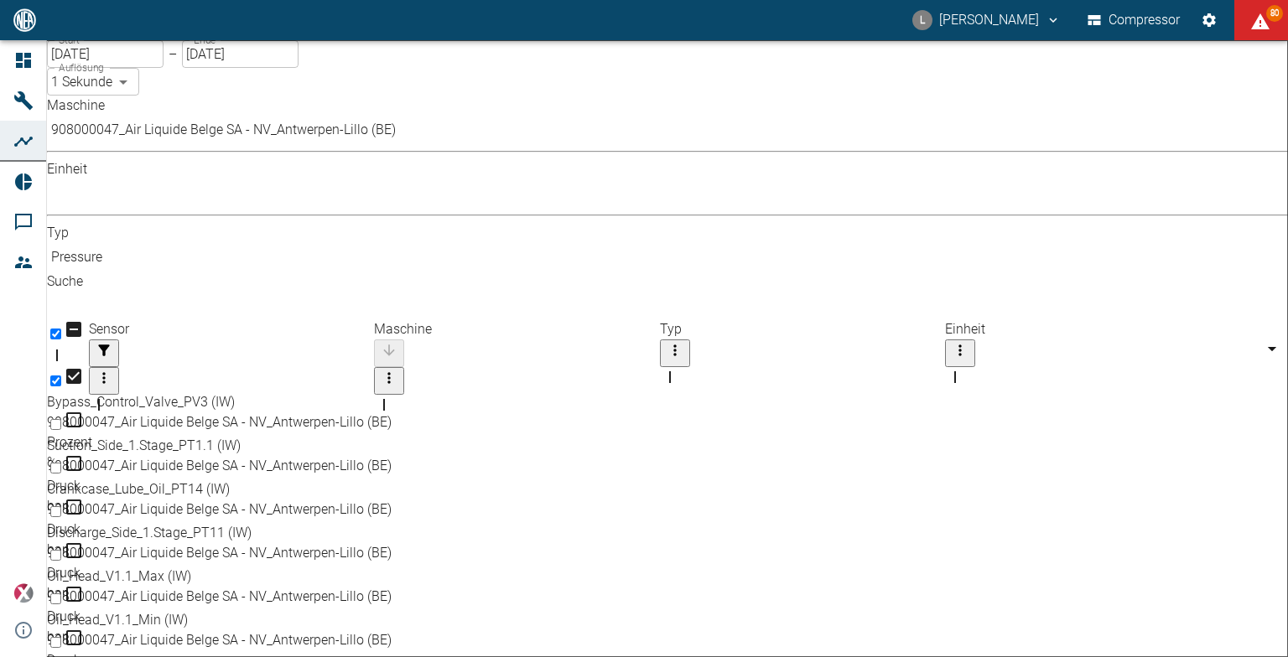
click at [278, 523] on div "Discharge_Side_1.Stage_PT11 (IW)" at bounding box center [638, 533] width 1183 height 20
checkbox input "true"
click at [272, 567] on div "Oil_Head_V1.1_Max (IW)" at bounding box center [638, 577] width 1183 height 20
checkbox input "true"
click at [257, 654] on div "Oil_Head_V1.2_Max (IW)" at bounding box center [638, 664] width 1183 height 20
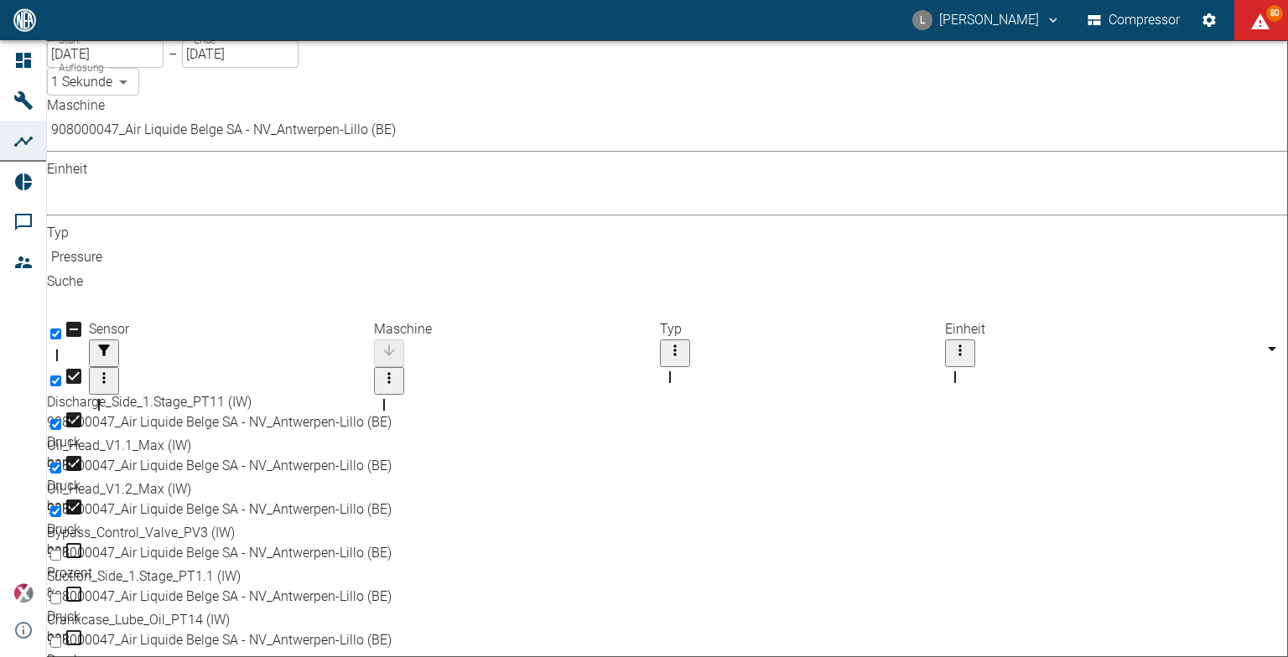
checkbox input "true"
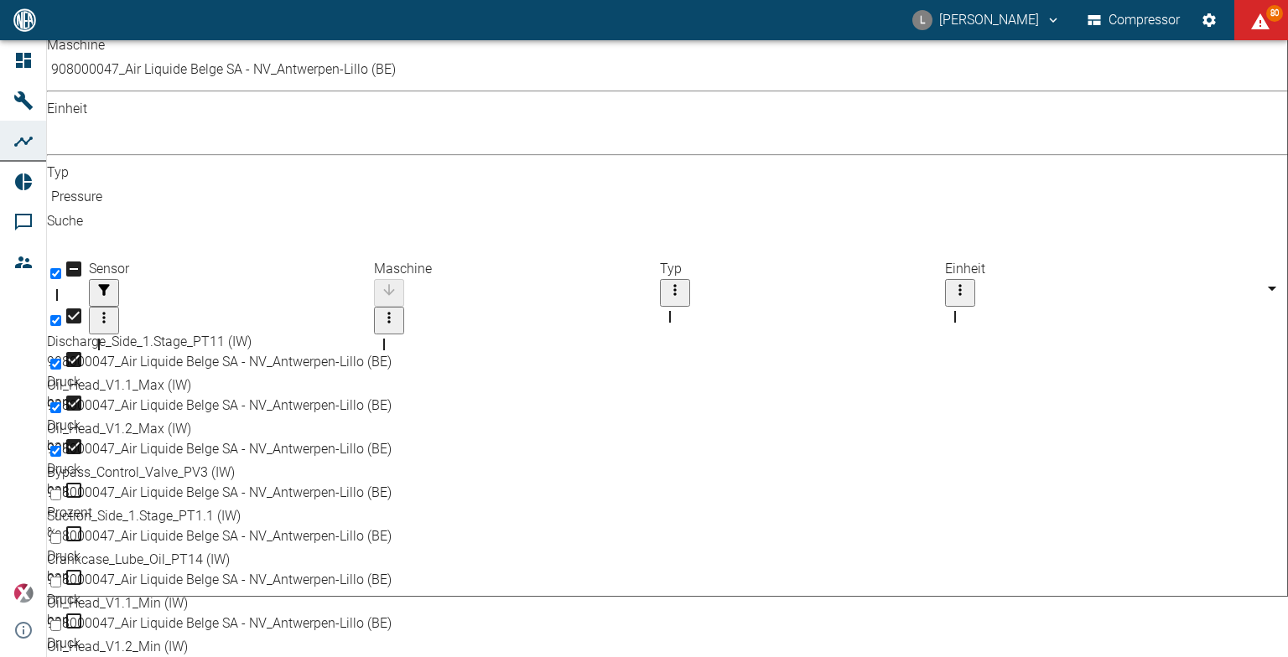
scroll to position [105, 0]
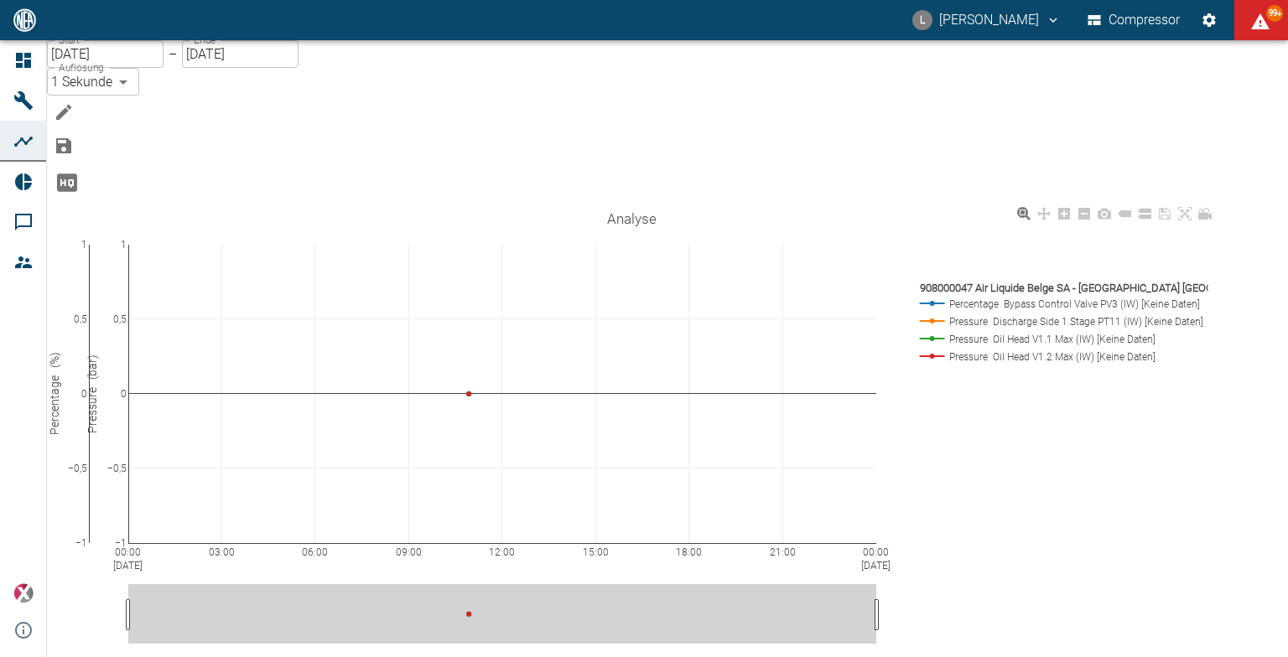
click at [1114, 427] on div "00:00 Sep 17, 2025 03:00 06:00 09:00 12:00 15:00 18:00 21:00 00:00 Sep 18, 2025…" at bounding box center [632, 466] width 1170 height 526
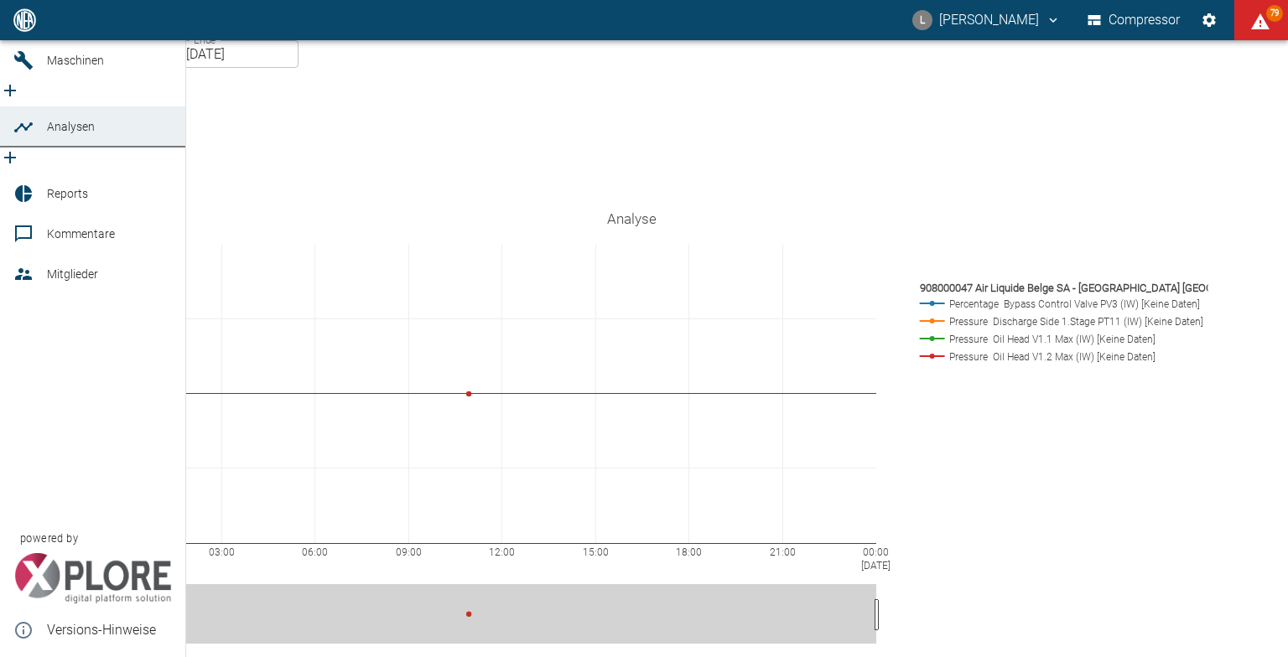
click at [57, 27] on span "Dashboard" at bounding box center [76, 19] width 58 height 13
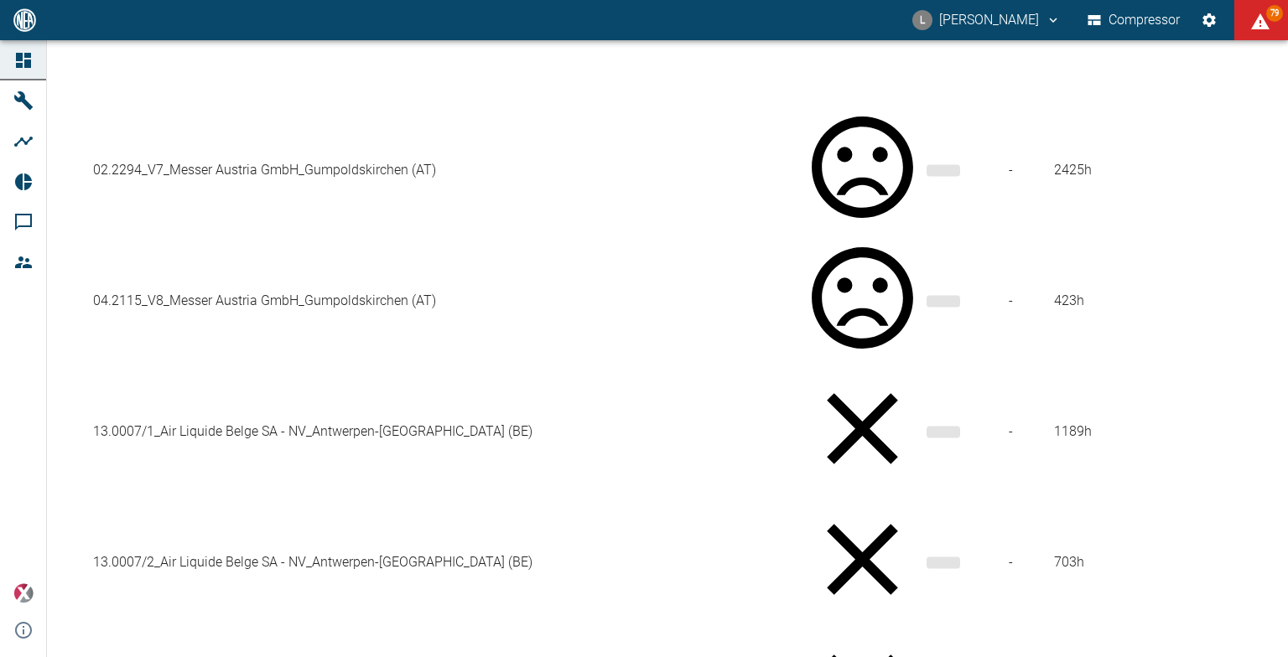
scroll to position [922, 0]
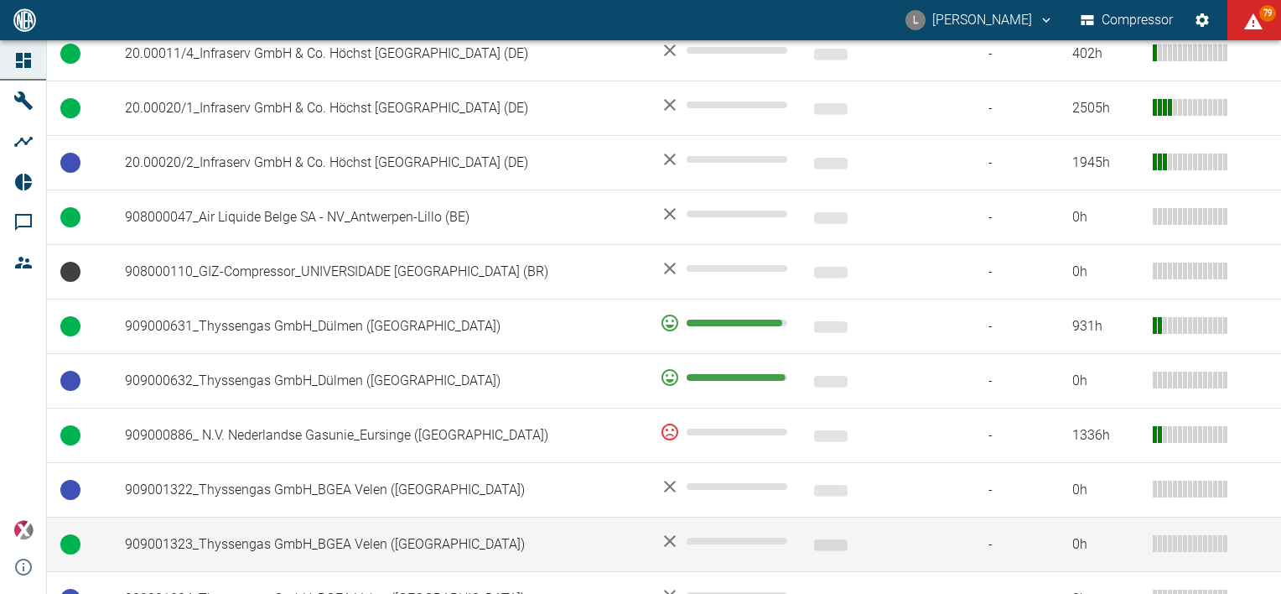
scroll to position [1091, 0]
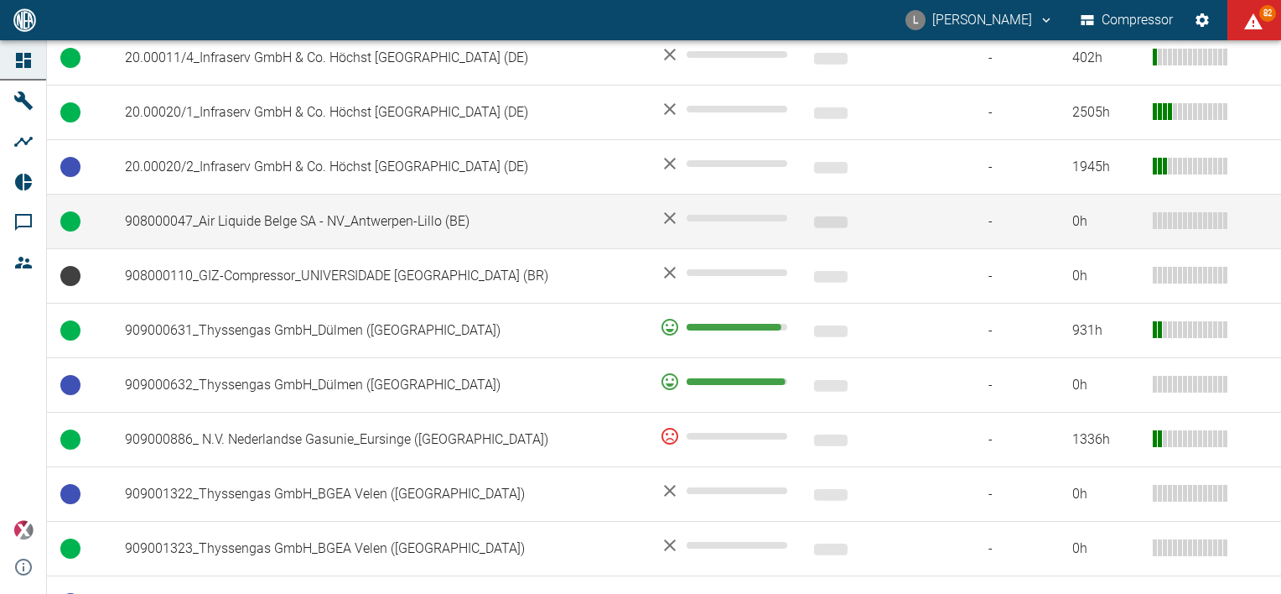
click at [336, 195] on td "908000047_Air Liquide Belge SA - NV_Antwerpen-Lillo (BE)" at bounding box center [379, 222] width 535 height 55
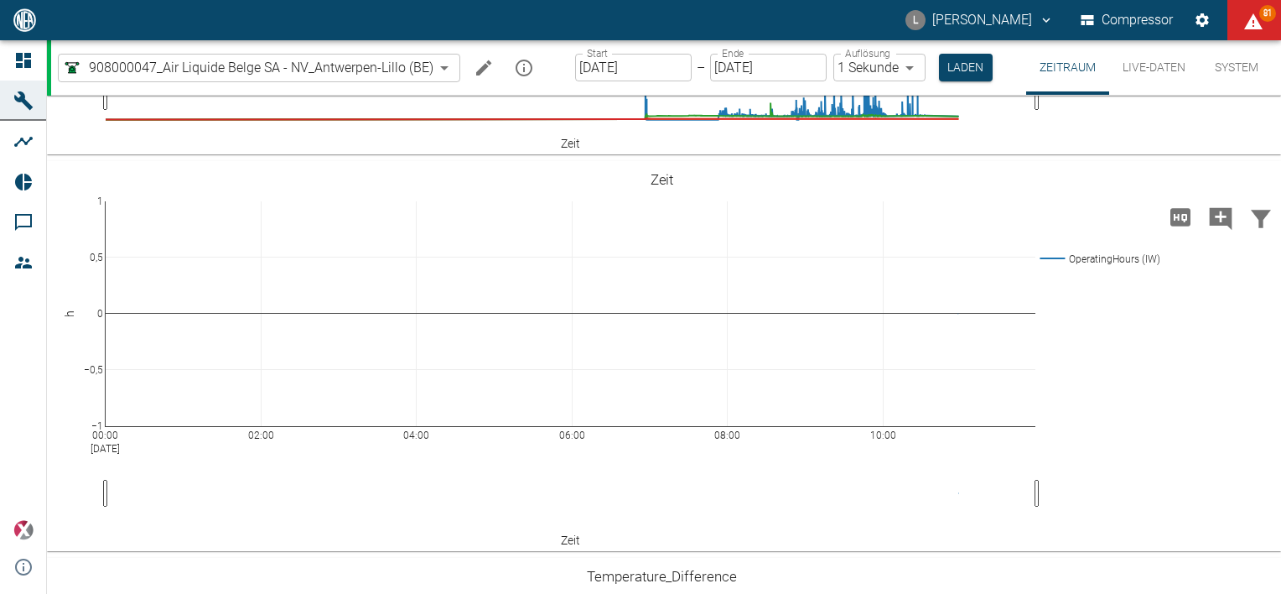
scroll to position [335, 0]
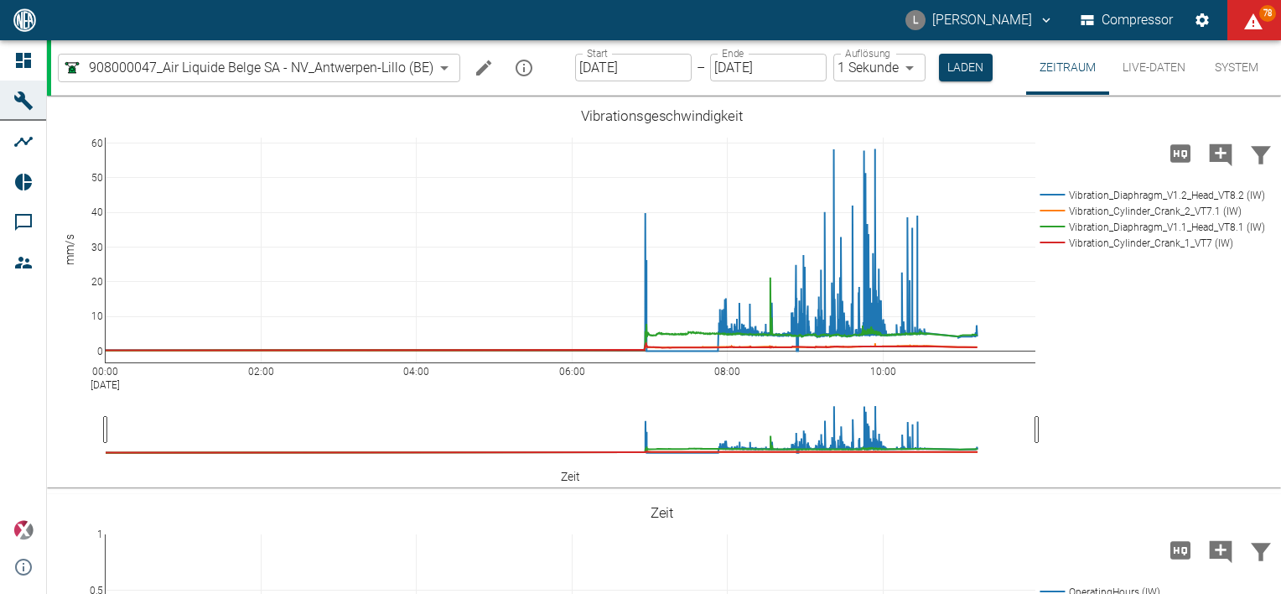
scroll to position [335, 0]
